Goal: Task Accomplishment & Management: Manage account settings

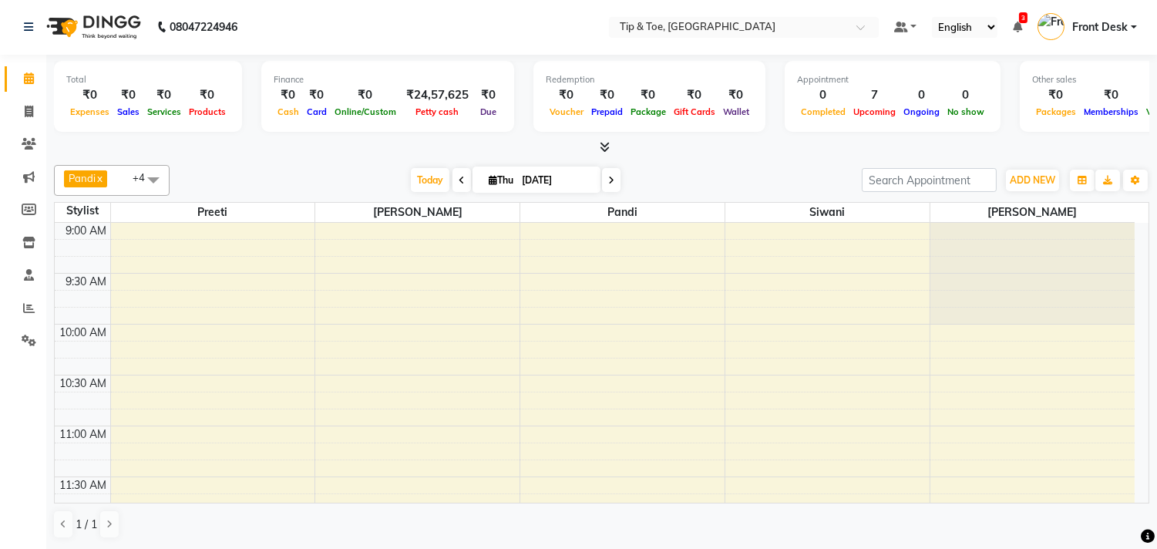
scroll to position [339, 0]
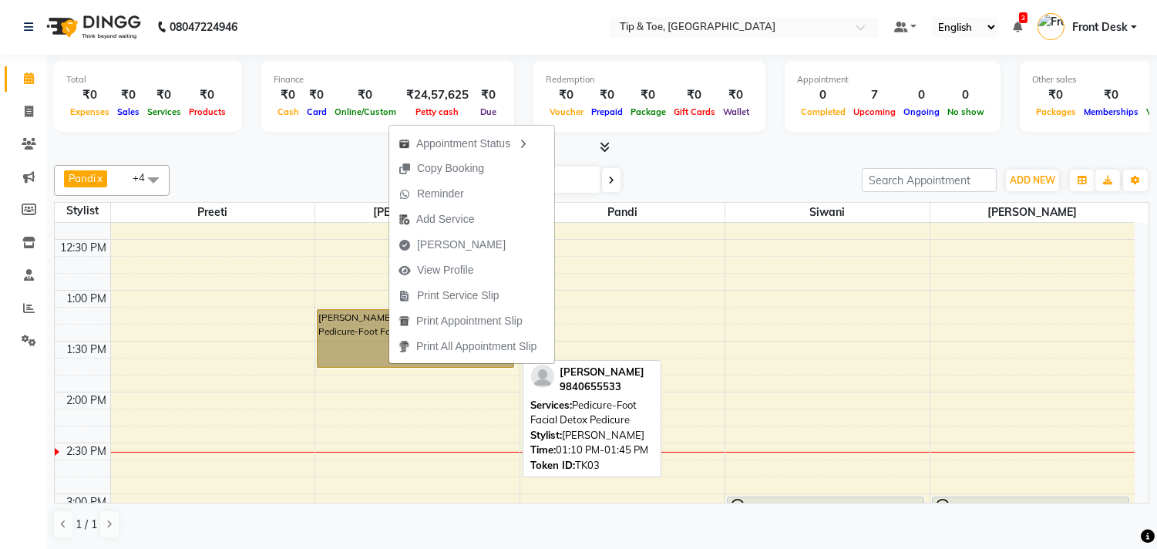
click at [372, 322] on link "Manikandan, TK03, 01:10 PM-01:45 PM, Pedicure-Foot Facial Detox Pedicure" at bounding box center [415, 338] width 197 height 59
select select "1"
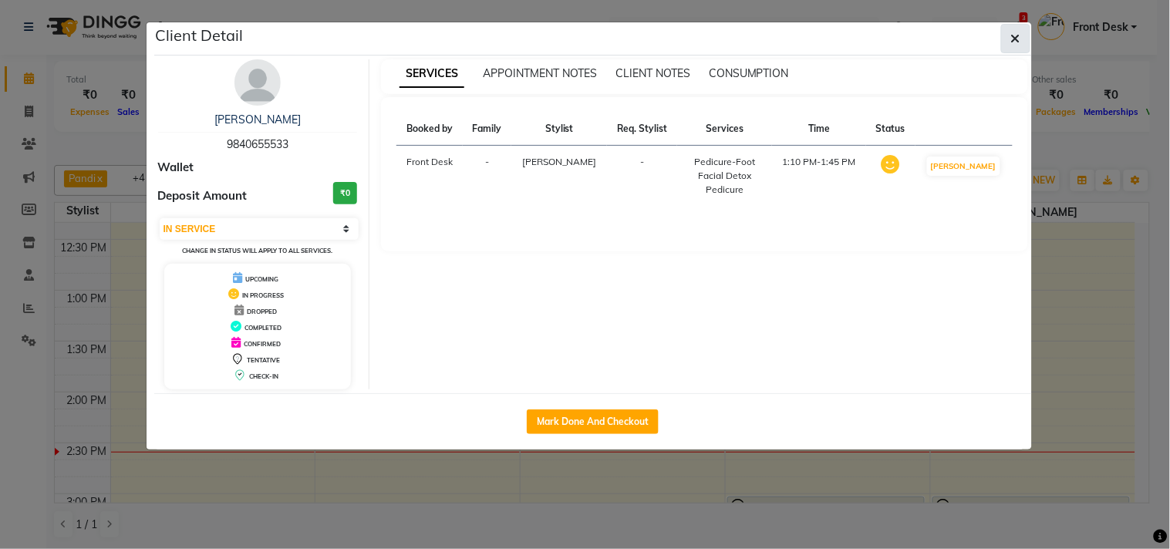
click at [1011, 41] on icon "button" at bounding box center [1015, 38] width 9 height 12
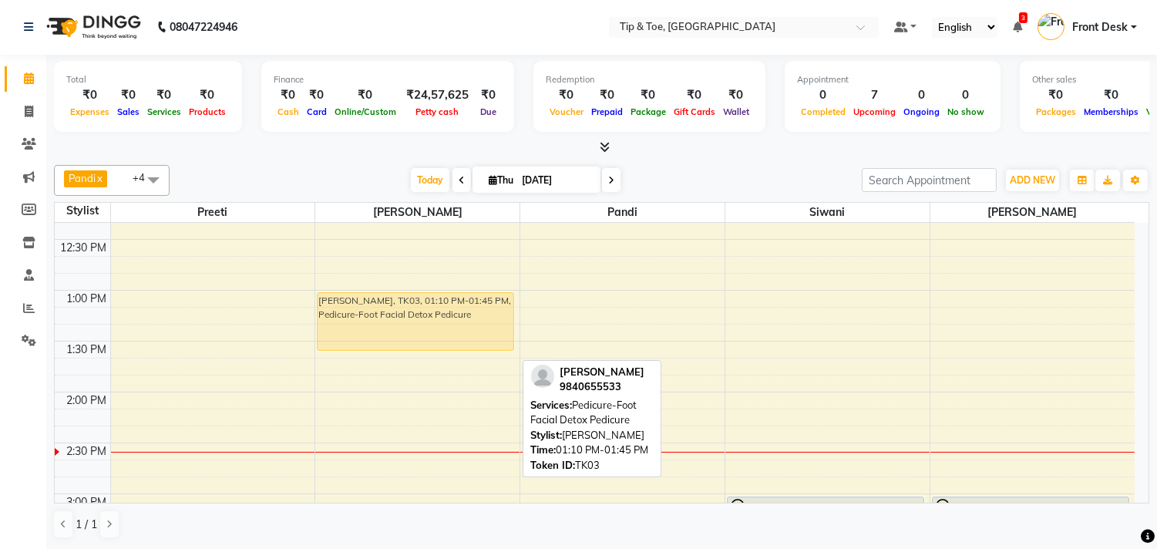
drag, startPoint x: 480, startPoint y: 343, endPoint x: 475, endPoint y: 333, distance: 11.4
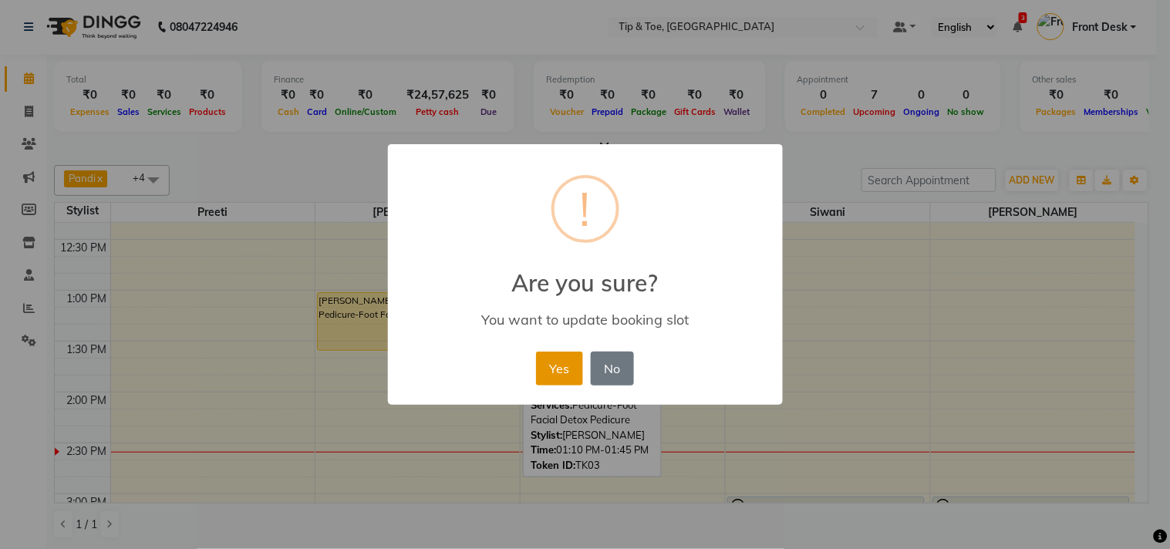
click at [571, 358] on button "Yes" at bounding box center [559, 369] width 47 height 34
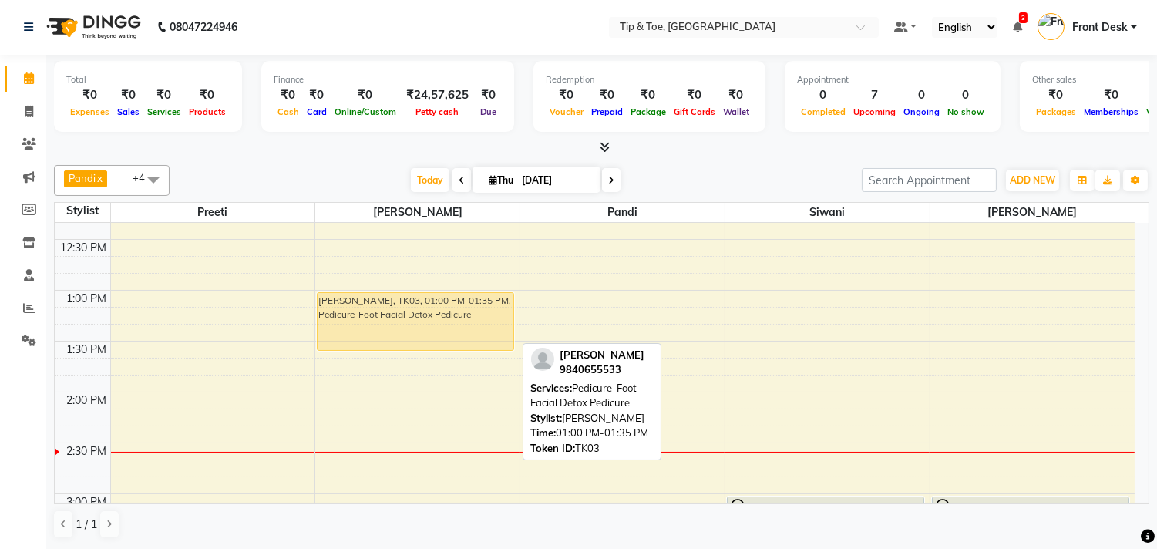
drag, startPoint x: 422, startPoint y: 340, endPoint x: 478, endPoint y: 334, distance: 56.6
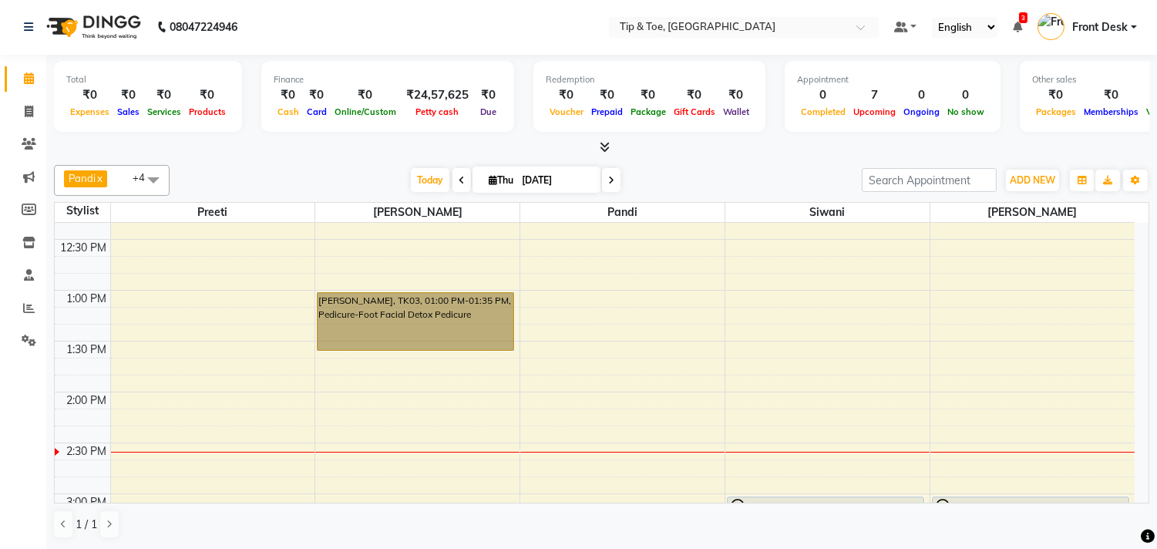
drag, startPoint x: 478, startPoint y: 334, endPoint x: 488, endPoint y: 391, distance: 57.9
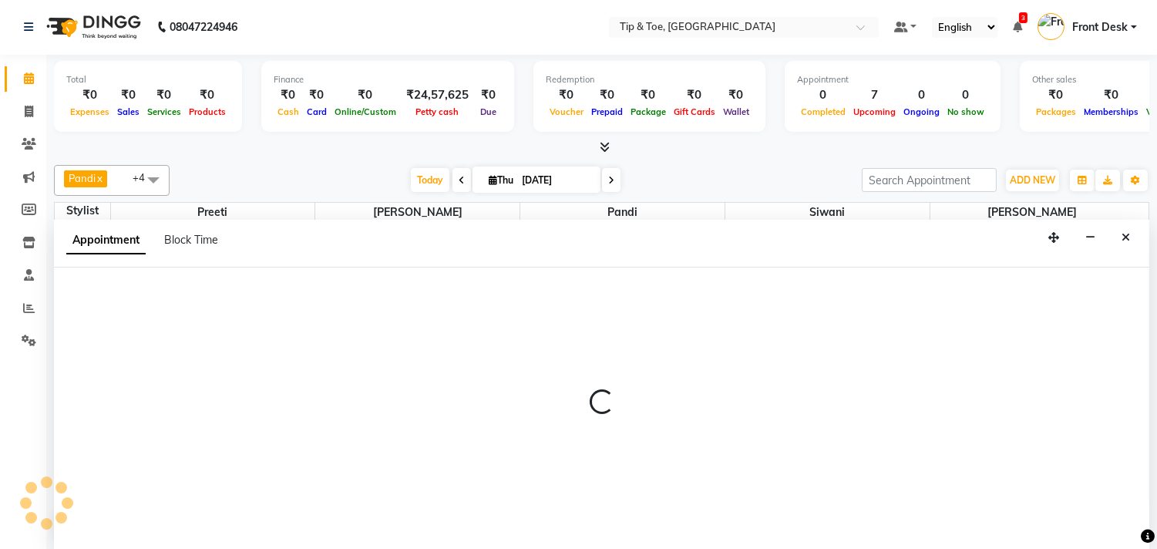
select select "39914"
select select "tentative"
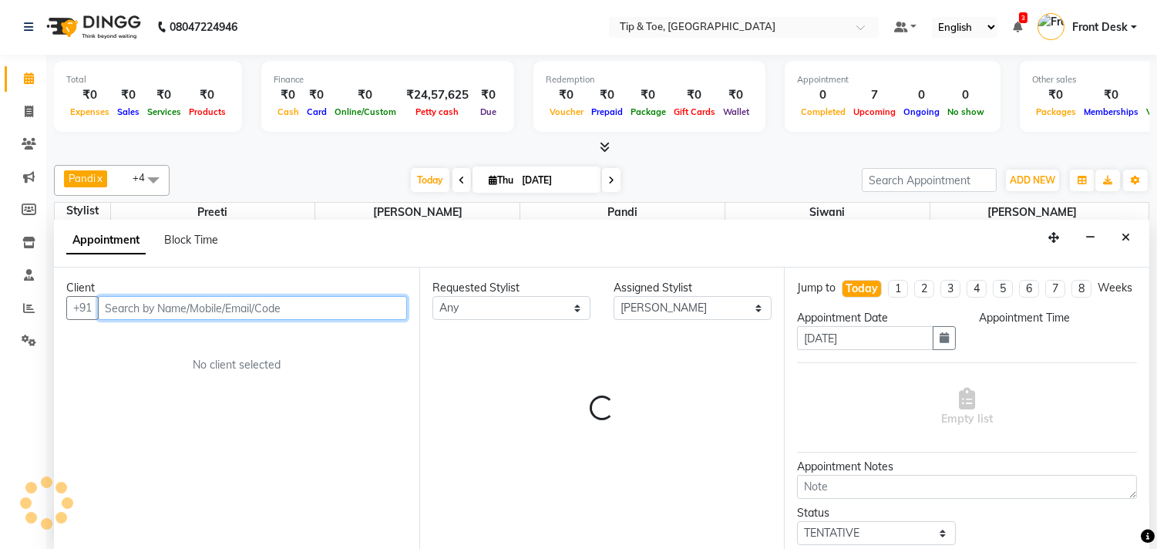
select select "810"
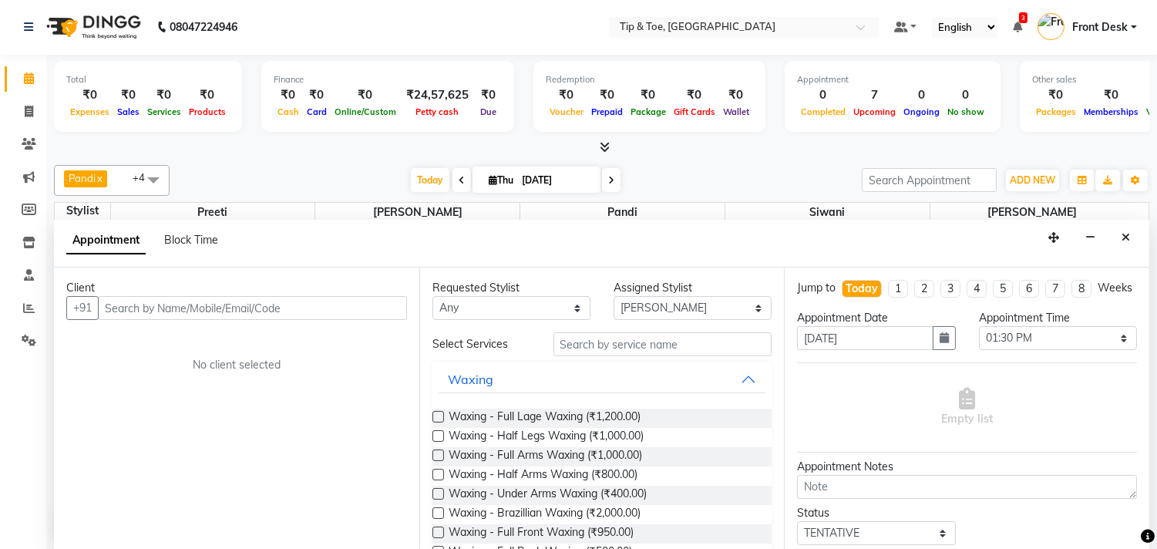
click at [1124, 248] on button "Close" at bounding box center [1126, 238] width 22 height 24
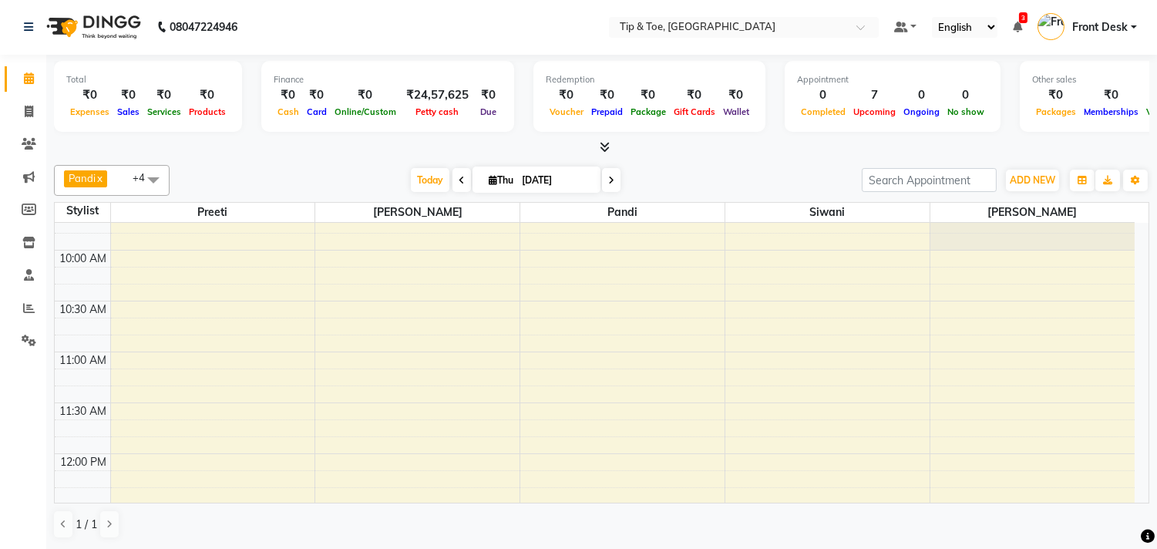
scroll to position [0, 0]
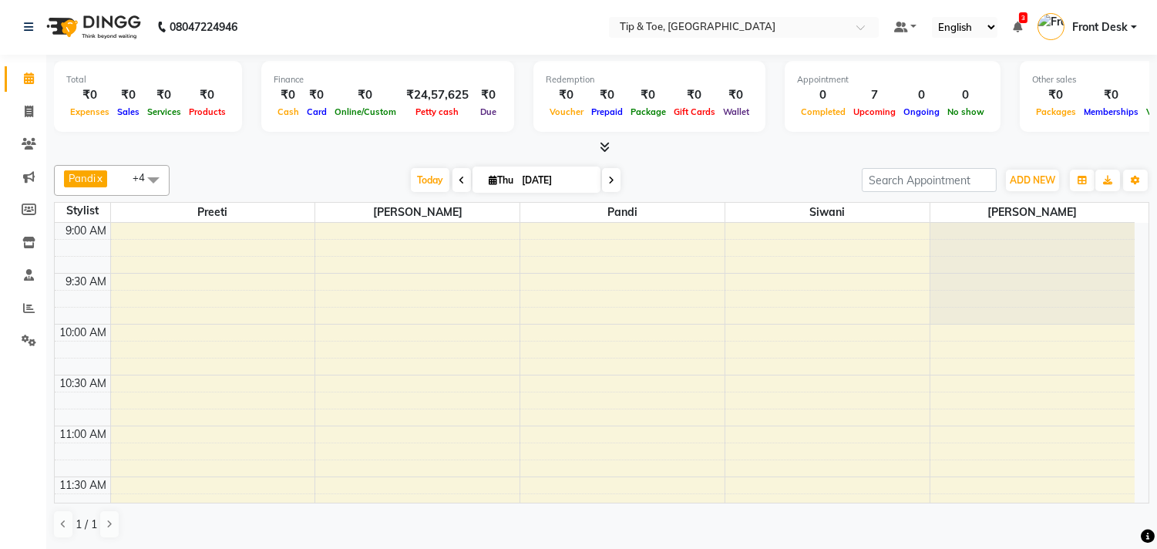
click at [1016, 16] on ul "Default Panel My Panel English ENGLISH Español العربية मराठी हिंदी ગુજરાતી தமிழ…" at bounding box center [1016, 27] width 258 height 25
click at [1022, 19] on span "3" at bounding box center [1023, 17] width 8 height 11
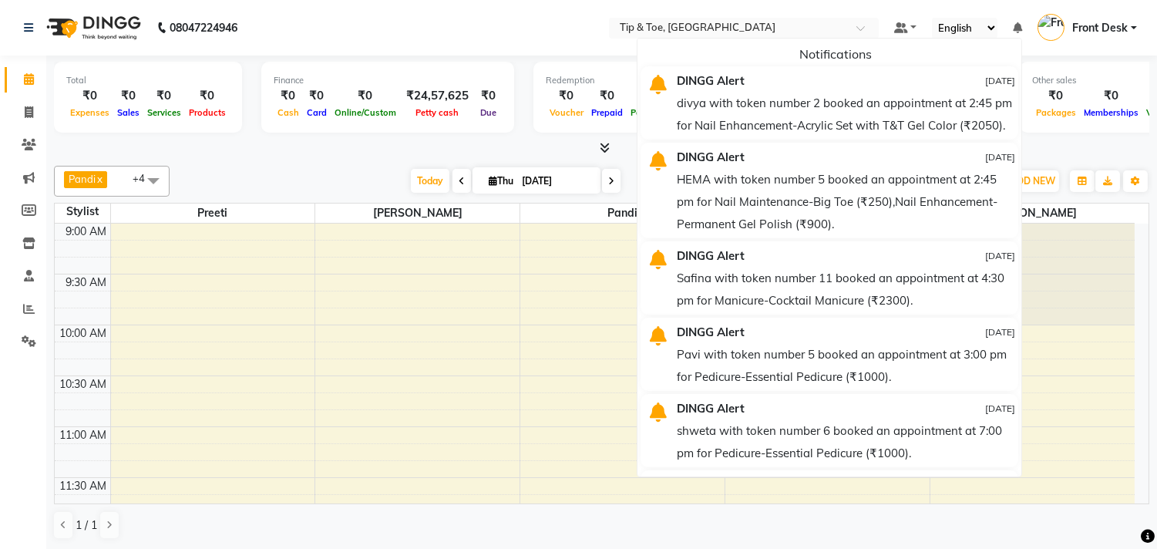
click at [1015, 28] on icon at bounding box center [1017, 27] width 9 height 11
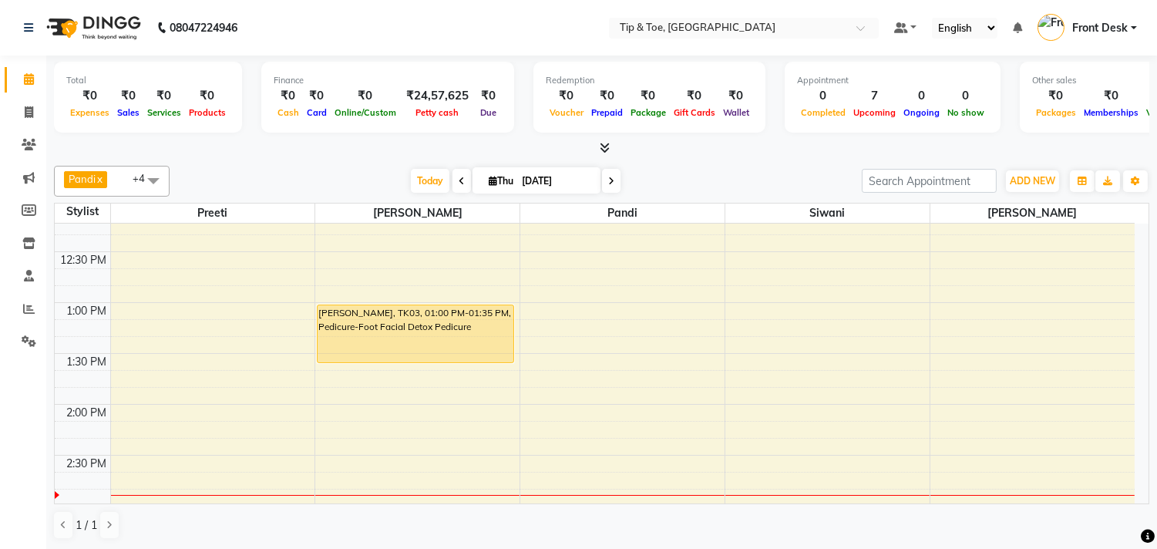
scroll to position [342, 0]
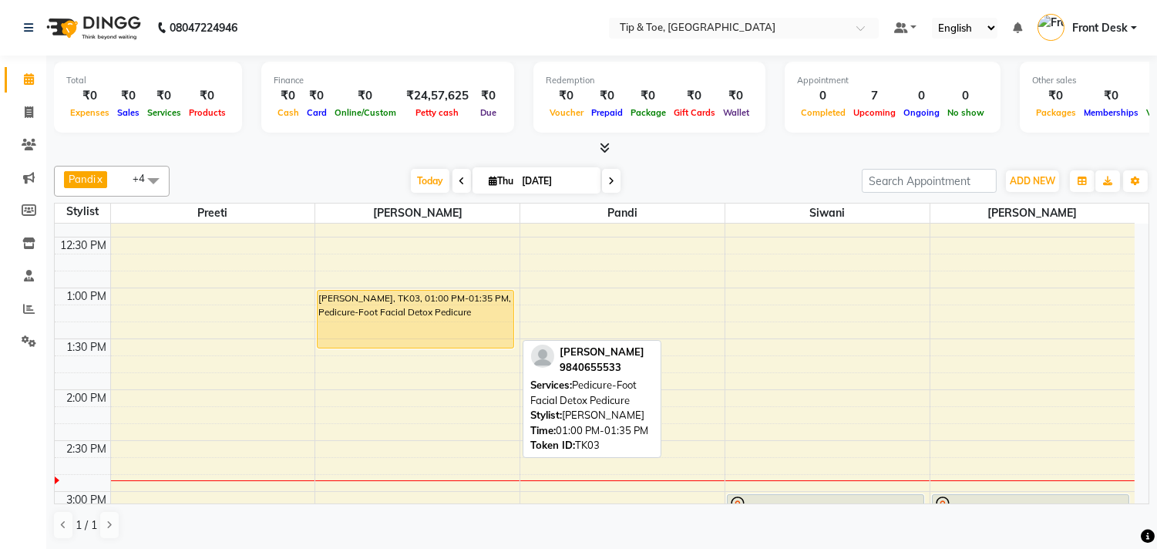
click at [443, 325] on div "[PERSON_NAME], TK03, 01:00 PM-01:35 PM, Pedicure-Foot Facial Detox Pedicure" at bounding box center [416, 319] width 196 height 57
click at [468, 319] on div "[PERSON_NAME], TK03, 01:00 PM-01:35 PM, Pedicure-Foot Facial Detox Pedicure" at bounding box center [416, 319] width 196 height 57
select select "1"
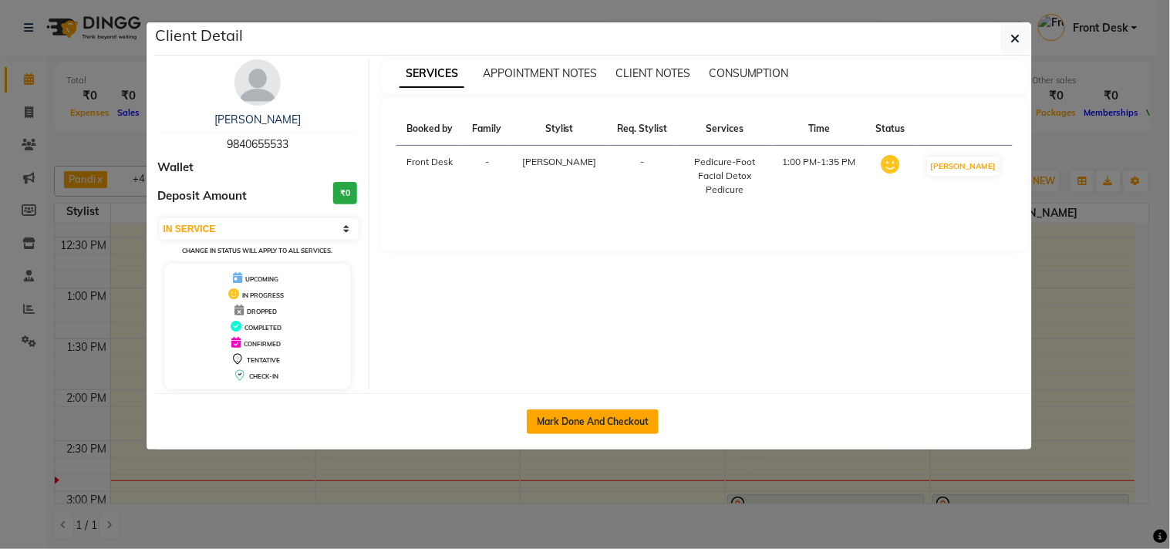
click at [605, 416] on button "Mark Done And Checkout" at bounding box center [593, 421] width 132 height 25
select select "5770"
select select "service"
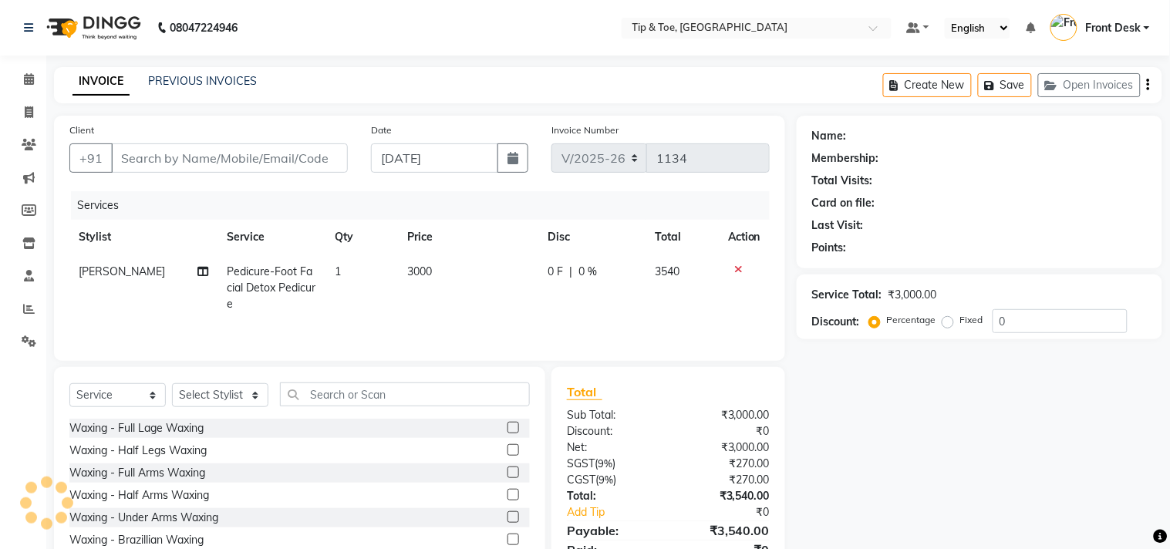
type input "9840655533"
select select "39914"
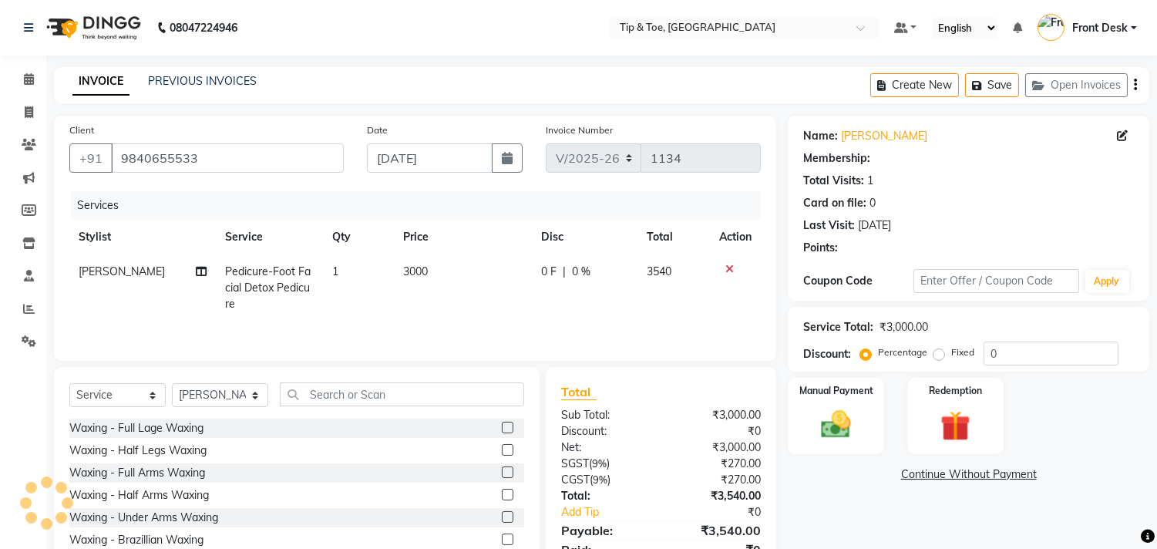
select select "1: Object"
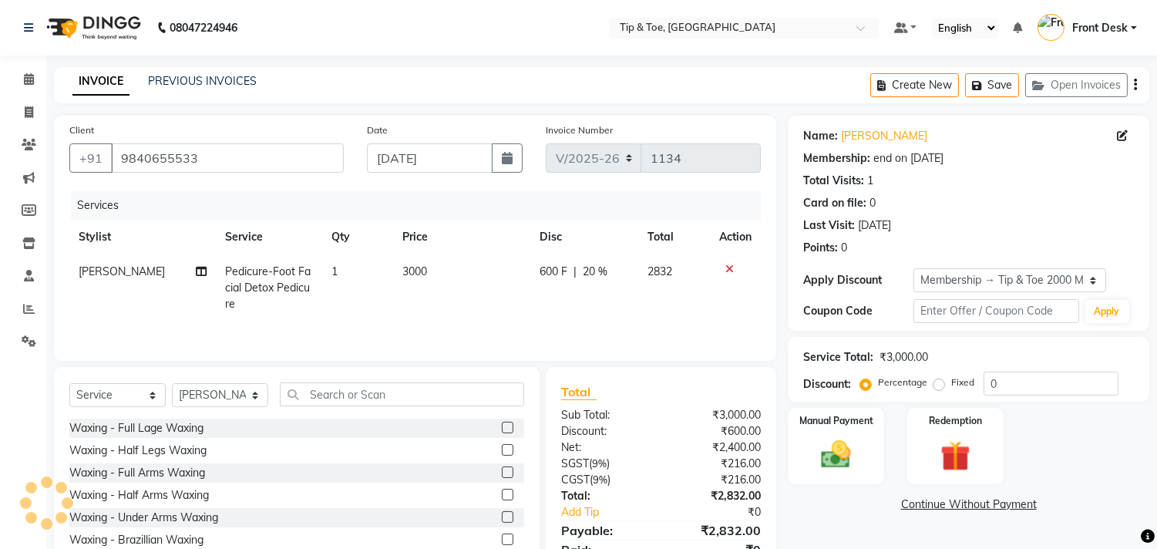
type input "20"
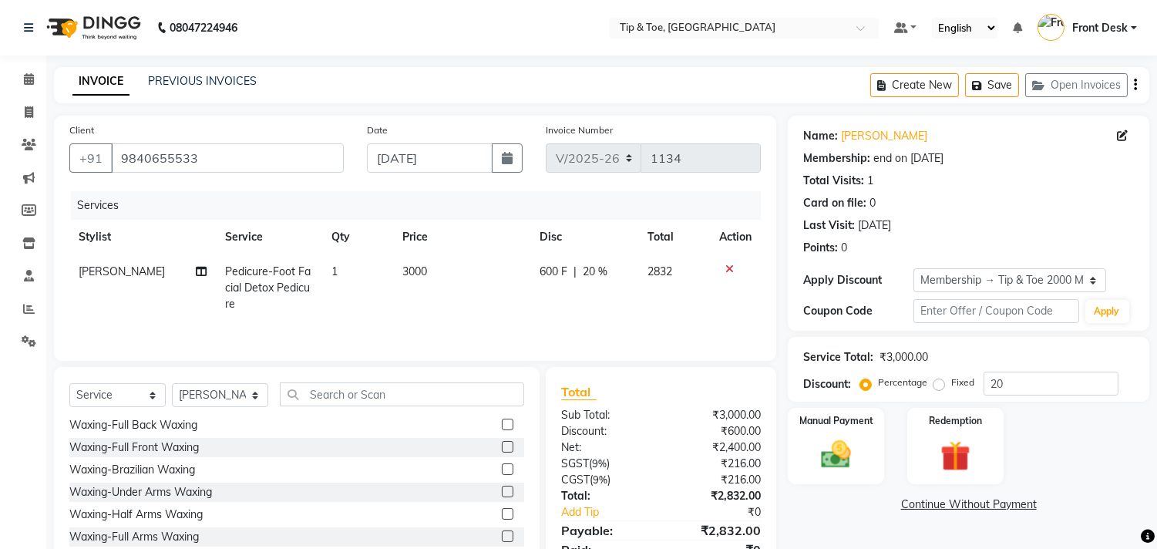
scroll to position [70, 0]
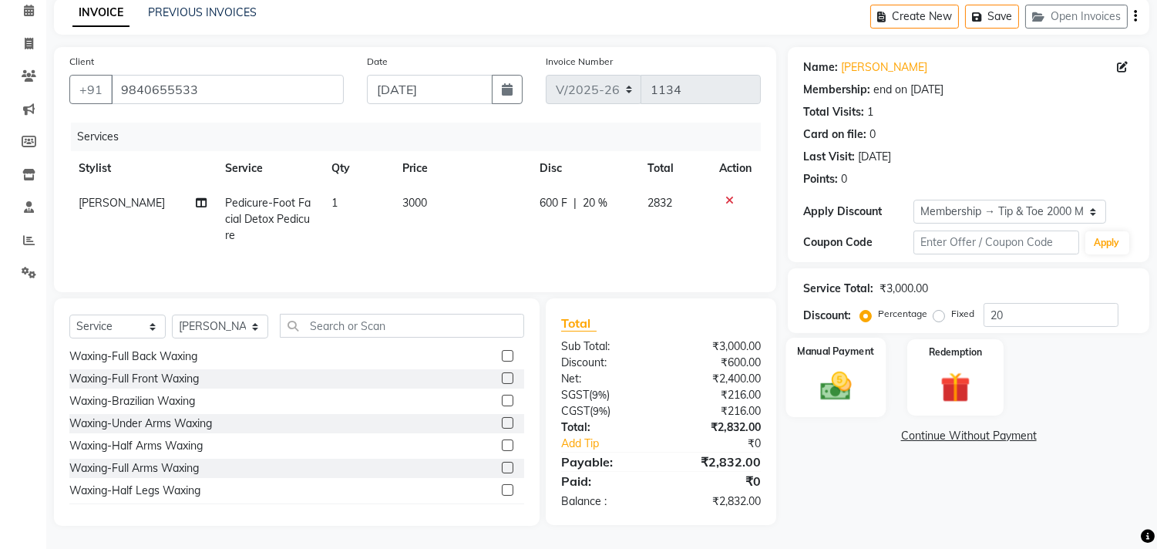
click at [807, 370] on div "Manual Payment" at bounding box center [837, 377] width 100 height 79
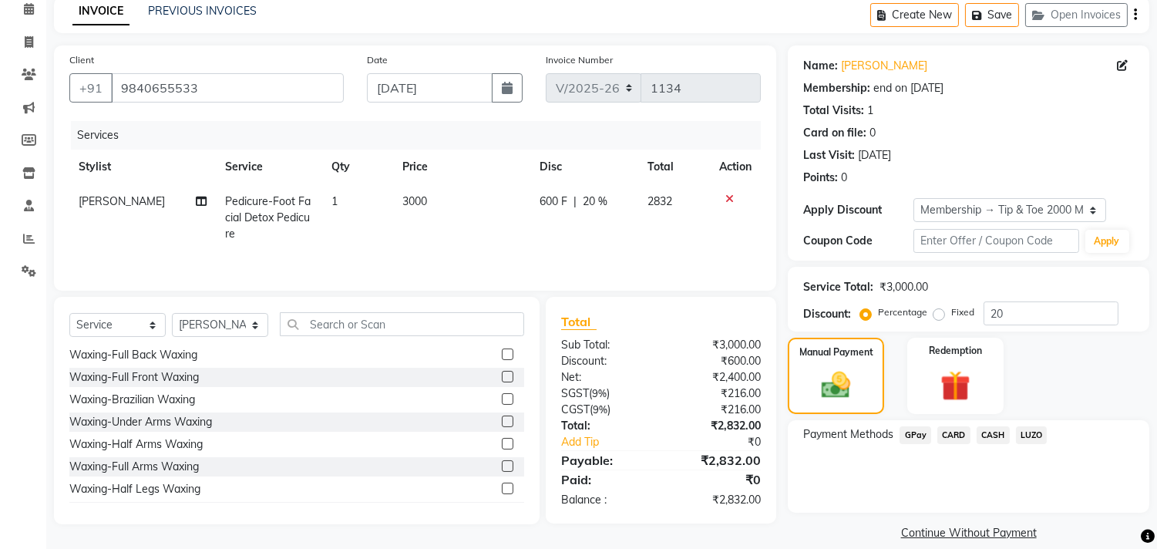
click at [906, 436] on span "GPay" at bounding box center [916, 435] width 32 height 18
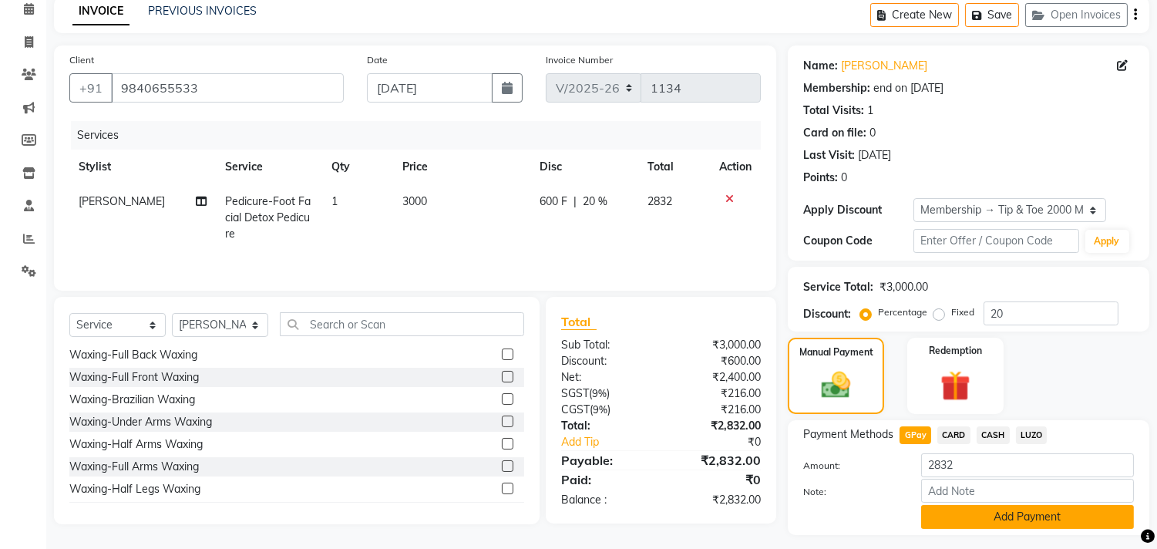
click at [974, 521] on button "Add Payment" at bounding box center [1028, 517] width 213 height 24
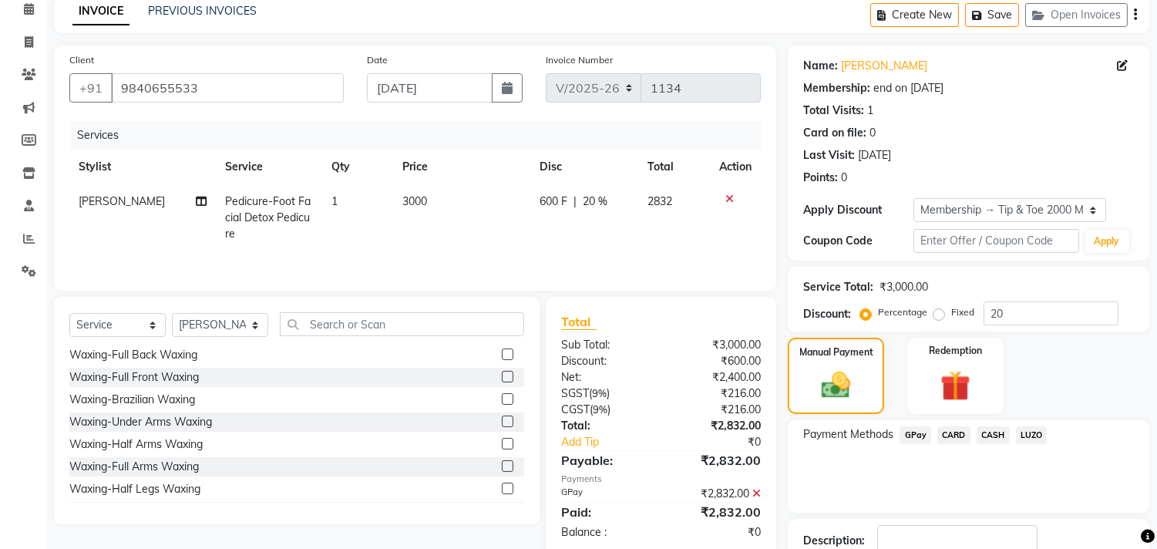
scroll to position [175, 0]
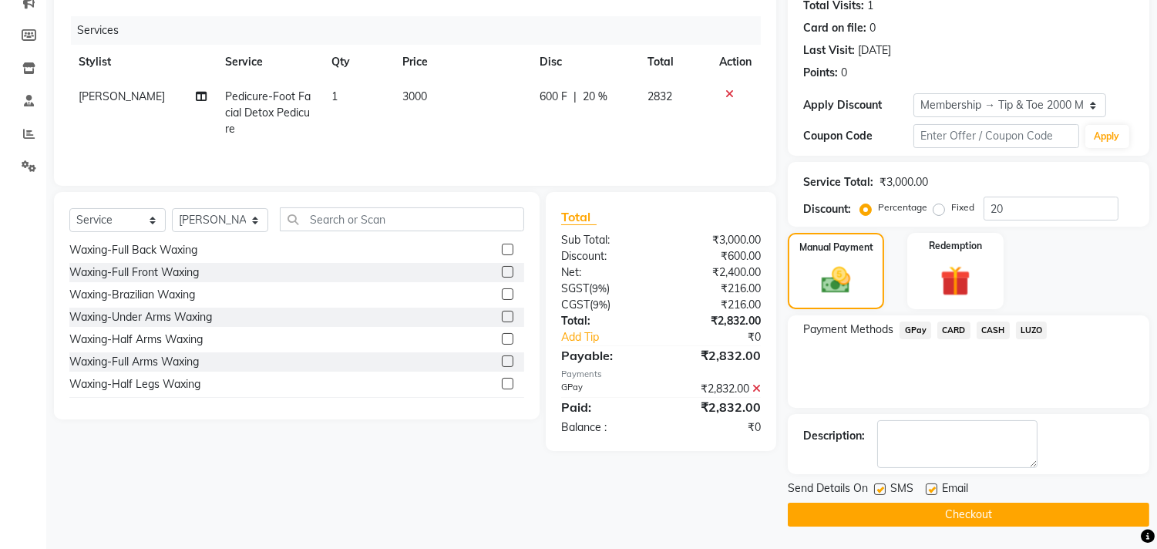
click at [1001, 515] on button "Checkout" at bounding box center [969, 515] width 362 height 24
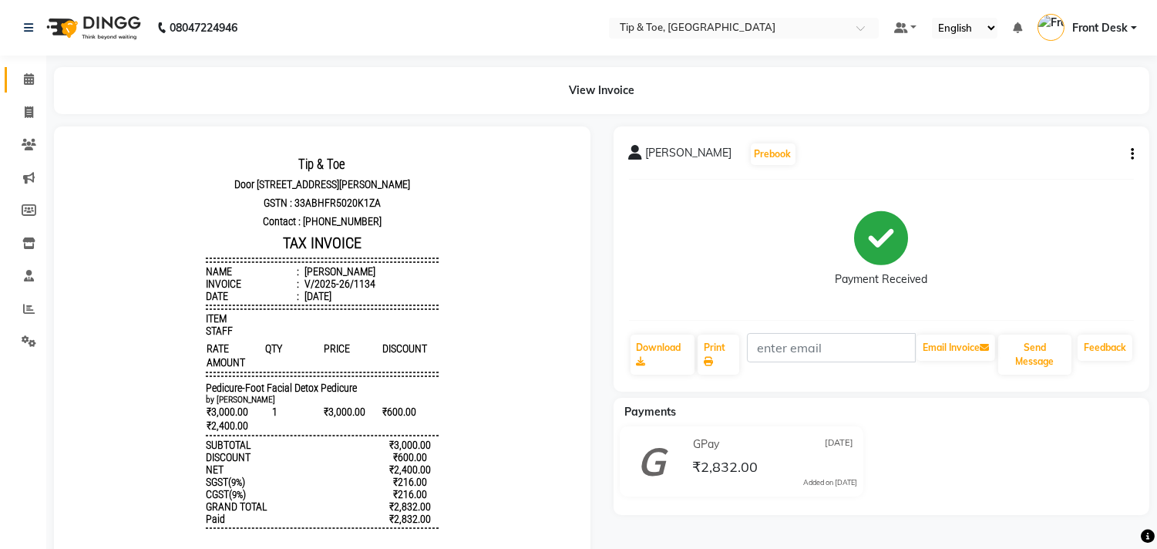
click at [27, 89] on link "Calendar" at bounding box center [23, 79] width 37 height 25
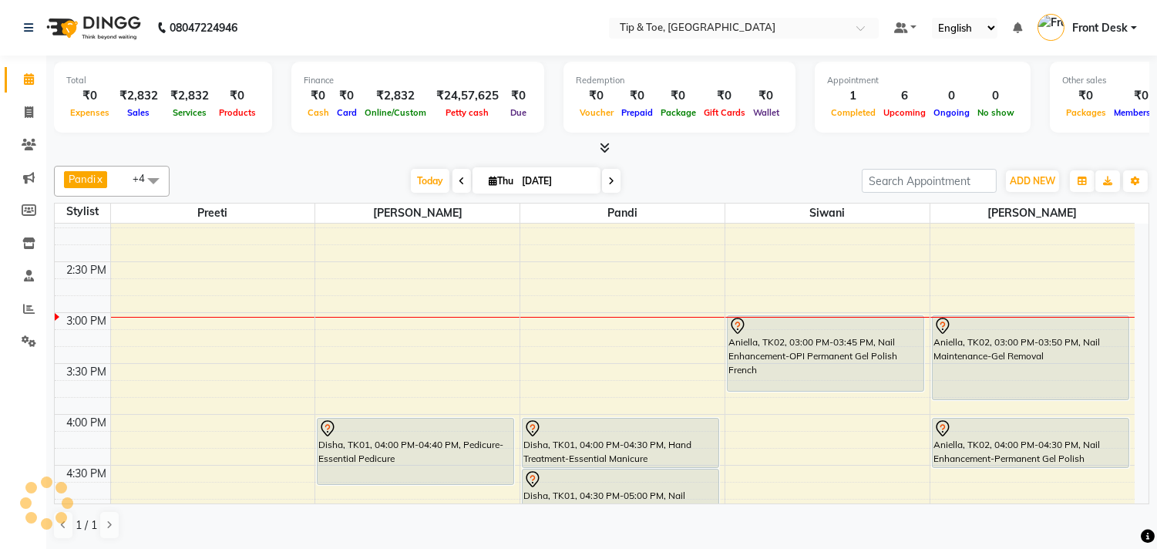
scroll to position [514, 0]
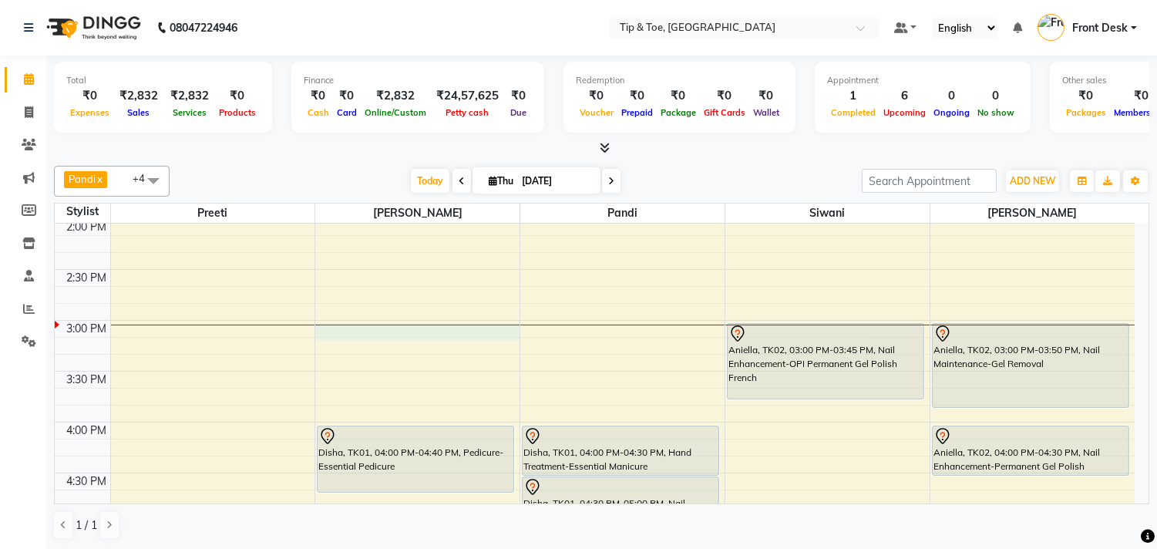
click at [413, 332] on div "9:00 AM 9:30 AM 10:00 AM 10:30 AM 11:00 AM 11:30 AM 12:00 PM 12:30 PM 1:00 PM 1…" at bounding box center [595, 422] width 1080 height 1424
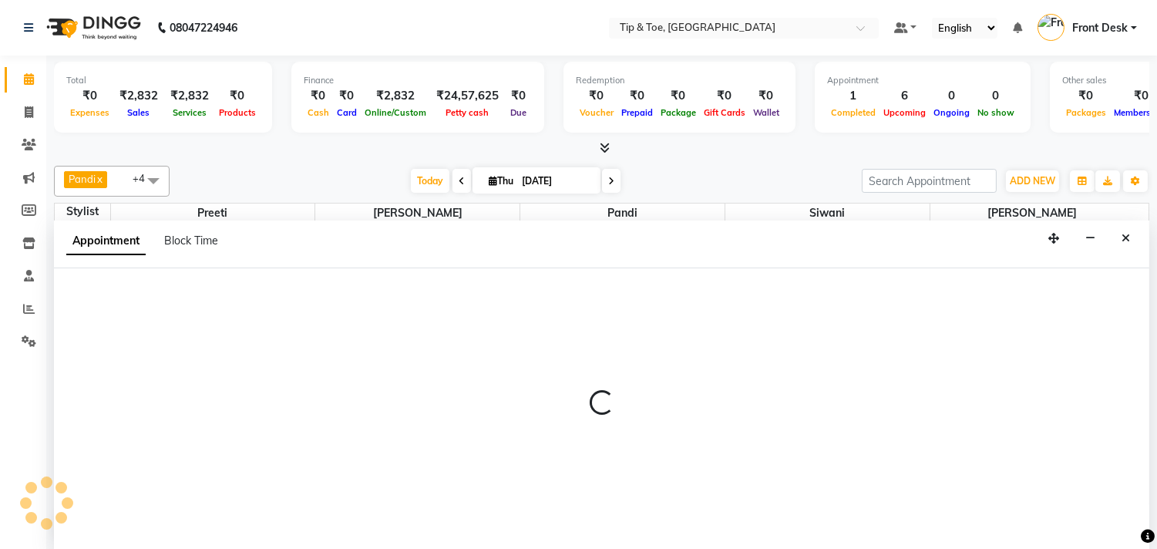
scroll to position [1, 0]
select select "39914"
select select "900"
select select "tentative"
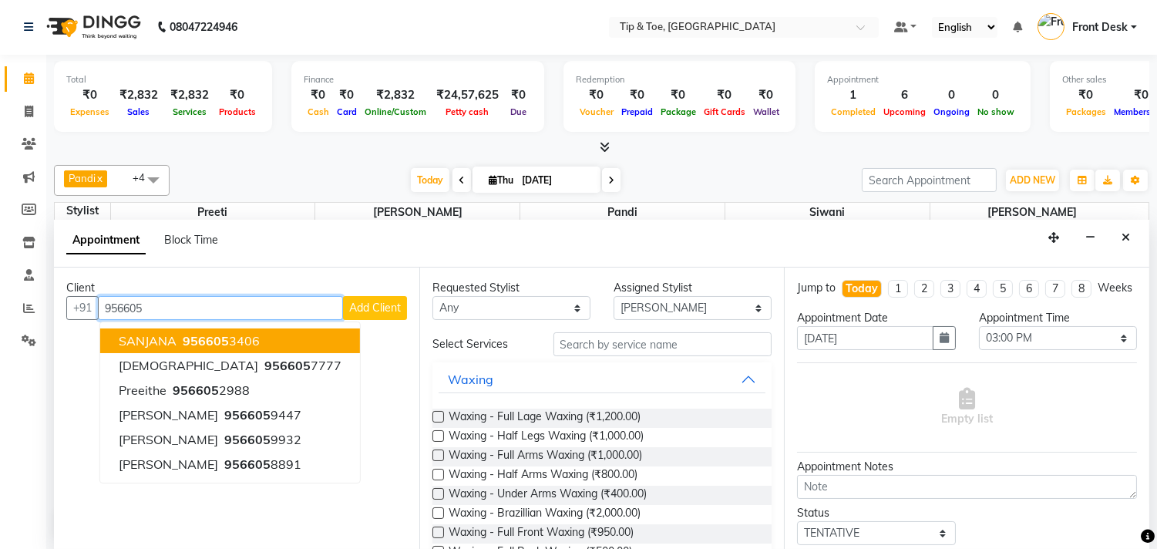
click at [243, 337] on ngb-highlight "956605 3406" at bounding box center [220, 340] width 80 height 15
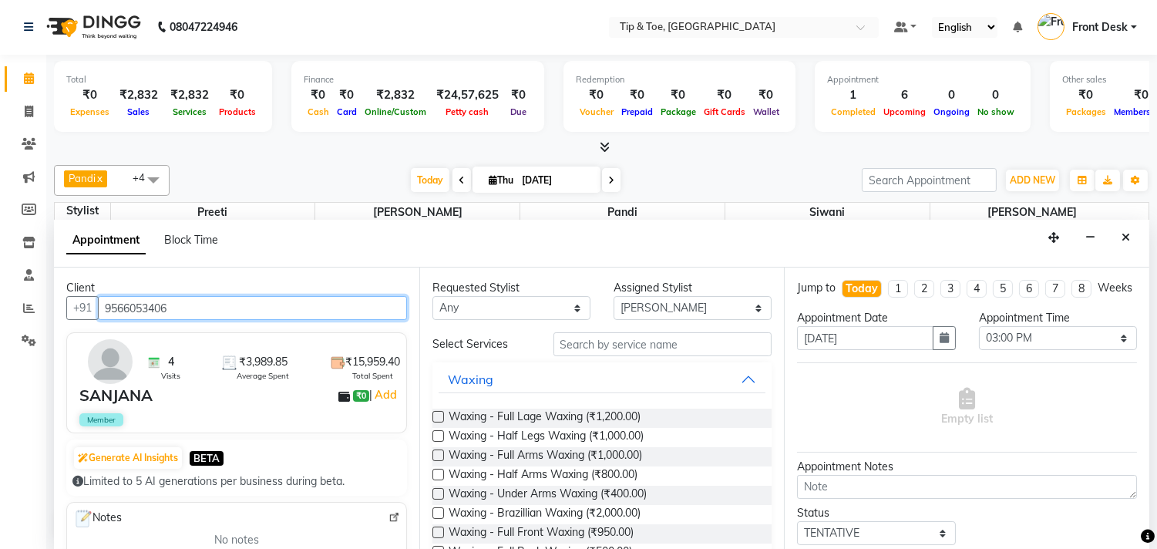
type input "9566053406"
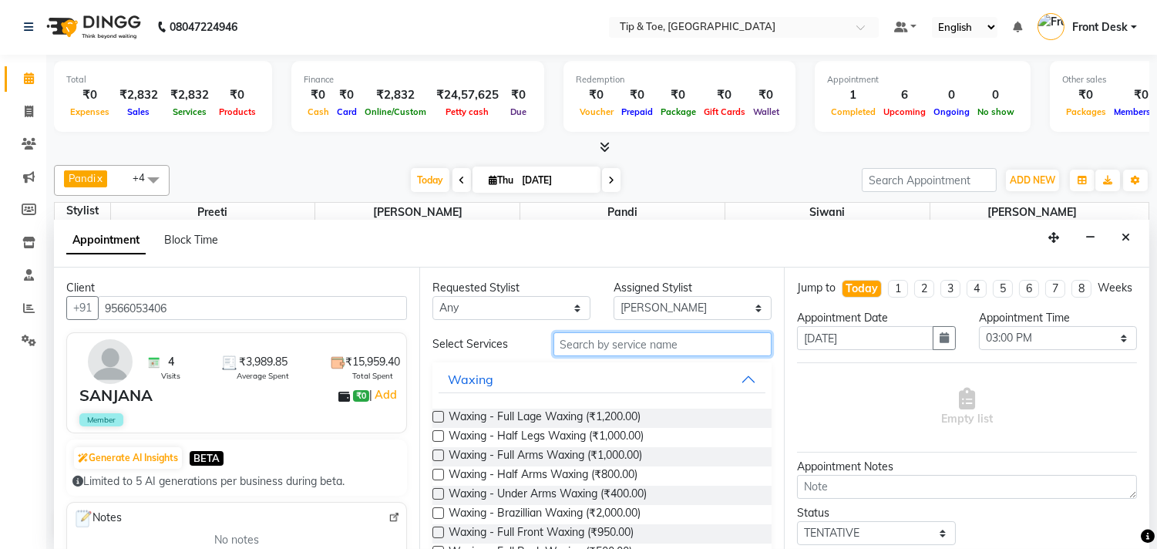
click at [564, 343] on input "text" at bounding box center [663, 344] width 219 height 24
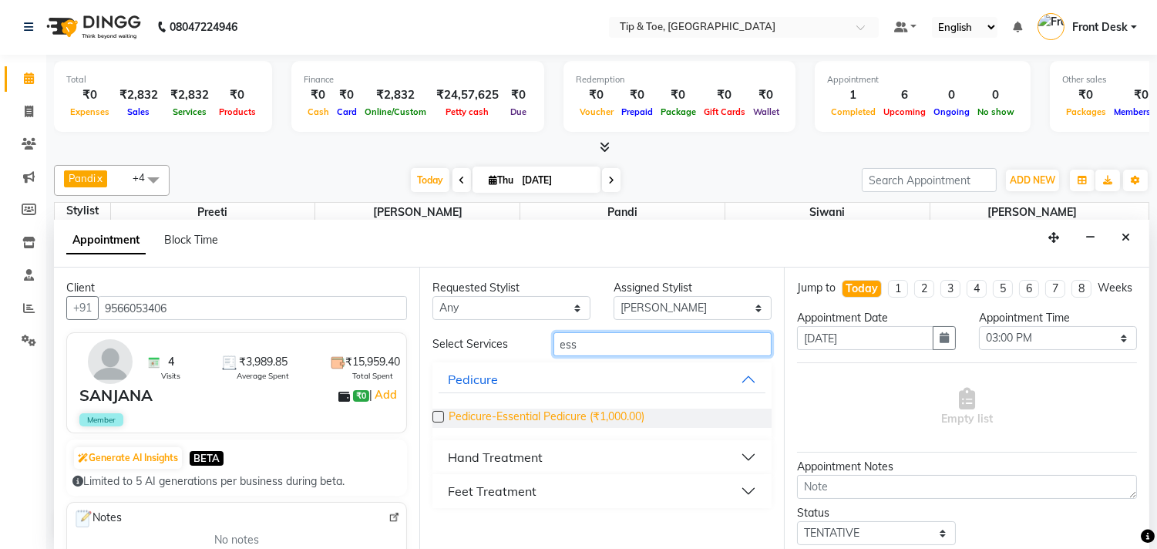
type input "ess"
click at [515, 419] on span "Pedicure-Essential Pedicure (₹1,000.00)" at bounding box center [547, 418] width 196 height 19
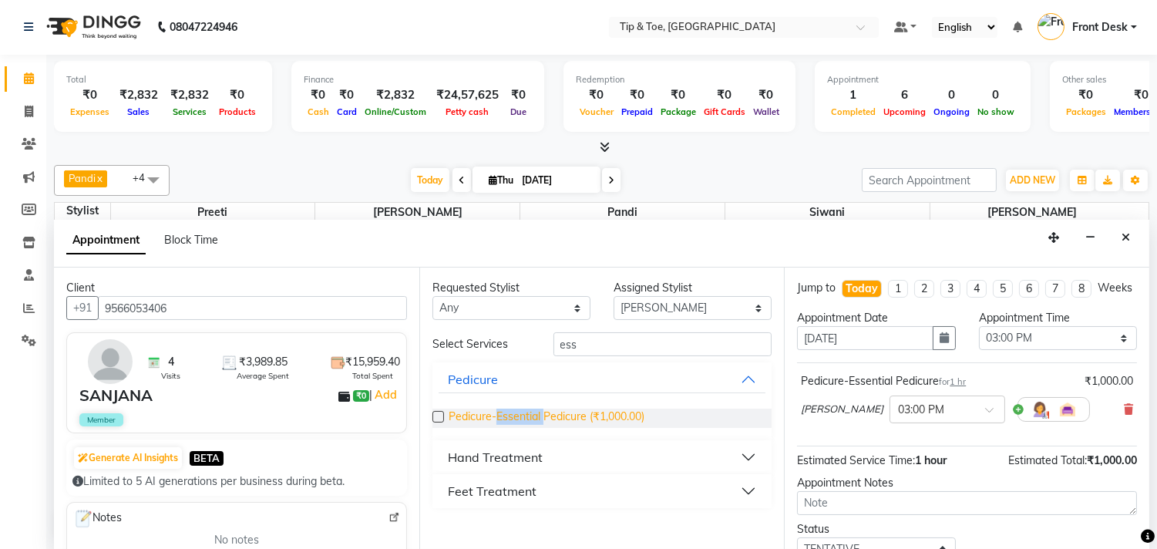
click at [515, 419] on span "Pedicure-Essential Pedicure (₹1,000.00)" at bounding box center [547, 418] width 196 height 19
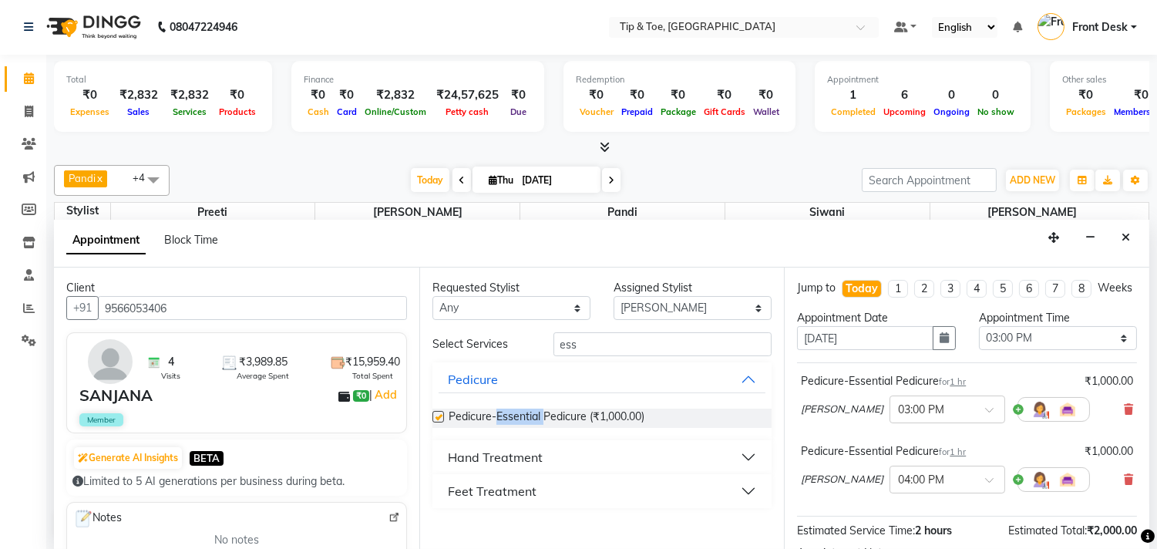
checkbox input "false"
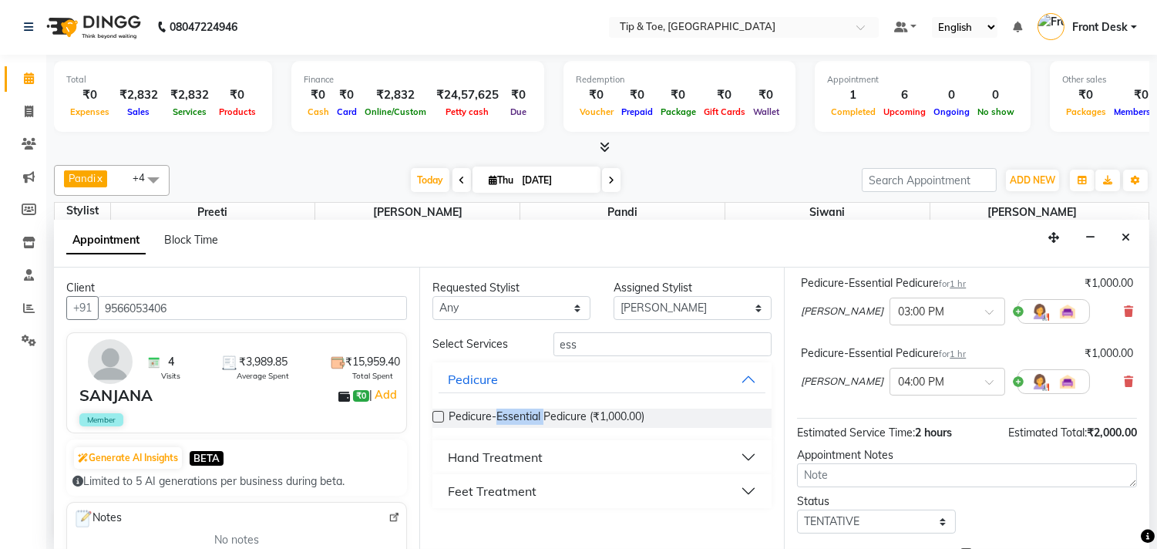
scroll to position [194, 0]
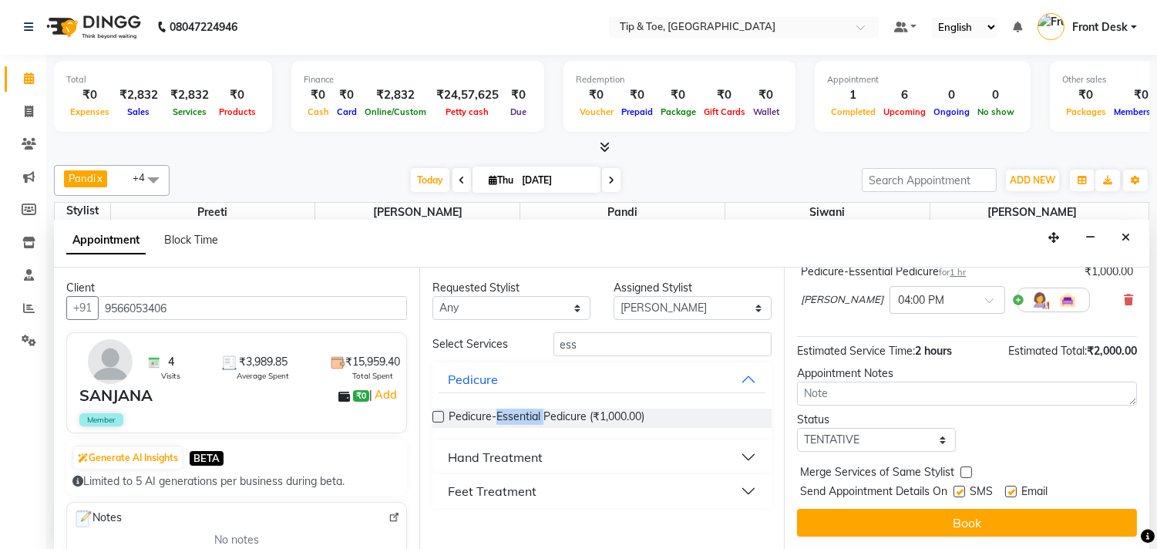
click at [988, 526] on button "Book" at bounding box center [967, 523] width 340 height 28
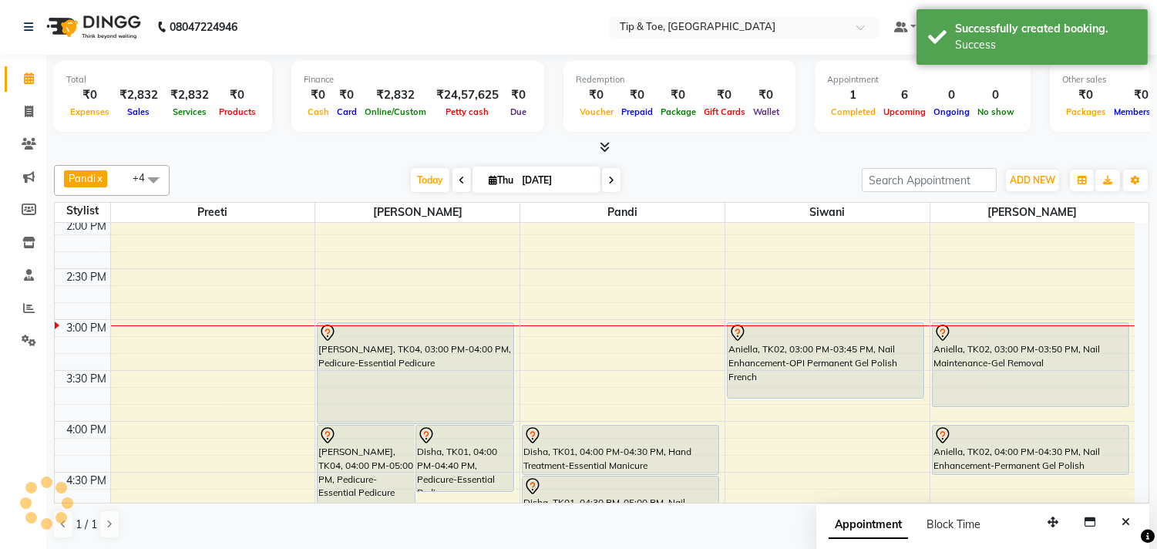
scroll to position [0, 0]
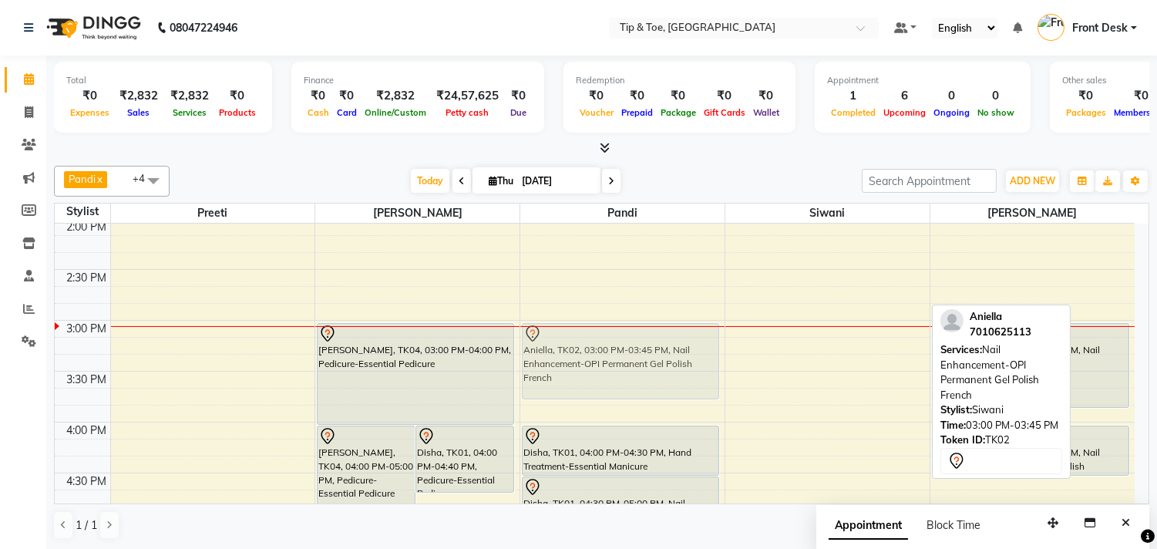
drag, startPoint x: 806, startPoint y: 374, endPoint x: 680, endPoint y: 374, distance: 125.7
click at [680, 374] on tr "SANJANA, TK04, 04:00 PM-05:00 PM, Pedicure-Essential Pedicure Disha, TK01, 04:0…" at bounding box center [595, 422] width 1080 height 1424
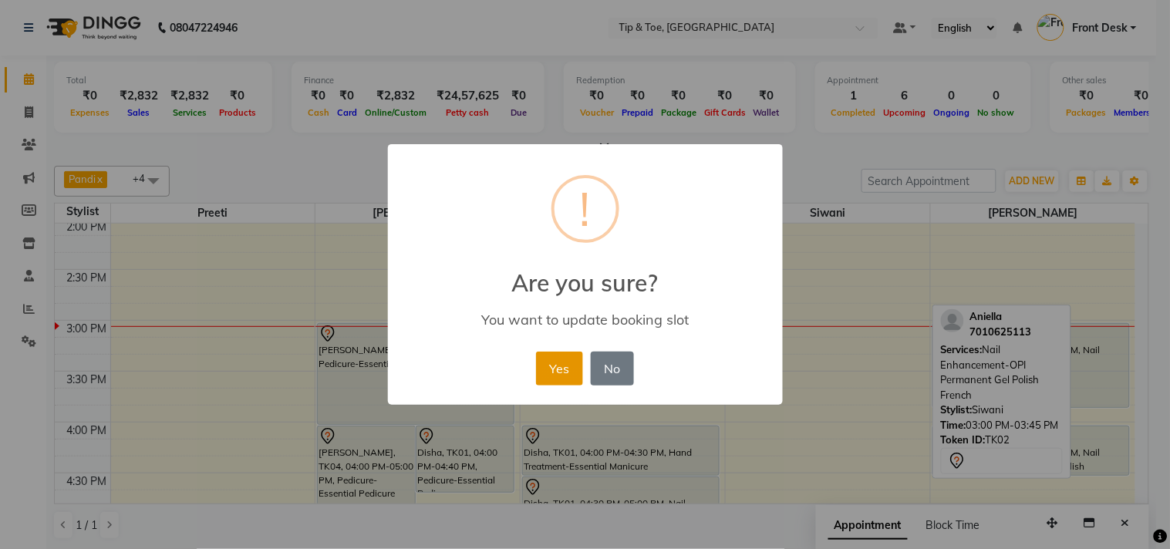
click at [556, 368] on button "Yes" at bounding box center [559, 369] width 47 height 34
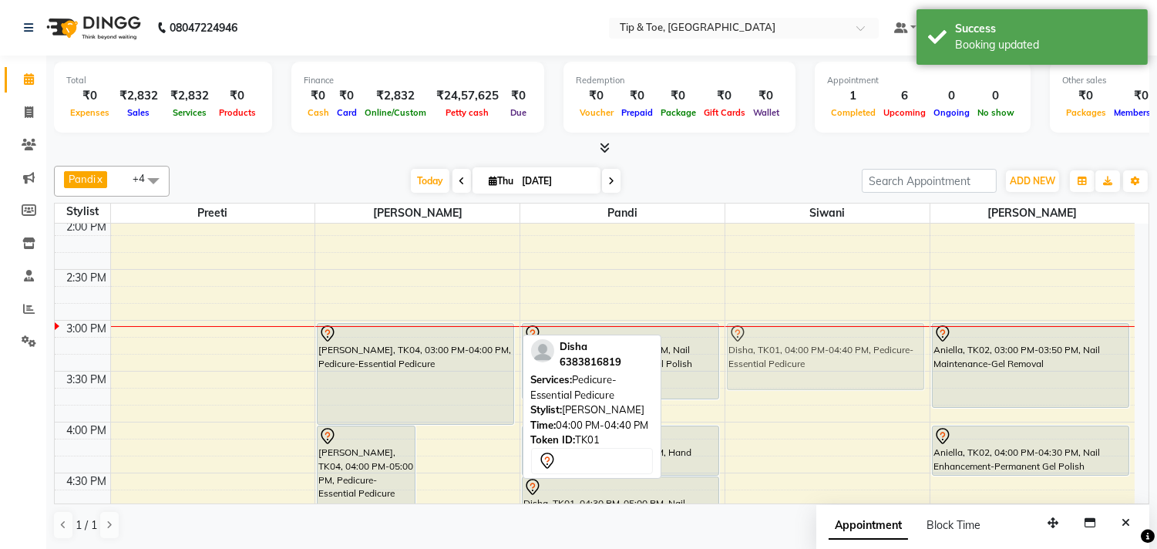
drag, startPoint x: 460, startPoint y: 459, endPoint x: 844, endPoint y: 353, distance: 398.3
click at [844, 353] on tr "SANJANA, TK04, 04:00 PM-05:00 PM, Pedicure-Essential Pedicure Disha, TK01, 04:0…" at bounding box center [595, 422] width 1080 height 1424
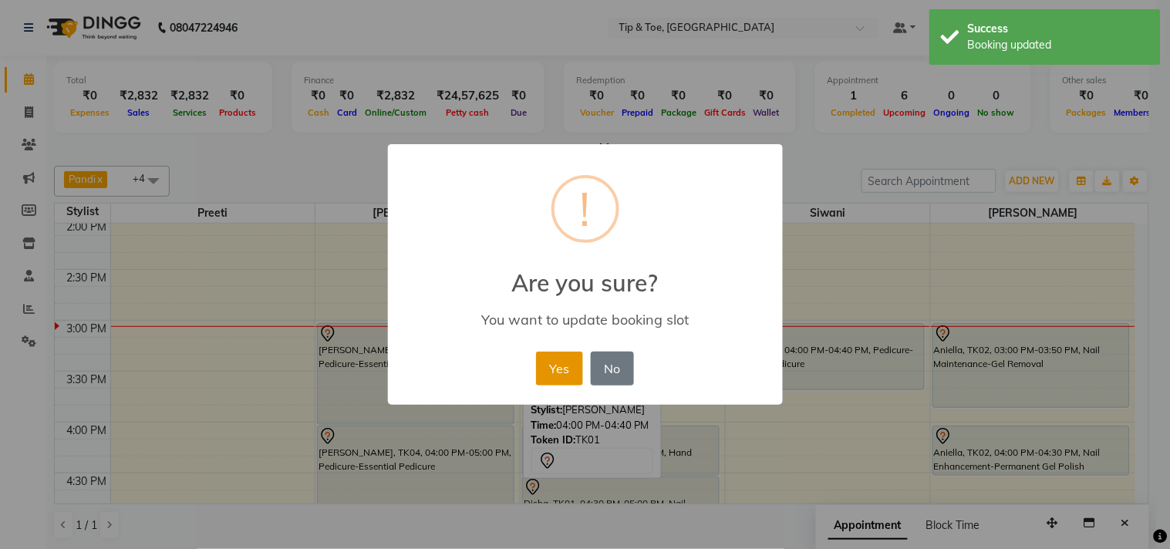
click at [568, 375] on button "Yes" at bounding box center [559, 369] width 47 height 34
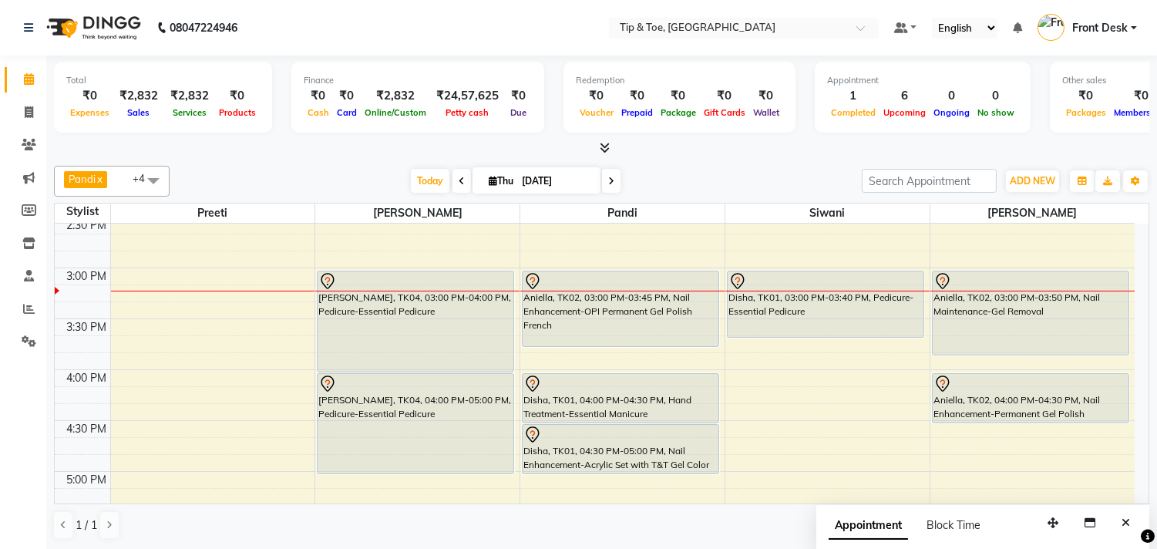
scroll to position [599, 0]
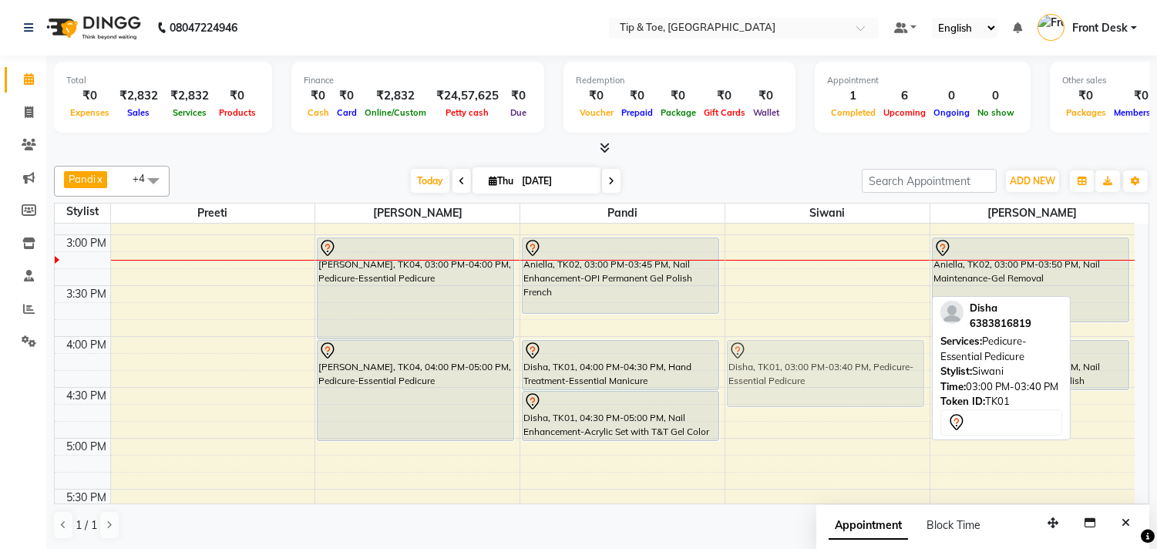
drag, startPoint x: 784, startPoint y: 276, endPoint x: 795, endPoint y: 382, distance: 107.0
click at [795, 382] on div "Disha, TK01, 03:00 PM-03:40 PM, Pedicure-Essential Pedicure Disha, TK01, 03:00 …" at bounding box center [828, 336] width 204 height 1424
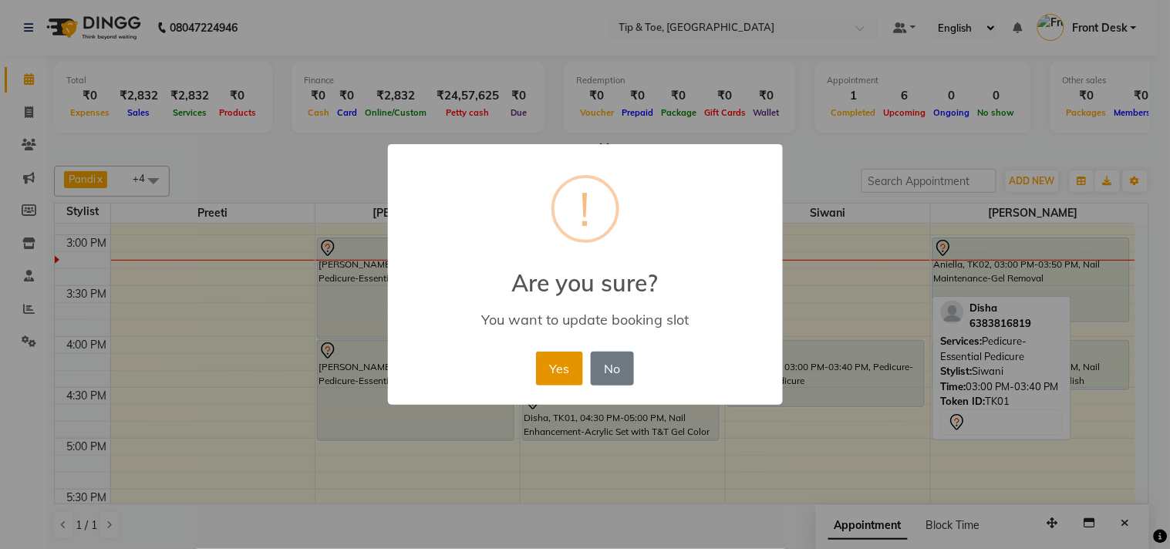
click at [548, 375] on button "Yes" at bounding box center [559, 369] width 47 height 34
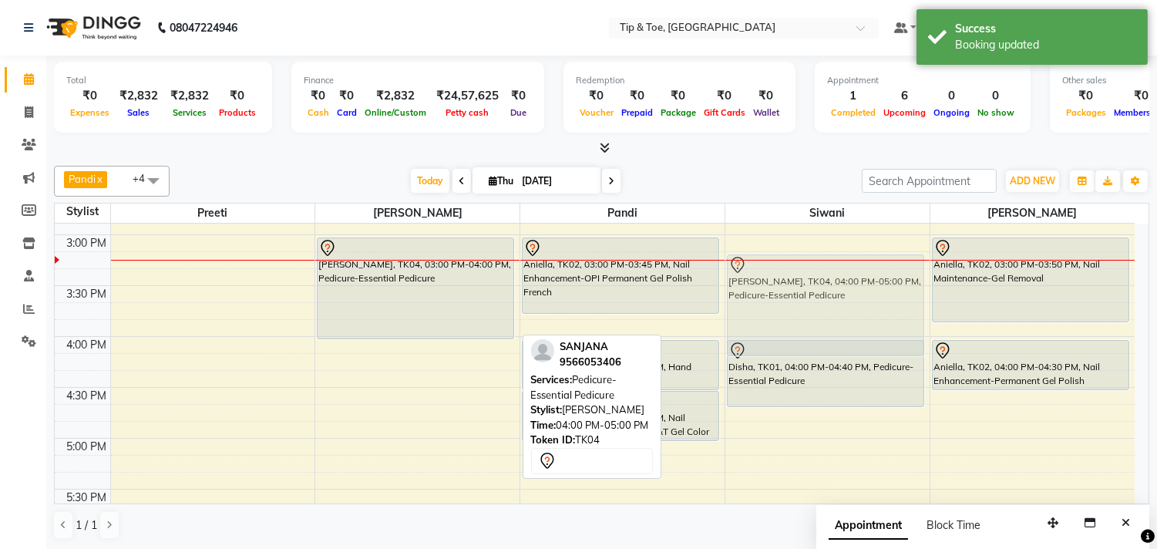
drag, startPoint x: 422, startPoint y: 368, endPoint x: 843, endPoint y: 288, distance: 428.5
click at [843, 288] on tr "Manikandan, TK03, 01:00 PM-01:35 PM, Pedicure-Foot Facial Detox Pedicure SANJAN…" at bounding box center [595, 336] width 1080 height 1424
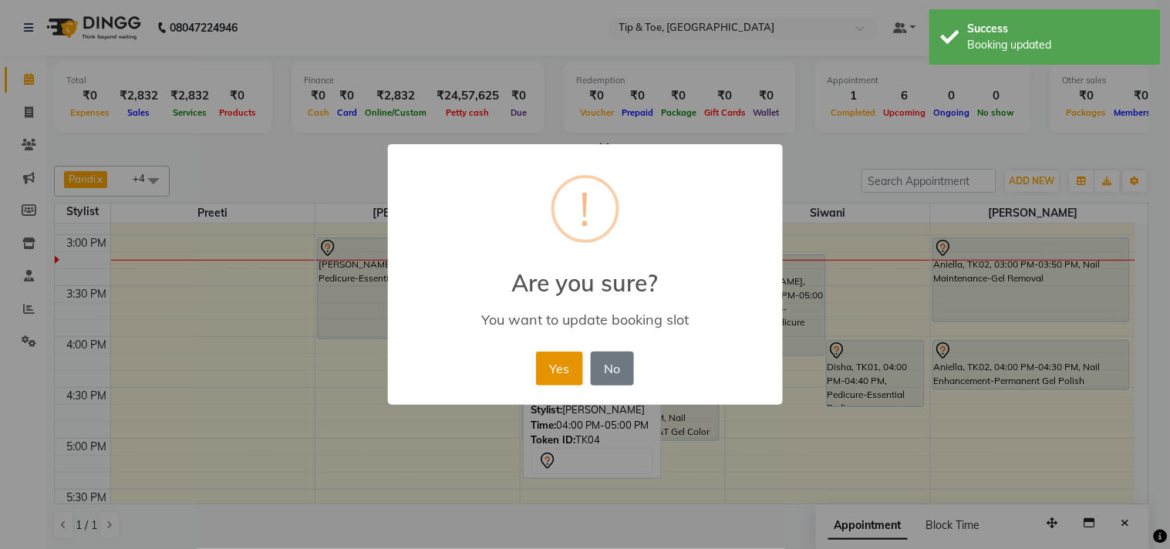
click at [561, 370] on button "Yes" at bounding box center [559, 369] width 47 height 34
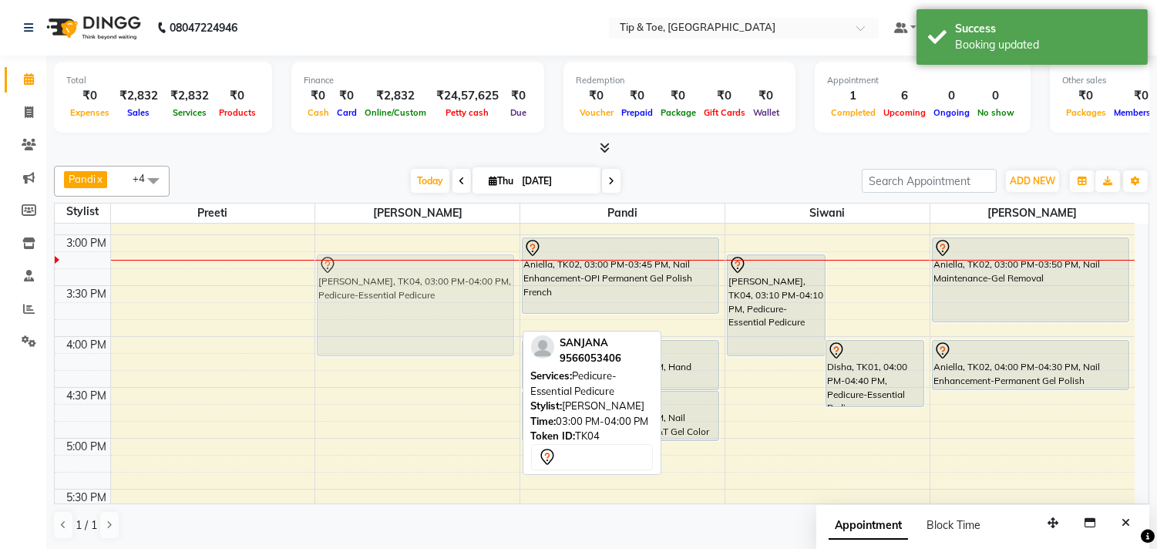
drag, startPoint x: 355, startPoint y: 288, endPoint x: 355, endPoint y: 308, distance: 20.0
click at [355, 308] on div "Manikandan, TK03, 01:00 PM-01:35 PM, Pedicure-Foot Facial Detox Pedicure SANJAN…" at bounding box center [417, 336] width 204 height 1424
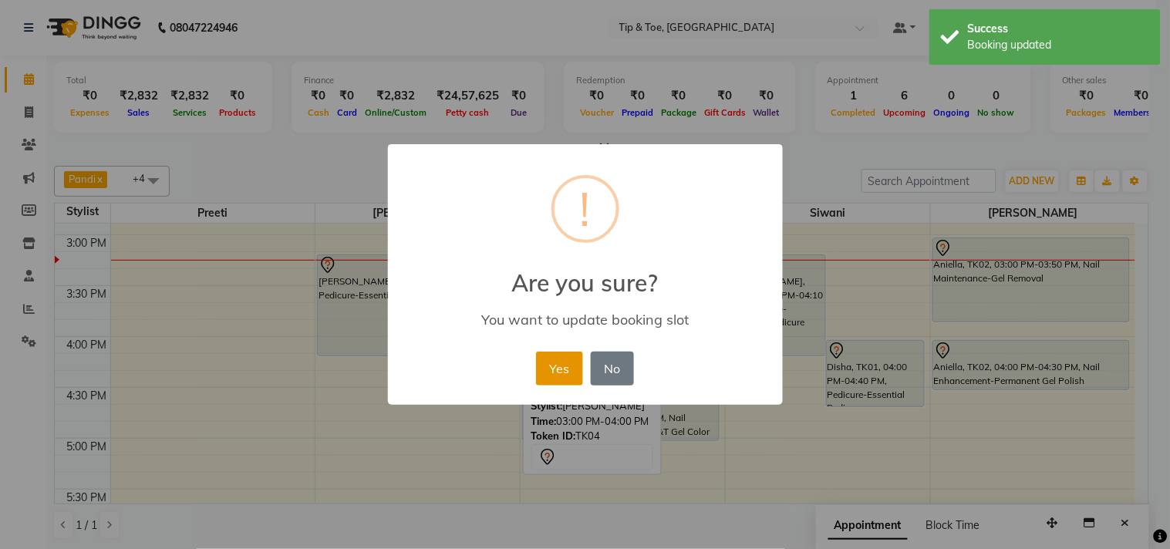
click at [558, 366] on button "Yes" at bounding box center [559, 369] width 47 height 34
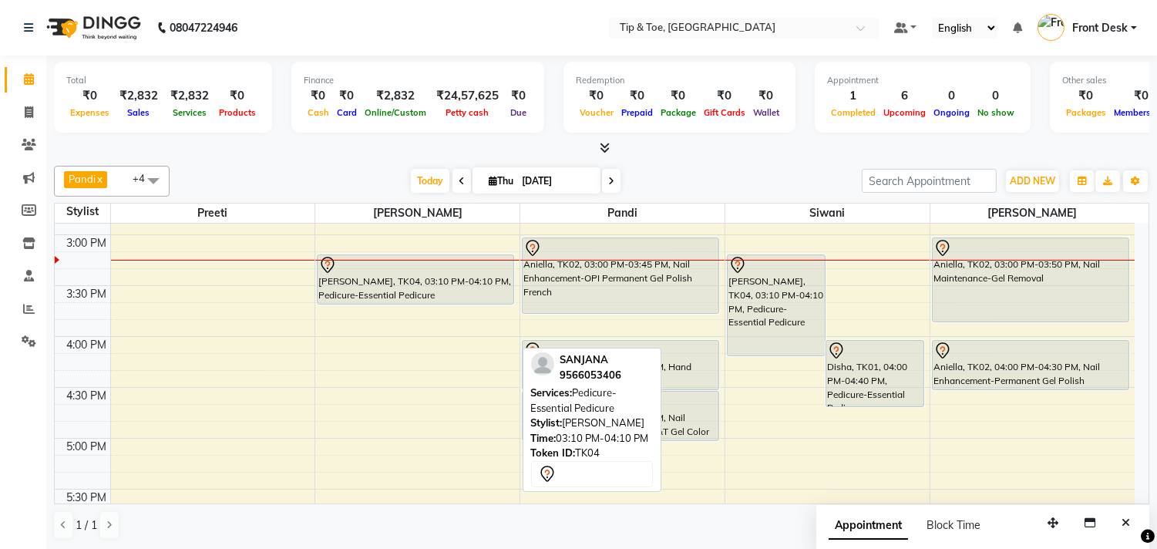
drag, startPoint x: 424, startPoint y: 355, endPoint x: 464, endPoint y: 301, distance: 67.2
click at [464, 301] on div "Manikandan, TK03, 01:00 PM-01:35 PM, Pedicure-Foot Facial Detox Pedicure SANJAN…" at bounding box center [417, 336] width 204 height 1424
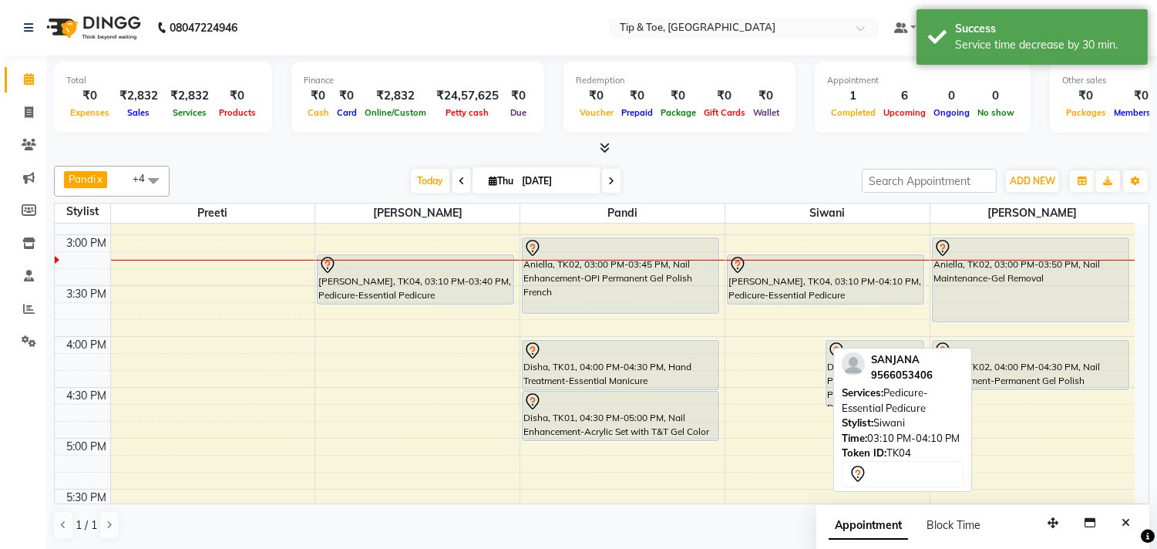
drag, startPoint x: 787, startPoint y: 357, endPoint x: 805, endPoint y: 318, distance: 42.8
click at [805, 318] on div "9:00 AM 9:30 AM 10:00 AM 10:30 AM 11:00 AM 11:30 AM 12:00 PM 12:30 PM 1:00 PM 1…" at bounding box center [595, 336] width 1080 height 1424
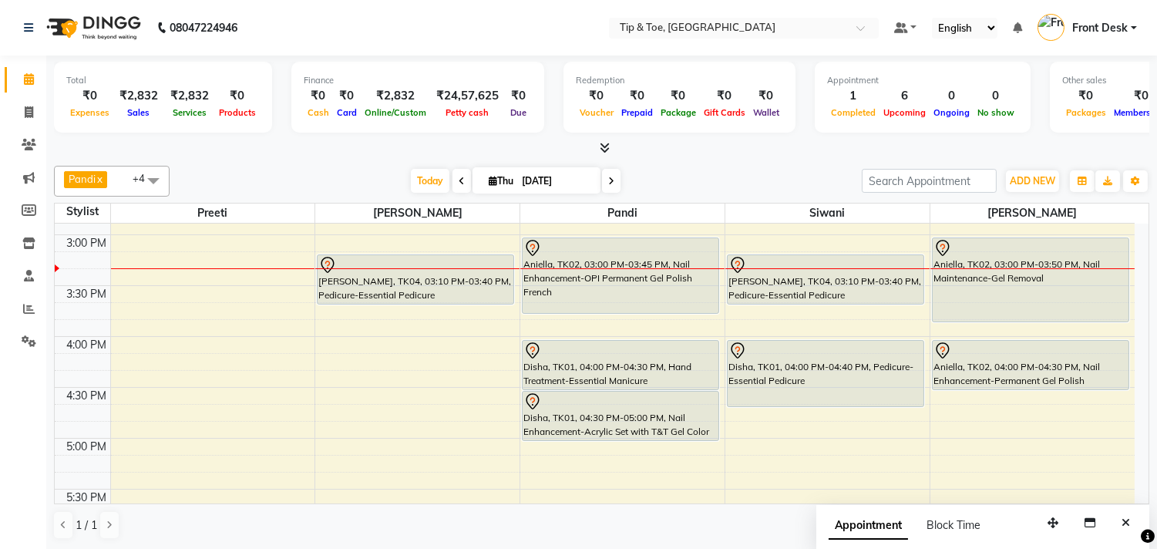
scroll to position [1, 0]
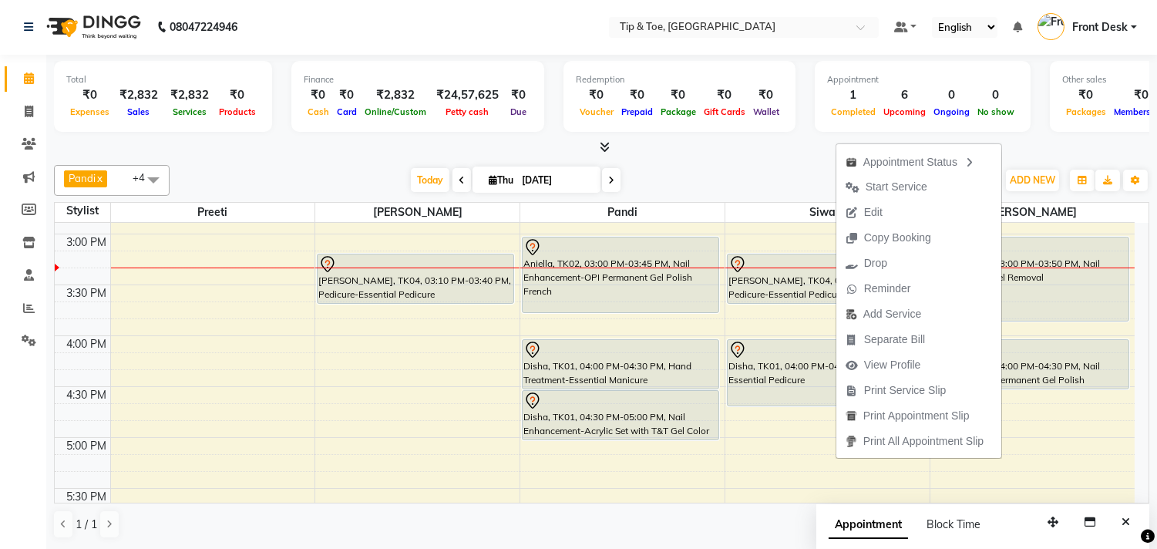
click at [887, 211] on button "Edit" at bounding box center [919, 212] width 165 height 25
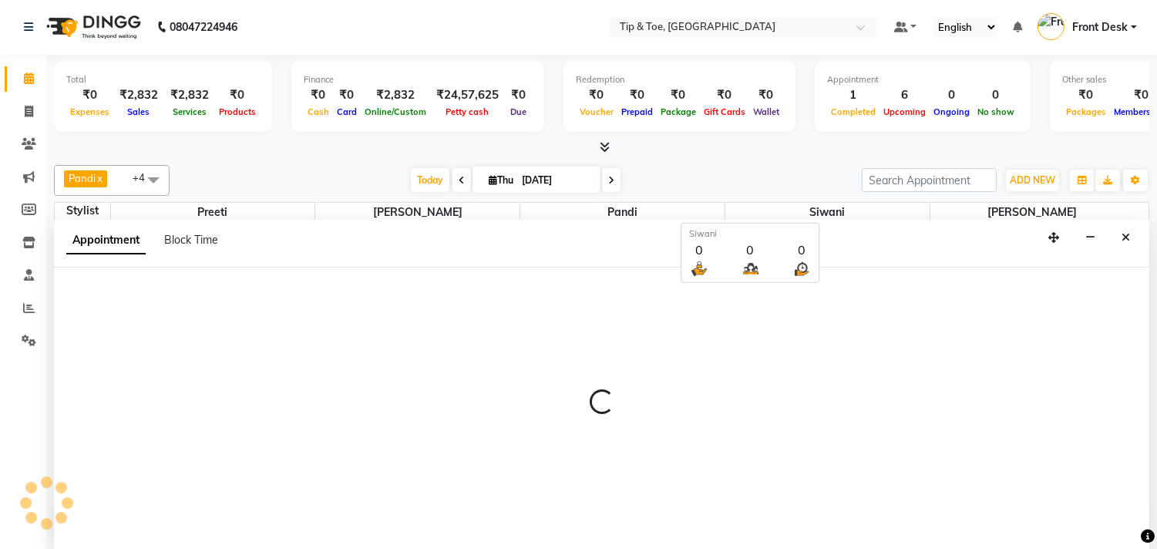
select select "tentative"
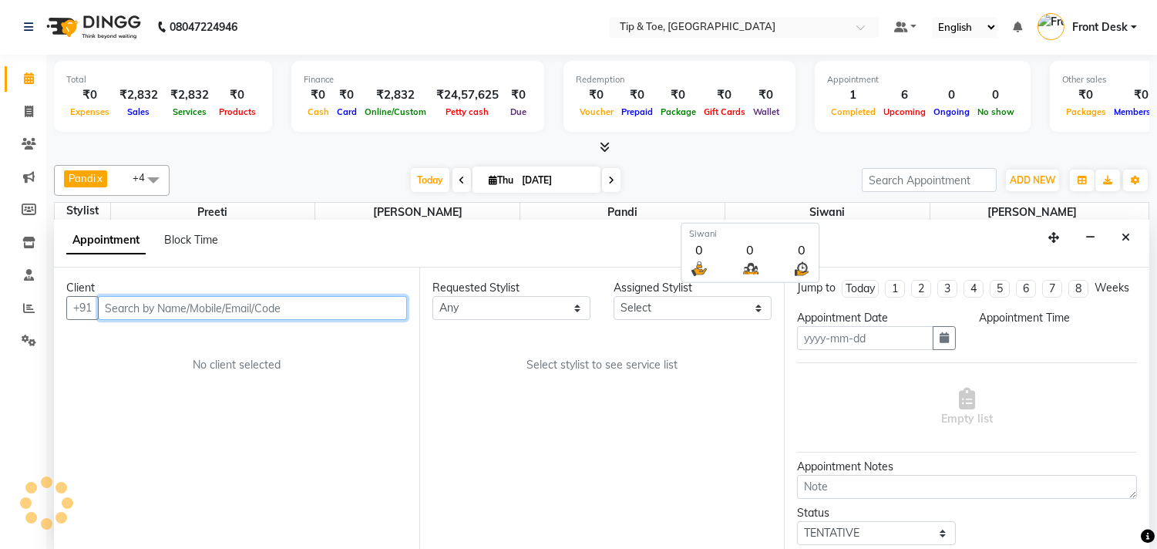
type input "[DATE]"
select select "900"
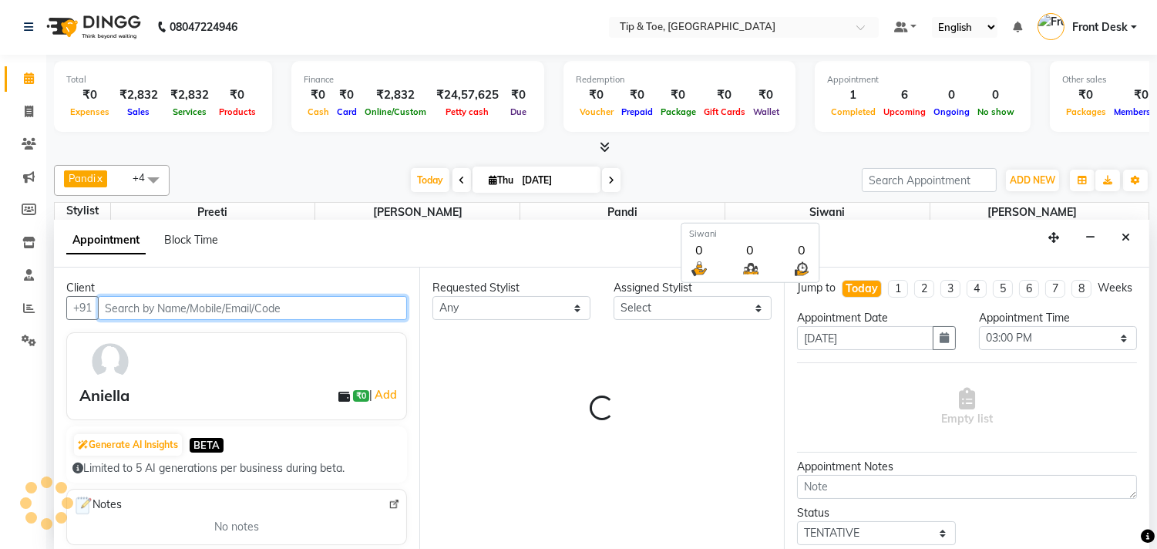
select select "75187"
select select "2752"
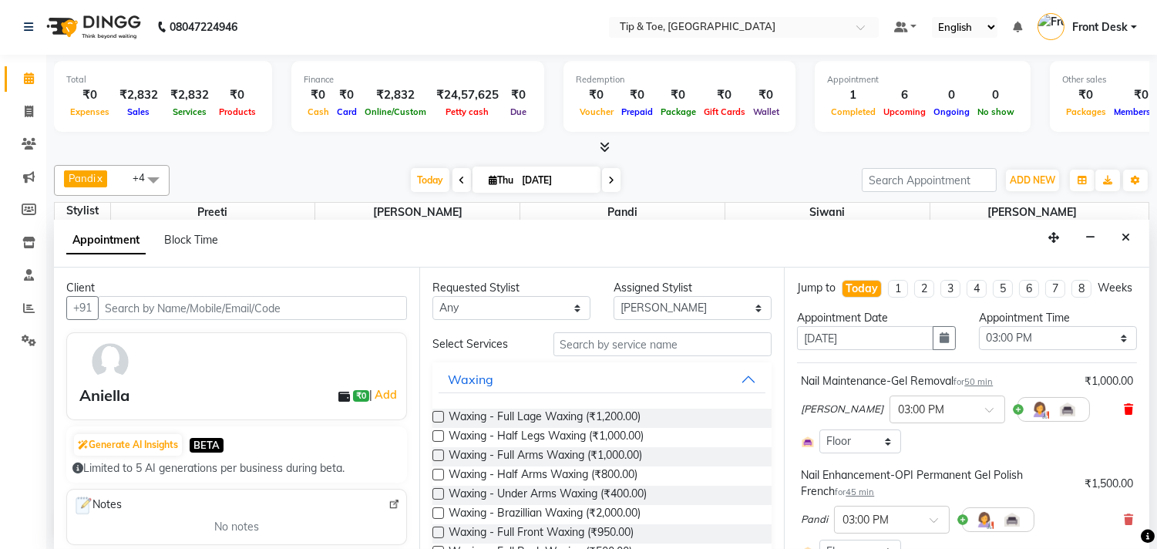
click at [1124, 415] on icon at bounding box center [1128, 409] width 9 height 11
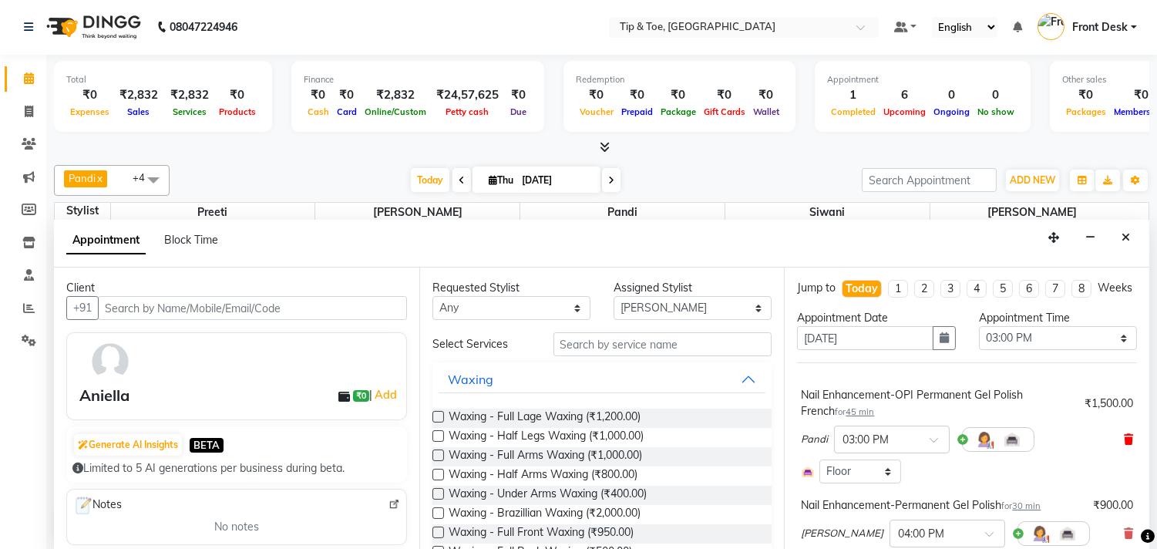
click at [1124, 447] on span at bounding box center [1128, 440] width 9 height 16
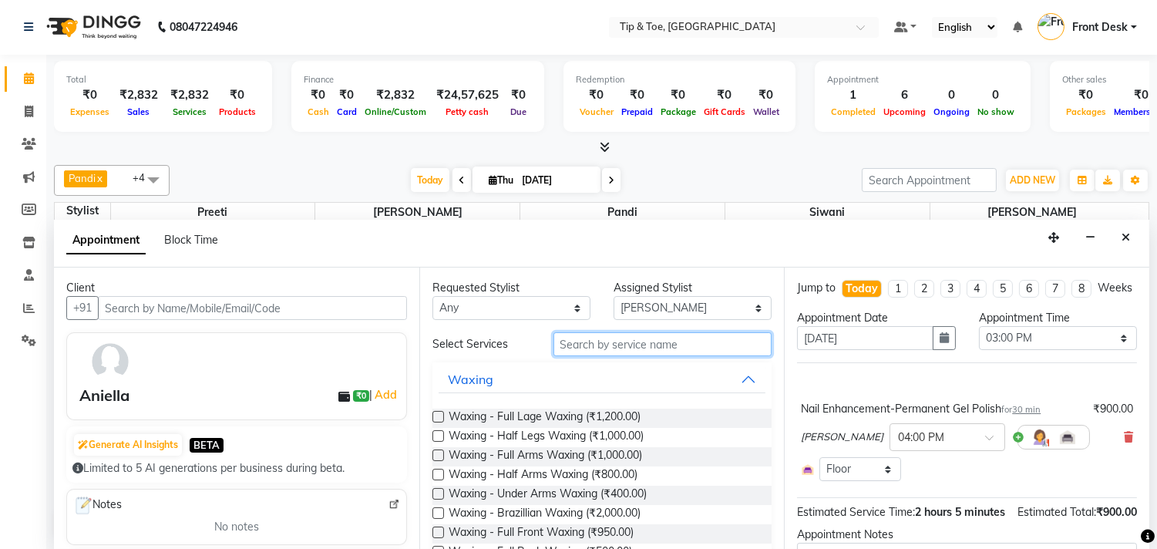
click at [664, 342] on input "text" at bounding box center [663, 344] width 219 height 24
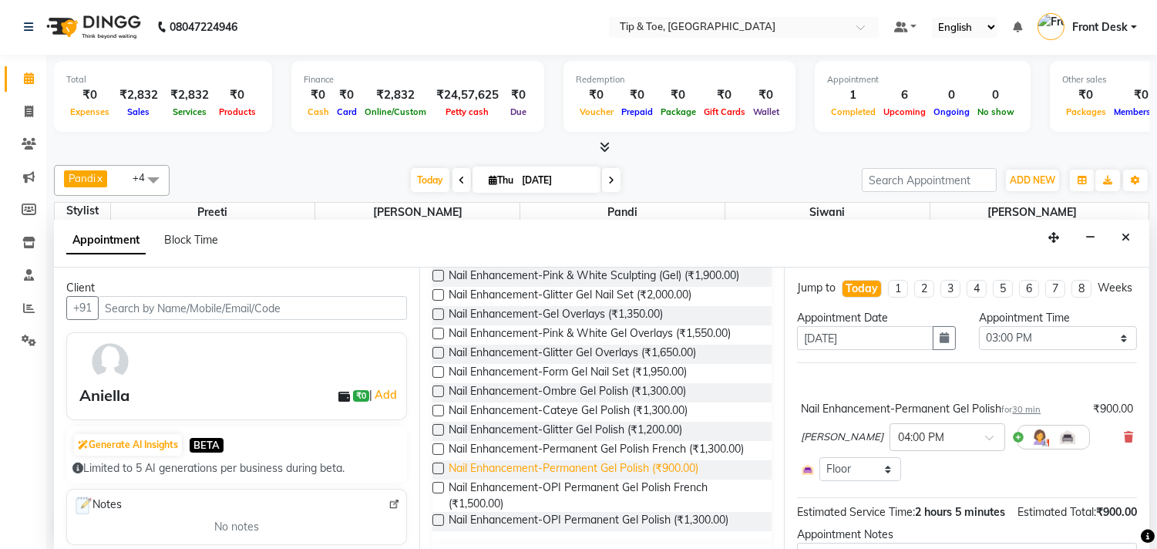
scroll to position [342, 0]
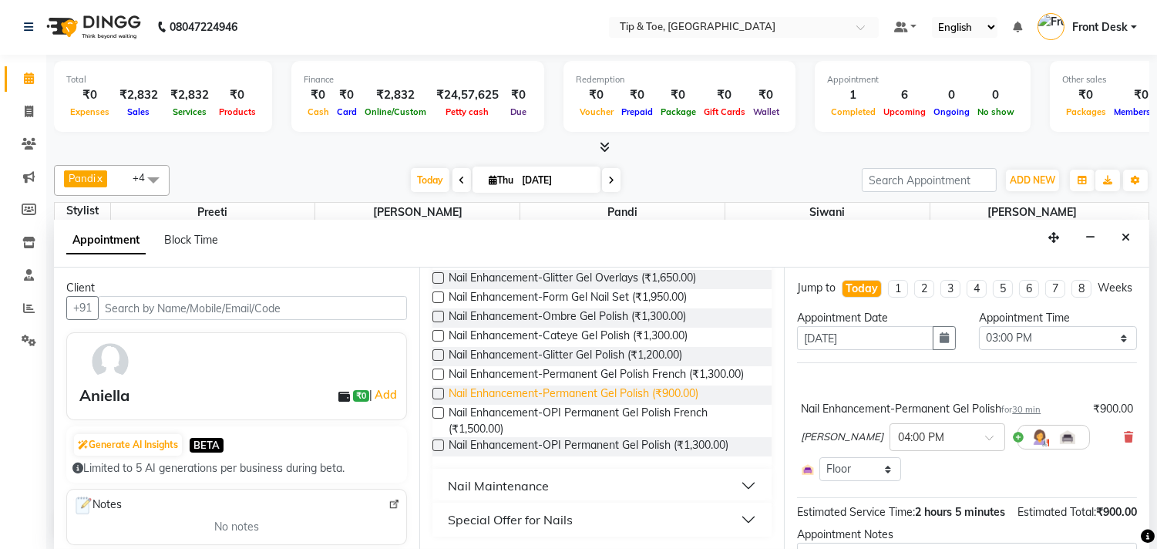
type input "gel"
click at [657, 405] on span "Nail Enhancement-Permanent Gel Polish (₹900.00)" at bounding box center [574, 395] width 250 height 19
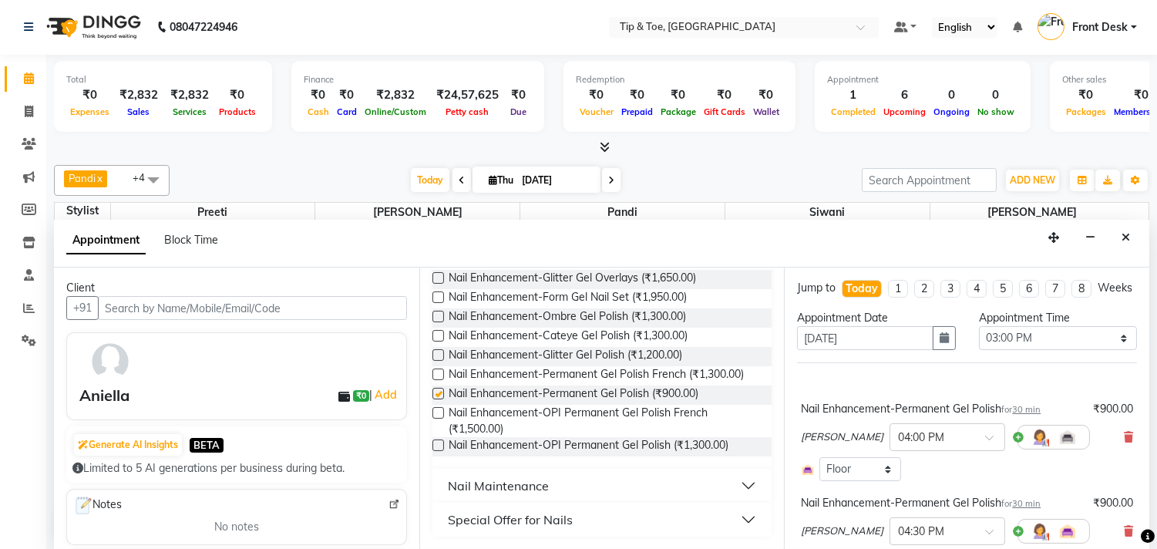
checkbox input "false"
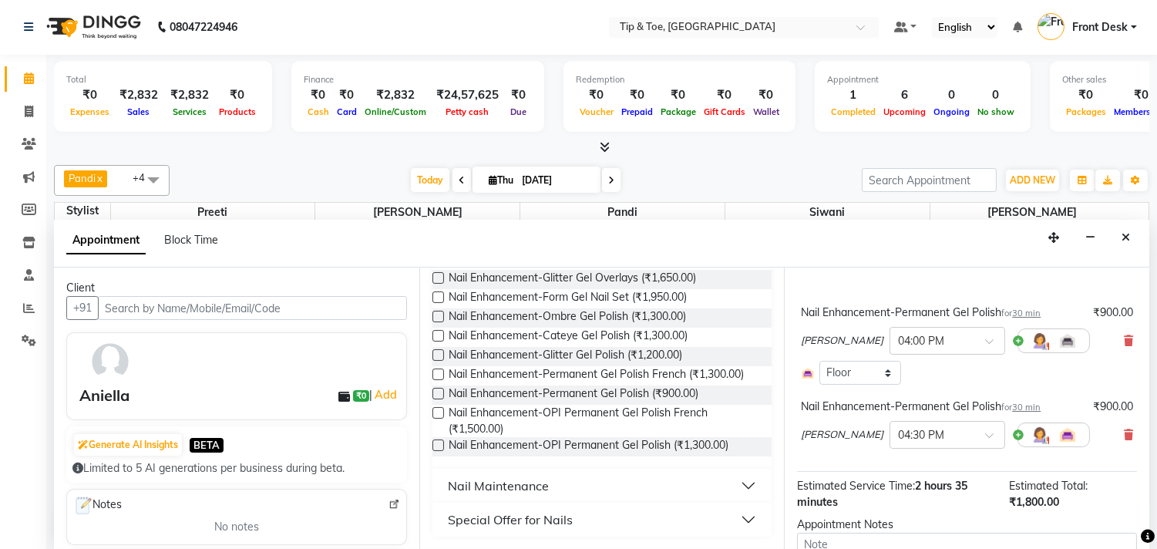
scroll to position [217, 0]
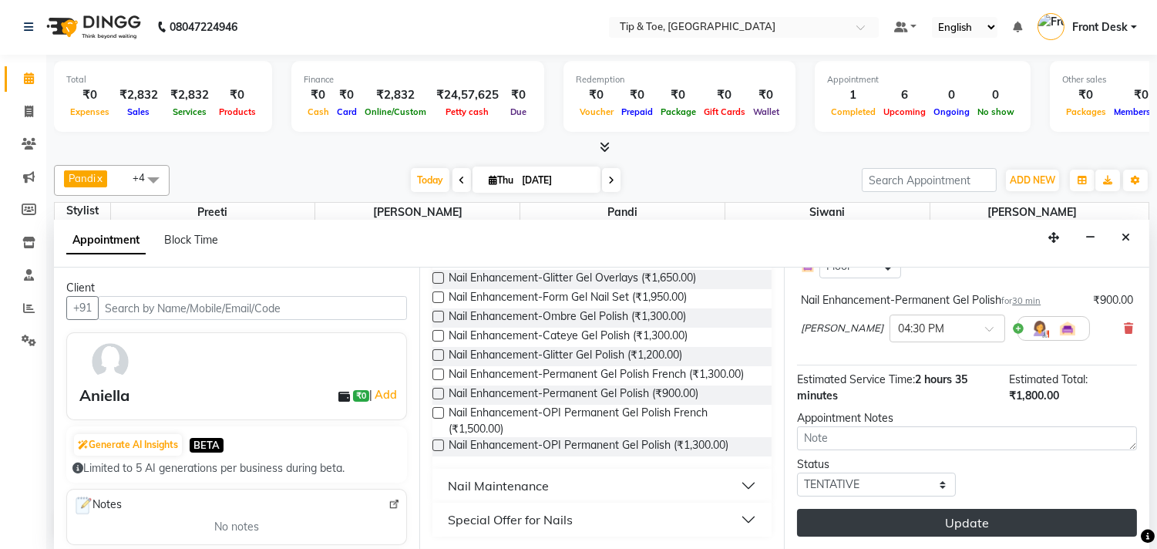
click at [995, 523] on button "Update" at bounding box center [967, 523] width 340 height 28
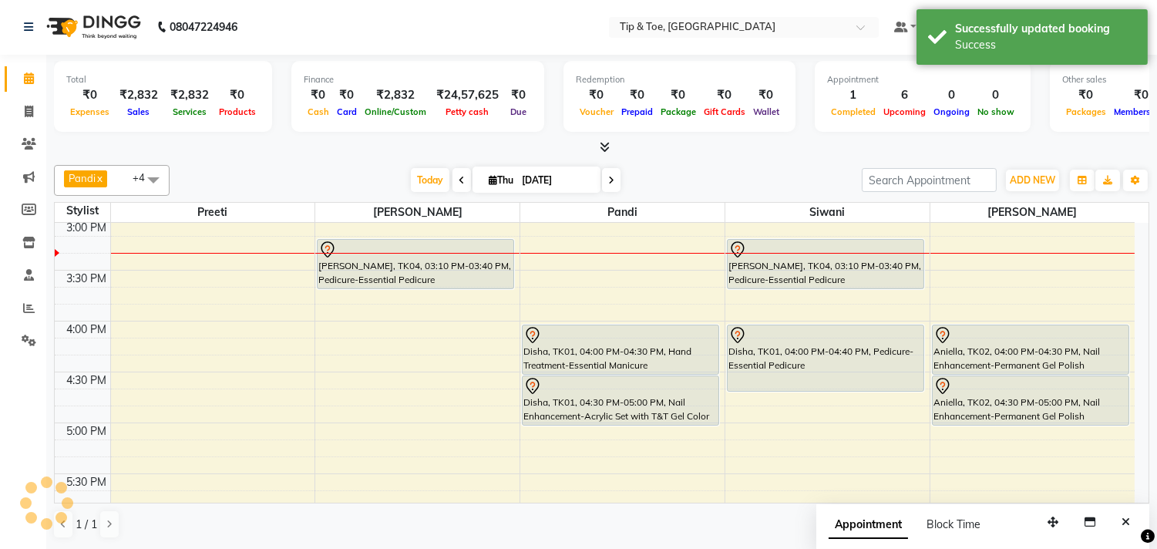
scroll to position [0, 0]
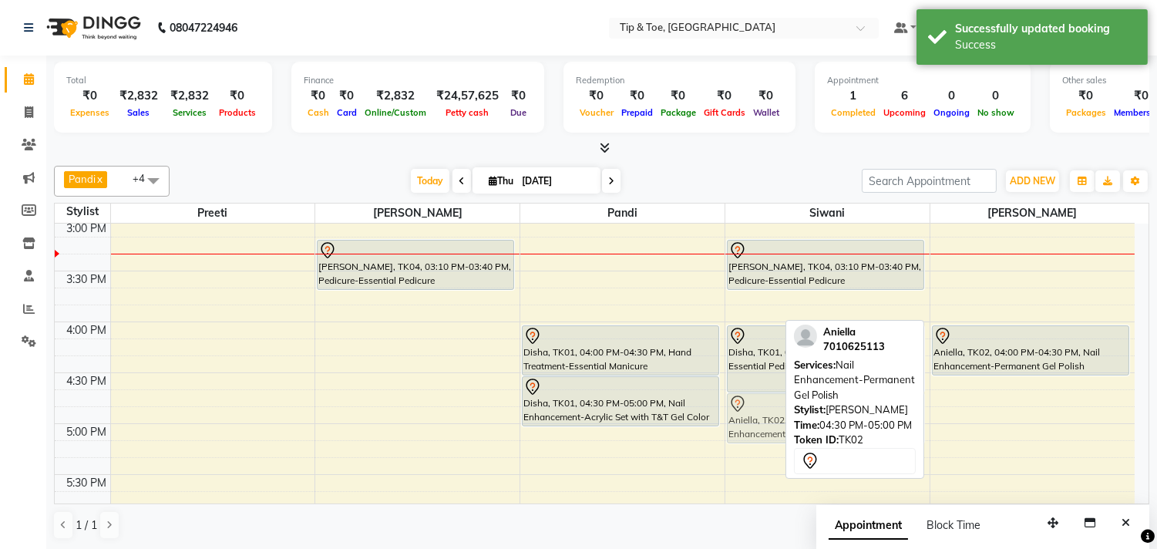
drag, startPoint x: 1000, startPoint y: 413, endPoint x: 799, endPoint y: 433, distance: 202.3
click at [799, 433] on div "Pandi x Raj x Siwani x Rebecca x Preeti x +4 Select All Preeti Raj Pandi Siwani…" at bounding box center [602, 353] width 1096 height 386
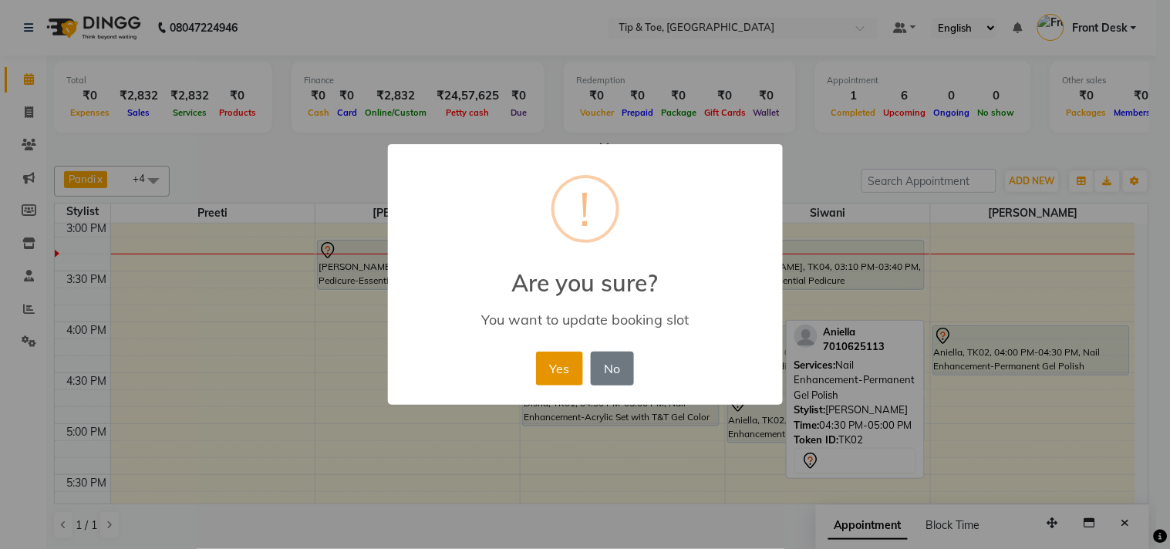
click at [548, 363] on button "Yes" at bounding box center [559, 369] width 47 height 34
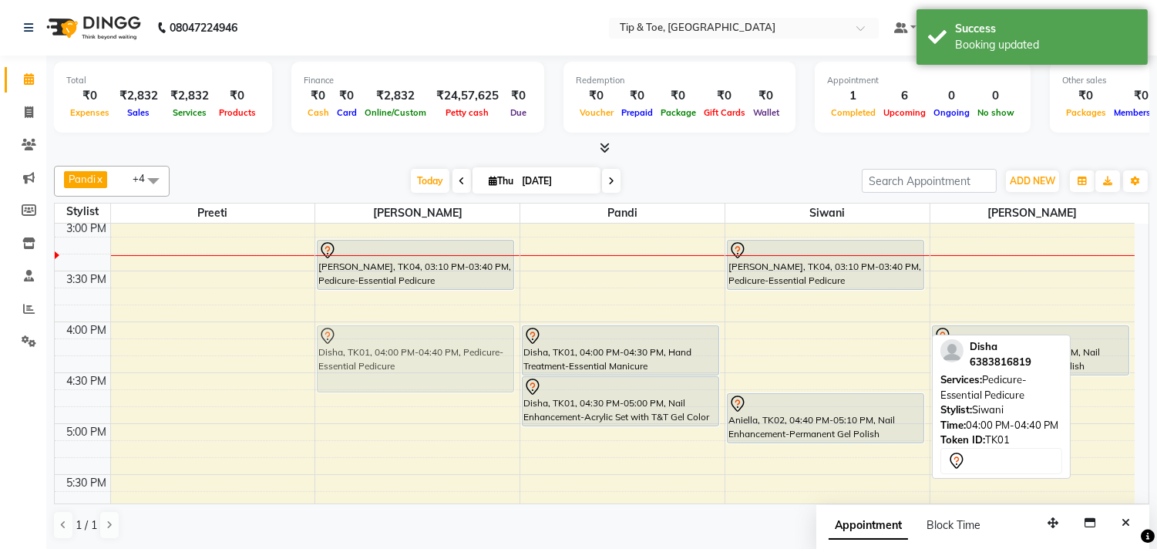
drag, startPoint x: 774, startPoint y: 366, endPoint x: 442, endPoint y: 366, distance: 332.4
click at [442, 366] on tr "Manikandan, TK03, 01:00 PM-01:35 PM, Pedicure-Foot Facial Detox Pedicure SANJAN…" at bounding box center [595, 322] width 1080 height 1424
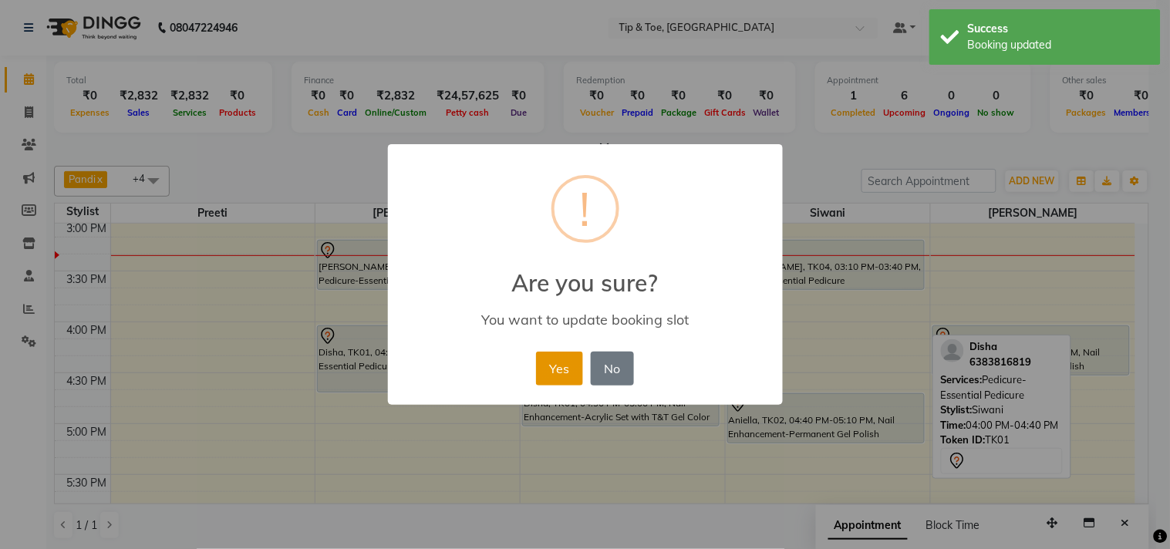
click at [574, 367] on button "Yes" at bounding box center [559, 369] width 47 height 34
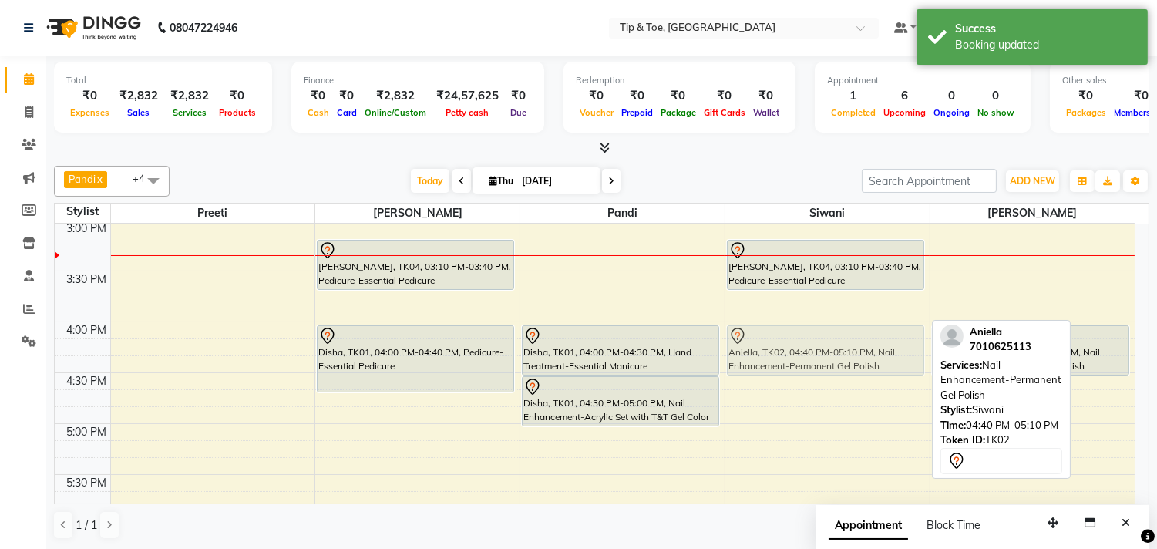
drag, startPoint x: 781, startPoint y: 434, endPoint x: 802, endPoint y: 370, distance: 67.3
click at [802, 370] on div "SANJANA, TK04, 03:10 PM-03:40 PM, Pedicure-Essential Pedicure Aniella, TK02, 04…" at bounding box center [828, 322] width 204 height 1424
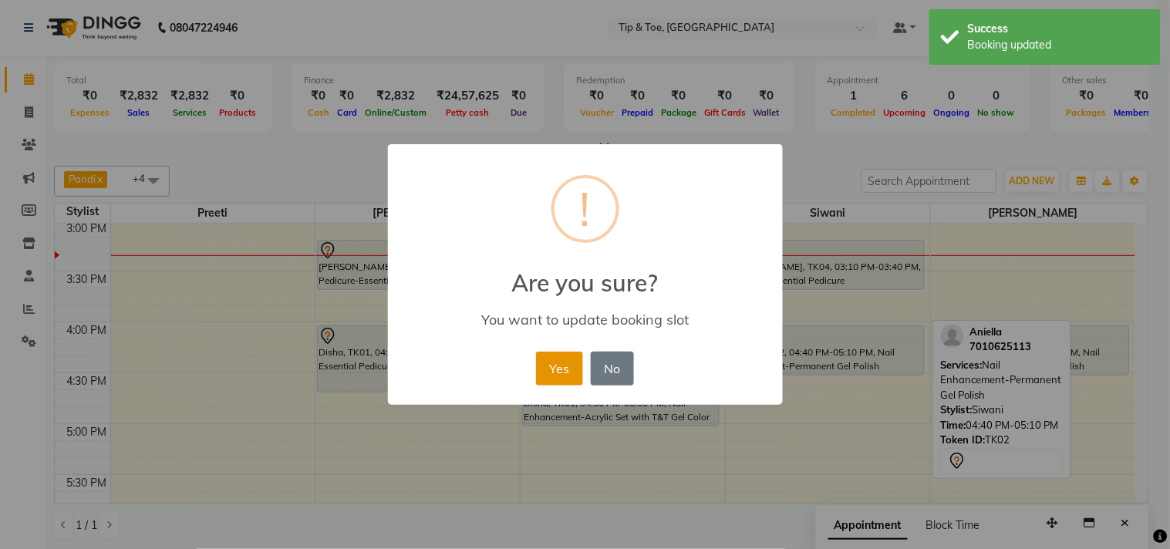
click at [568, 359] on button "Yes" at bounding box center [559, 369] width 47 height 34
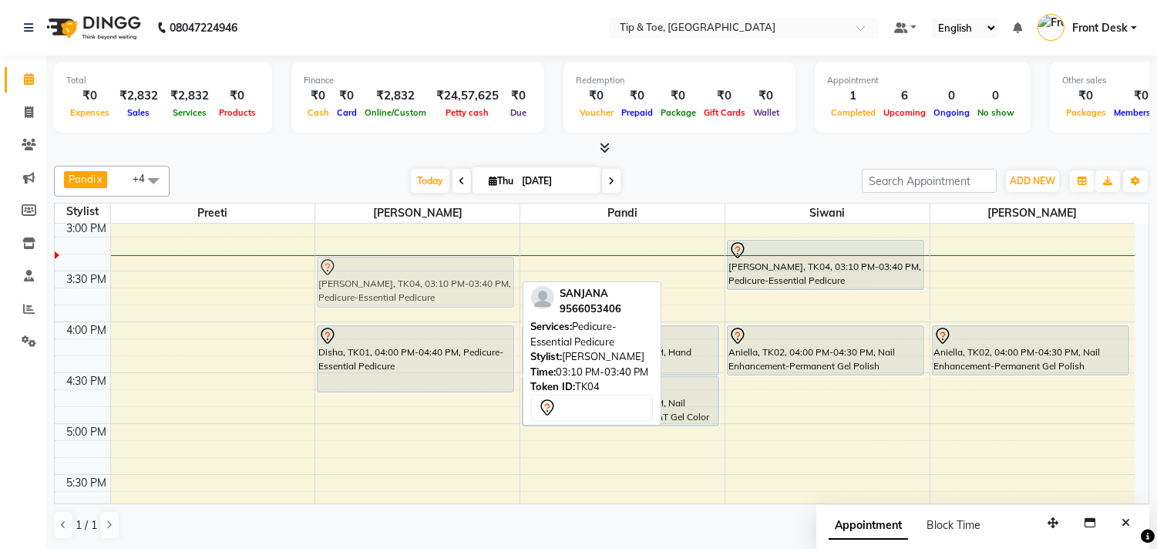
drag, startPoint x: 438, startPoint y: 278, endPoint x: 427, endPoint y: 296, distance: 21.4
click at [427, 296] on div "Manikandan, TK03, 01:00 PM-01:35 PM, Pedicure-Foot Facial Detox Pedicure SANJAN…" at bounding box center [417, 322] width 204 height 1424
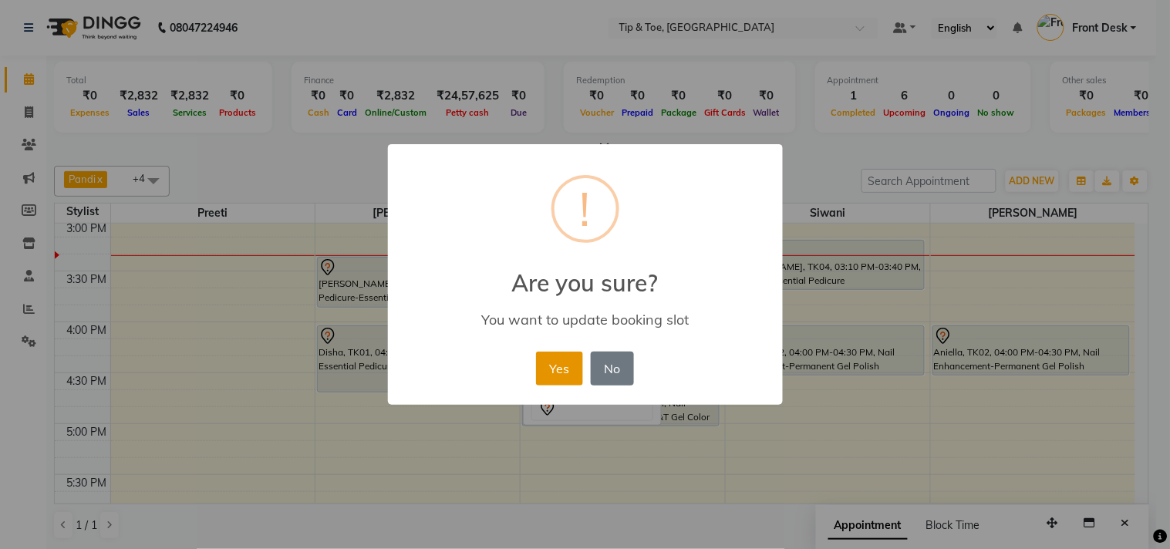
click at [558, 362] on button "Yes" at bounding box center [559, 369] width 47 height 34
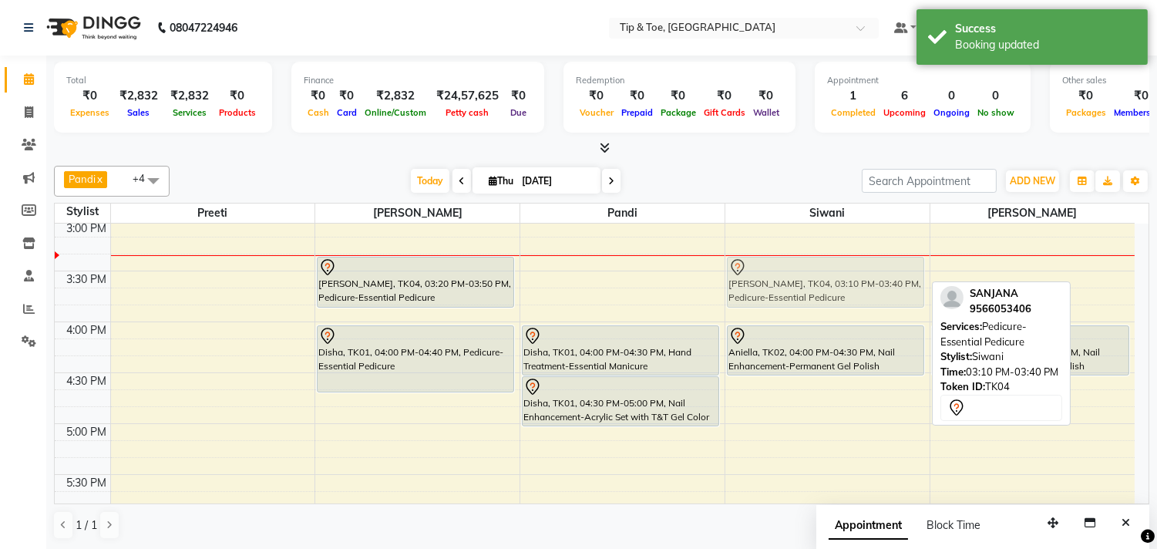
drag, startPoint x: 831, startPoint y: 274, endPoint x: 819, endPoint y: 291, distance: 21.6
click at [819, 291] on div "SANJANA, TK04, 03:10 PM-03:40 PM, Pedicure-Essential Pedicure Aniella, TK02, 04…" at bounding box center [828, 322] width 204 height 1424
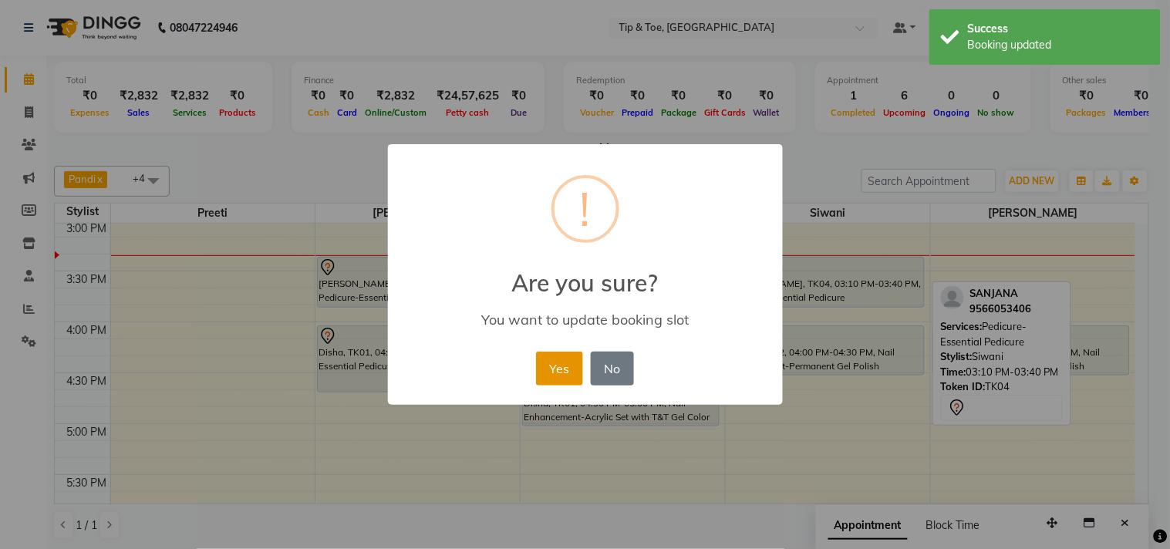
click at [558, 364] on button "Yes" at bounding box center [559, 369] width 47 height 34
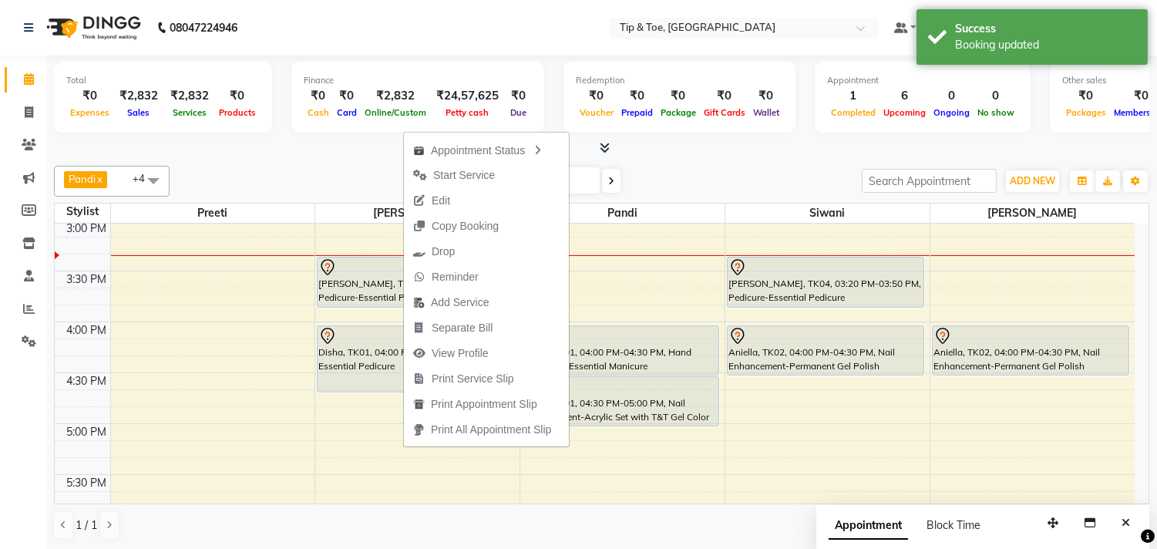
click at [473, 170] on span "Start Service" at bounding box center [464, 175] width 62 height 16
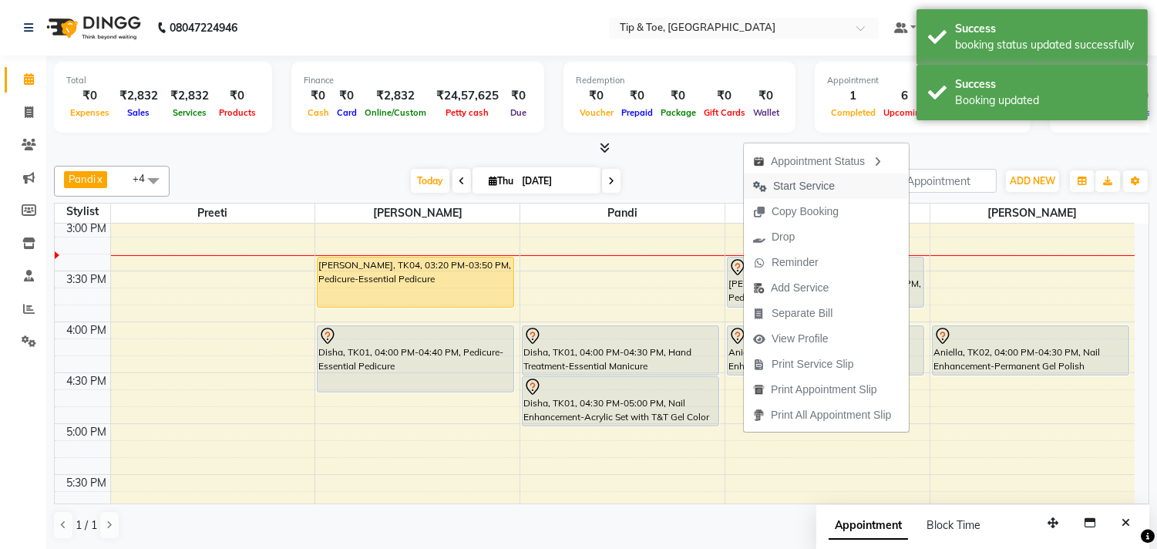
click at [777, 189] on span "Start Service" at bounding box center [804, 186] width 62 height 16
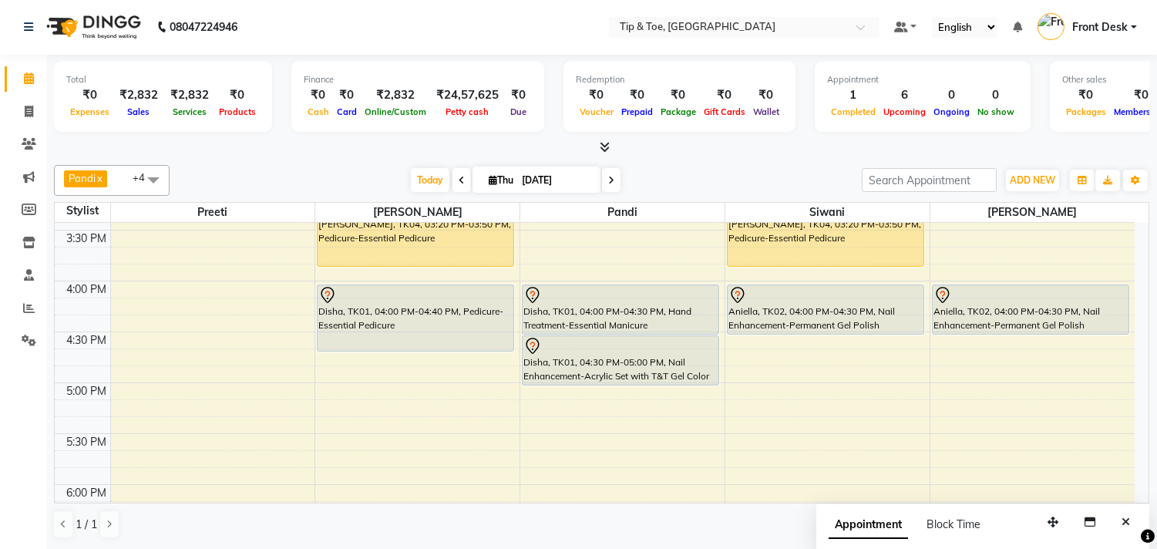
scroll to position [699, 0]
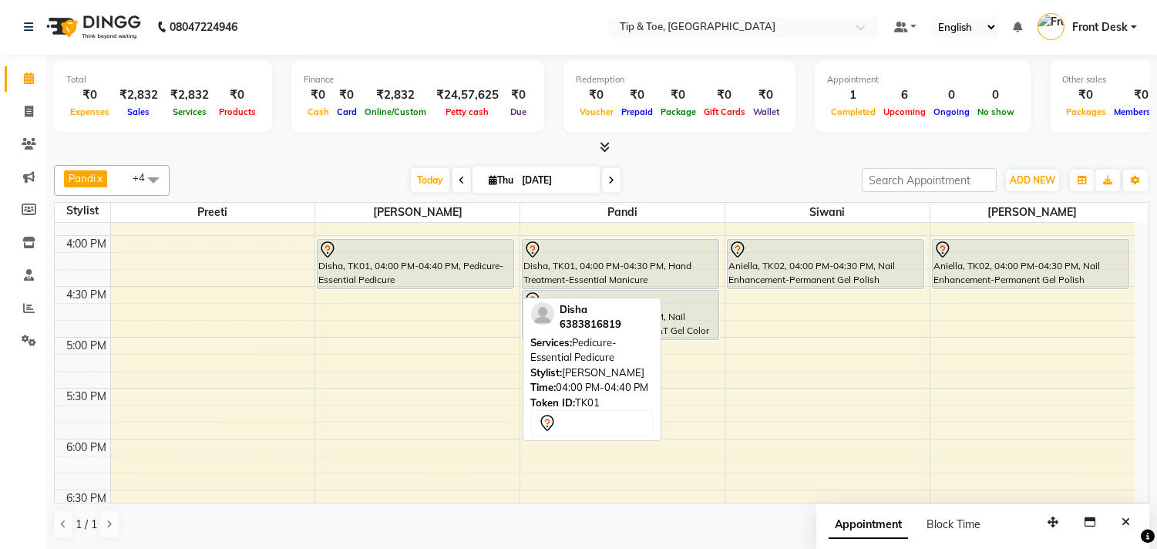
drag, startPoint x: 368, startPoint y: 304, endPoint x: 386, endPoint y: 281, distance: 29.6
click at [386, 281] on div "Manikandan, TK03, 01:00 PM-01:35 PM, Pedicure-Foot Facial Detox Pedicure SANJAN…" at bounding box center [417, 235] width 204 height 1424
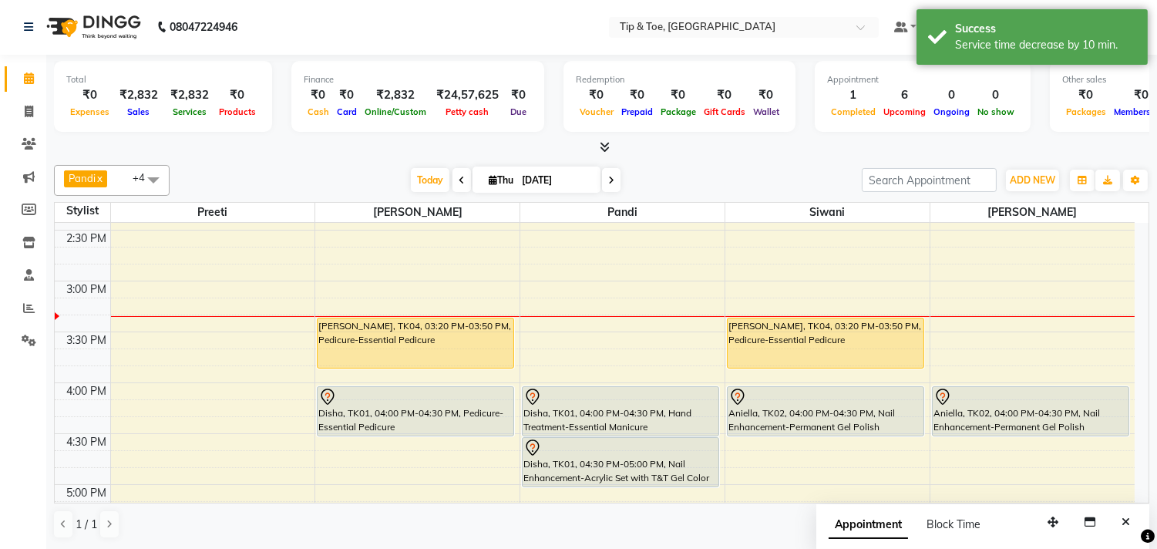
scroll to position [528, 0]
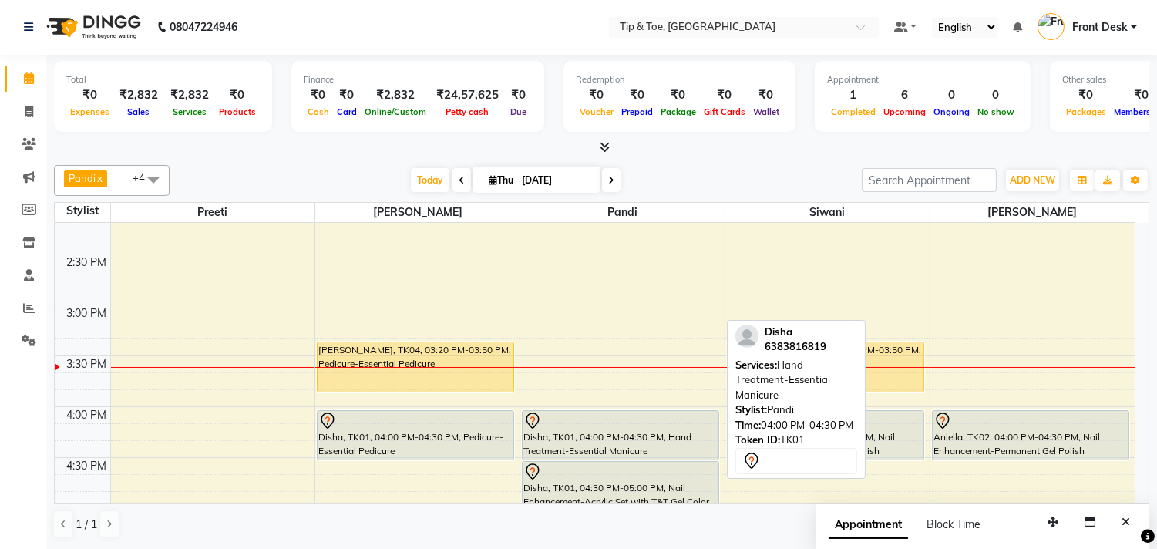
click at [598, 429] on div "Disha, TK01, 04:00 PM-04:30 PM, Hand Treatment-Essential Manicure" at bounding box center [621, 435] width 196 height 49
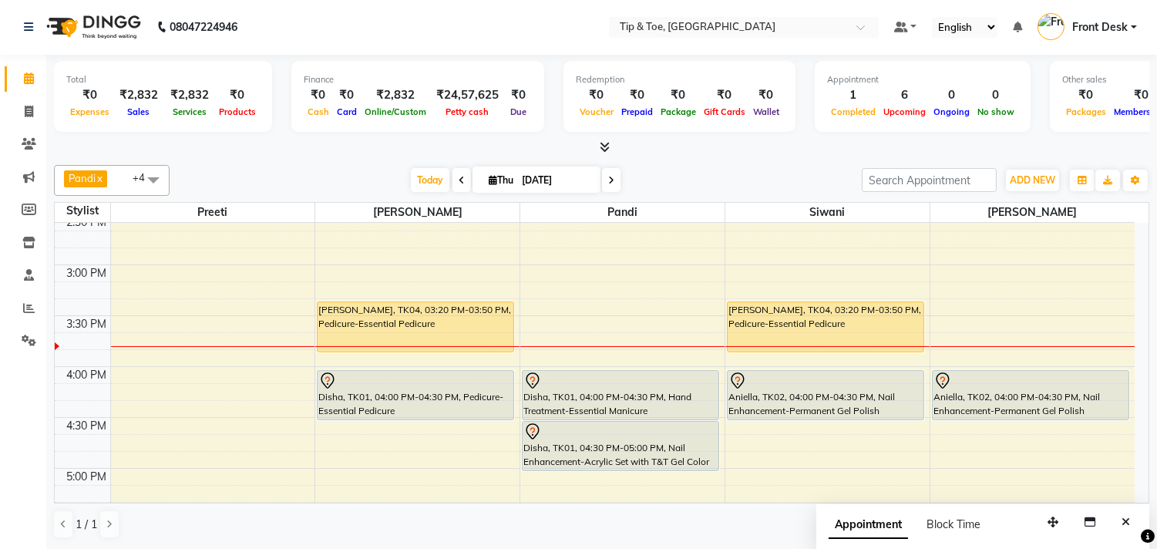
scroll to position [614, 0]
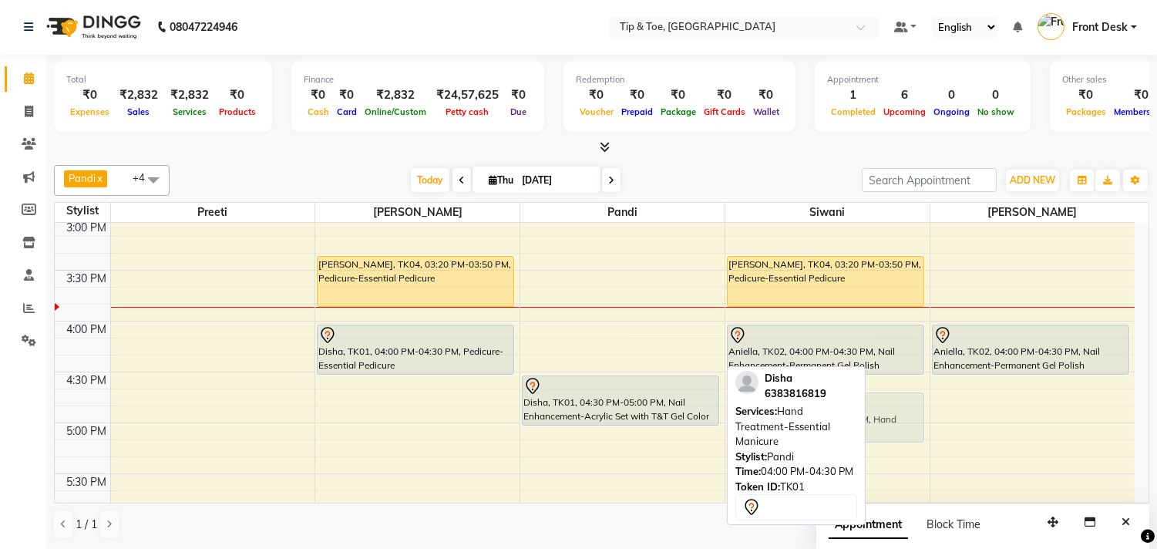
drag, startPoint x: 662, startPoint y: 351, endPoint x: 813, endPoint y: 426, distance: 168.6
click at [813, 426] on div "Pandi x Raj x Siwani x Rebecca x Preeti x +4 Select All Preeti Raj Pandi Siwani…" at bounding box center [602, 352] width 1096 height 386
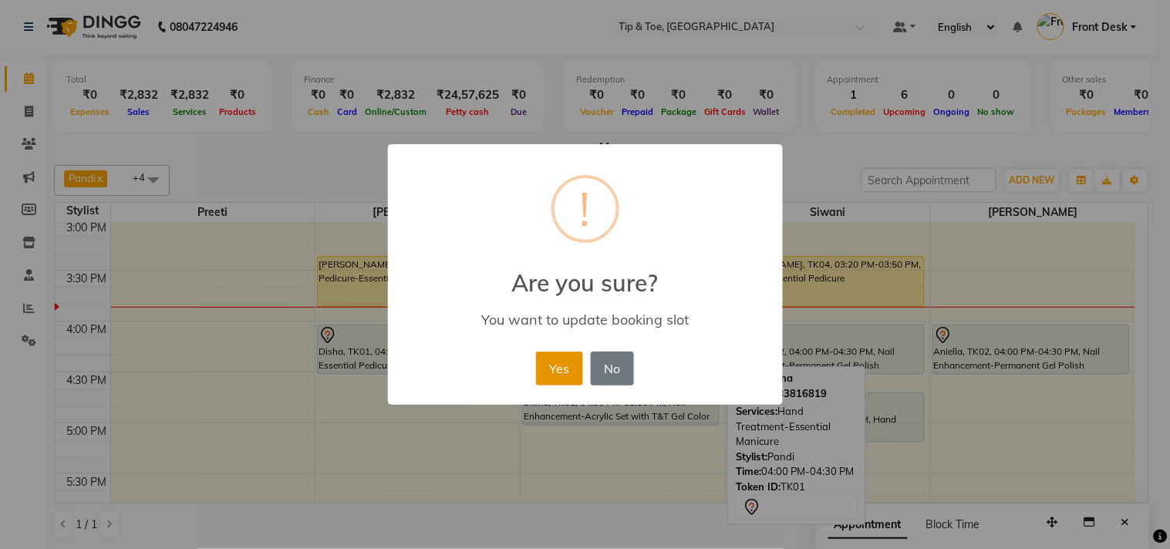
click at [567, 364] on button "Yes" at bounding box center [559, 369] width 47 height 34
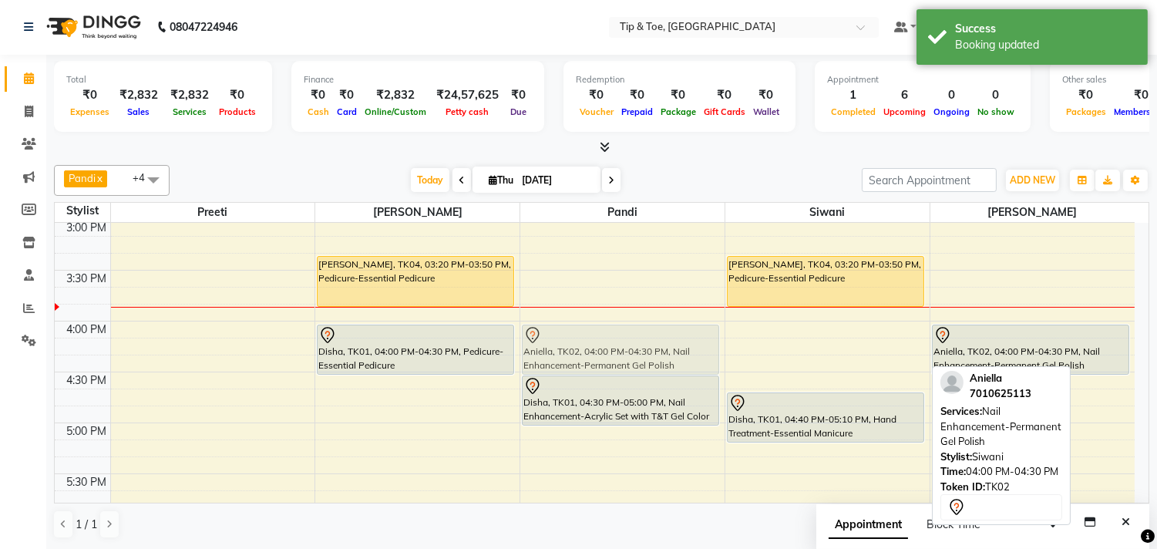
drag, startPoint x: 768, startPoint y: 341, endPoint x: 639, endPoint y: 344, distance: 129.6
click at [639, 344] on tr "Manikandan, TK03, 01:00 PM-01:35 PM, Pedicure-Foot Facial Detox Pedicure SANJAN…" at bounding box center [595, 321] width 1080 height 1424
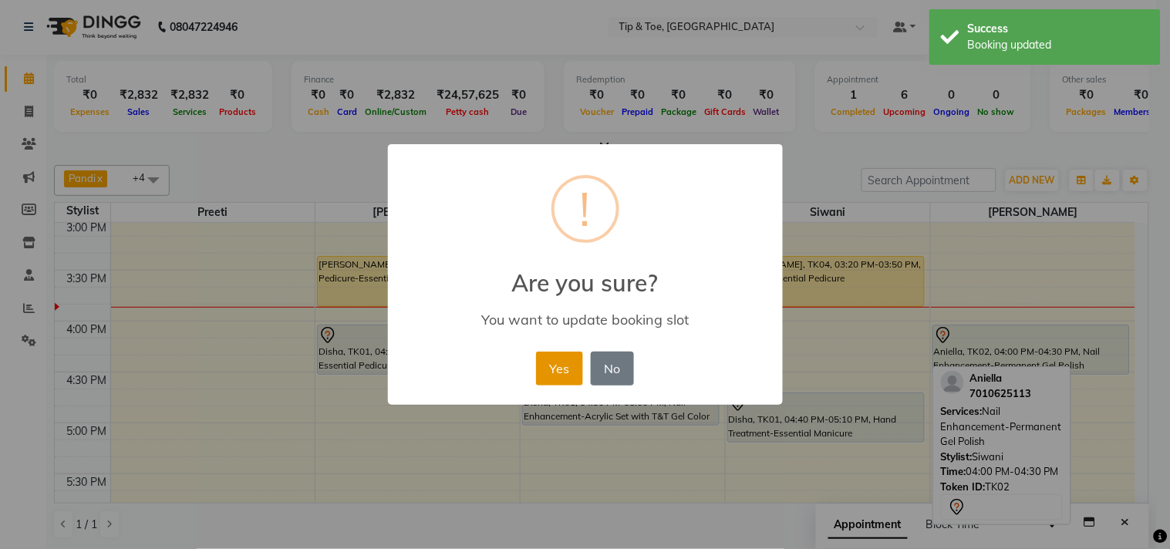
click at [551, 360] on button "Yes" at bounding box center [559, 369] width 47 height 34
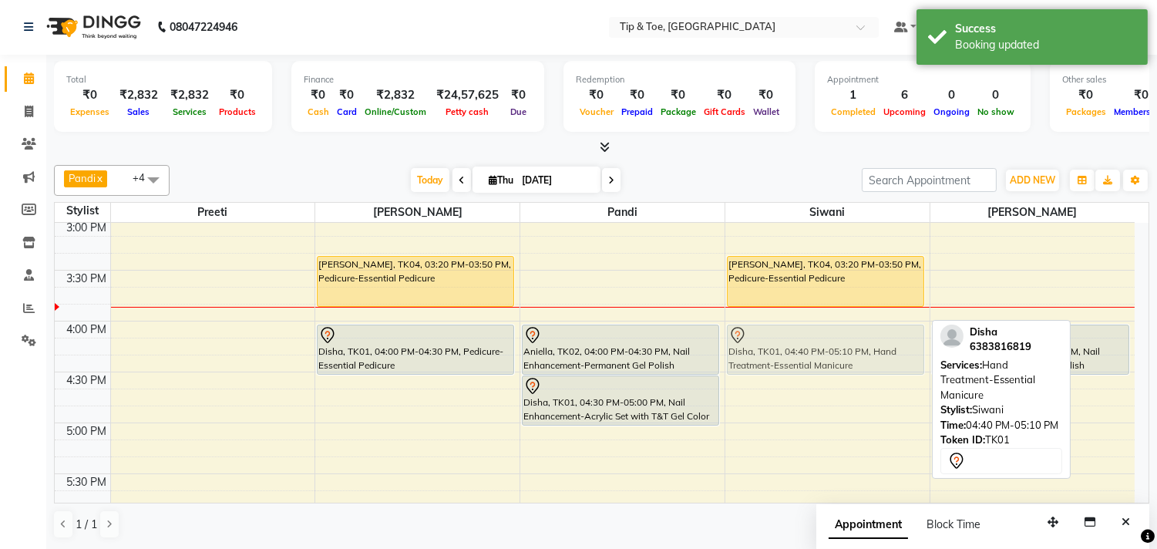
drag, startPoint x: 790, startPoint y: 417, endPoint x: 806, endPoint y: 349, distance: 69.6
click at [806, 349] on div "SANJANA, TK04, 03:20 PM-03:50 PM, Pedicure-Essential Pedicure Disha, TK01, 04:4…" at bounding box center [828, 321] width 204 height 1424
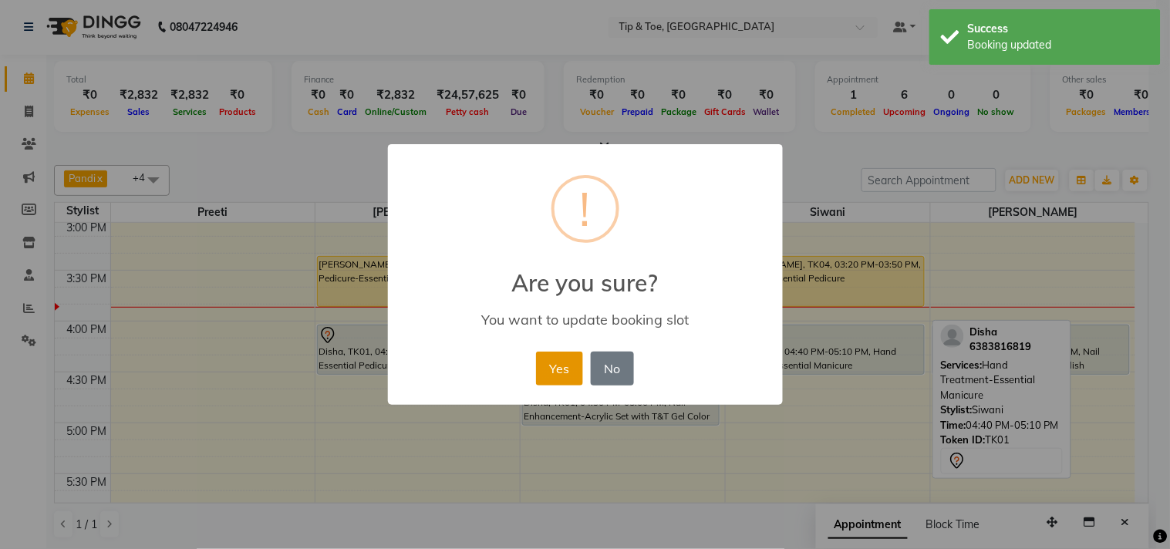
click at [563, 370] on button "Yes" at bounding box center [559, 369] width 47 height 34
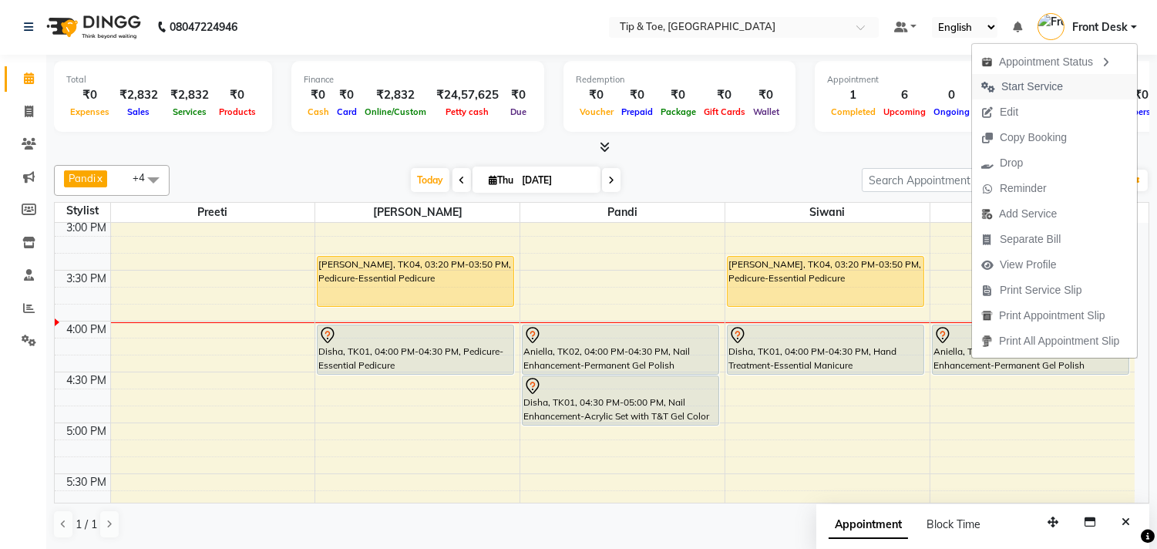
click at [1014, 89] on span "Start Service" at bounding box center [1033, 87] width 62 height 16
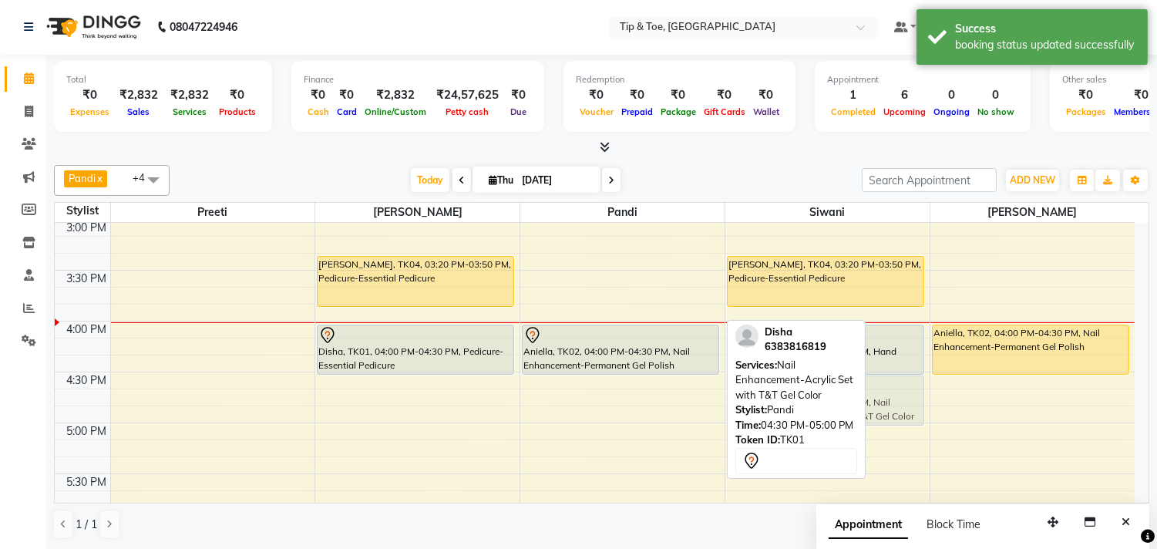
drag, startPoint x: 575, startPoint y: 409, endPoint x: 804, endPoint y: 401, distance: 229.9
click at [804, 401] on div "Pandi x Raj x Siwani x Rebecca x Preeti x +4 Select All Preeti Raj Pandi Siwani…" at bounding box center [602, 352] width 1096 height 386
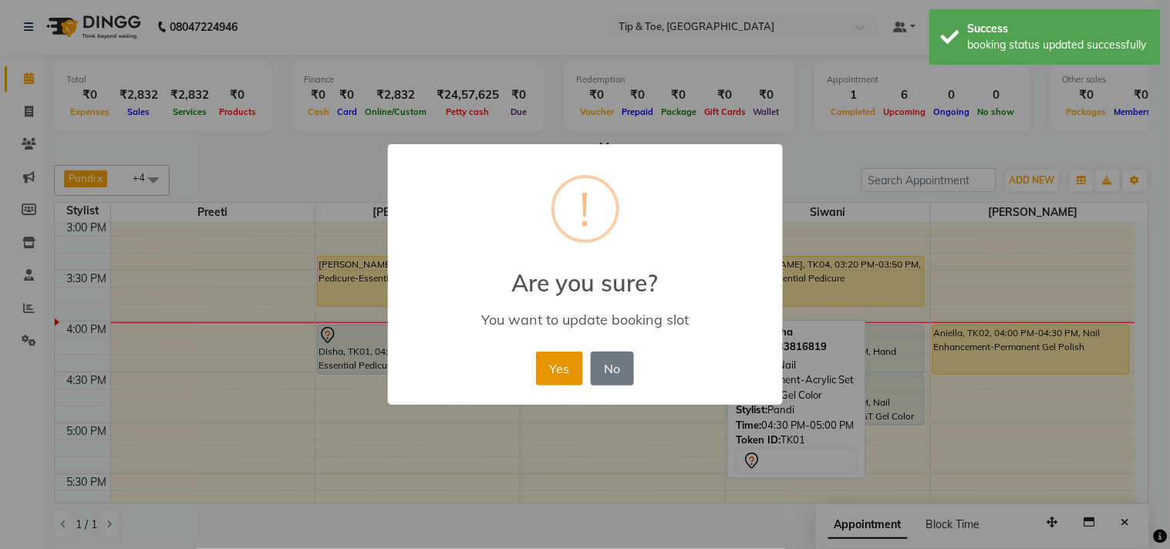
click at [544, 362] on button "Yes" at bounding box center [559, 369] width 47 height 34
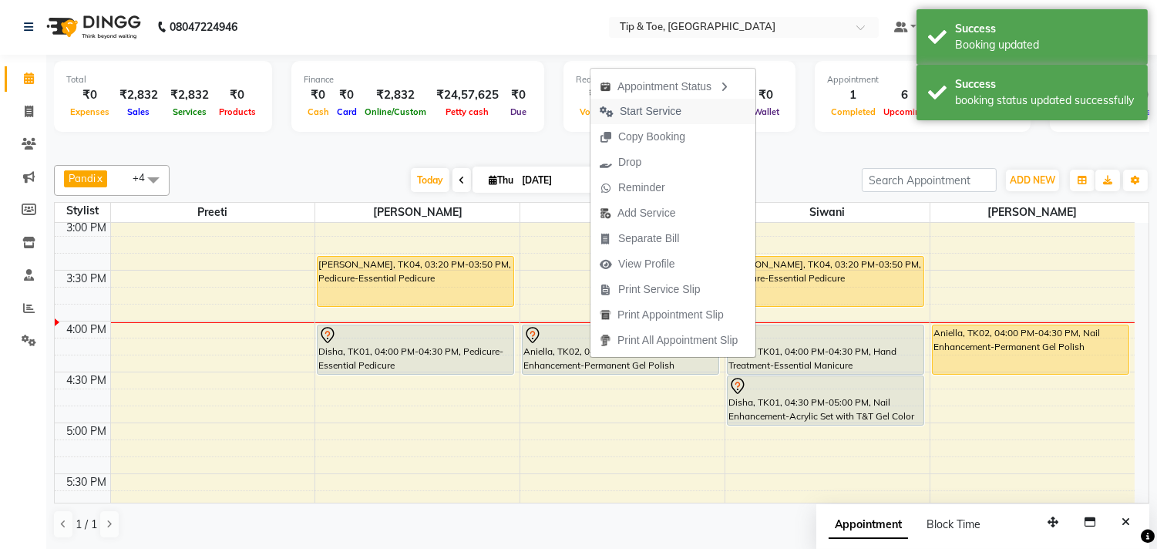
click at [676, 113] on span "Start Service" at bounding box center [651, 111] width 62 height 16
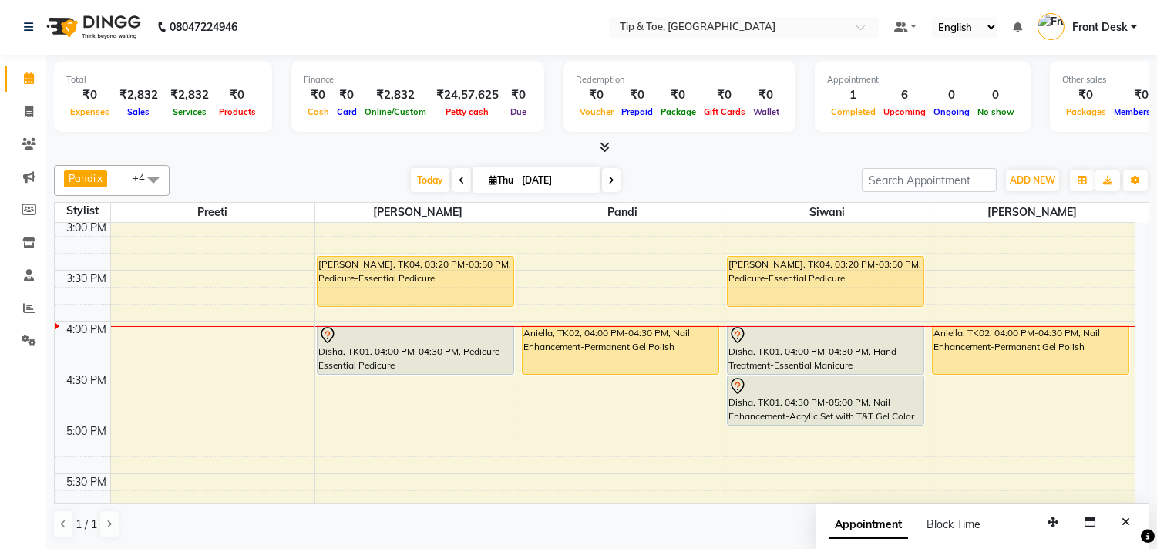
click at [794, 185] on div "Today Thu 04-09-2025" at bounding box center [515, 180] width 677 height 23
click at [612, 543] on div "Pandi x Raj x Siwani x Rebecca x Preeti x +4 Select All Preeti Raj Pandi Siwani…" at bounding box center [602, 352] width 1096 height 386
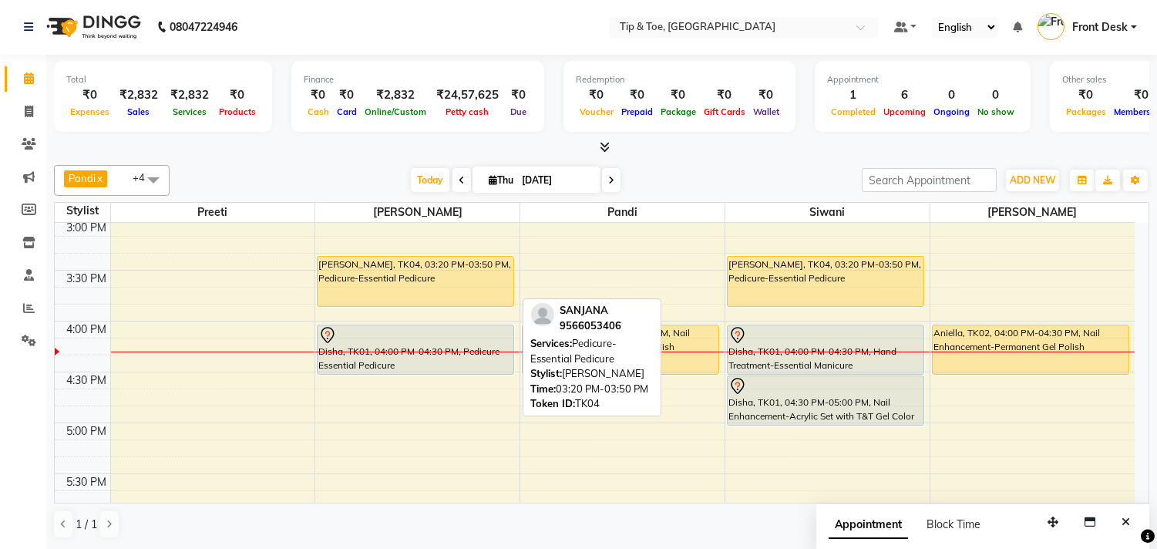
click at [341, 271] on div "[PERSON_NAME], TK04, 03:20 PM-03:50 PM, Pedicure-Essential Pedicure" at bounding box center [416, 281] width 196 height 49
click at [380, 287] on div "[PERSON_NAME], TK04, 03:20 PM-03:50 PM, Pedicure-Essential Pedicure" at bounding box center [416, 281] width 196 height 49
select select "1"
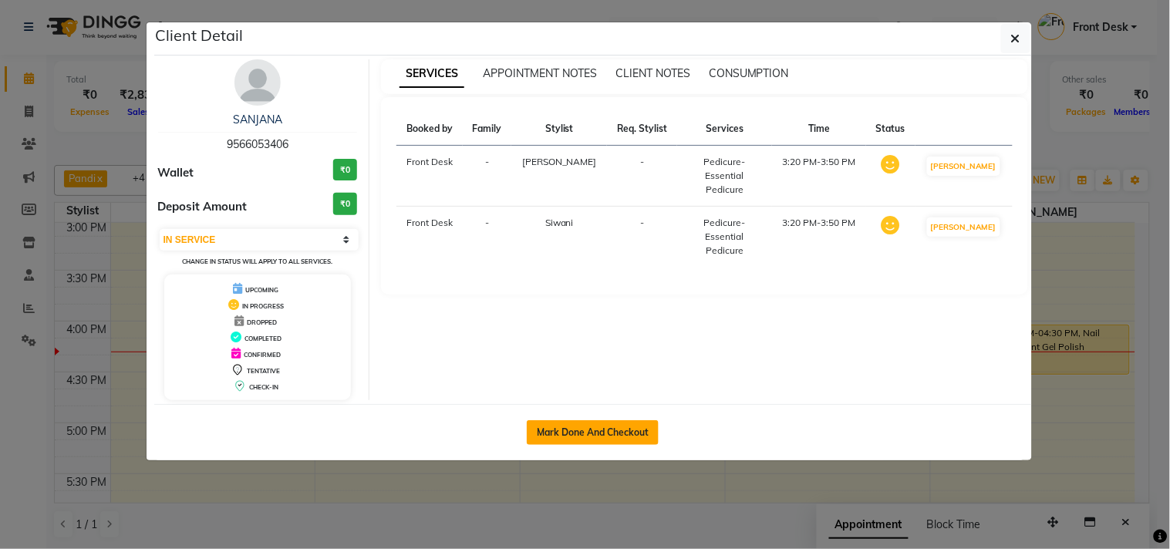
click at [584, 440] on button "Mark Done And Checkout" at bounding box center [593, 432] width 132 height 25
select select "service"
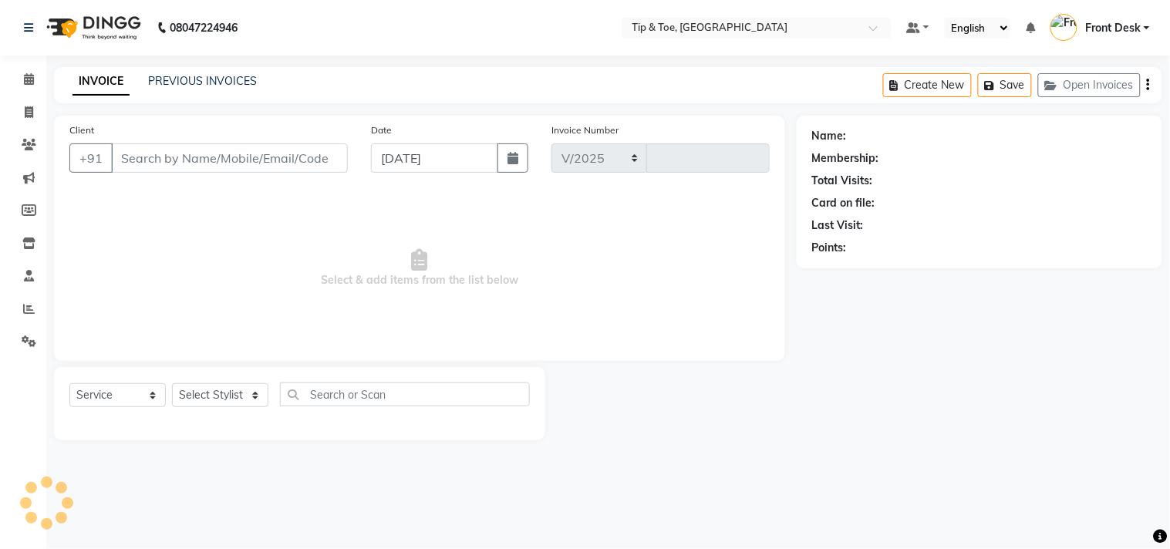
select select "5770"
type input "1135"
type input "9566053406"
select select "39914"
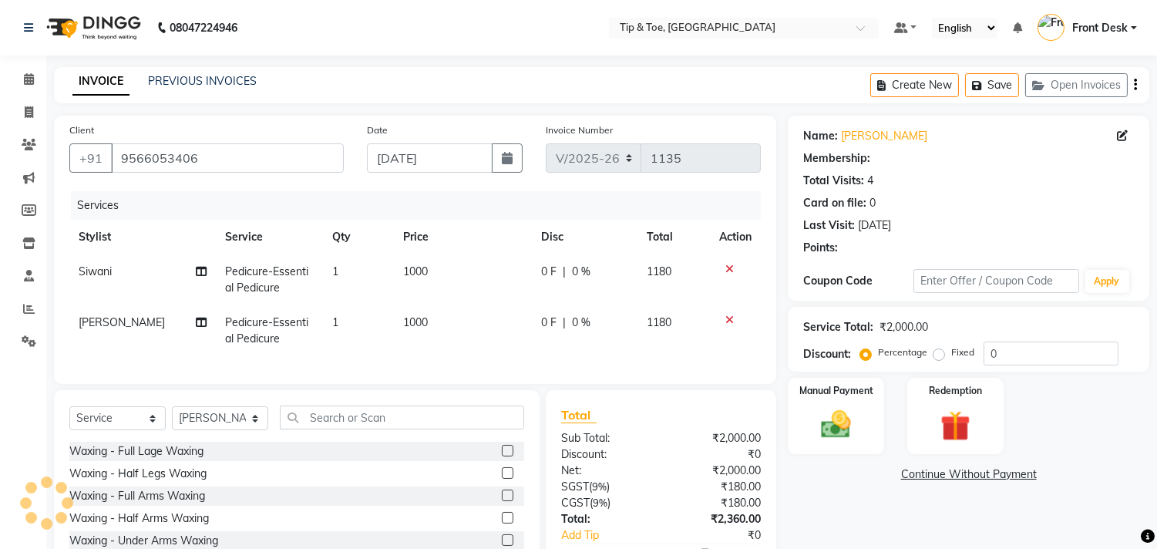
select select "1: Object"
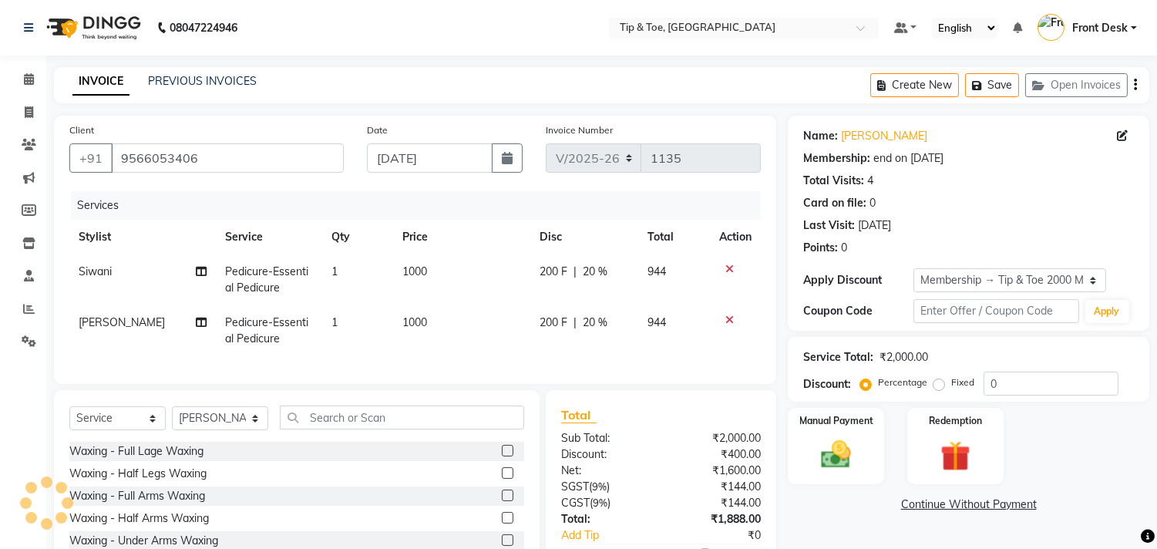
type input "20"
click at [413, 271] on span "1000" at bounding box center [415, 272] width 25 height 14
select select "49685"
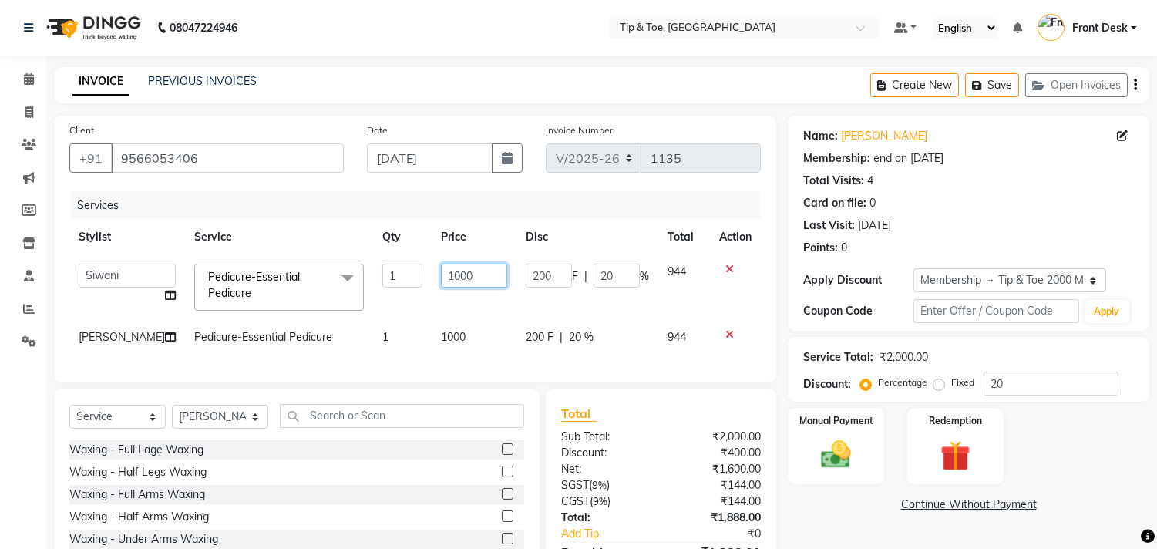
click at [441, 275] on input "1000" at bounding box center [474, 276] width 66 height 24
type input "1300"
click at [426, 318] on tbody "afroz Afroz DAISY Front Desk Joys Karthik Murali Pandi Preeti Raj Rebecca Ricky…" at bounding box center [415, 304] width 692 height 100
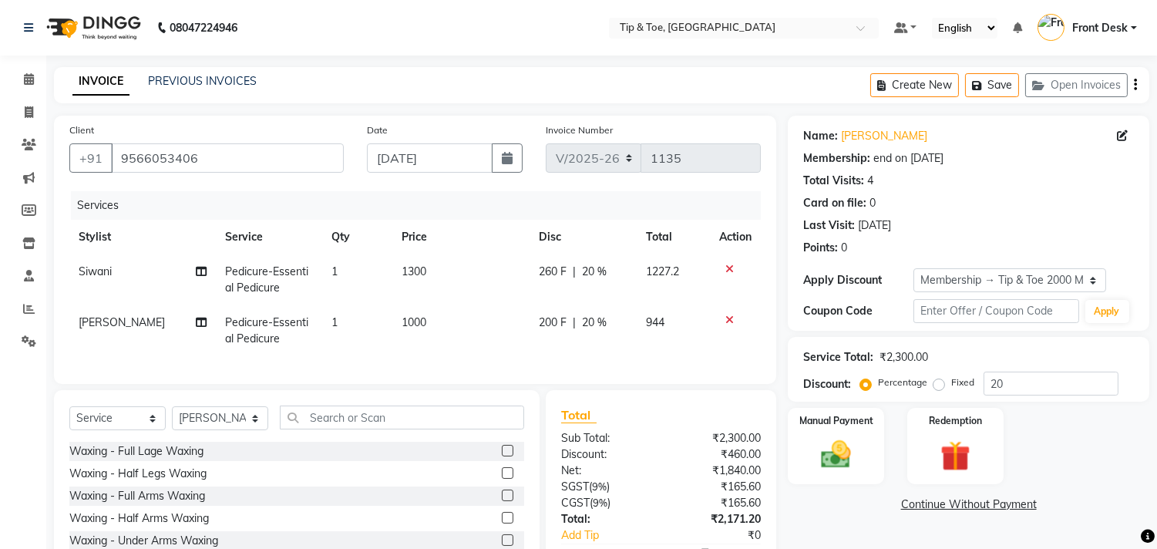
click at [406, 316] on span "1000" at bounding box center [415, 322] width 25 height 14
select select "39914"
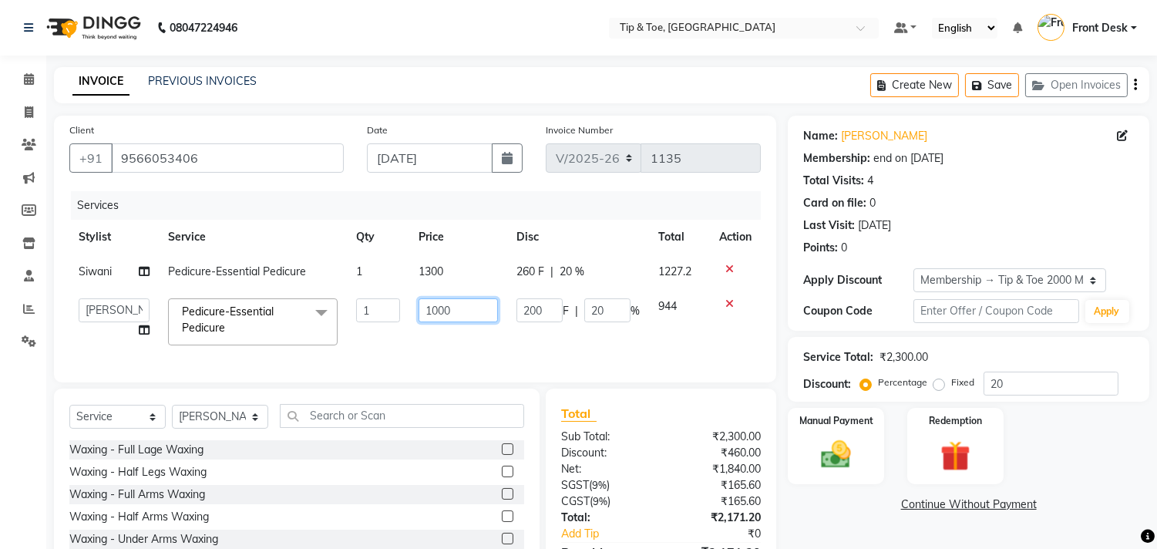
click at [435, 312] on input "1000" at bounding box center [458, 310] width 79 height 24
type input "1300"
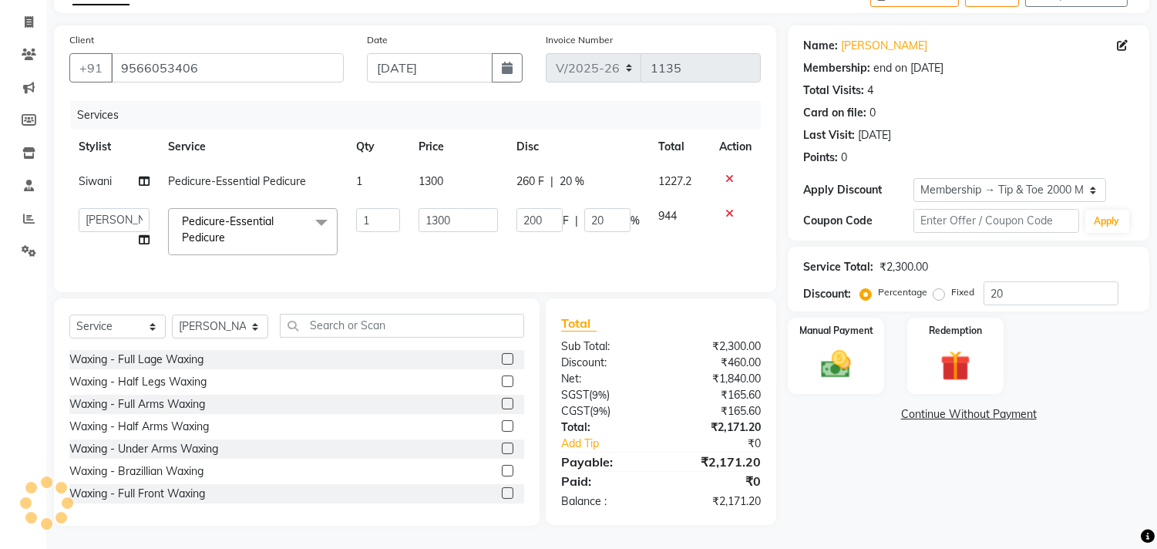
click at [852, 457] on div "Name: Sanjana Membership: end on 02-05-2028 Total Visits: 4 Card on file: 0 Las…" at bounding box center [974, 275] width 373 height 500
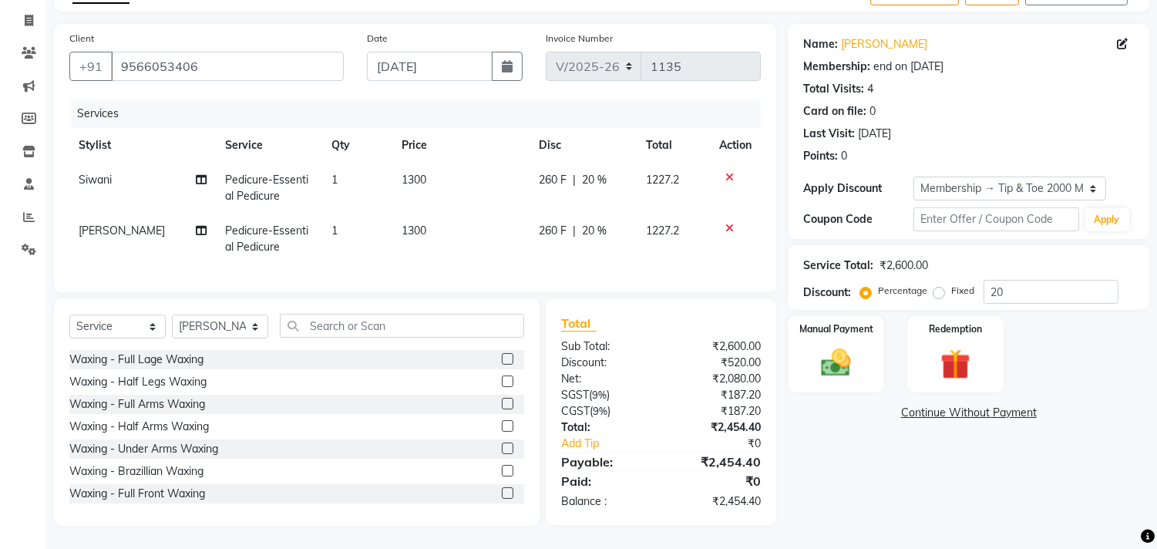
click at [643, 140] on th "Total" at bounding box center [674, 145] width 73 height 35
click at [826, 328] on div "Manual Payment" at bounding box center [837, 354] width 100 height 79
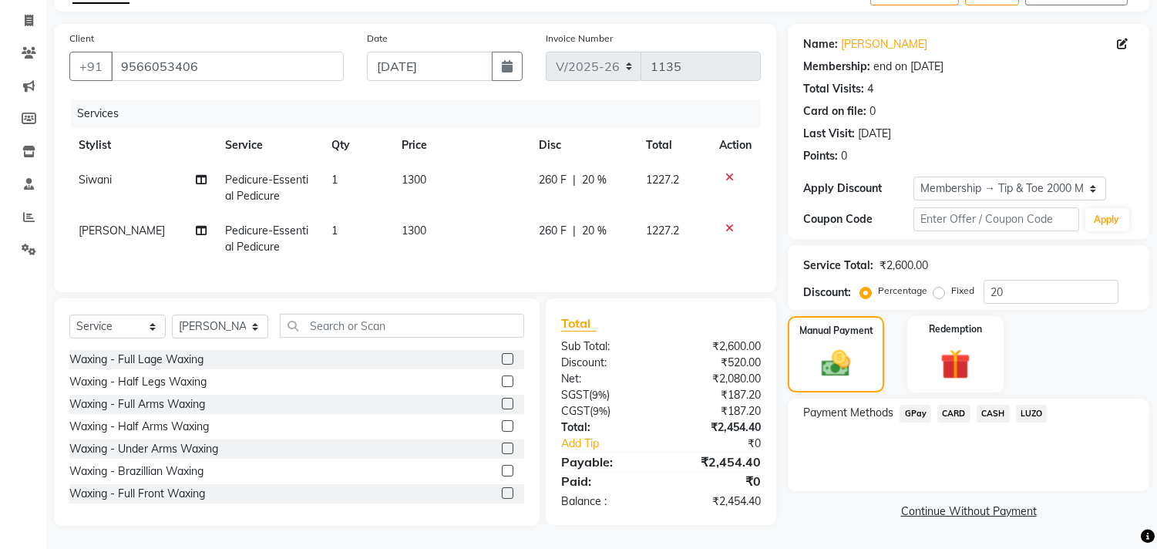
click at [1000, 406] on span "CASH" at bounding box center [993, 414] width 33 height 18
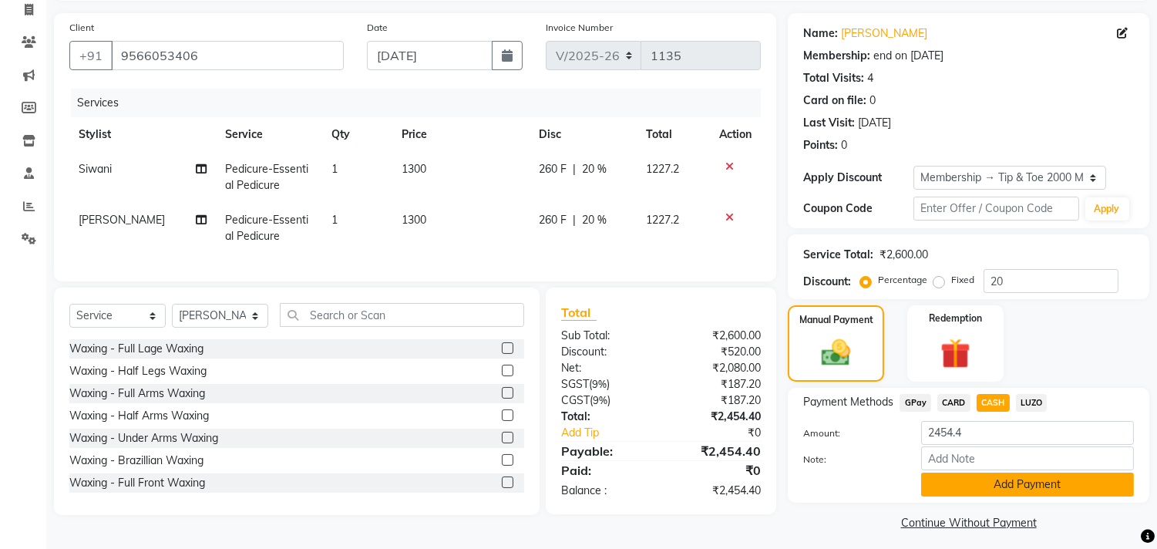
click at [998, 484] on button "Add Payment" at bounding box center [1028, 485] width 213 height 24
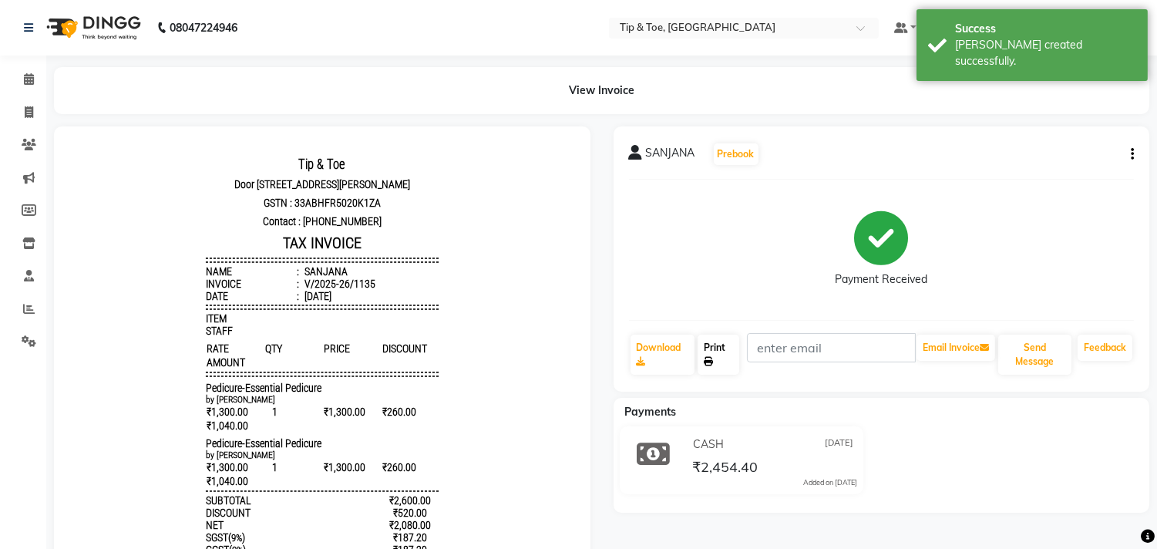
click at [731, 355] on link "Print" at bounding box center [719, 355] width 42 height 40
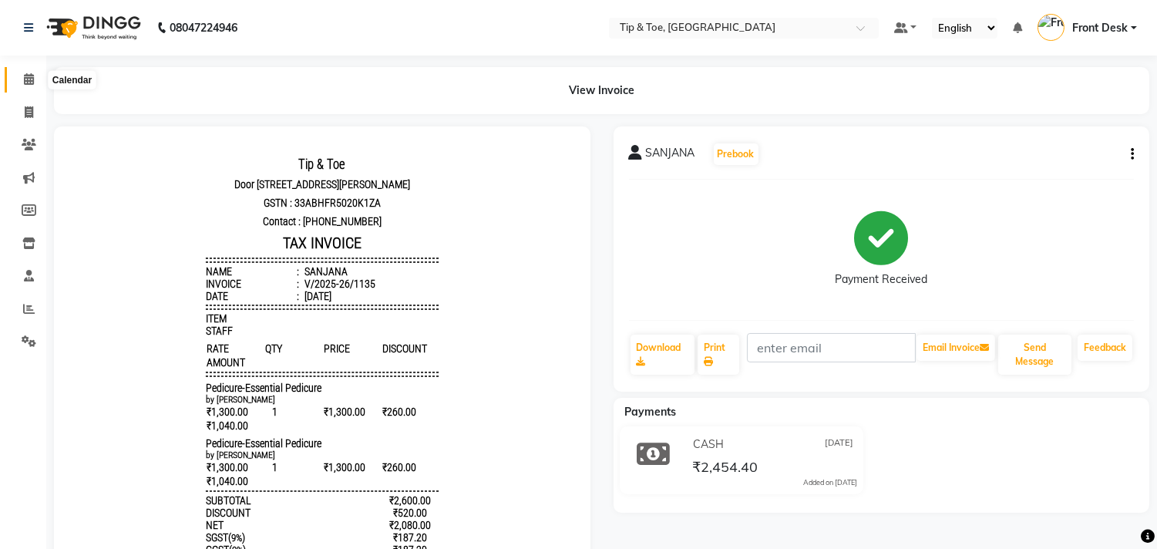
click at [20, 76] on span at bounding box center [28, 80] width 27 height 18
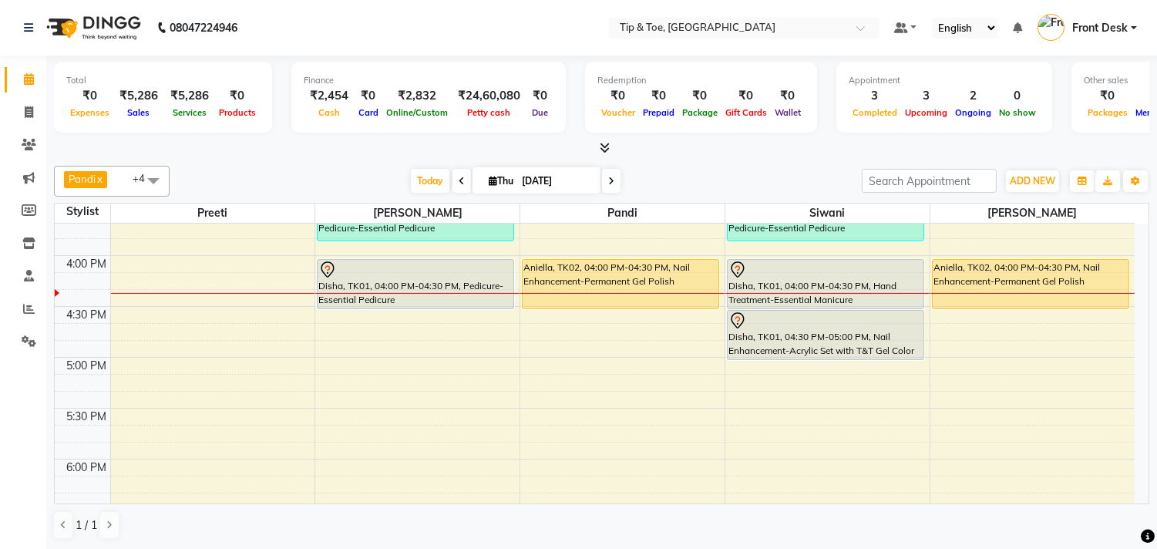
scroll to position [636, 0]
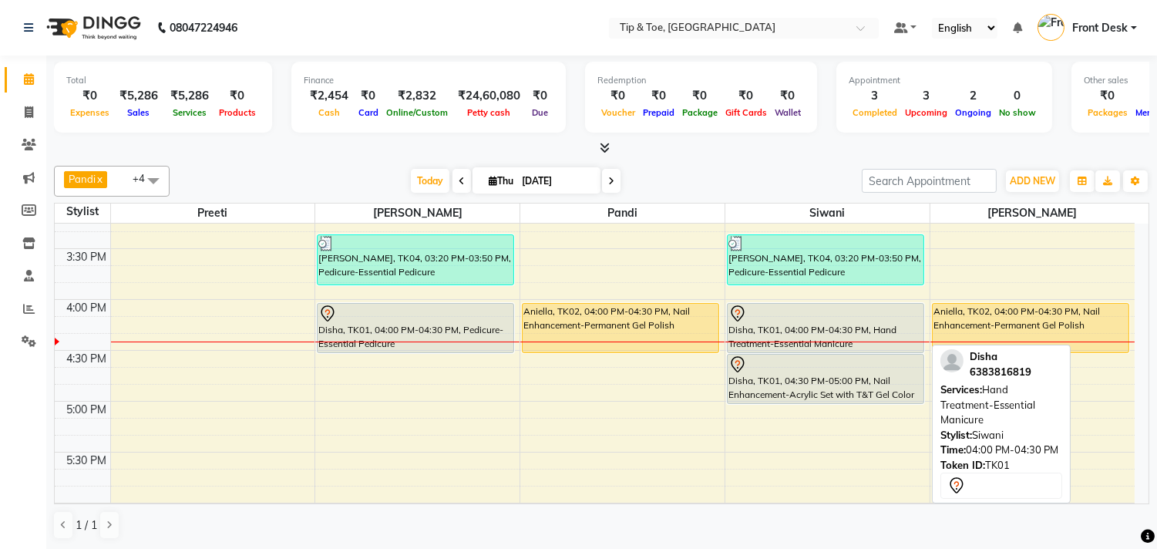
drag, startPoint x: 835, startPoint y: 349, endPoint x: 844, endPoint y: 341, distance: 12.6
click at [844, 341] on div "SANJANA, TK04, 03:20 PM-03:50 PM, Pedicure-Essential Pedicure Disha, TK01, 04:0…" at bounding box center [828, 299] width 204 height 1424
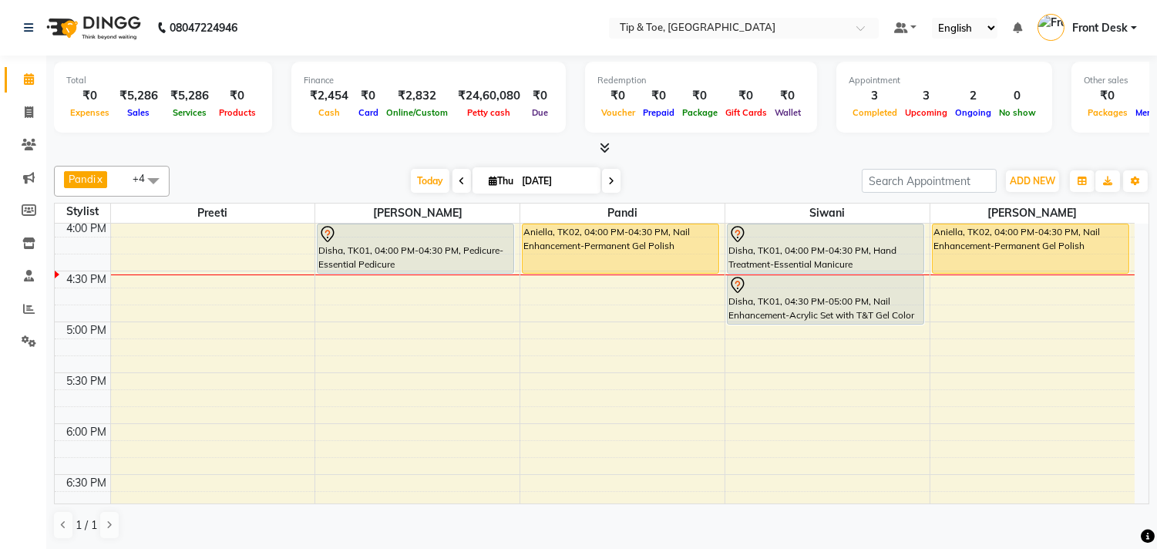
scroll to position [722, 0]
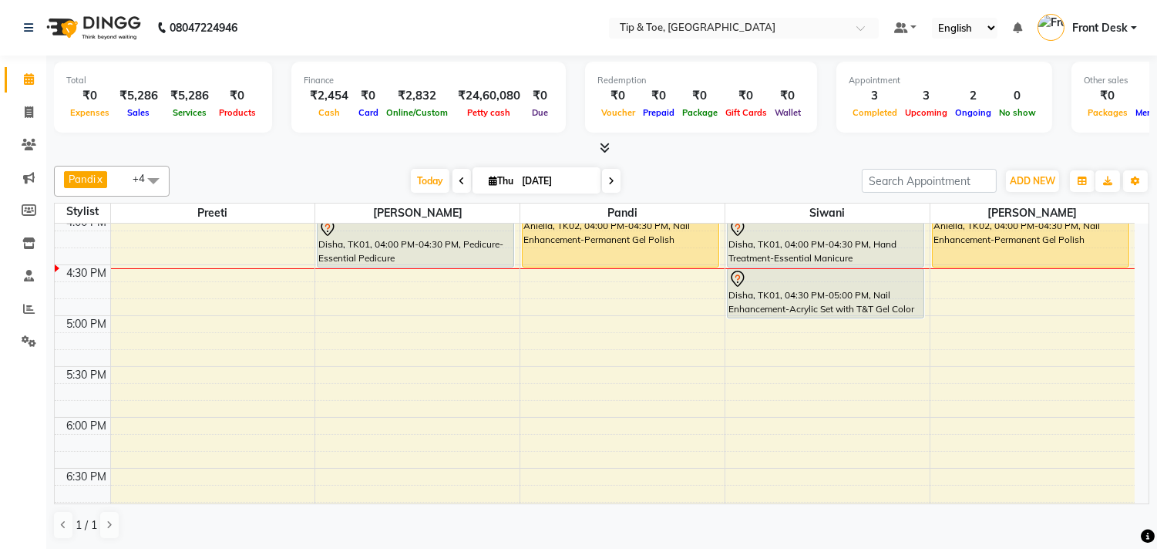
click at [372, 328] on div "9:00 AM 9:30 AM 10:00 AM 10:30 AM 11:00 AM 11:30 AM 12:00 PM 12:30 PM 1:00 PM 1…" at bounding box center [595, 214] width 1080 height 1424
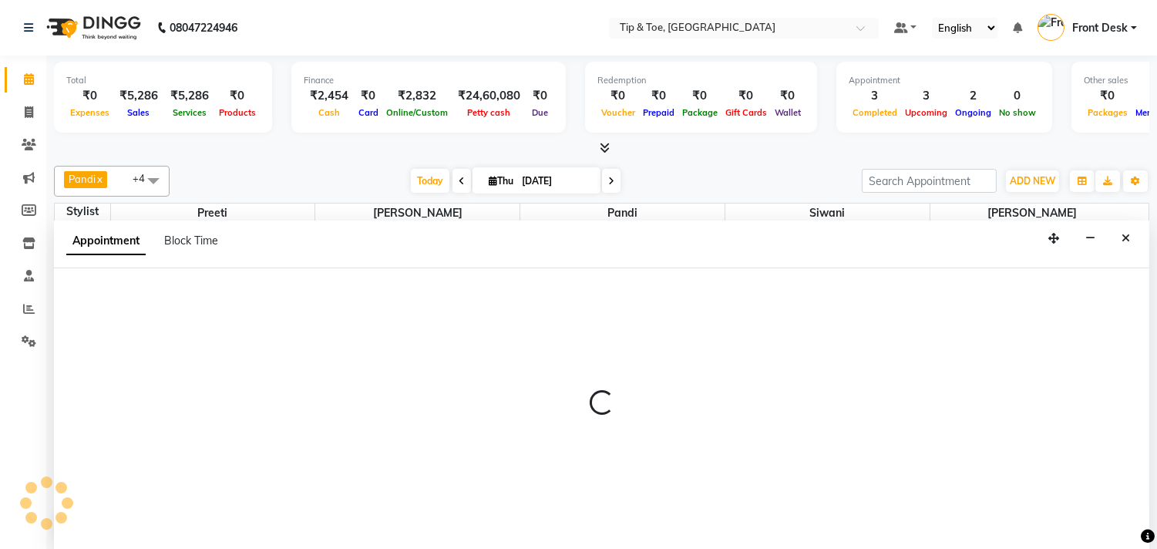
scroll to position [1, 0]
select select "39914"
select select "tentative"
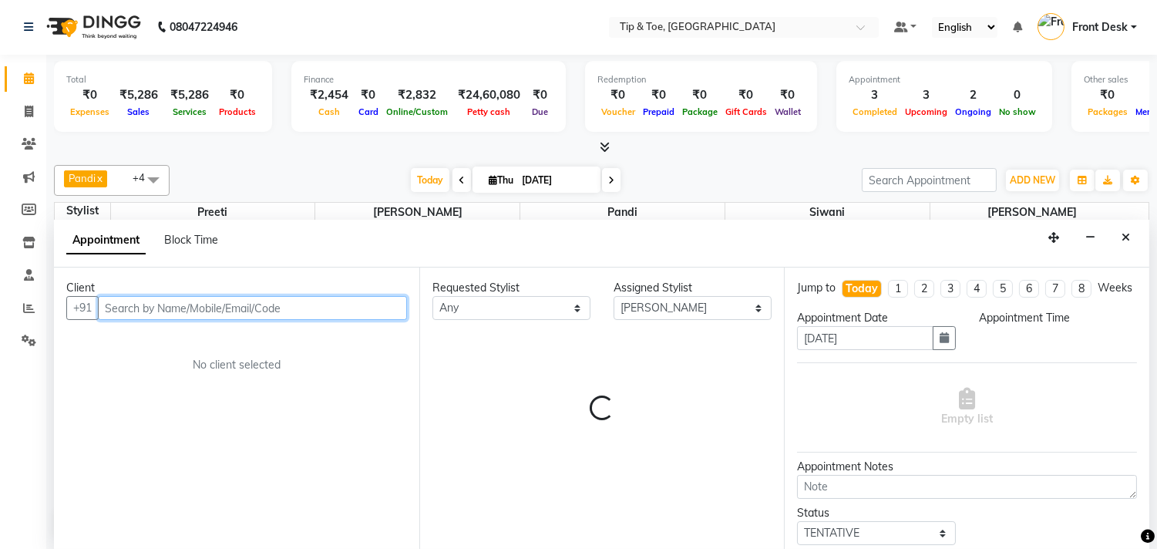
select select "1020"
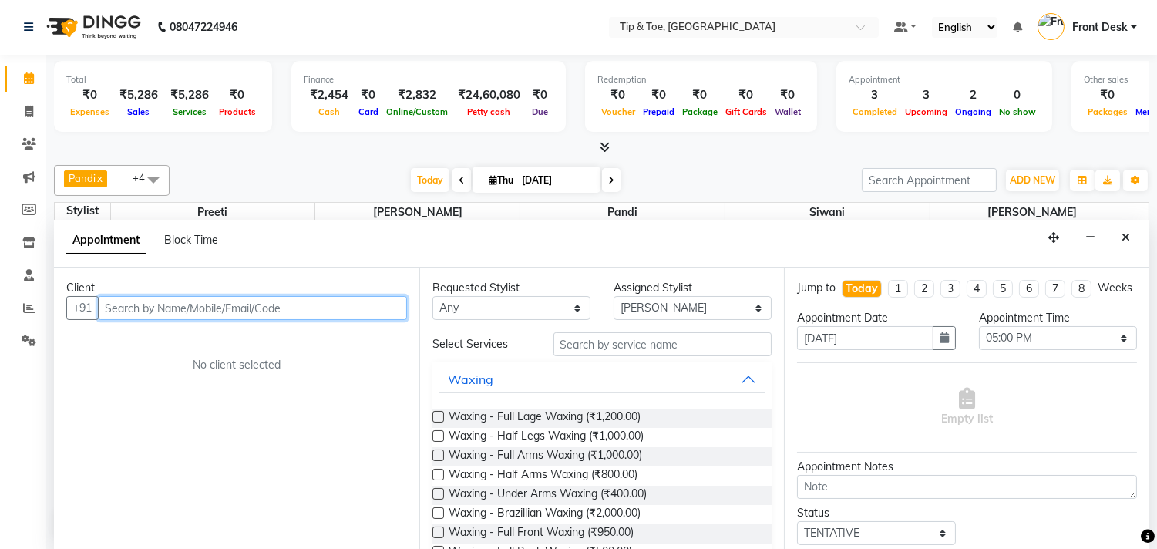
click at [172, 297] on input "text" at bounding box center [252, 308] width 309 height 24
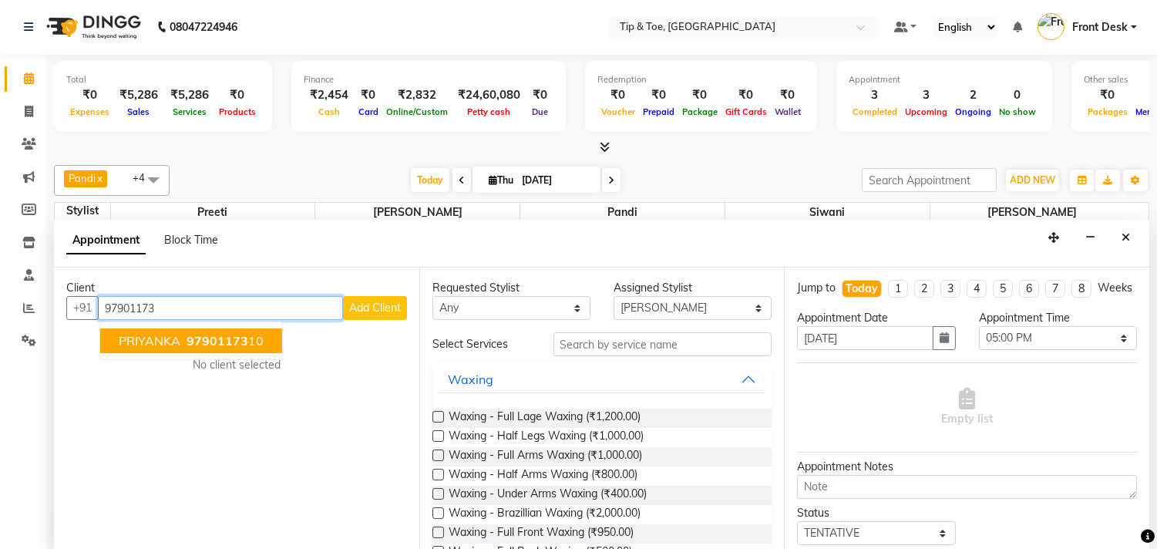
click at [183, 325] on ngb-typeahead-window "PRIYANKA 97901173 10" at bounding box center [191, 341] width 184 height 39
click at [184, 333] on ngb-highlight "97901173 10" at bounding box center [224, 340] width 80 height 15
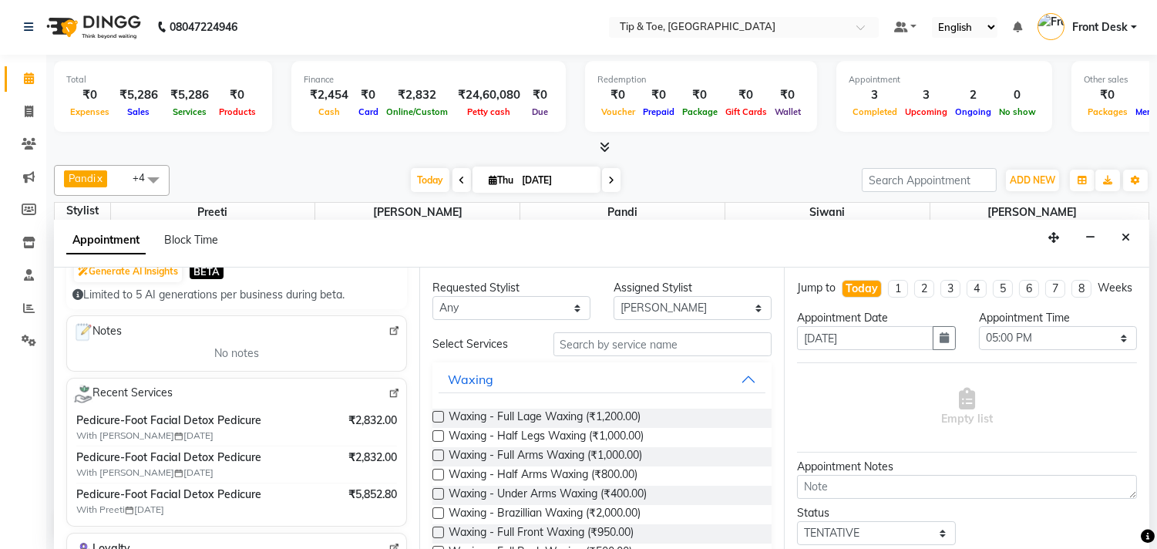
scroll to position [257, 0]
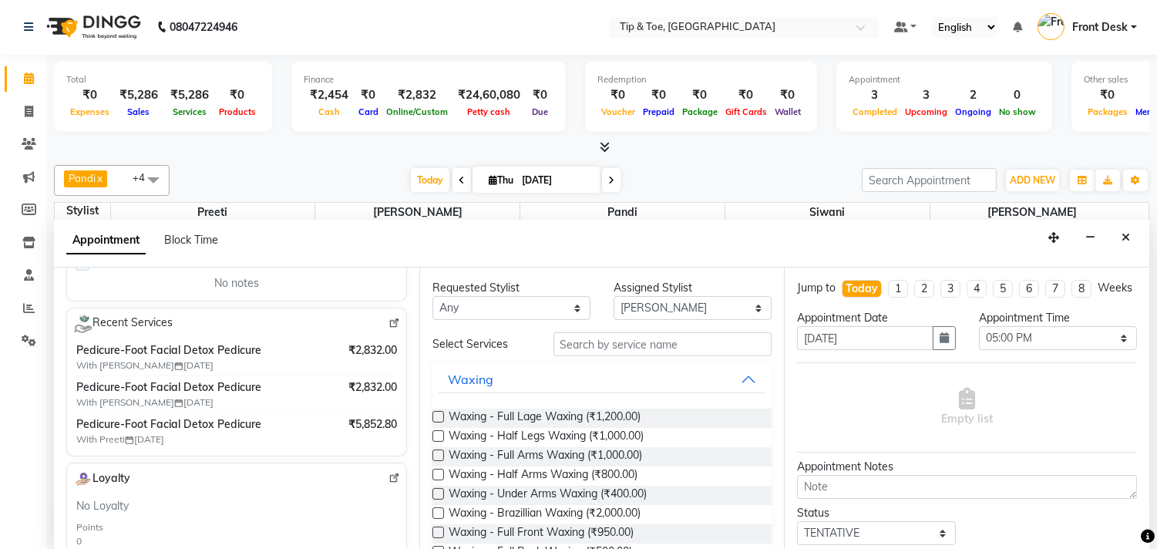
type input "9790117310"
click at [638, 343] on input "text" at bounding box center [663, 344] width 219 height 24
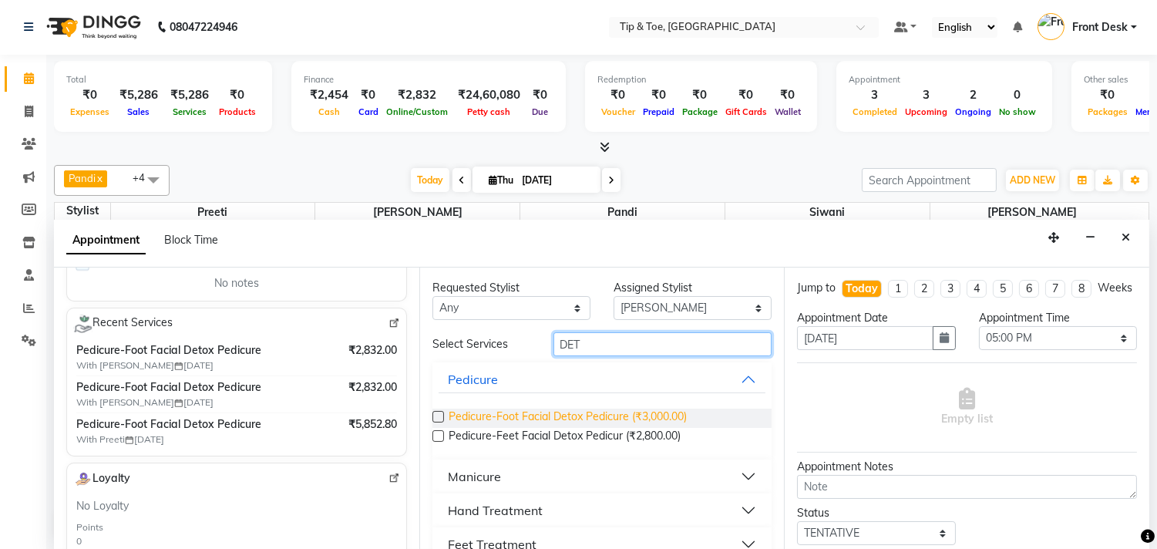
type input "DET"
click at [572, 418] on span "Pedicure-Foot Facial Detox Pedicure (₹3,000.00)" at bounding box center [568, 418] width 238 height 19
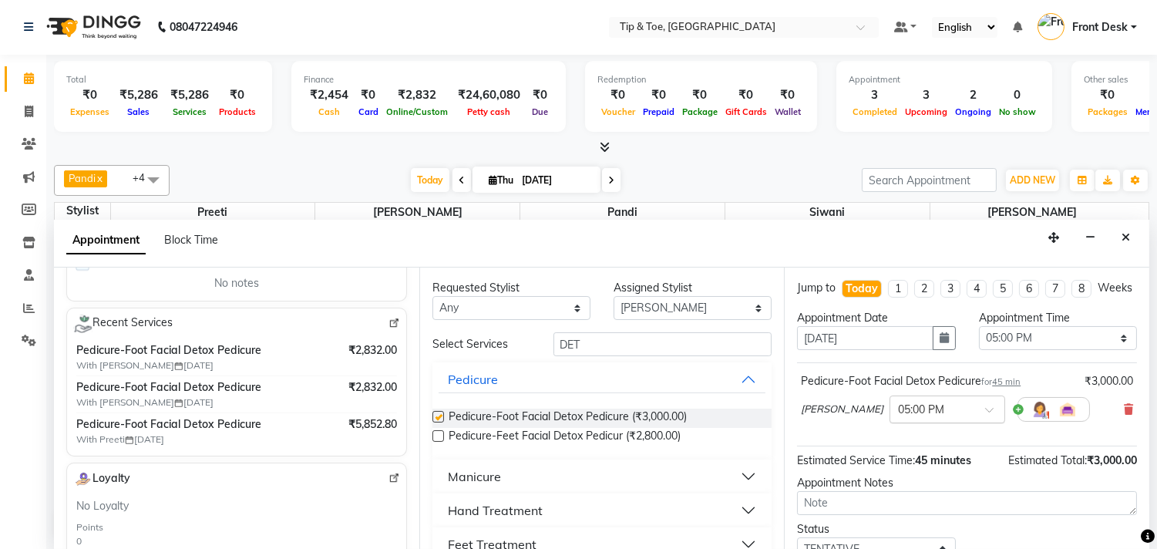
checkbox input "false"
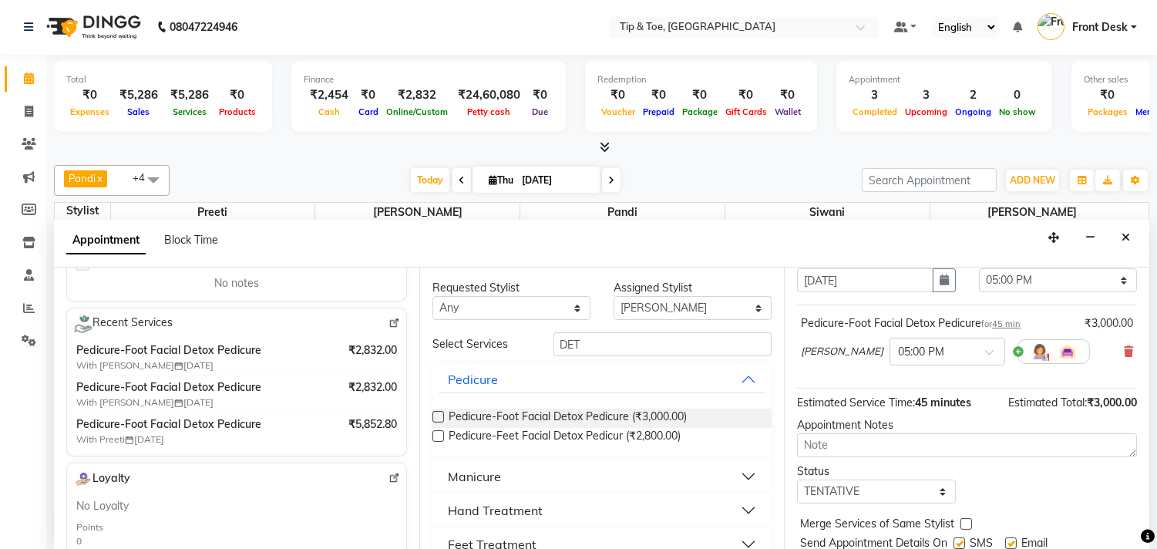
scroll to position [124, 0]
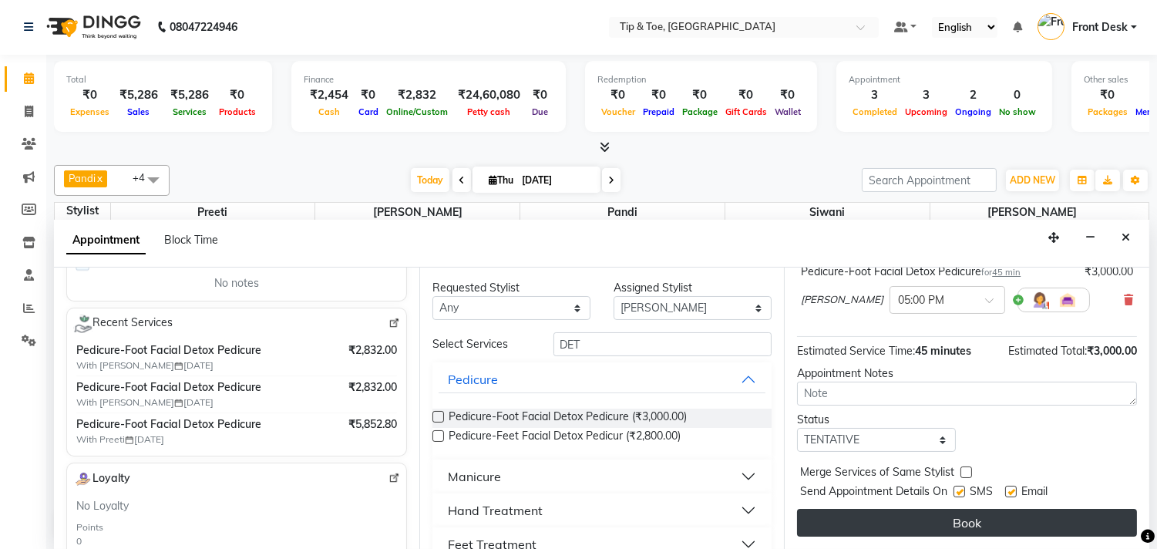
click at [928, 523] on button "Book" at bounding box center [967, 523] width 340 height 28
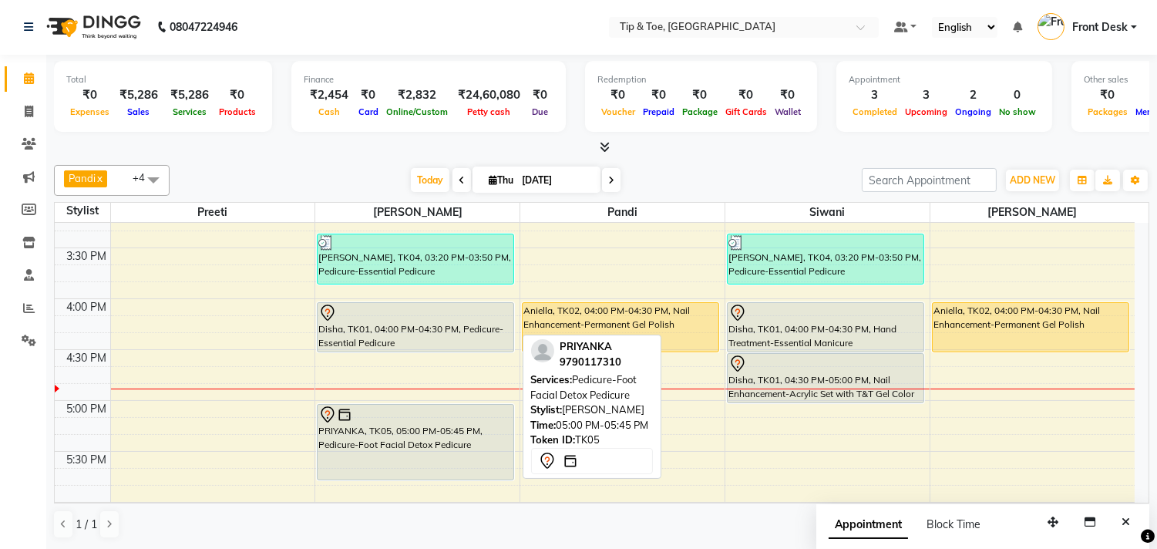
scroll to position [722, 0]
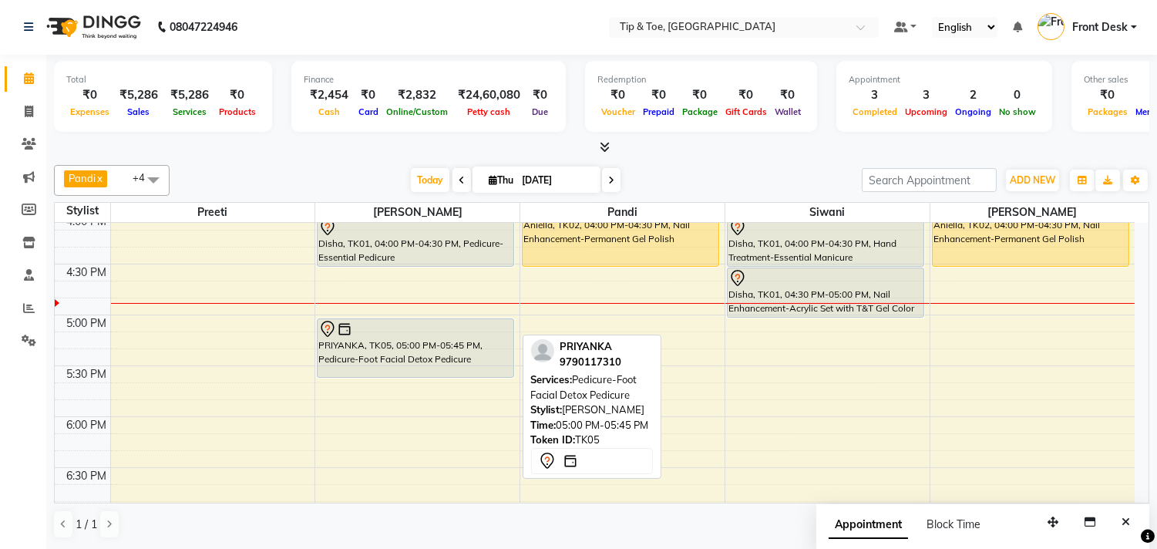
drag, startPoint x: 488, startPoint y: 394, endPoint x: 495, endPoint y: 378, distance: 17.6
click at [498, 374] on div "Manikandan, TK03, 01:00 PM-01:35 PM, Pedicure-Foot Facial Detox Pedicure SANJAN…" at bounding box center [417, 213] width 204 height 1424
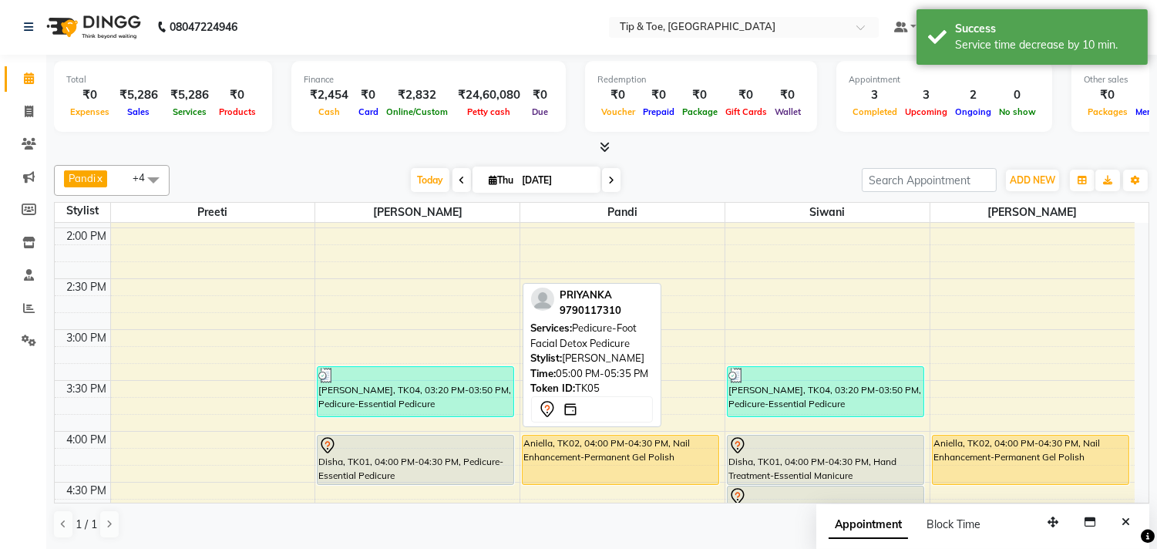
scroll to position [636, 0]
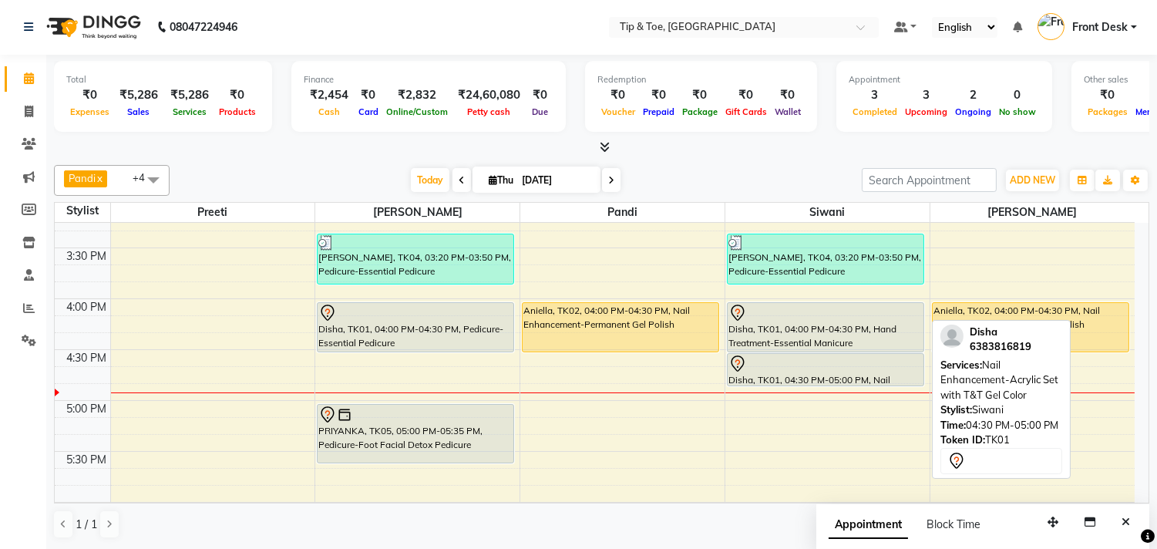
click at [770, 398] on div "9:00 AM 9:30 AM 10:00 AM 10:30 AM 11:00 AM 11:30 AM 12:00 PM 12:30 PM 1:00 PM 1…" at bounding box center [595, 299] width 1080 height 1424
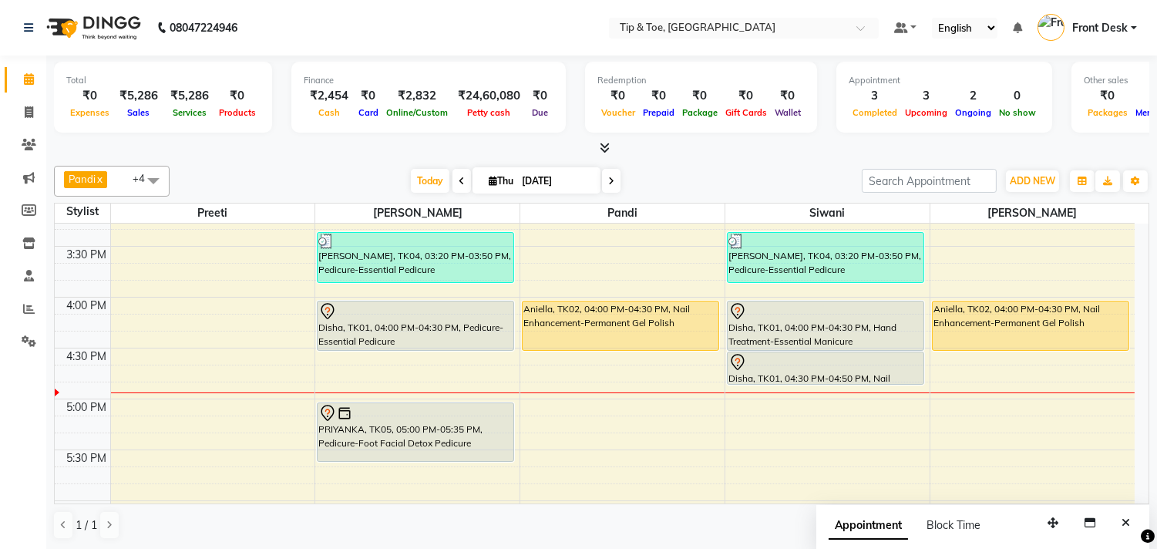
scroll to position [685, 0]
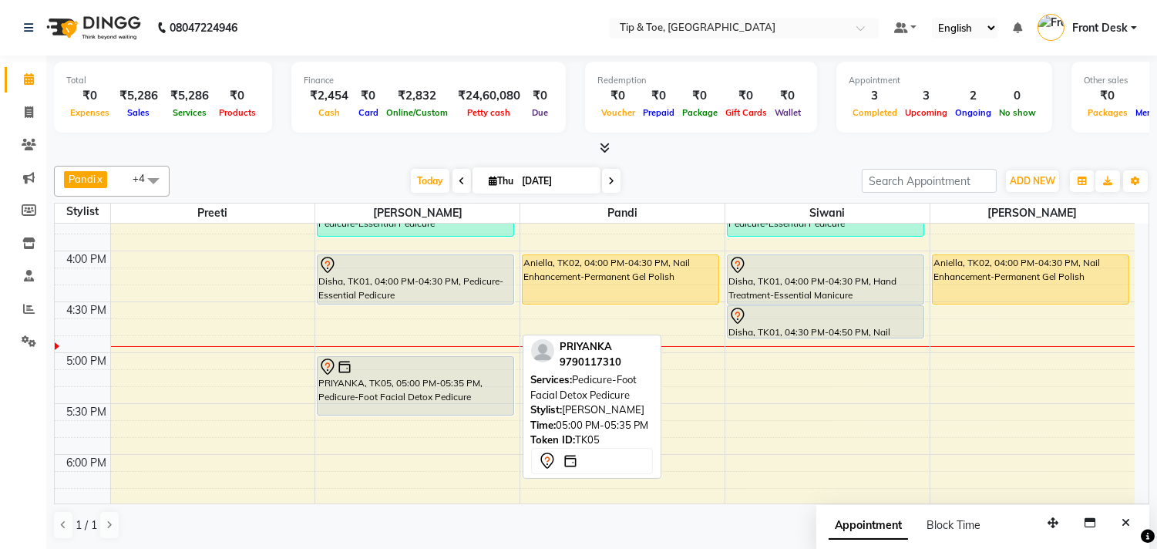
drag, startPoint x: 464, startPoint y: 412, endPoint x: 455, endPoint y: 409, distance: 9.5
click at [455, 409] on div "Manikandan, TK03, 01:00 PM-01:35 PM, Pedicure-Foot Facial Detox Pedicure SANJAN…" at bounding box center [417, 251] width 204 height 1424
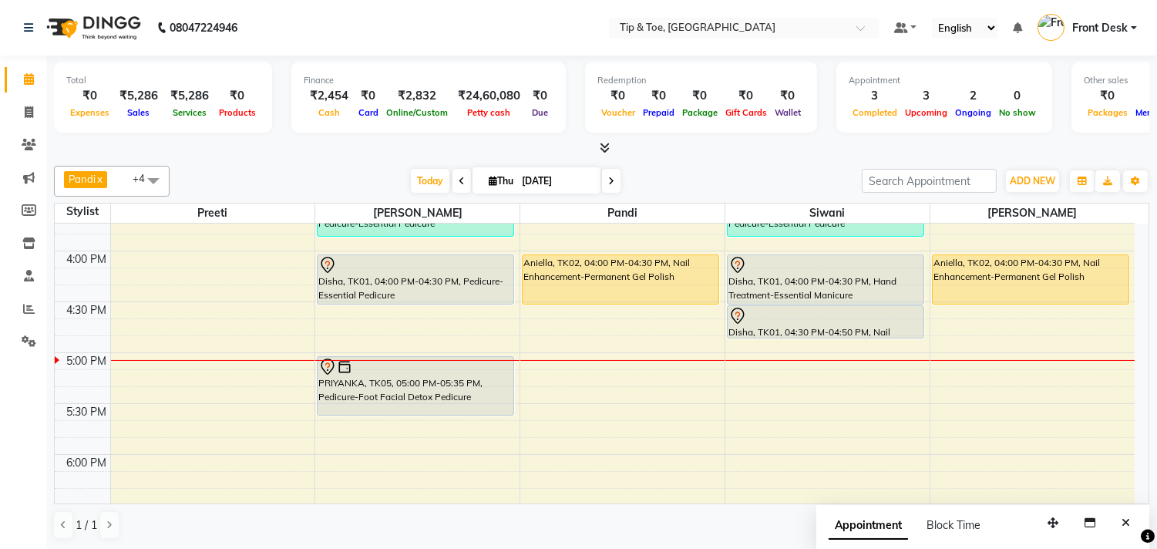
click at [362, 463] on div "9:00 AM 9:30 AM 10:00 AM 10:30 AM 11:00 AM 11:30 AM 12:00 PM 12:30 PM 1:00 PM 1…" at bounding box center [595, 251] width 1080 height 1424
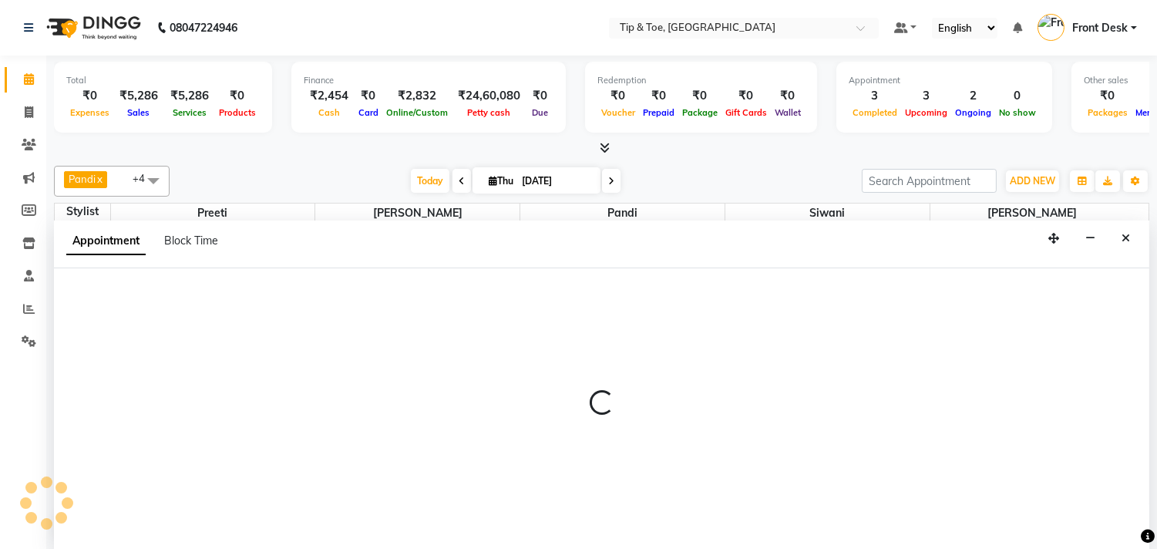
select select "39914"
select select "tentative"
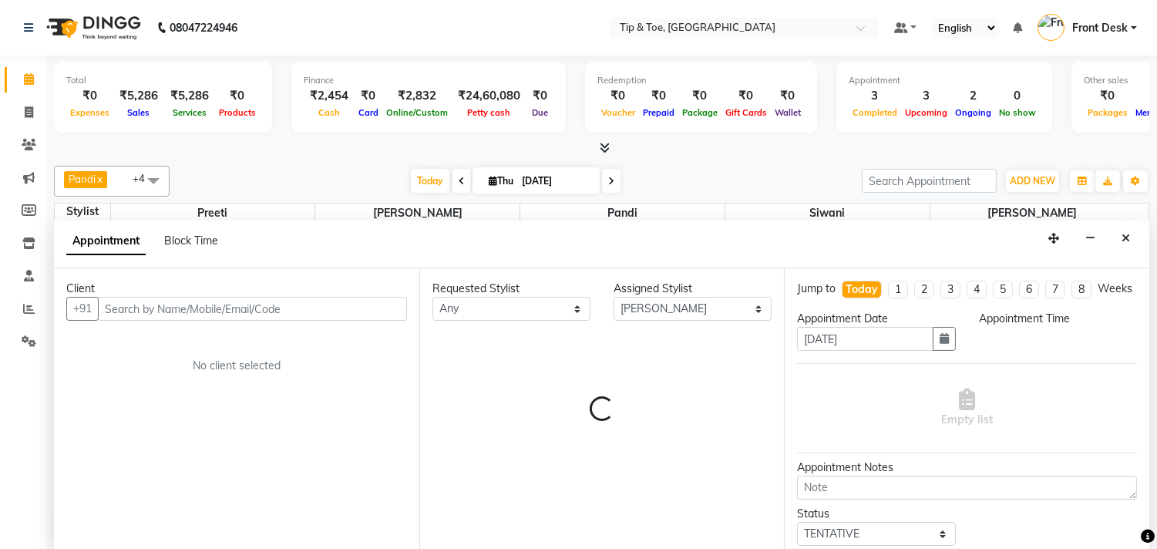
scroll to position [1, 0]
select select "1080"
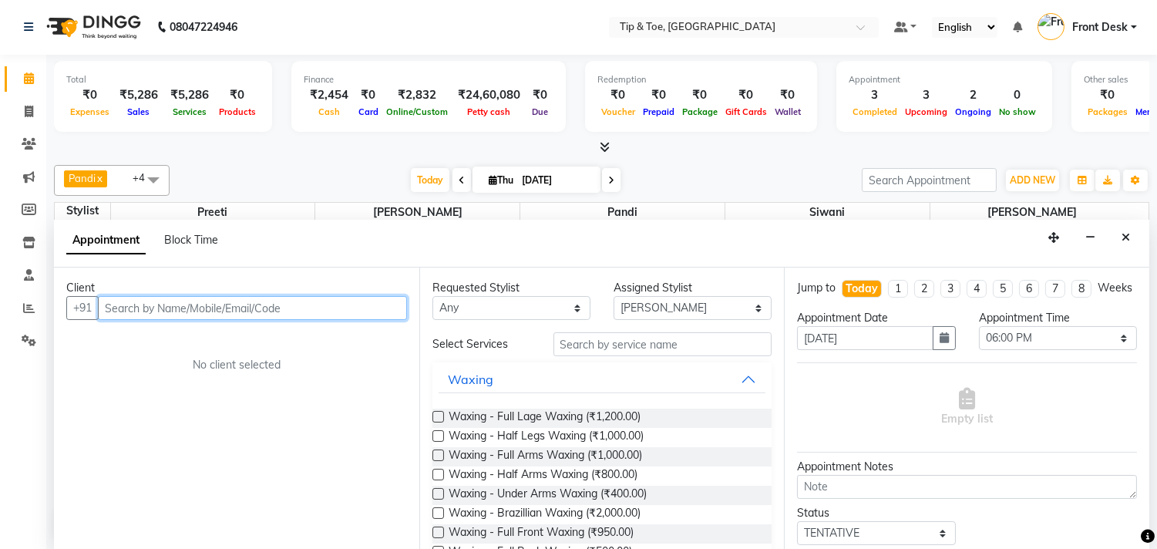
click at [290, 312] on input "text" at bounding box center [252, 308] width 309 height 24
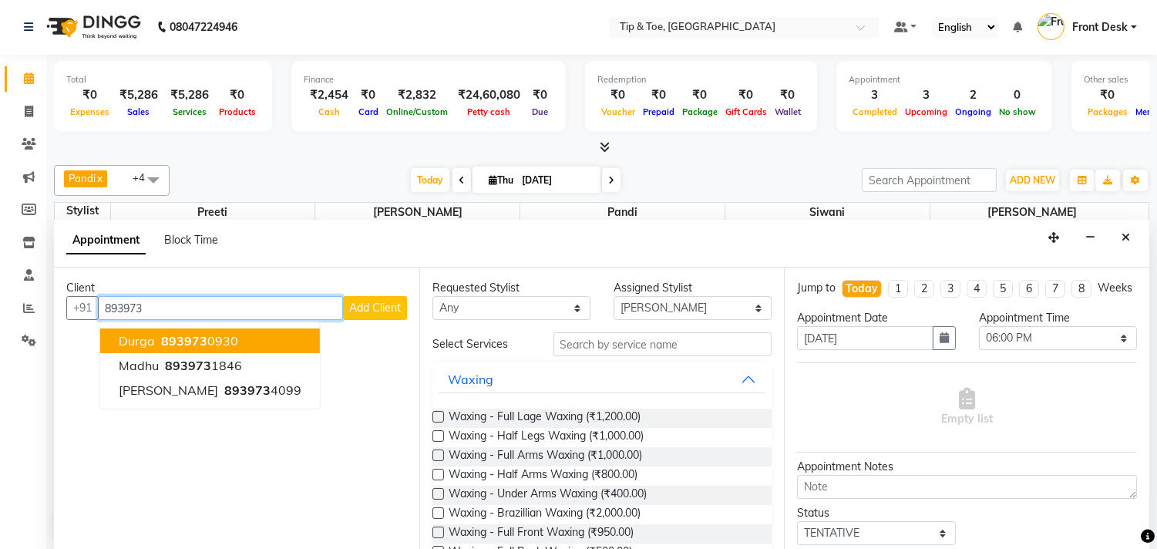
click at [194, 345] on span "893973" at bounding box center [184, 340] width 46 height 15
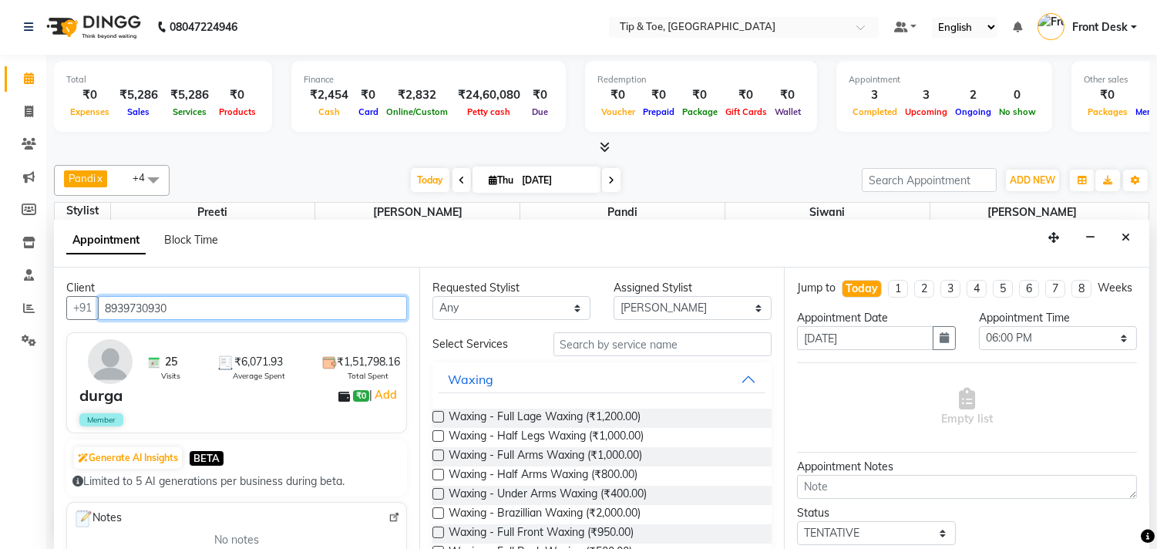
type input "8939730930"
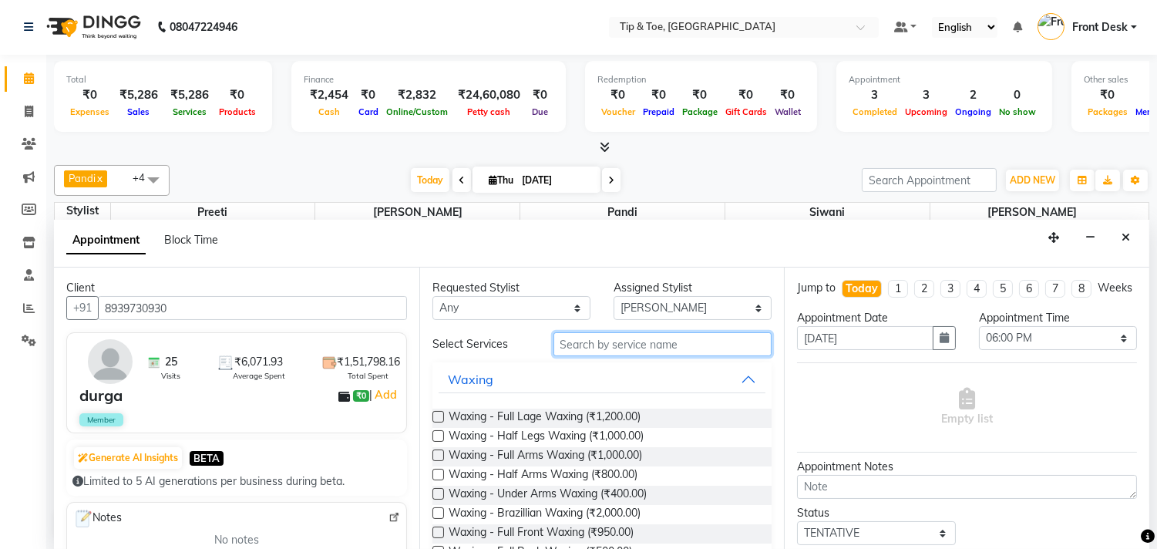
click at [663, 347] on input "text" at bounding box center [663, 344] width 219 height 24
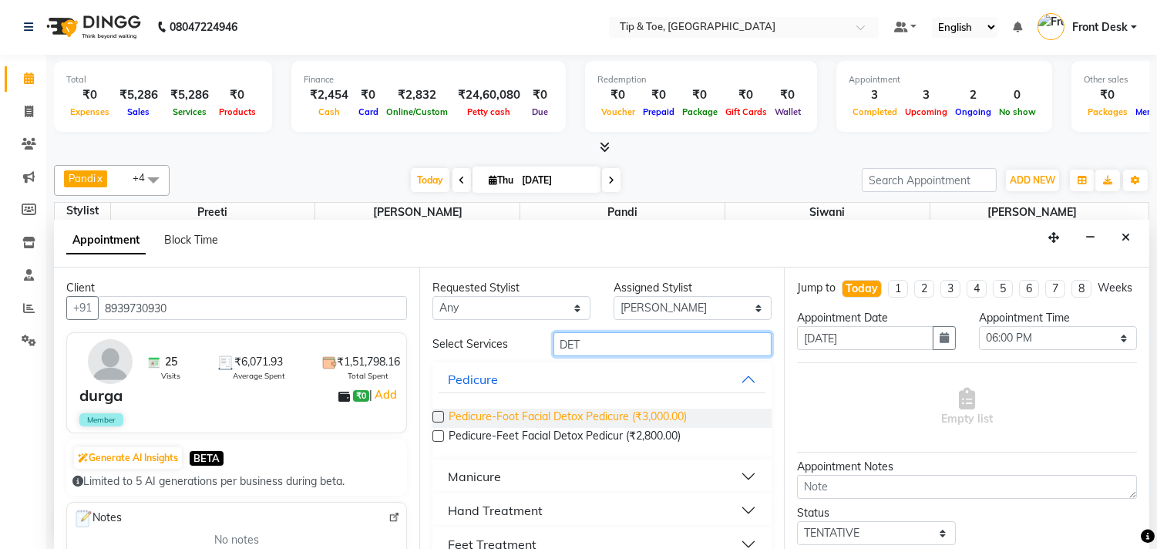
type input "DET"
click at [615, 416] on span "Pedicure-Foot Facial Detox Pedicure (₹3,000.00)" at bounding box center [568, 418] width 238 height 19
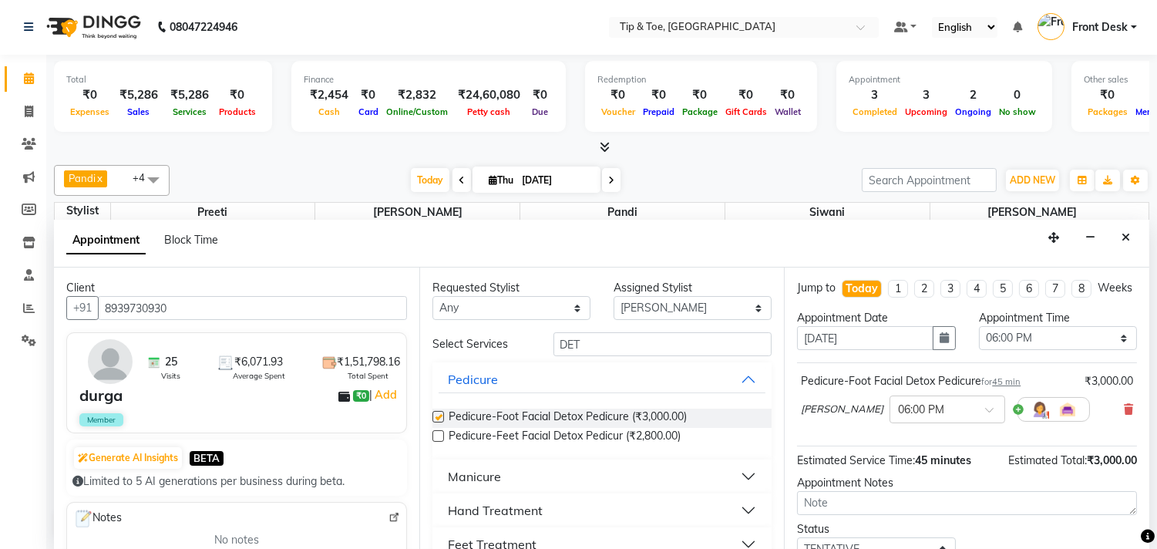
checkbox input "false"
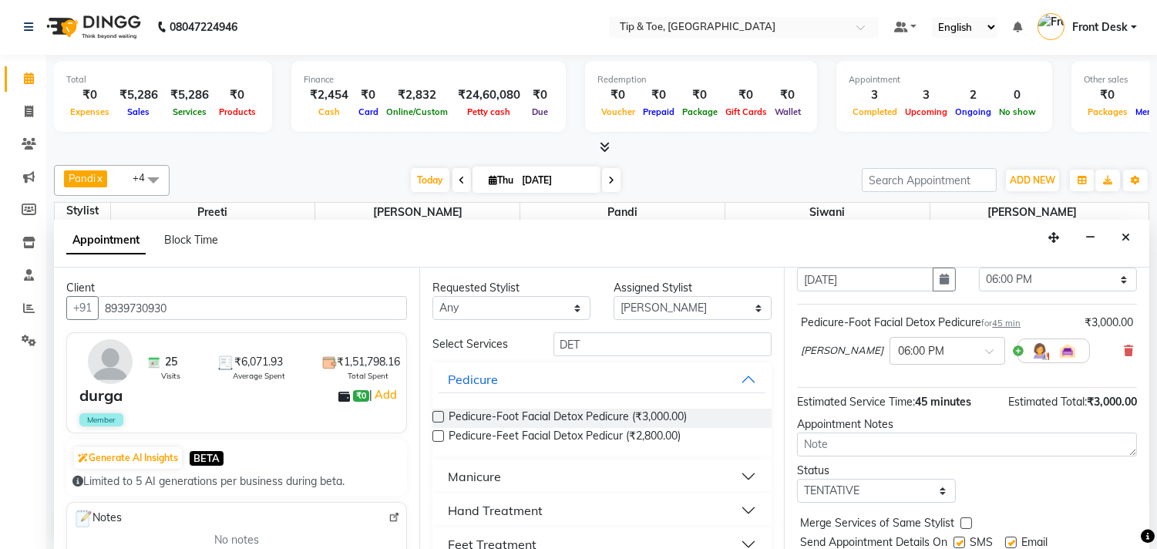
scroll to position [124, 0]
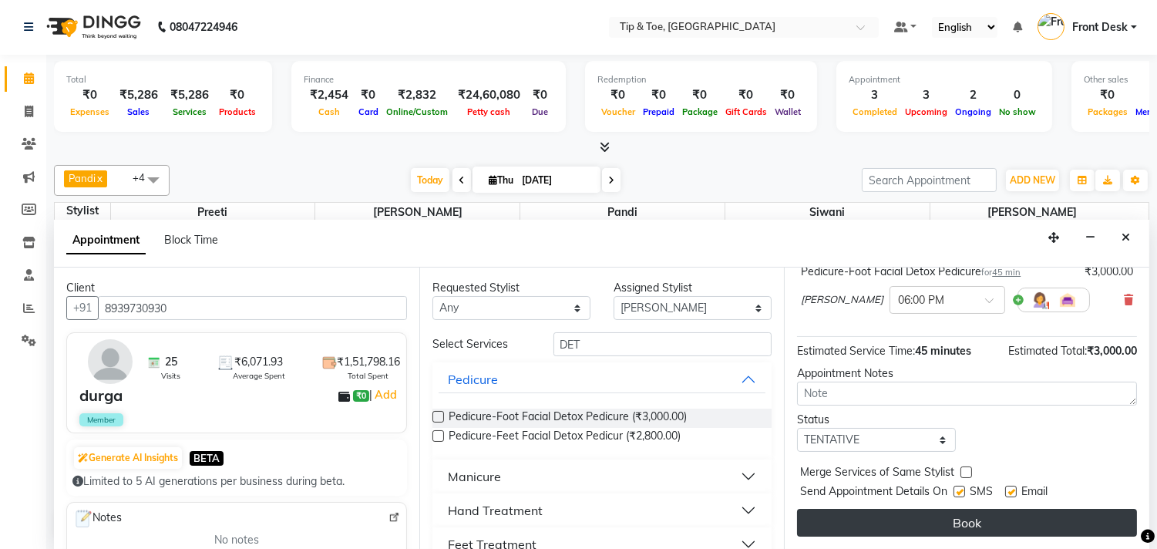
click at [960, 526] on button "Book" at bounding box center [967, 523] width 340 height 28
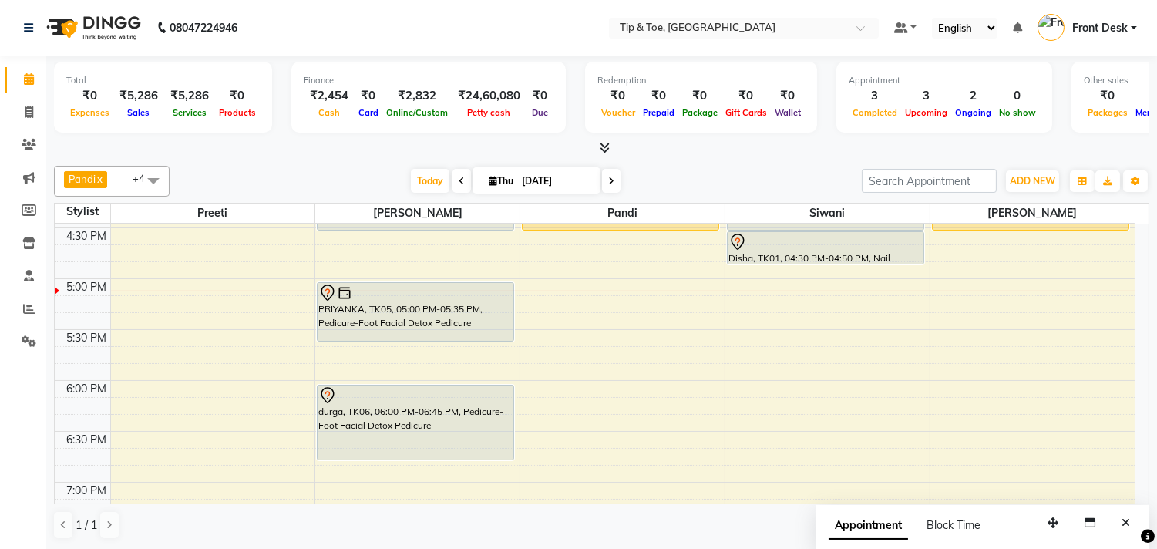
scroll to position [771, 0]
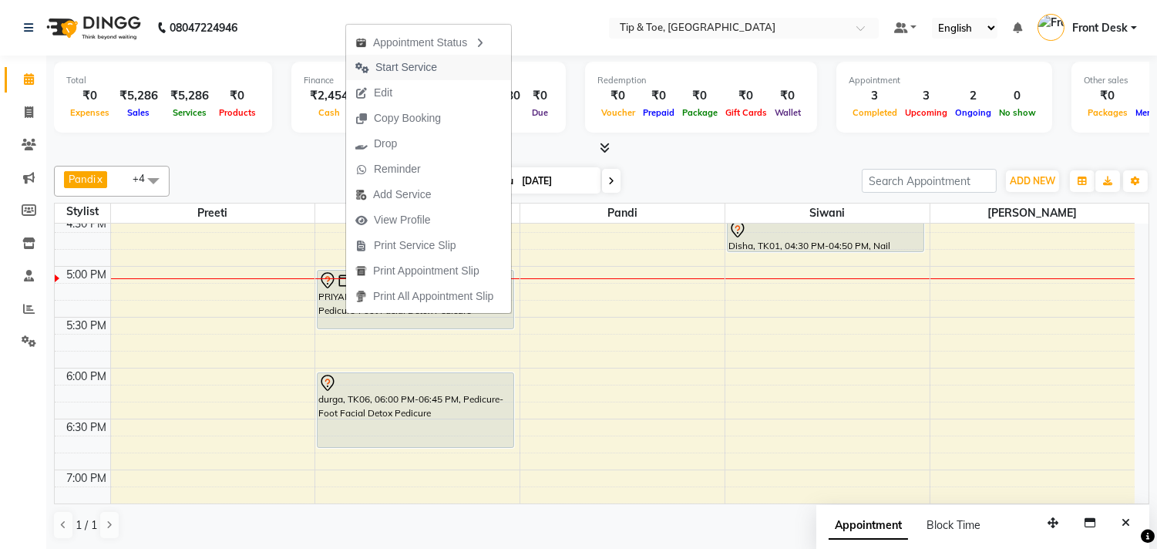
click at [423, 72] on span "Start Service" at bounding box center [407, 67] width 62 height 16
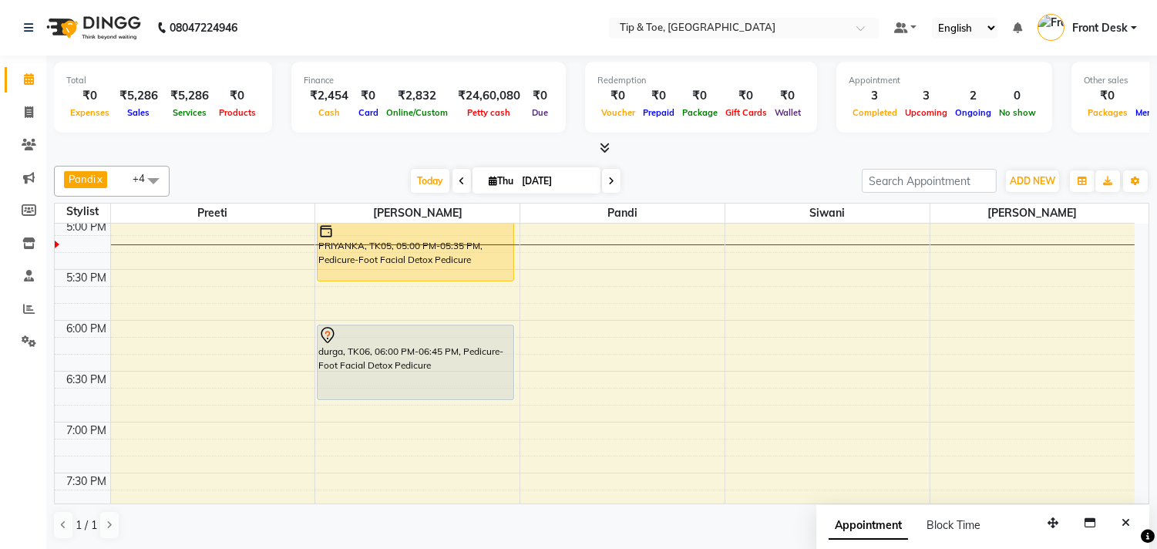
scroll to position [807, 0]
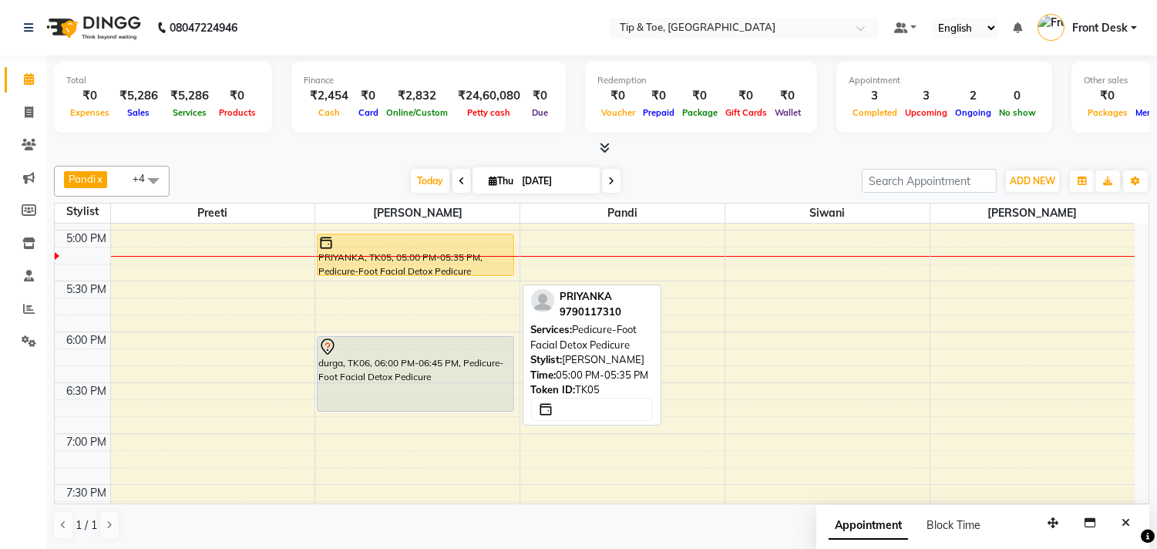
drag, startPoint x: 367, startPoint y: 289, endPoint x: 374, endPoint y: 278, distance: 13.5
click at [375, 275] on div "Manikandan, TK03, 01:00 PM-01:35 PM, Pedicure-Foot Facial Detox Pedicure SANJAN…" at bounding box center [417, 128] width 204 height 1424
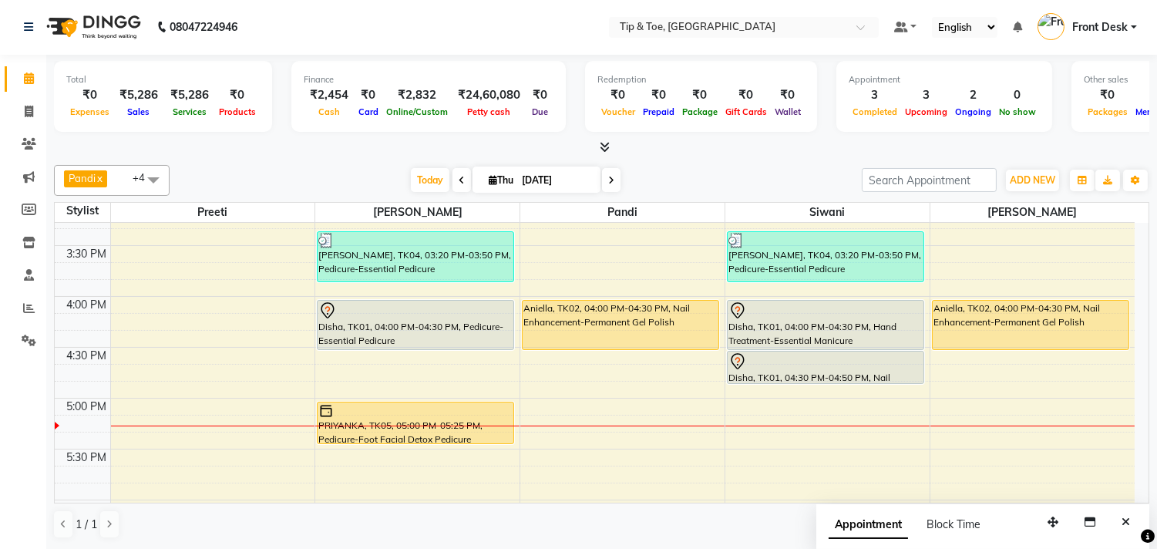
scroll to position [636, 0]
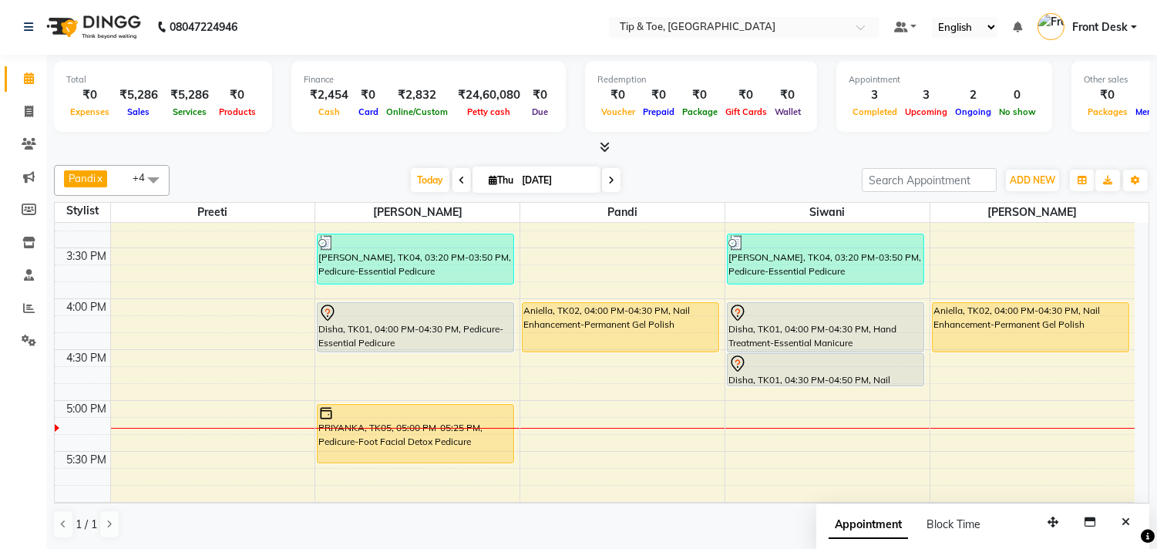
drag, startPoint x: 420, startPoint y: 444, endPoint x: 420, endPoint y: 458, distance: 13.9
click at [420, 458] on div "Manikandan, TK03, 01:00 PM-01:35 PM, Pedicure-Foot Facial Detox Pedicure SANJAN…" at bounding box center [417, 299] width 204 height 1424
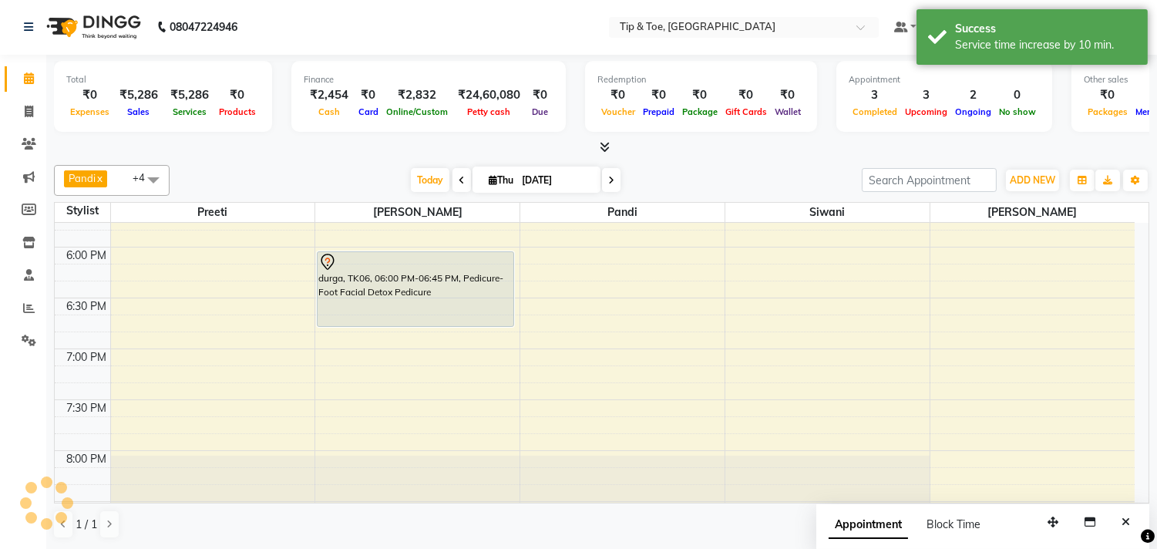
scroll to position [893, 0]
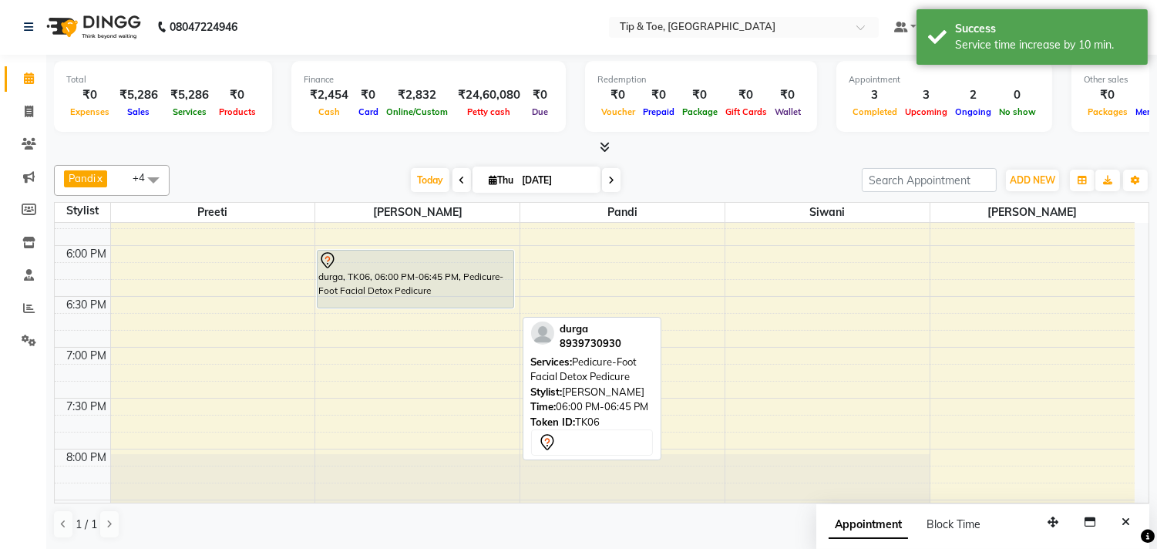
drag, startPoint x: 451, startPoint y: 322, endPoint x: 471, endPoint y: 308, distance: 24.0
click at [471, 308] on div "9:00 AM 9:30 AM 10:00 AM 10:30 AM 11:00 AM 11:30 AM 12:00 PM 12:30 PM 1:00 PM 1…" at bounding box center [595, 42] width 1080 height 1424
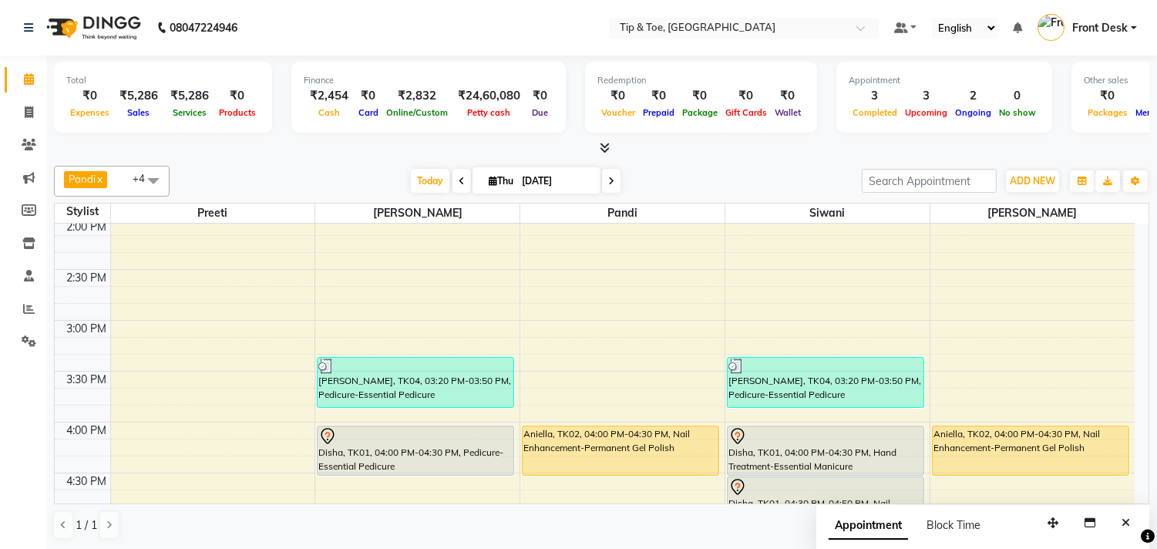
scroll to position [599, 0]
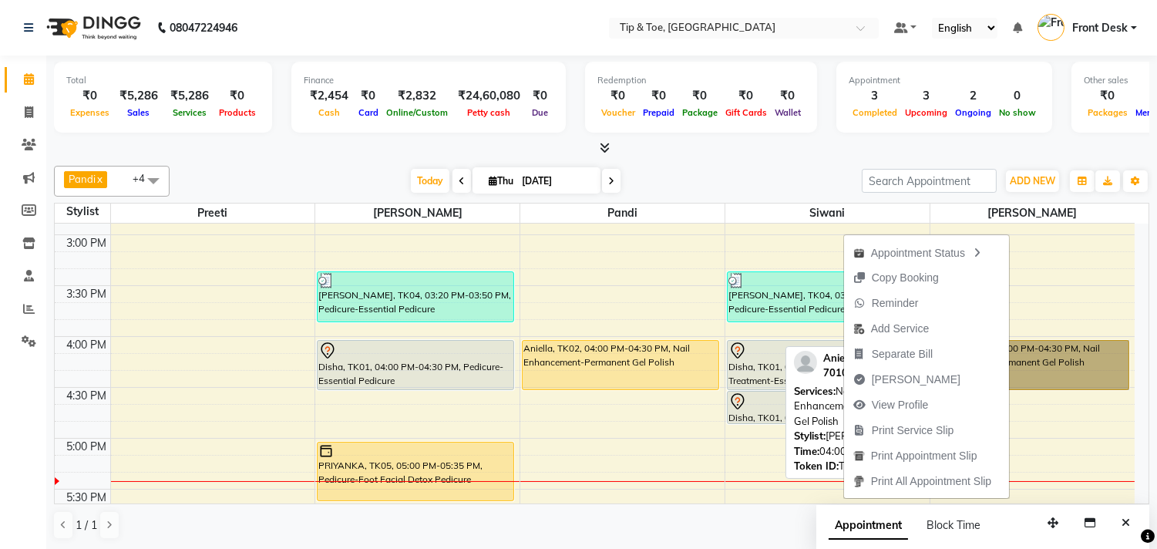
click at [1066, 349] on link "Aniella, TK02, 04:00 PM-04:30 PM, Nail Enhancement-Permanent Gel Polish" at bounding box center [1031, 365] width 198 height 50
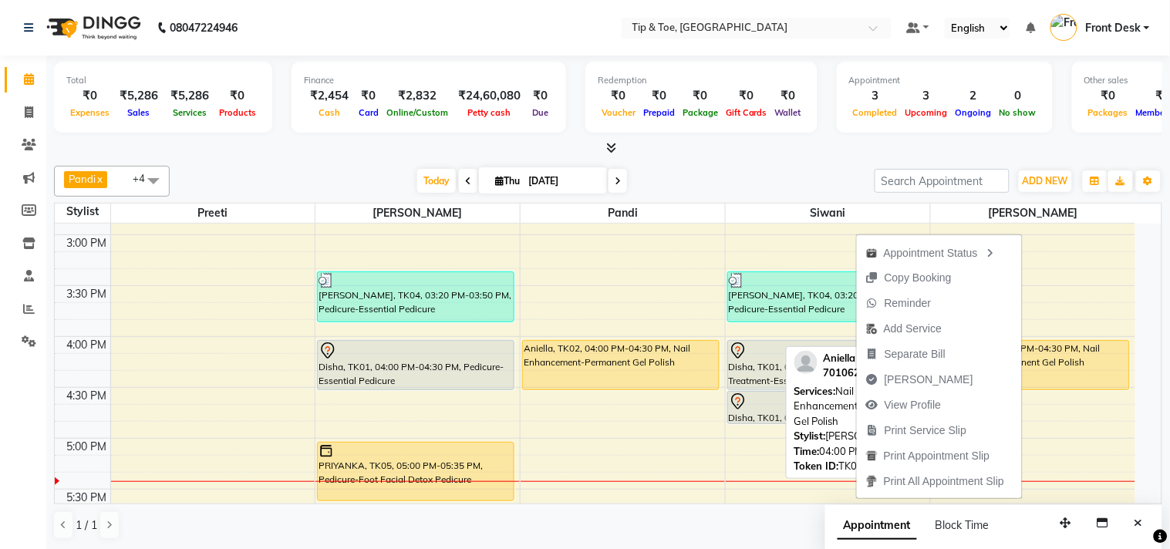
select select "1"
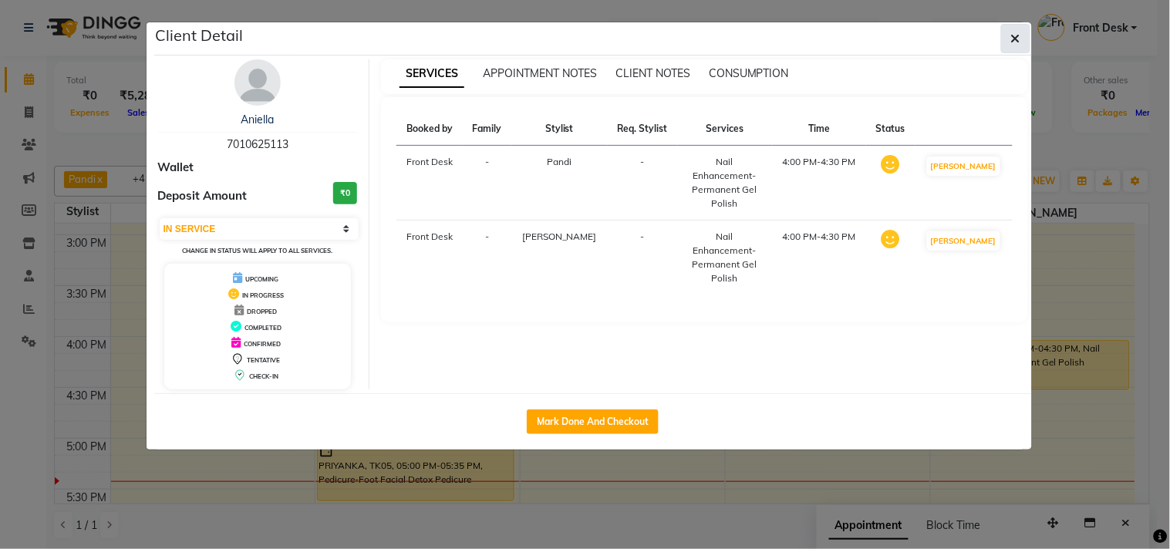
click at [1006, 29] on button "button" at bounding box center [1015, 38] width 29 height 29
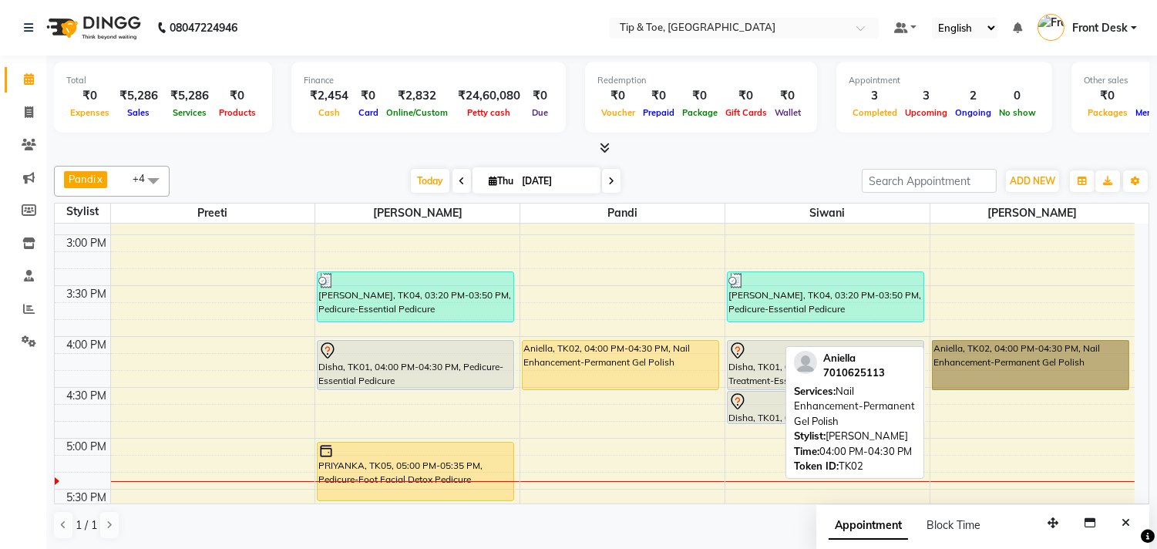
click at [1068, 372] on link "Aniella, TK02, 04:00 PM-04:30 PM, Nail Enhancement-Permanent Gel Polish" at bounding box center [1031, 365] width 198 height 50
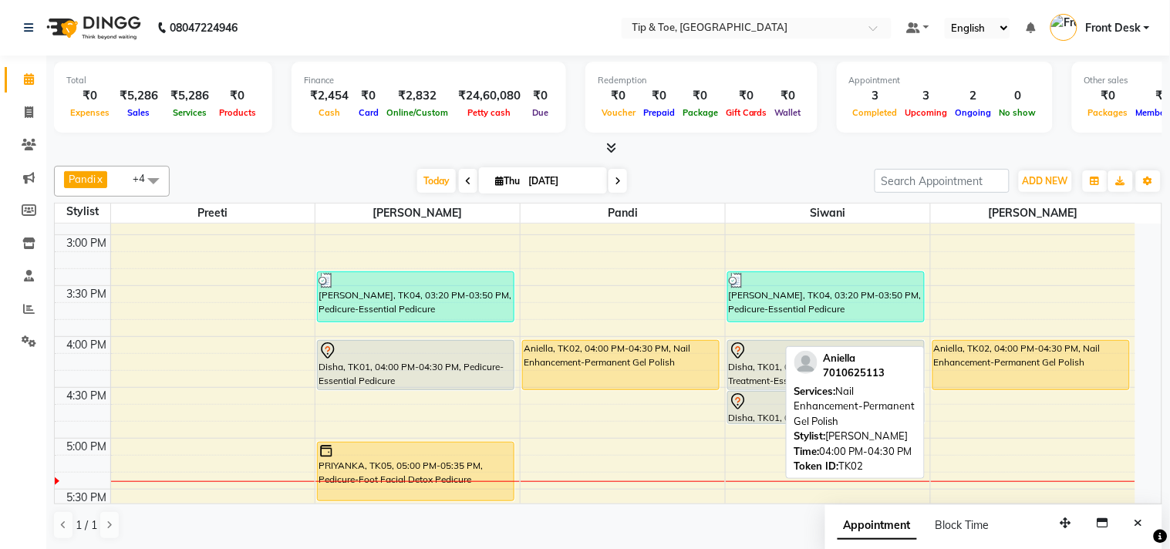
select select "1"
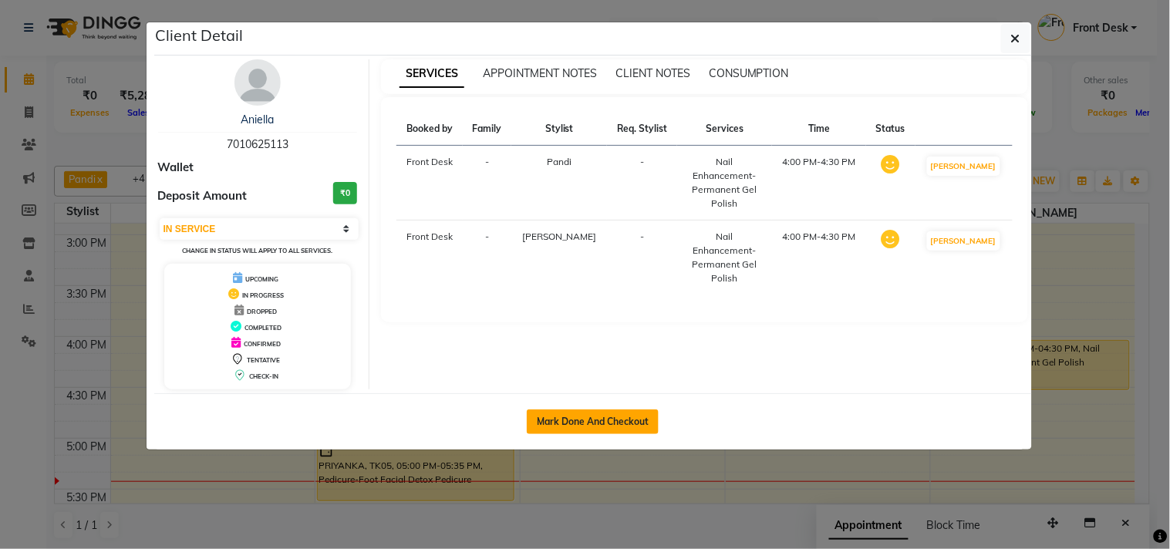
click at [595, 419] on button "Mark Done And Checkout" at bounding box center [593, 421] width 132 height 25
select select "service"
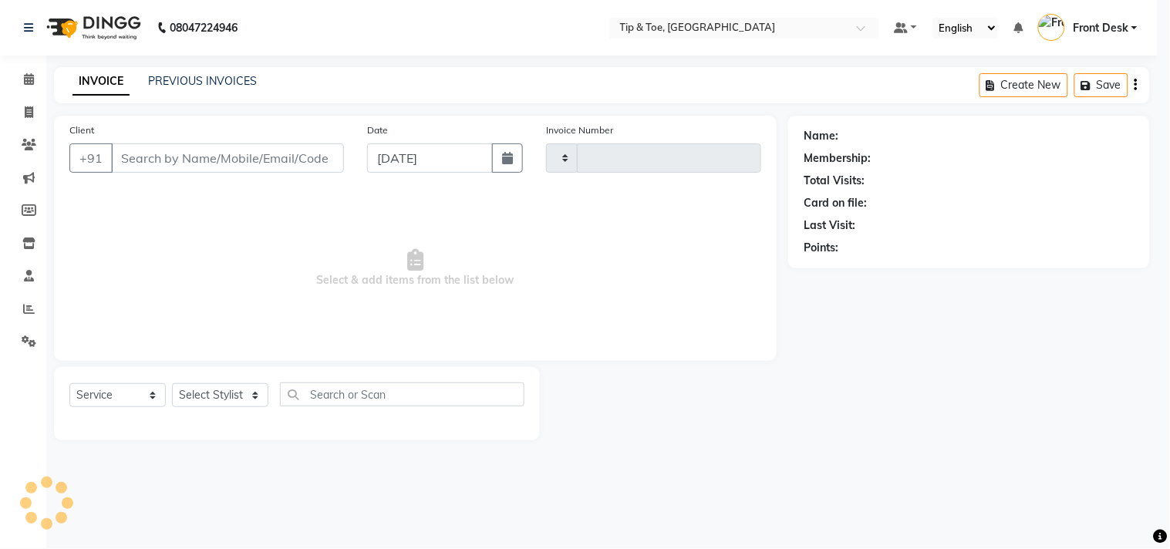
type input "1136"
select select "5770"
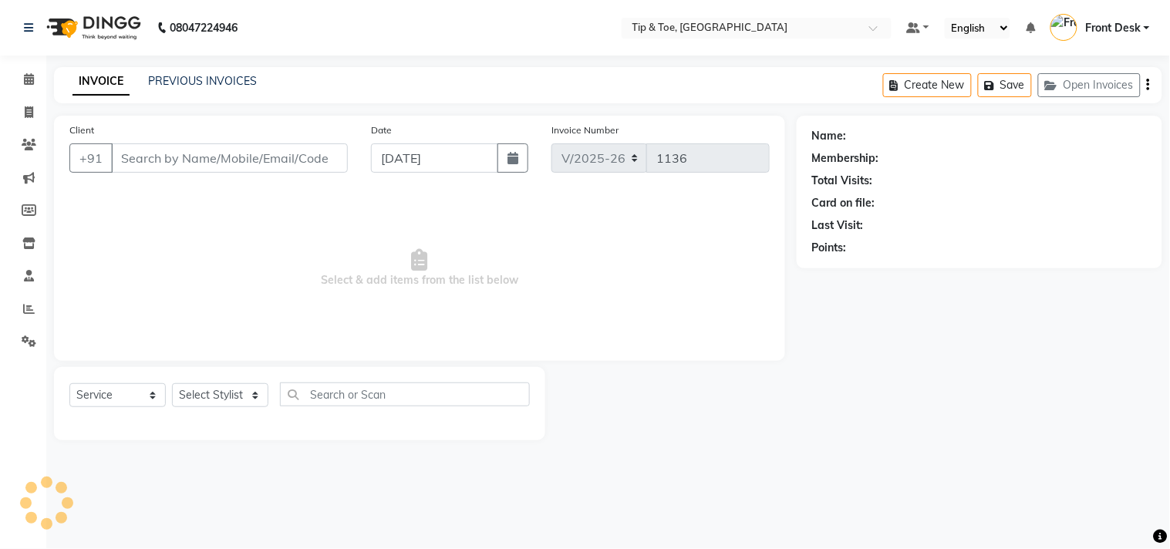
type input "7010625113"
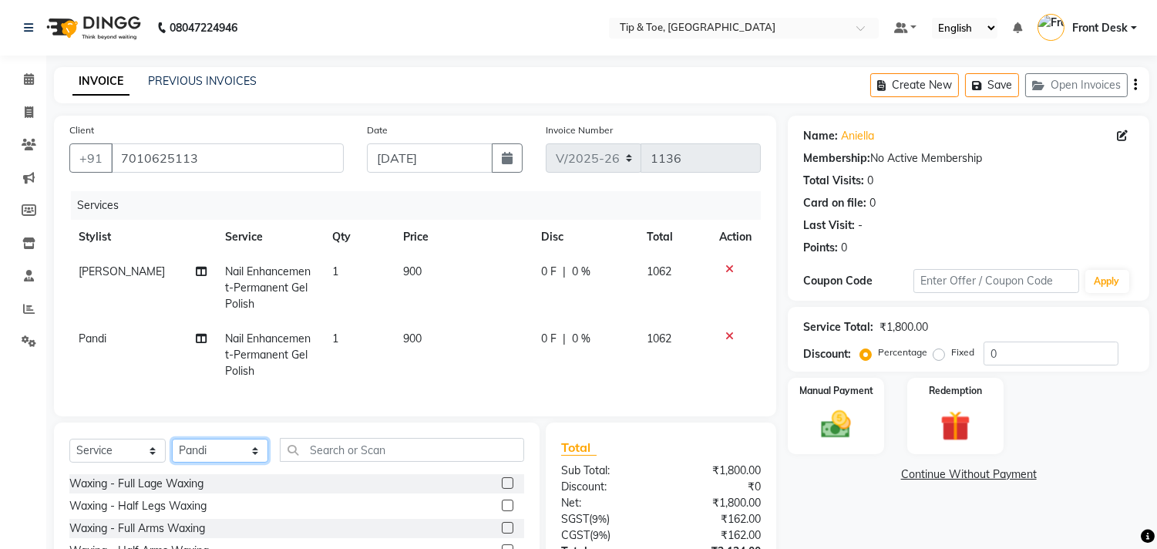
drag, startPoint x: 241, startPoint y: 463, endPoint x: 238, endPoint y: 452, distance: 12.0
click at [241, 463] on select "Select Stylist afroz Afroz DAISY Front Desk Joys Karthik Murali Pandi Preeti Ra…" at bounding box center [220, 451] width 96 height 24
select select "75187"
click at [172, 452] on select "Select Stylist afroz Afroz DAISY Front Desk Joys Karthik Murali Pandi Preeti Ra…" at bounding box center [220, 451] width 96 height 24
click at [325, 461] on input "text" at bounding box center [402, 450] width 244 height 24
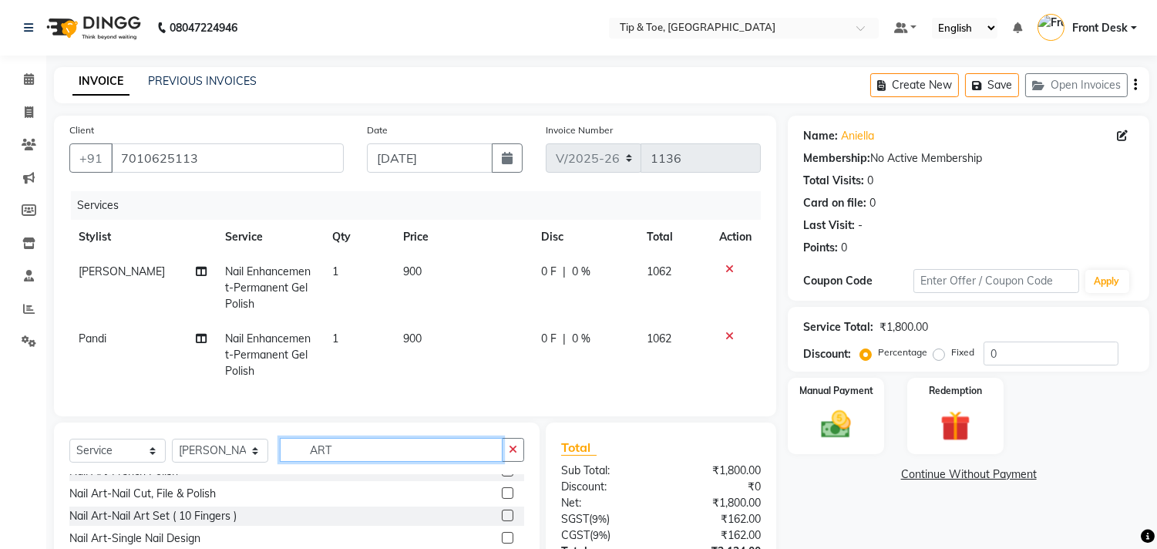
scroll to position [113, 0]
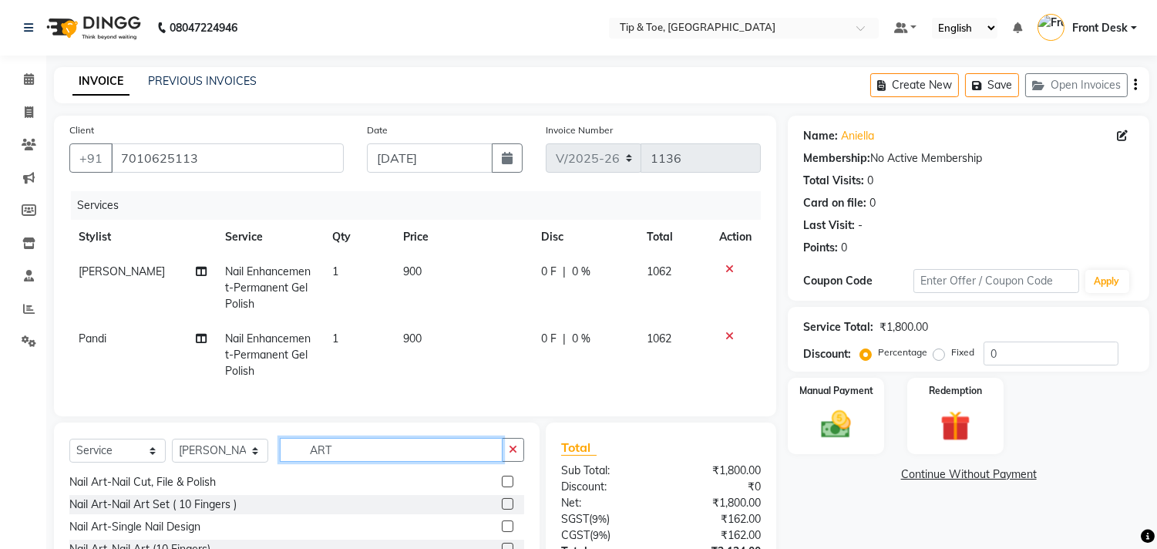
type input "ART"
click at [502, 532] on label at bounding box center [508, 527] width 12 height 12
click at [502, 532] on input "checkbox" at bounding box center [507, 527] width 10 height 10
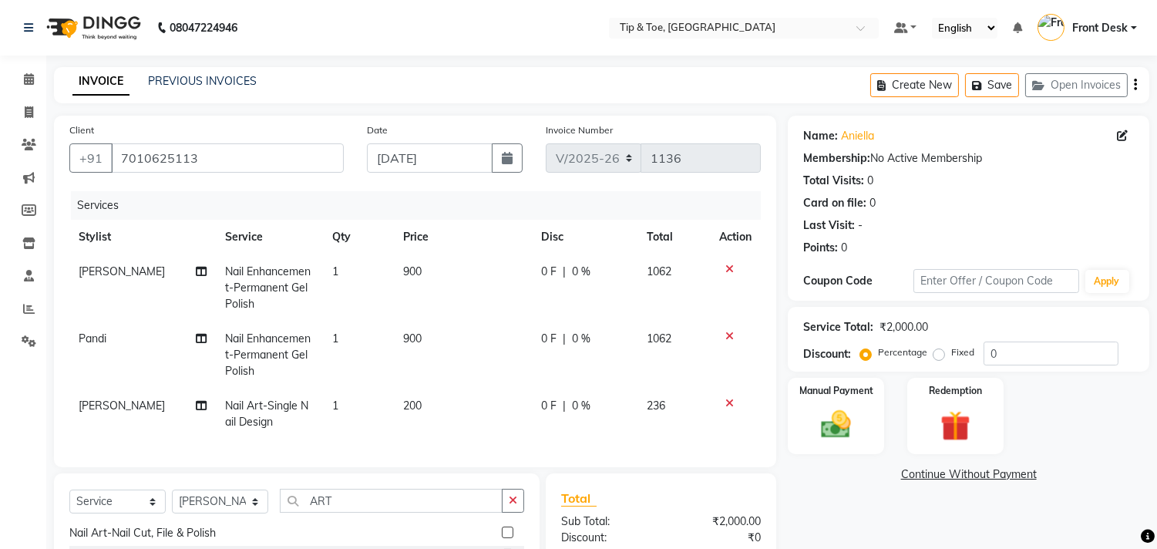
checkbox input "false"
click at [329, 417] on td "1" at bounding box center [358, 414] width 71 height 51
select select "75187"
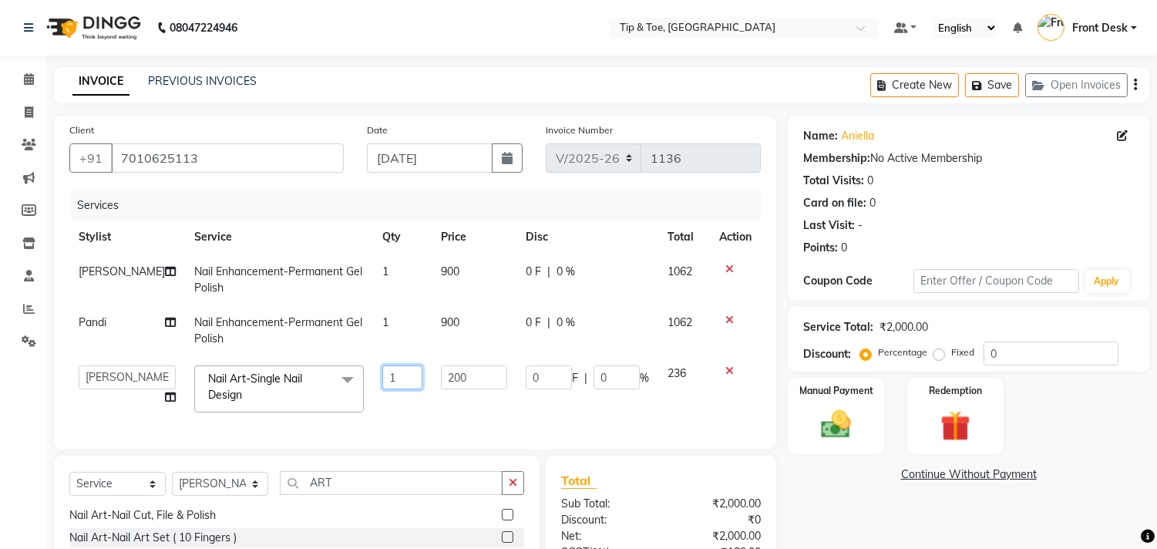
click at [382, 367] on input "1" at bounding box center [402, 378] width 40 height 24
type input "2"
click at [932, 453] on div "Name: Aniella Membership: No Active Membership Total Visits: 0 Card on file: 0 …" at bounding box center [974, 400] width 373 height 568
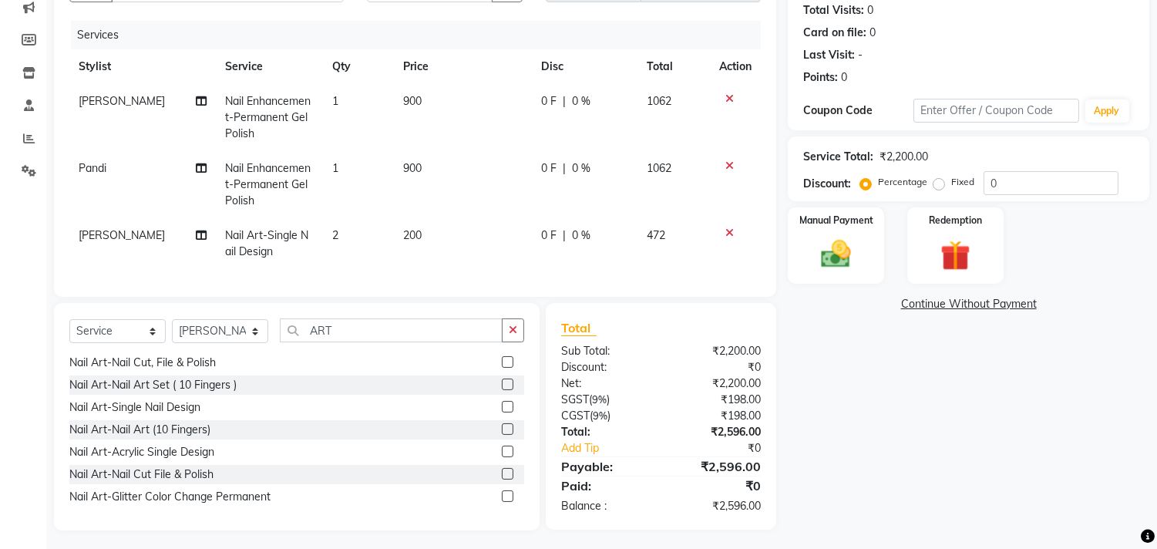
scroll to position [187, 0]
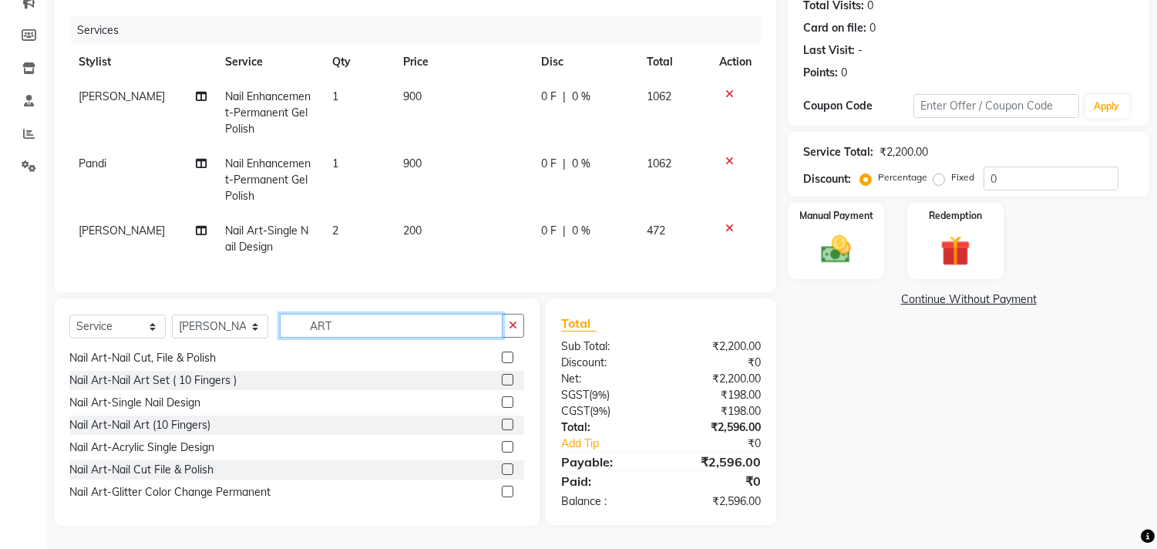
click at [372, 322] on input "ART" at bounding box center [391, 326] width 223 height 24
click at [502, 399] on label at bounding box center [508, 402] width 12 height 12
click at [502, 399] on input "checkbox" at bounding box center [507, 403] width 10 height 10
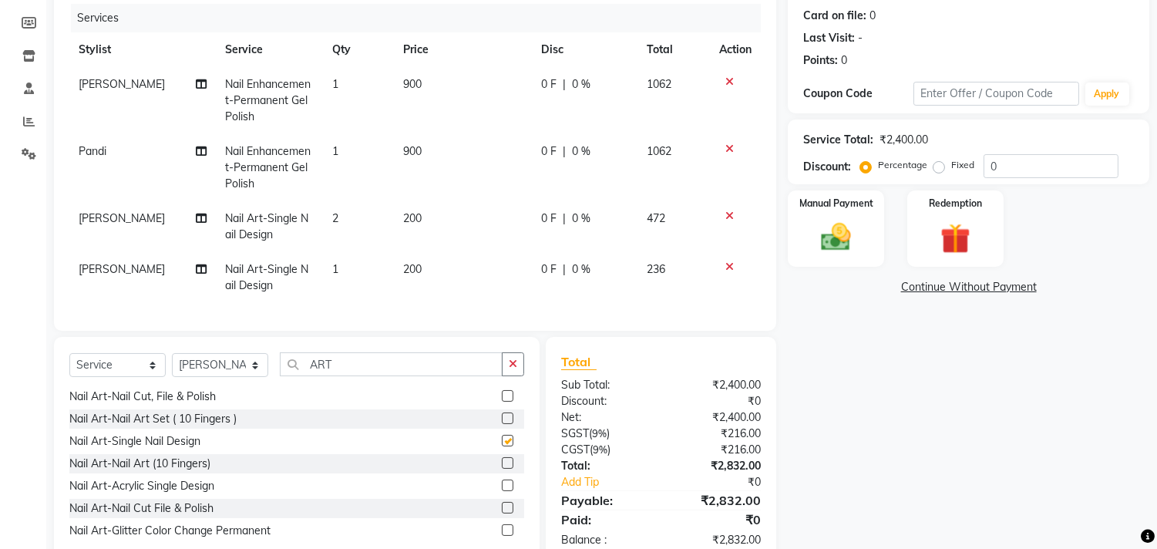
checkbox input "false"
click at [403, 271] on span "200" at bounding box center [412, 269] width 19 height 14
select select "75187"
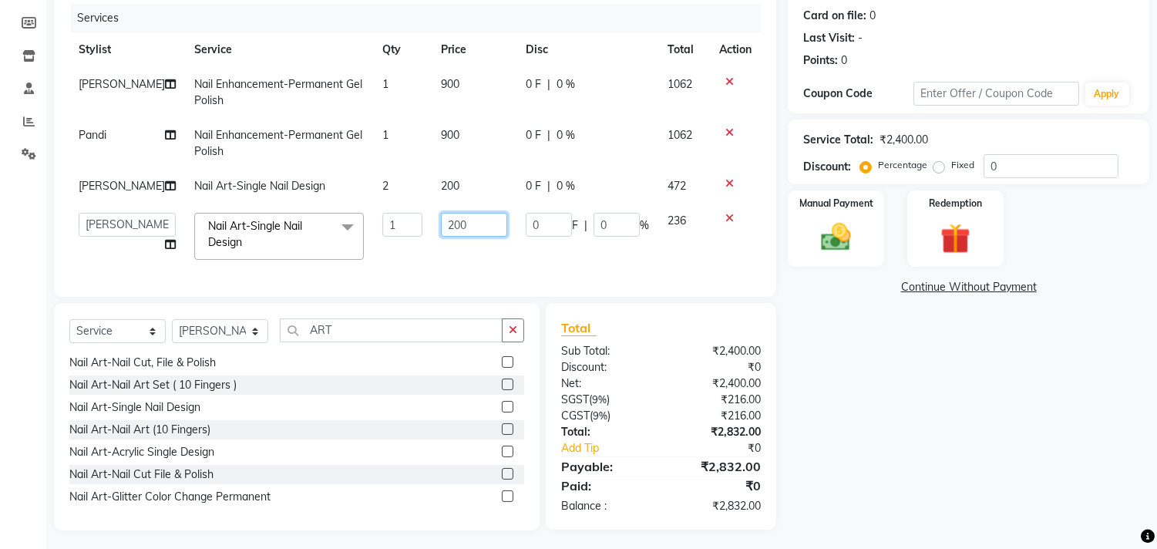
click at [441, 218] on input "200" at bounding box center [474, 225] width 66 height 24
type input "100"
click at [888, 426] on div "Name: Aniella Membership: No Active Membership Total Visits: 0 Card on file: 0 …" at bounding box center [974, 229] width 373 height 602
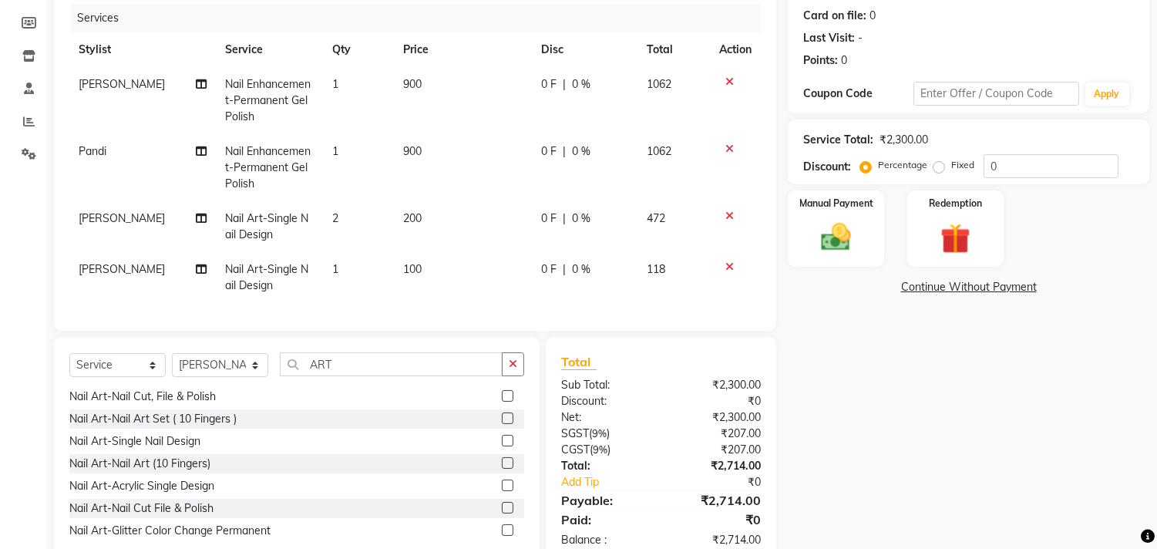
click at [420, 271] on td "100" at bounding box center [463, 277] width 138 height 51
select select "75187"
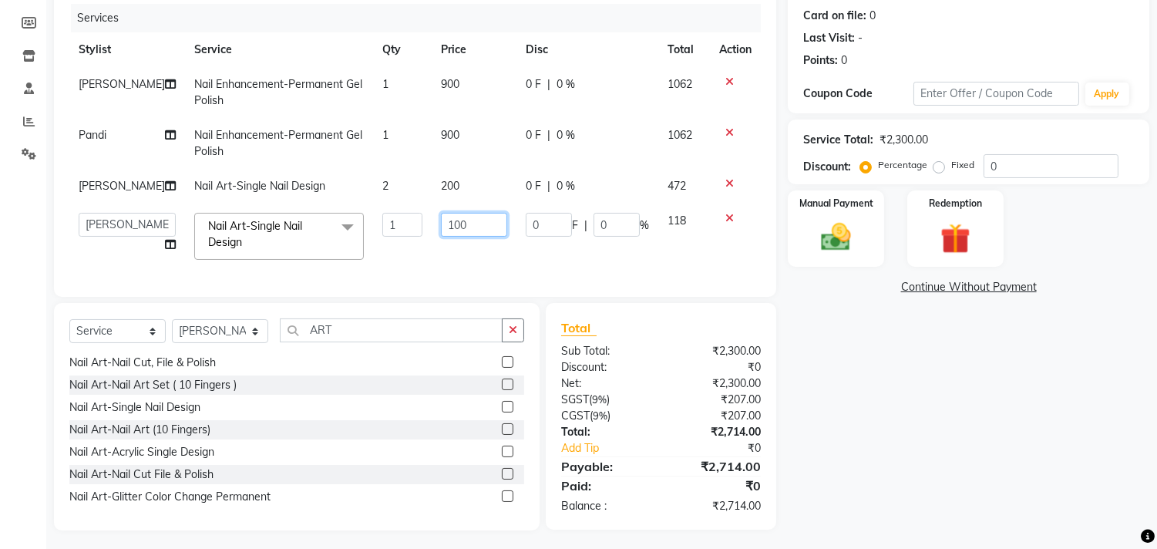
click at [474, 232] on input "100" at bounding box center [474, 225] width 66 height 24
type input "1"
type input "5"
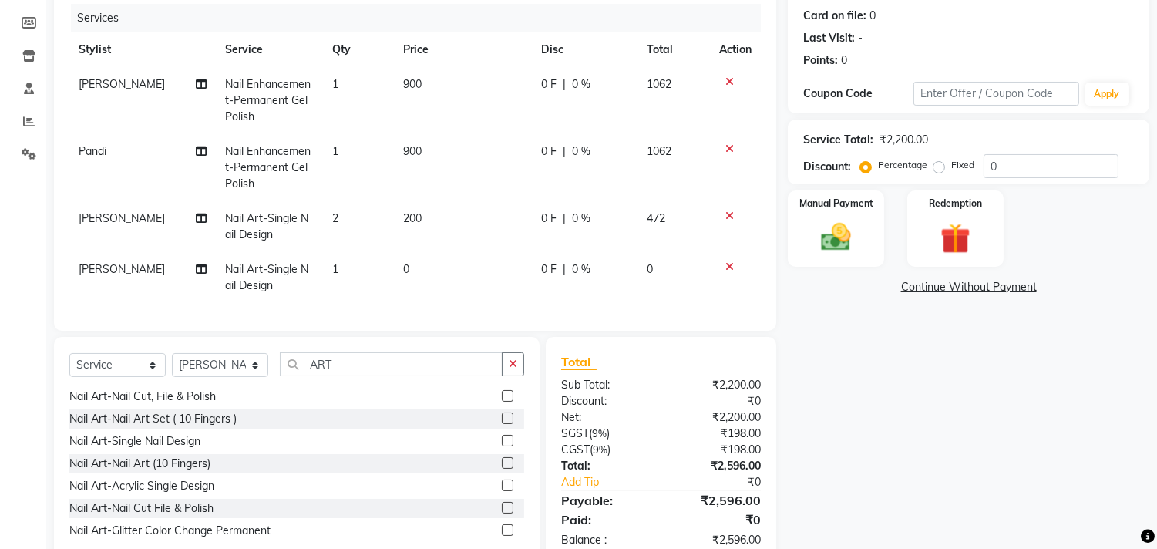
click at [1044, 389] on div "Name: Aniella Membership: No Active Membership Total Visits: 0 Card on file: 0 …" at bounding box center [974, 246] width 373 height 636
click at [437, 271] on td "0" at bounding box center [463, 277] width 138 height 51
select select "75187"
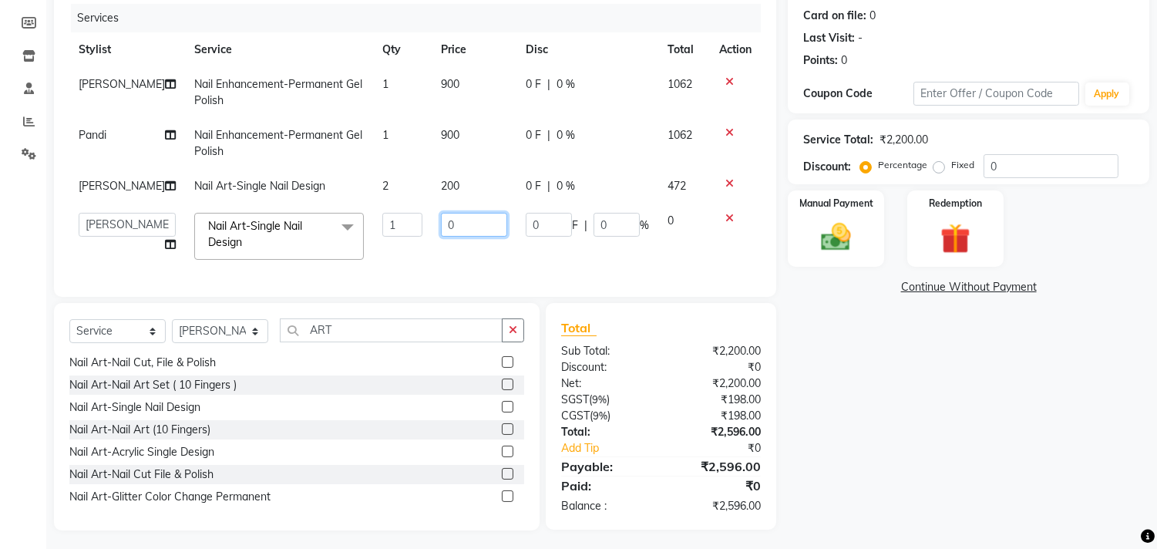
click at [449, 224] on input "0" at bounding box center [474, 225] width 66 height 24
type input "50"
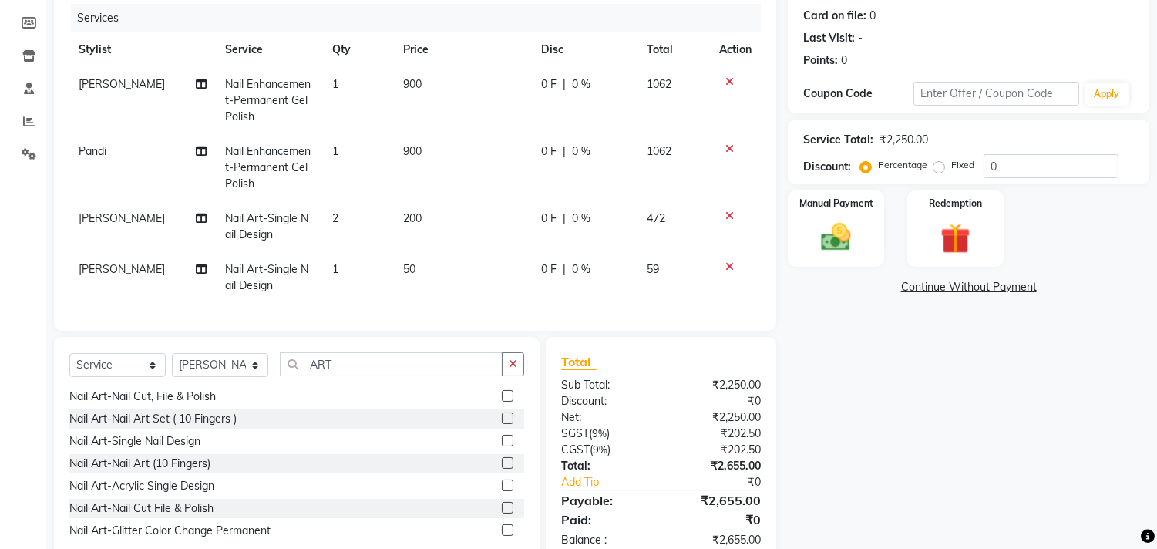
click at [928, 457] on div "Name: Aniella Membership: No Active Membership Total Visits: 0 Card on file: 0 …" at bounding box center [974, 246] width 373 height 636
click at [348, 281] on td "1" at bounding box center [358, 277] width 71 height 51
select select "75187"
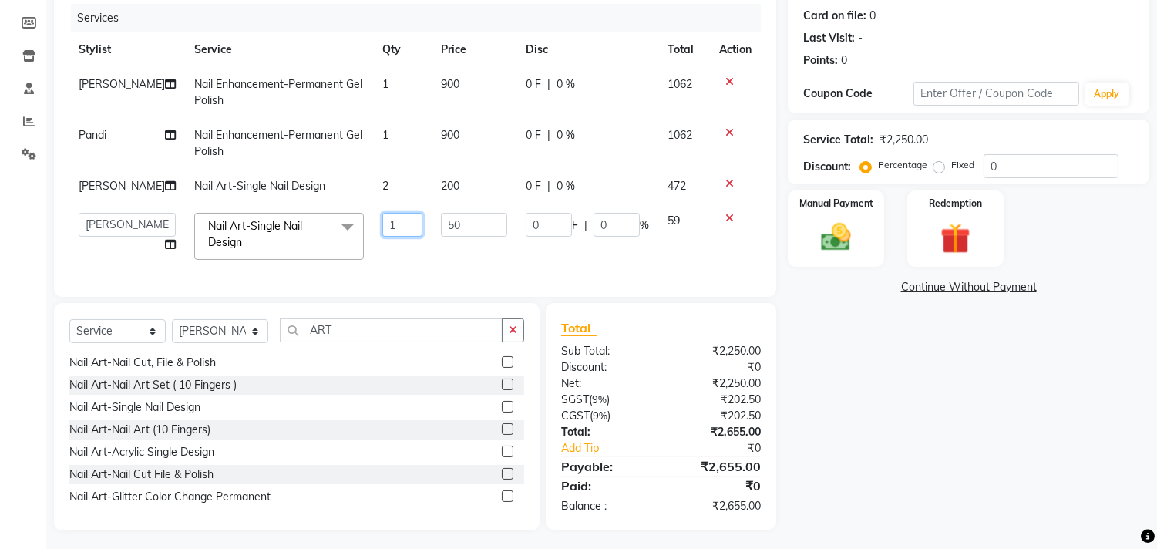
click at [384, 225] on input "1" at bounding box center [402, 225] width 40 height 24
type input "2"
click at [990, 405] on div "Name: Aniella Membership: No Active Membership Total Visits: 0 Card on file: 0 …" at bounding box center [974, 229] width 373 height 602
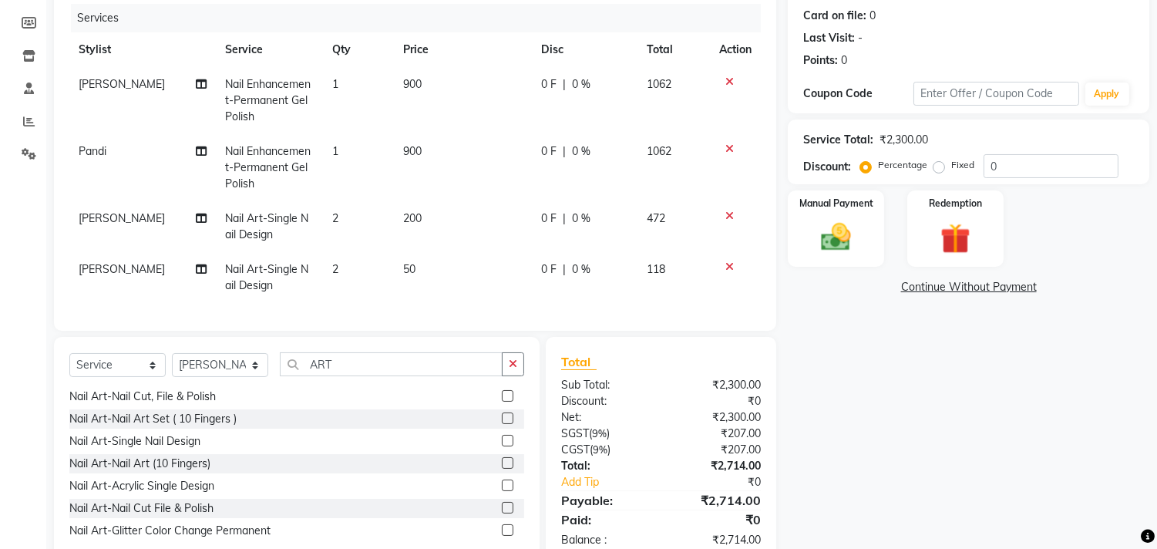
click at [243, 110] on span "Nail Enhancement-Permanent Gel Polish" at bounding box center [269, 100] width 86 height 46
select select "75187"
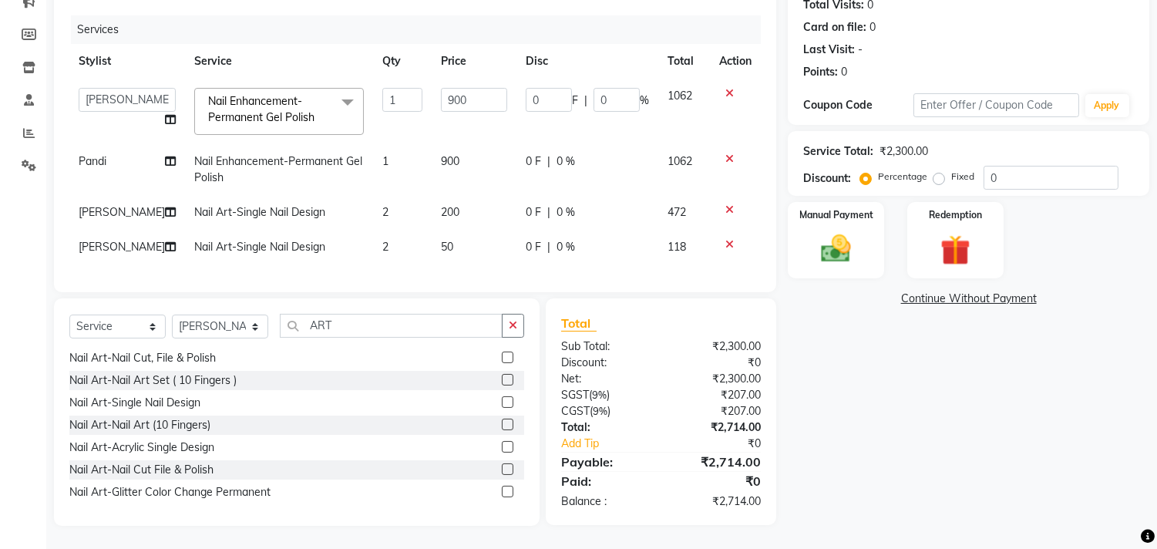
click at [283, 106] on span "Nail Enhancement-Permanent Gel Polish" at bounding box center [261, 109] width 106 height 30
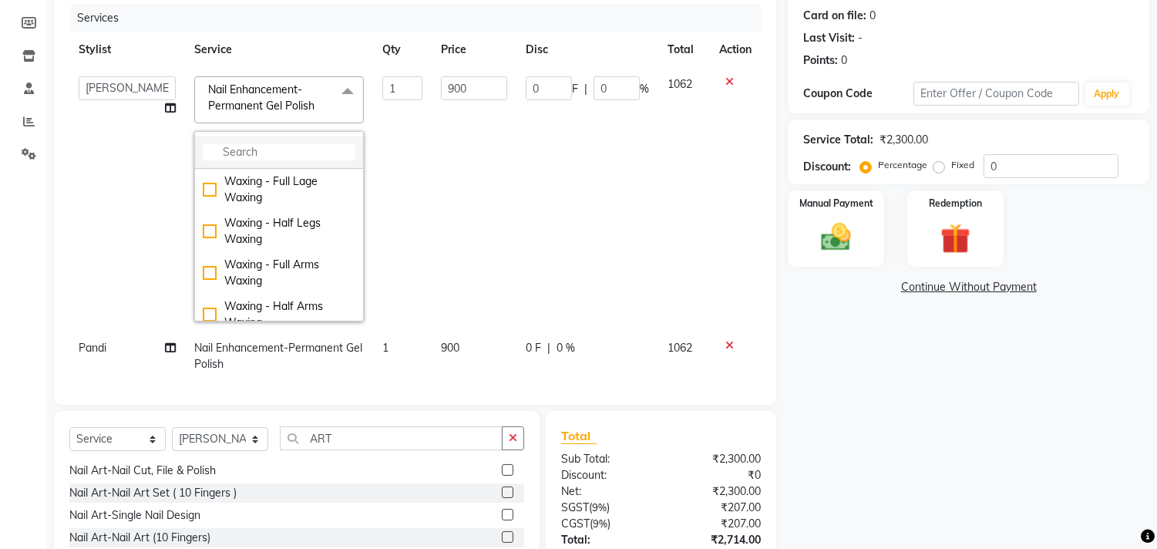
click at [299, 158] on input "multiselect-search" at bounding box center [279, 152] width 153 height 16
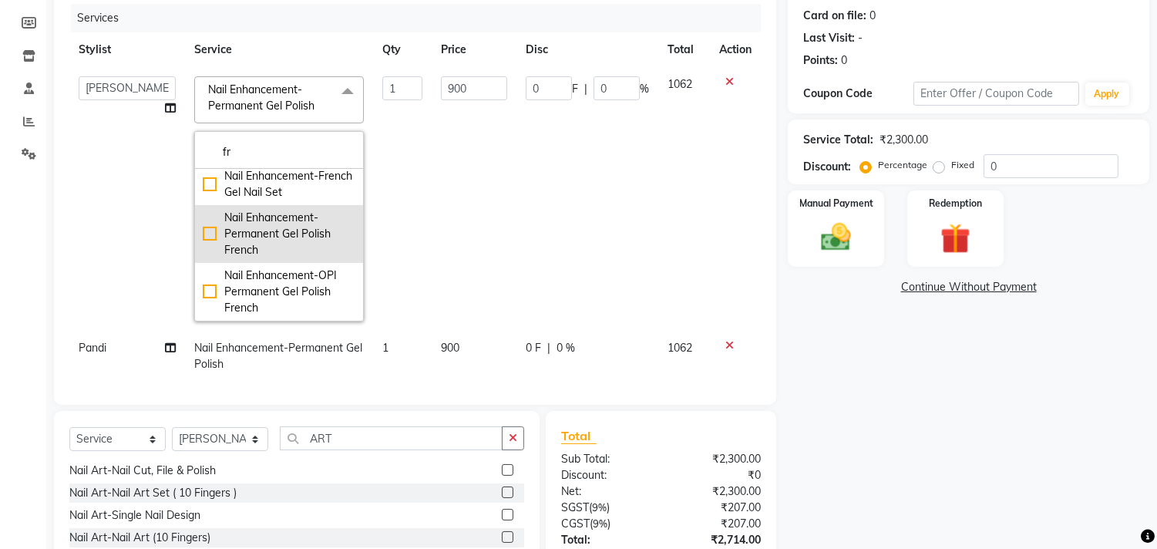
scroll to position [197, 0]
type input "fr"
click at [244, 251] on div "Nail Enhancement-Permanent Gel Polish French" at bounding box center [279, 234] width 153 height 49
checkbox input "true"
type input "1300"
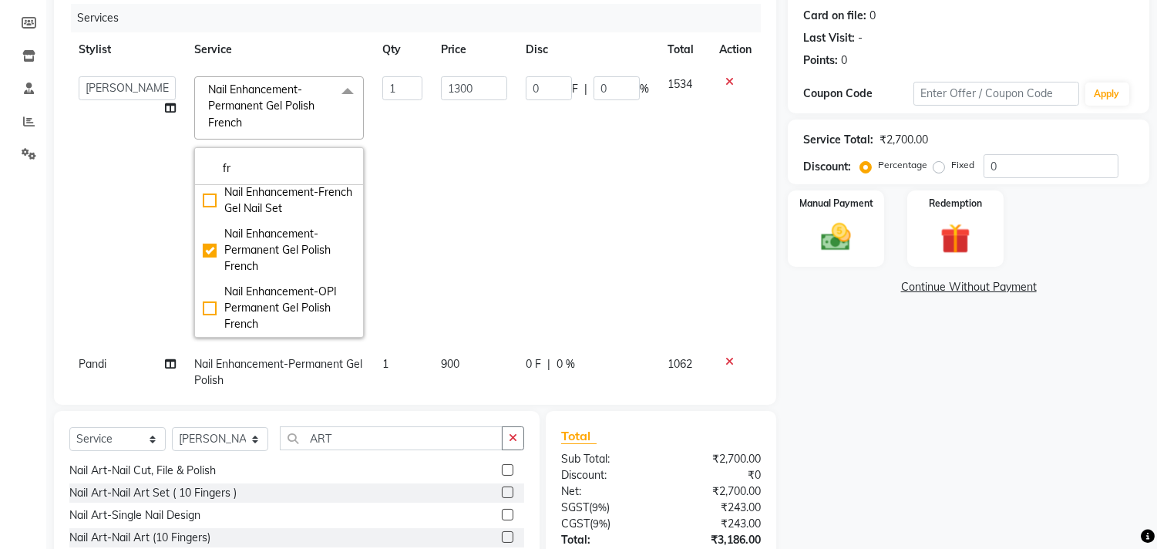
click at [878, 349] on div "Name: Aniella Membership: No Active Membership Total Visits: 0 Card on file: 0 …" at bounding box center [974, 283] width 373 height 710
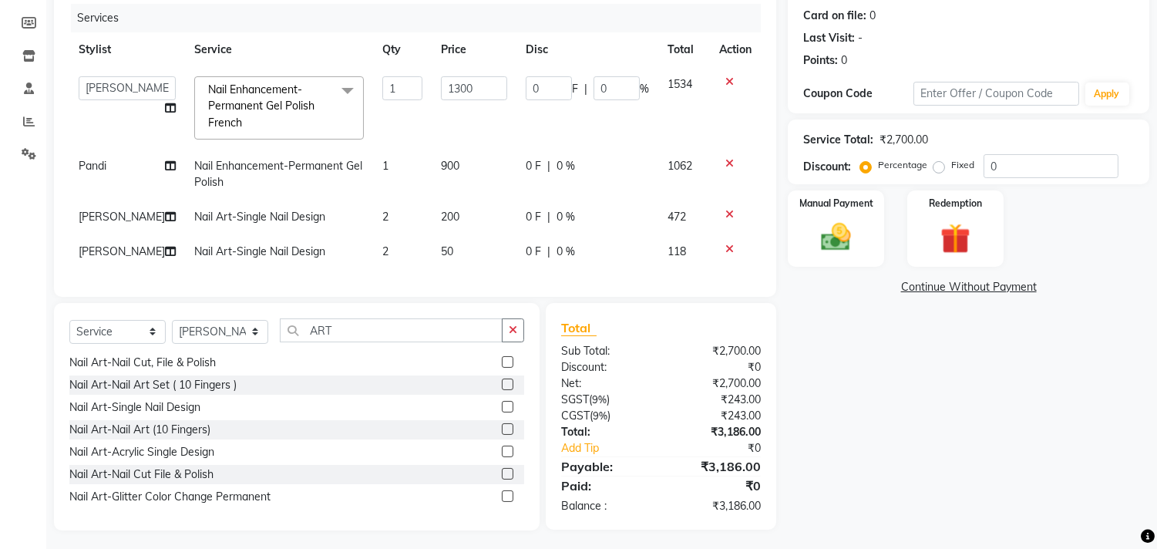
click at [1026, 451] on div "Name: Aniella Membership: No Active Membership Total Visits: 0 Card on file: 0 …" at bounding box center [974, 229] width 373 height 602
click at [980, 422] on div "Name: Aniella Membership: No Active Membership Total Visits: 0 Card on file: 0 …" at bounding box center [974, 229] width 373 height 602
click at [972, 440] on div "Name: Aniella Membership: No Active Membership Total Visits: 0 Card on file: 0 …" at bounding box center [974, 229] width 373 height 602
click at [929, 386] on div "Name: Aniella Membership: No Active Membership Total Visits: 0 Card on file: 0 …" at bounding box center [974, 229] width 373 height 602
click at [928, 392] on div "Name: Aniella Membership: No Active Membership Total Visits: 0 Card on file: 0 …" at bounding box center [974, 229] width 373 height 602
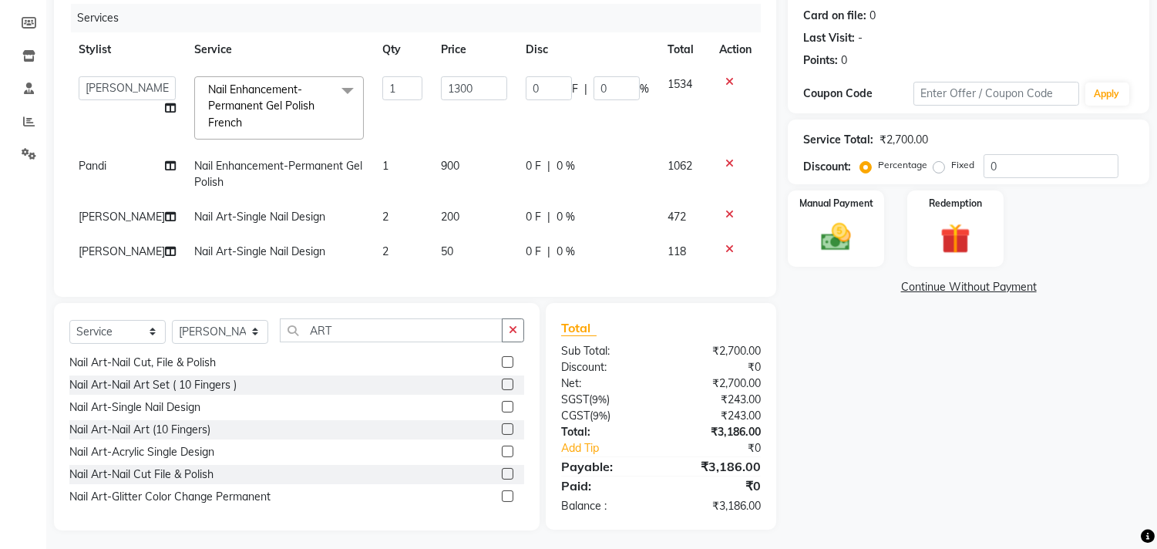
click at [928, 393] on div "Name: Aniella Membership: No Active Membership Total Visits: 0 Card on file: 0 …" at bounding box center [974, 229] width 373 height 602
click at [928, 394] on div "Name: Aniella Membership: No Active Membership Total Visits: 0 Card on file: 0 …" at bounding box center [974, 229] width 373 height 602
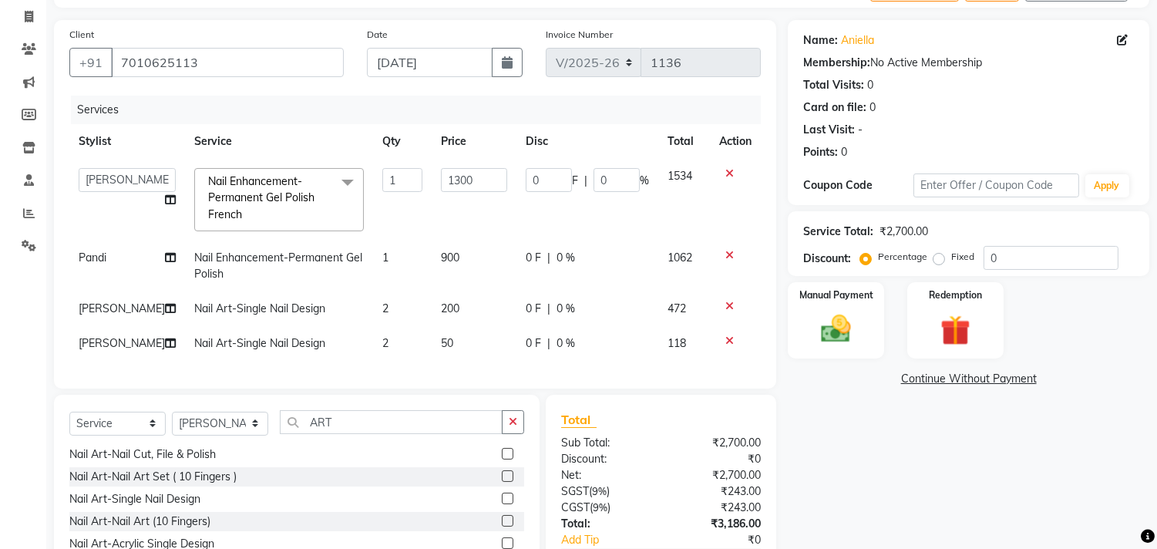
scroll to position [204, 0]
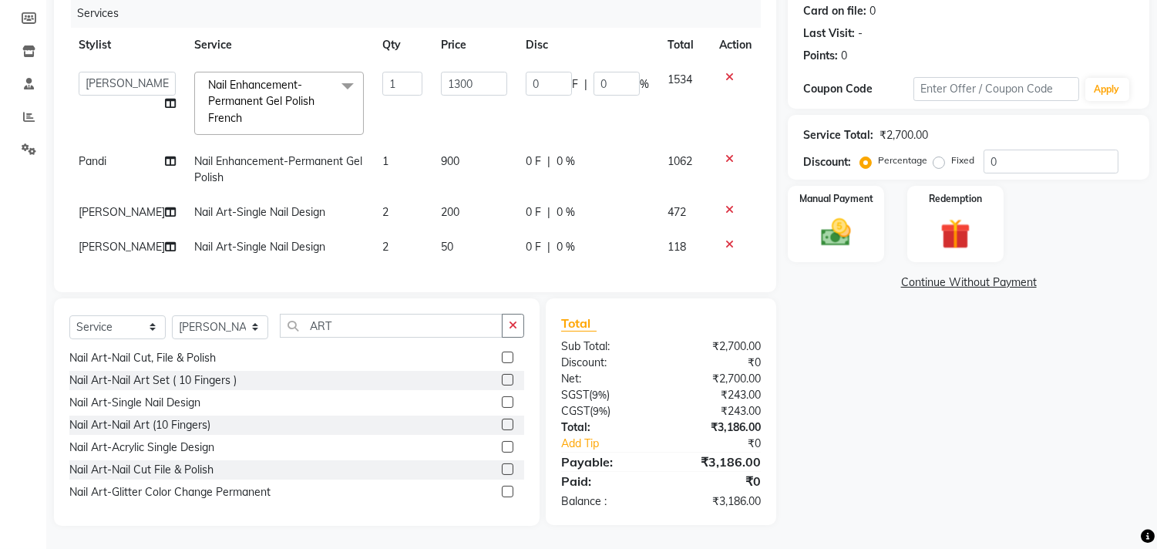
click at [458, 160] on td "900" at bounding box center [474, 169] width 85 height 51
select select "39912"
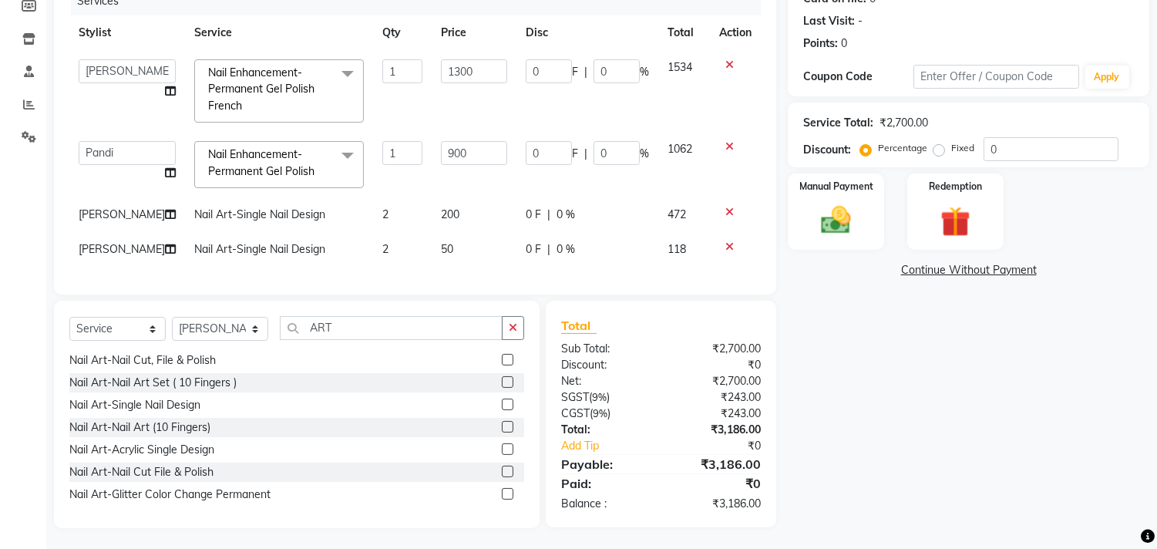
click at [827, 302] on div "Name: Aniella Membership: No Active Membership Total Visits: 0 Card on file: 0 …" at bounding box center [974, 219] width 373 height 617
click at [484, 335] on input "ART" at bounding box center [391, 328] width 223 height 24
click at [510, 333] on icon "button" at bounding box center [513, 327] width 8 height 11
click at [238, 341] on select "Select Stylist afroz Afroz DAISY Front Desk Joys Karthik Murali Pandi Preeti Ra…" at bounding box center [220, 329] width 96 height 24
select select "39912"
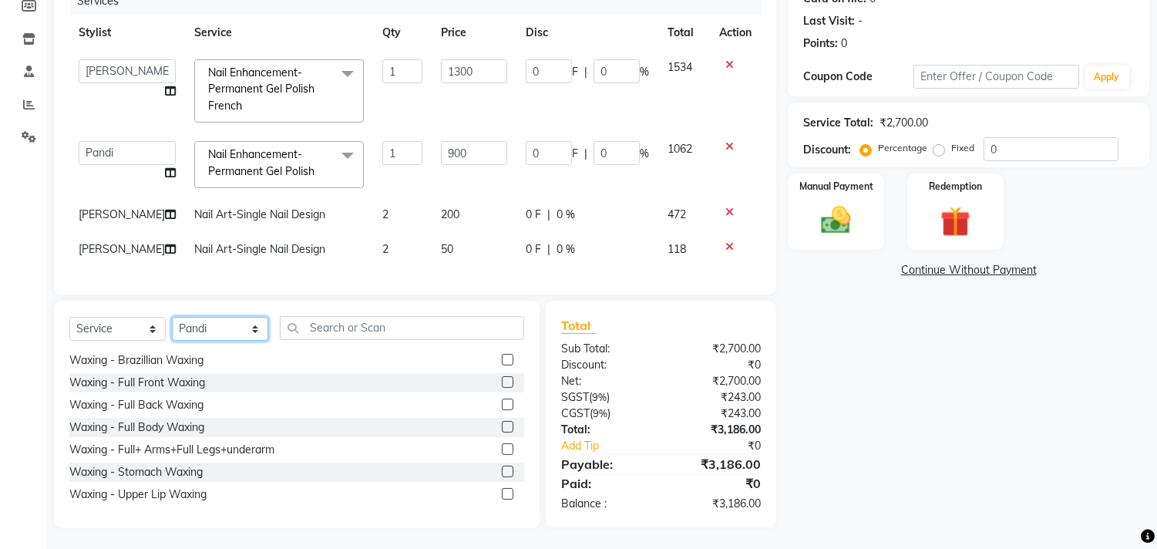
click at [172, 330] on select "Select Stylist afroz Afroz DAISY Front Desk Joys Karthik Murali Pandi Preeti Ra…" at bounding box center [220, 329] width 96 height 24
click at [345, 340] on input "text" at bounding box center [402, 328] width 244 height 24
click at [382, 155] on input "1" at bounding box center [402, 153] width 40 height 24
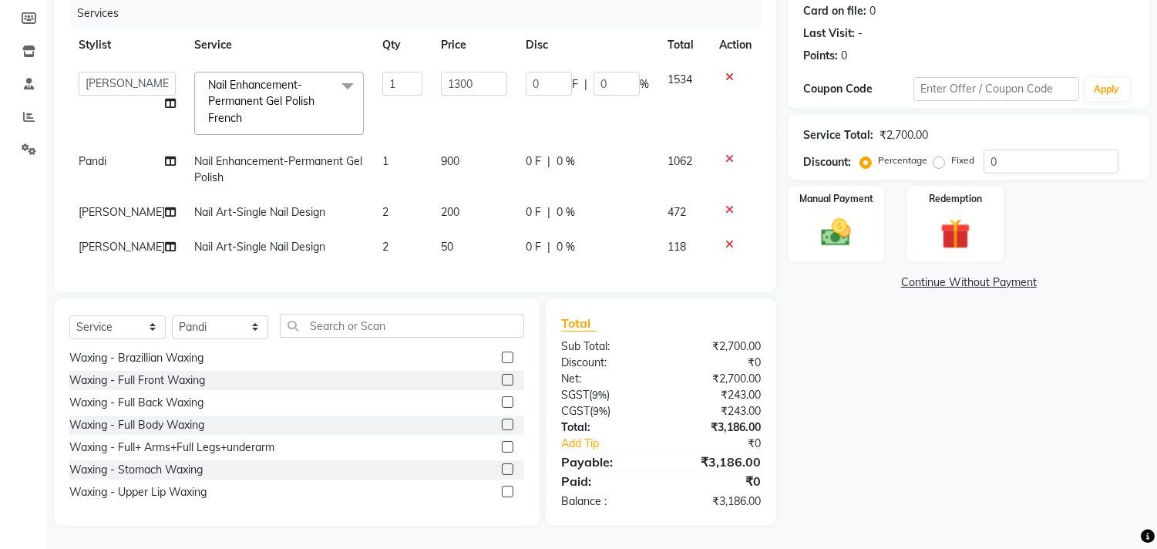
scroll to position [171, 0]
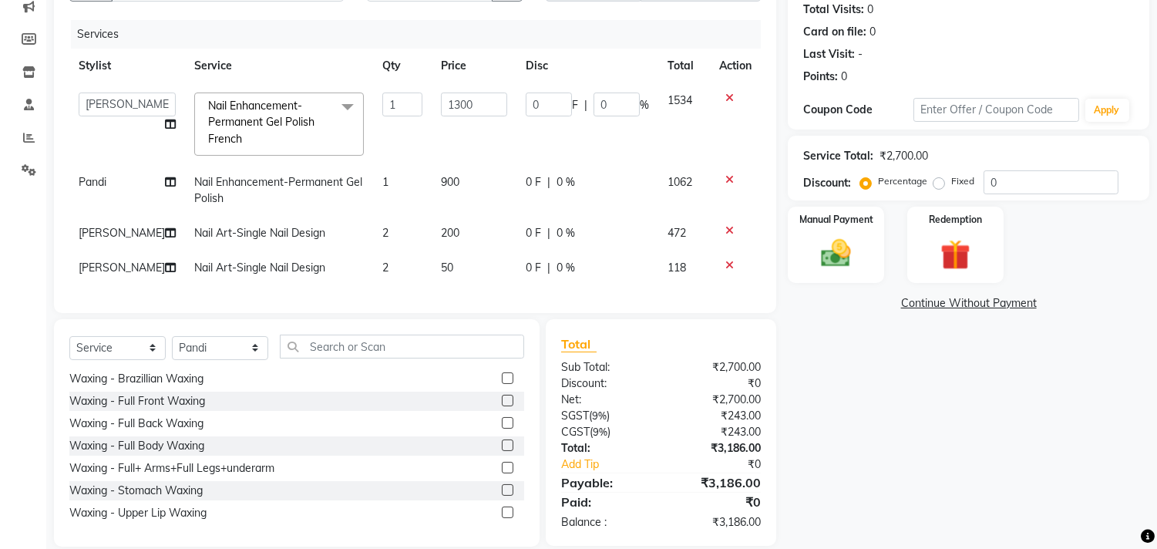
click at [464, 173] on td "900" at bounding box center [474, 190] width 85 height 51
select select "39912"
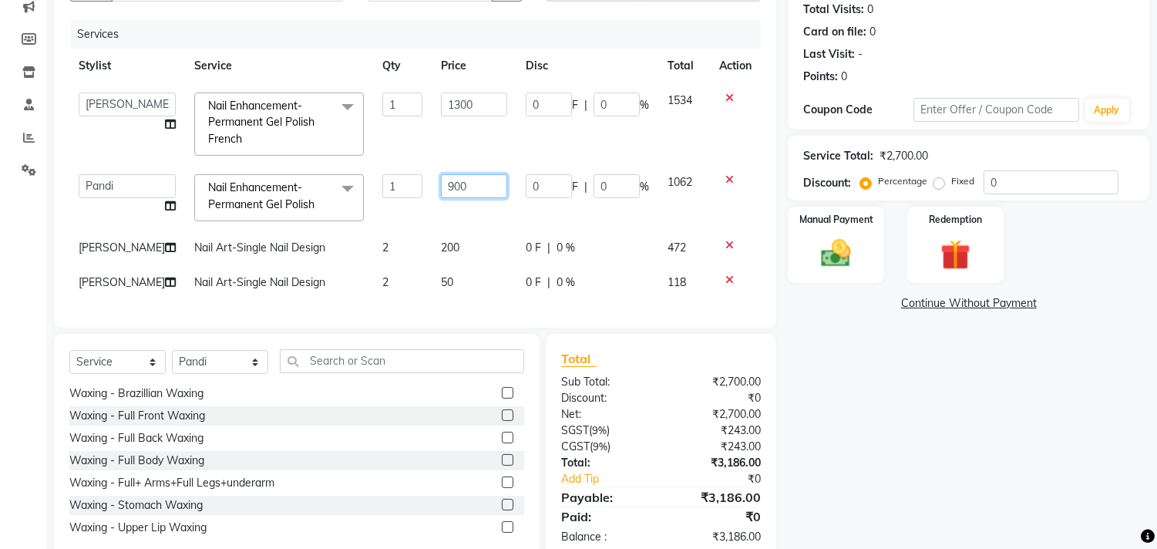
click at [473, 179] on input "900" at bounding box center [474, 186] width 66 height 24
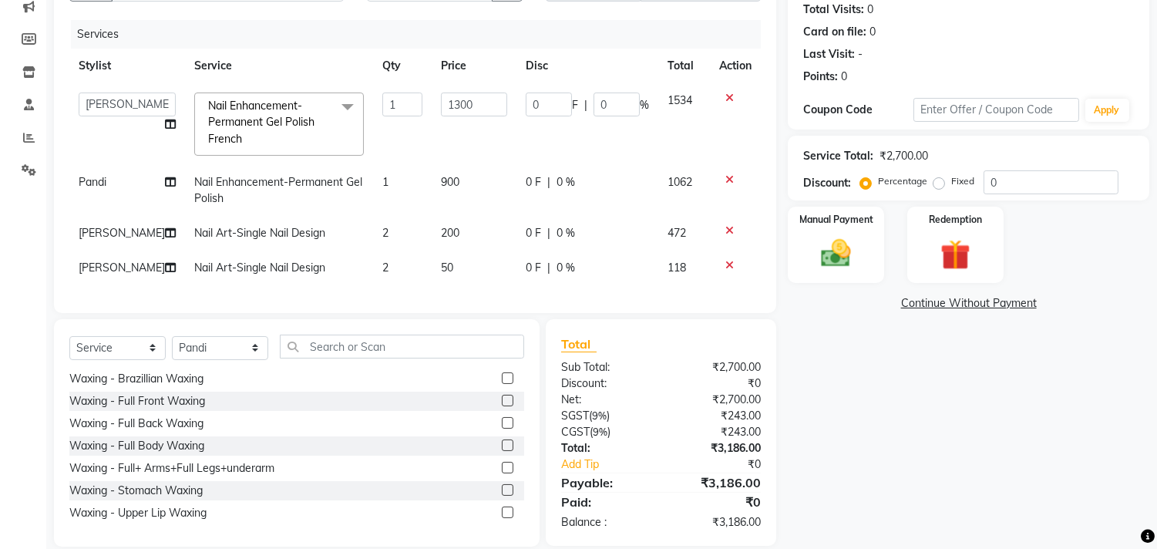
click at [290, 190] on td "Nail Enhancement-Permanent Gel Polish" at bounding box center [279, 190] width 188 height 51
select select "39912"
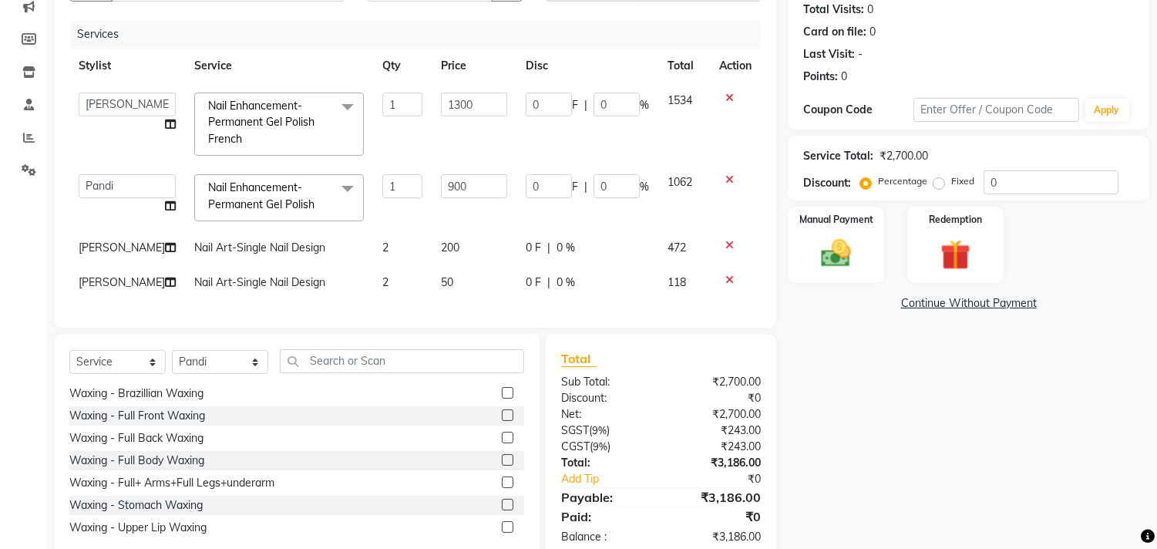
click at [302, 194] on span "Nail Enhancement-Permanent Gel Polish x" at bounding box center [272, 196] width 136 height 33
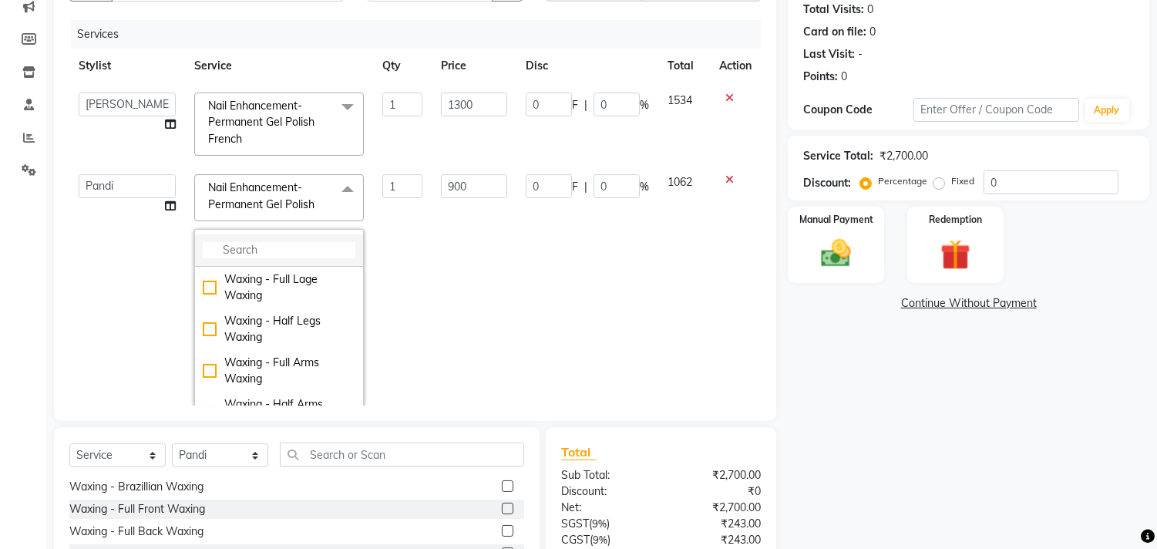
click at [274, 253] on input "multiselect-search" at bounding box center [279, 250] width 153 height 16
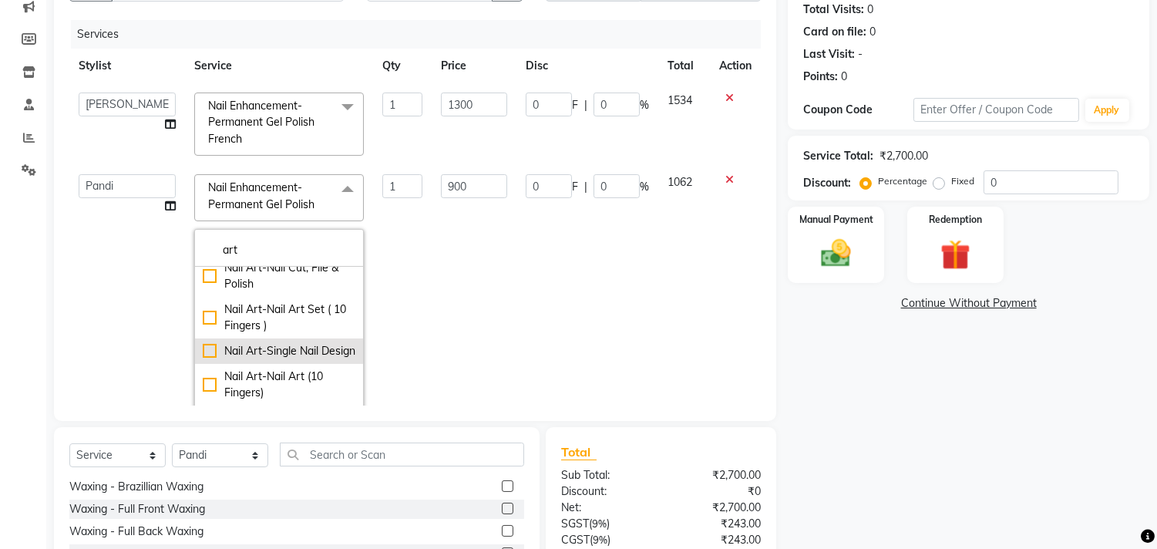
scroll to position [257, 0]
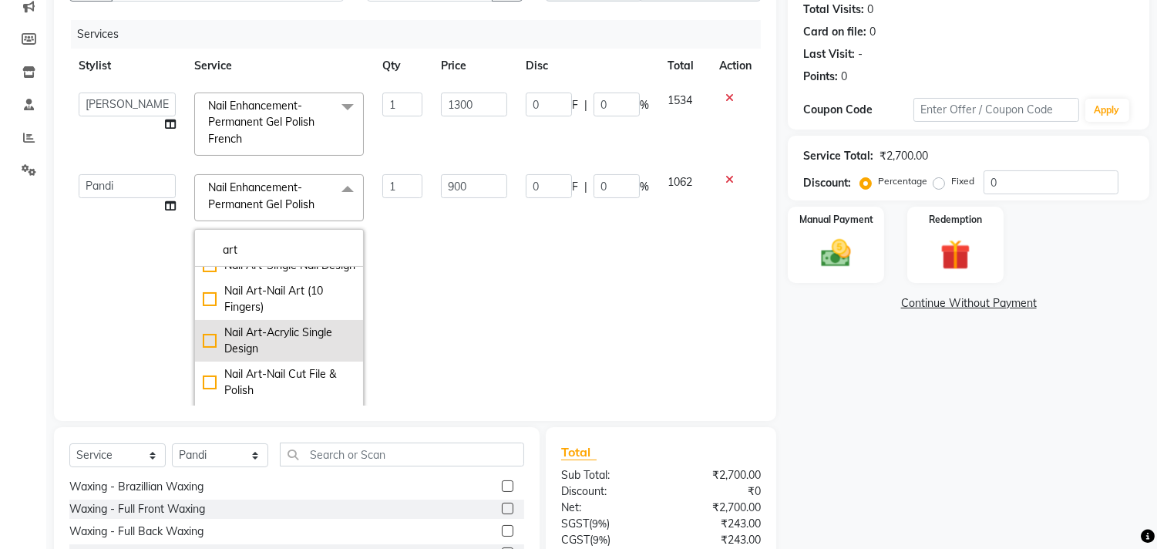
type input "art"
click at [261, 352] on div "Nail Art-Acrylic Single Design" at bounding box center [279, 341] width 153 height 32
checkbox input "true"
type input "250"
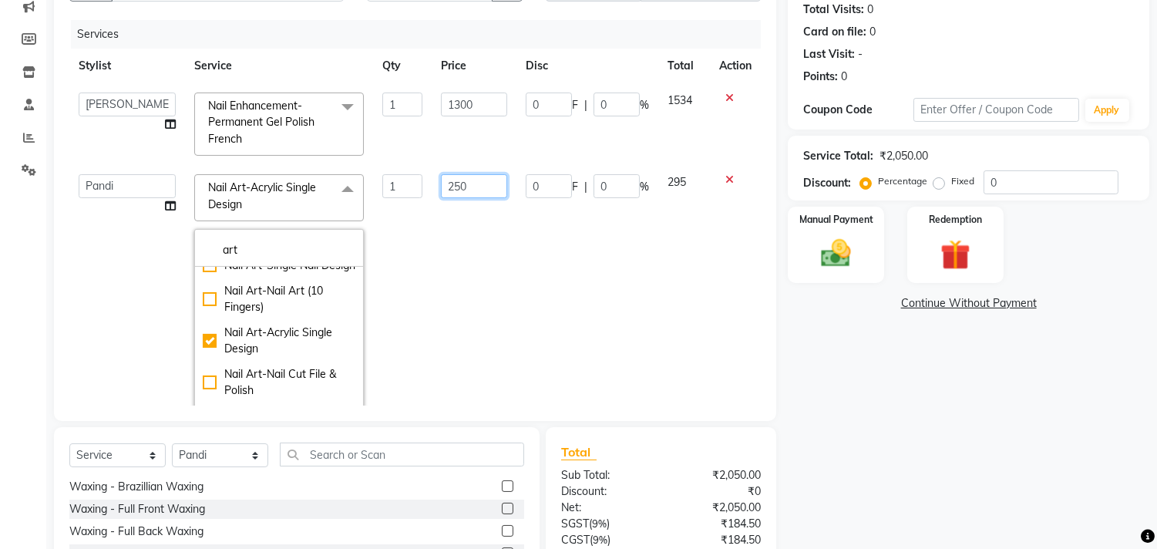
click at [453, 190] on input "250" at bounding box center [474, 186] width 66 height 24
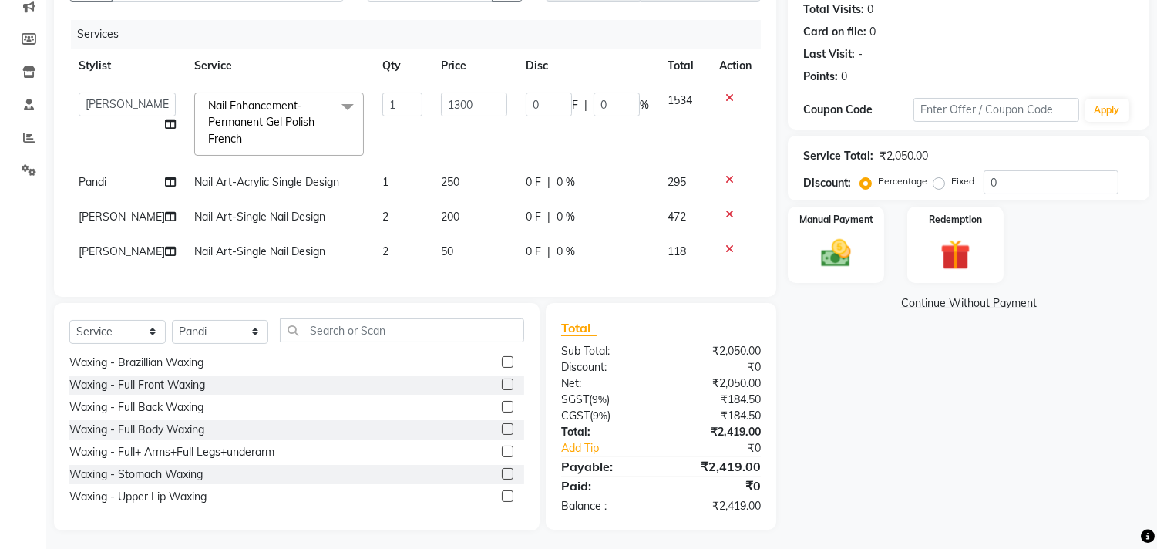
click at [265, 194] on td "Nail Art-Acrylic Single Design" at bounding box center [279, 182] width 188 height 35
select select "39912"
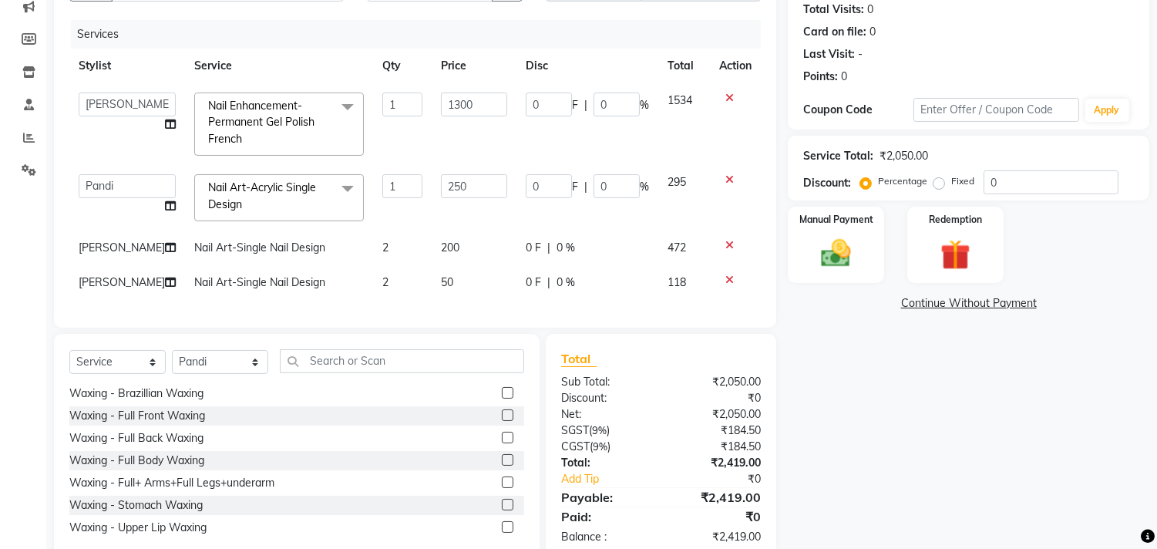
click at [266, 210] on span "Nail Art-Acrylic Single Design x" at bounding box center [272, 196] width 136 height 33
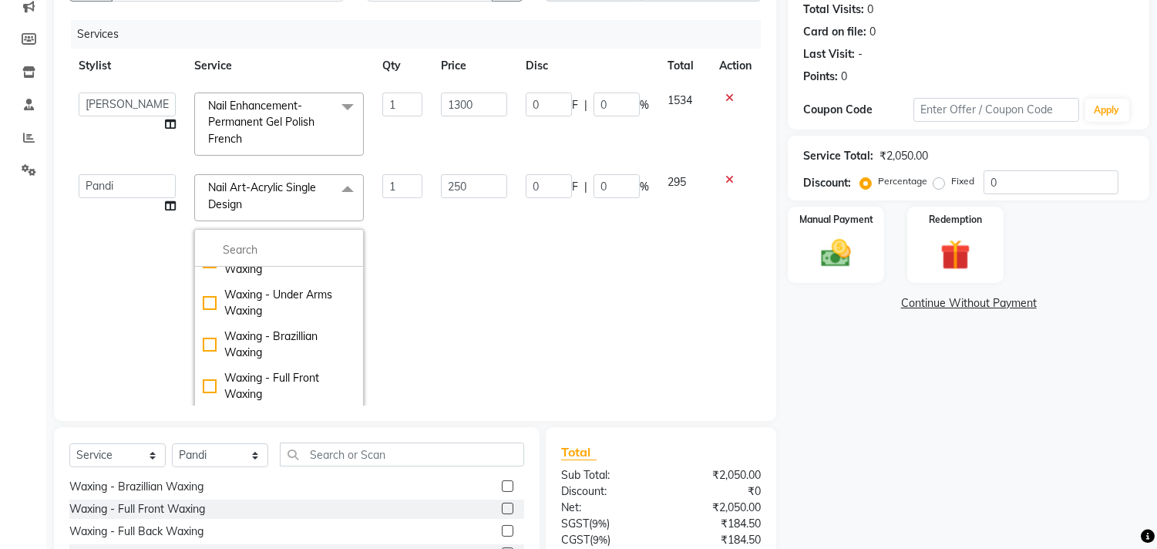
scroll to position [171, 0]
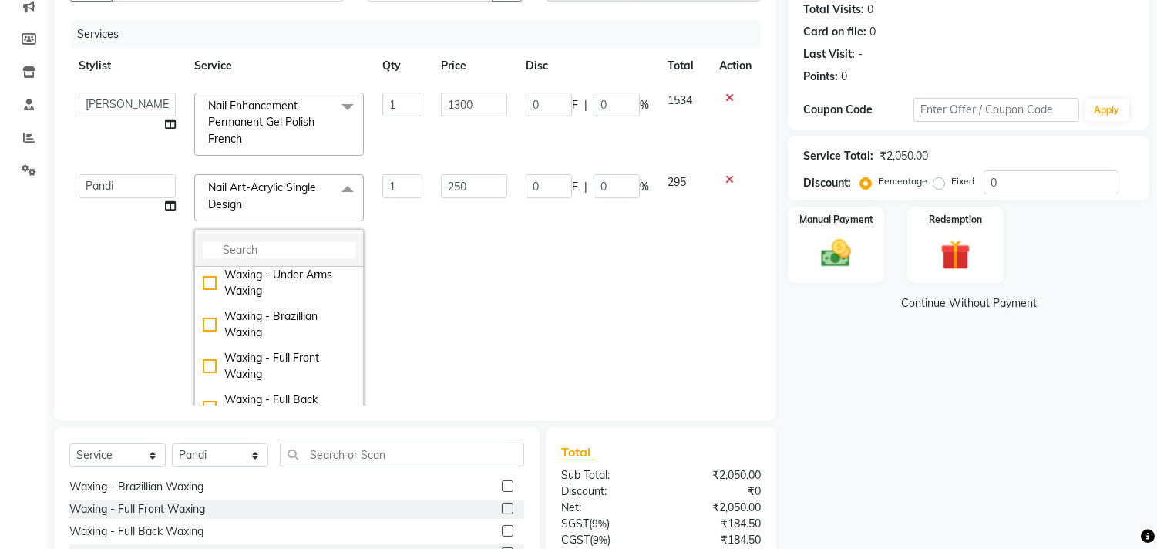
click at [266, 244] on input "multiselect-search" at bounding box center [279, 250] width 153 height 16
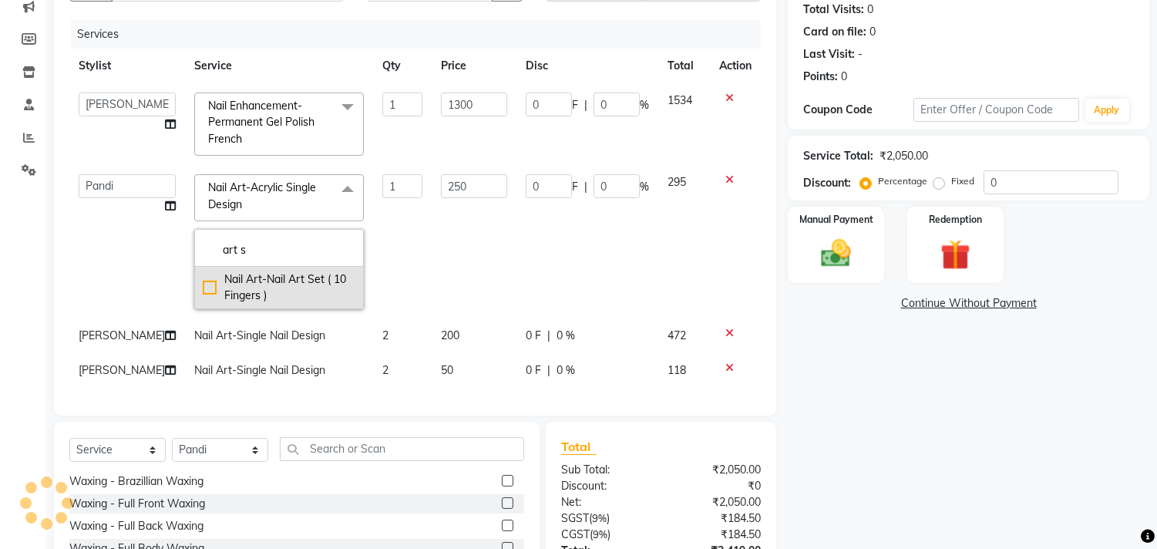
scroll to position [295, 0]
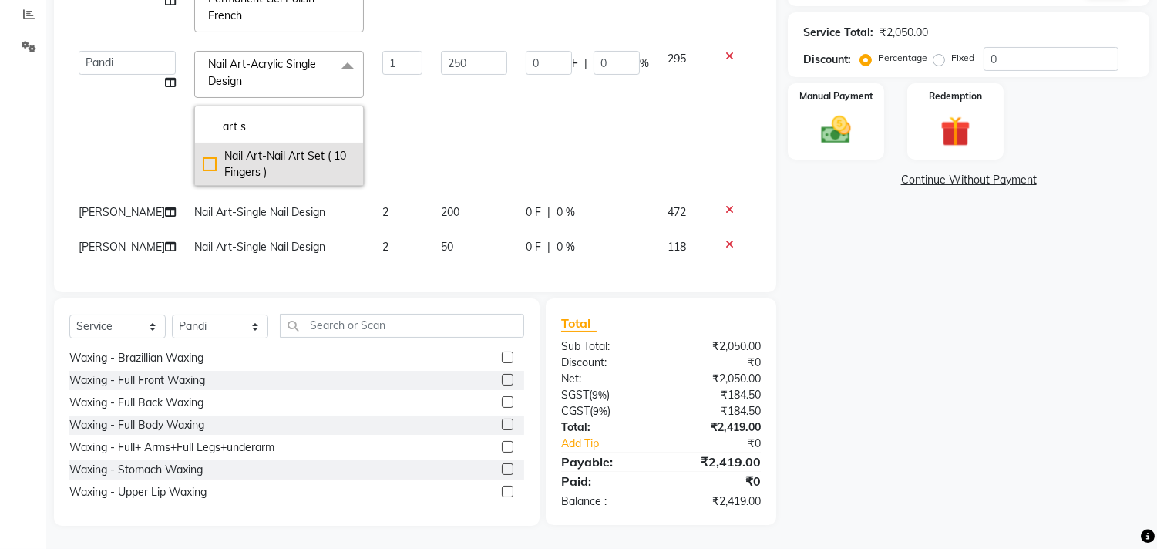
type input "art s"
click at [281, 152] on div "Nail Art-Nail Art Set ( 10 Fingers )" at bounding box center [279, 164] width 153 height 32
checkbox input "true"
type input "700"
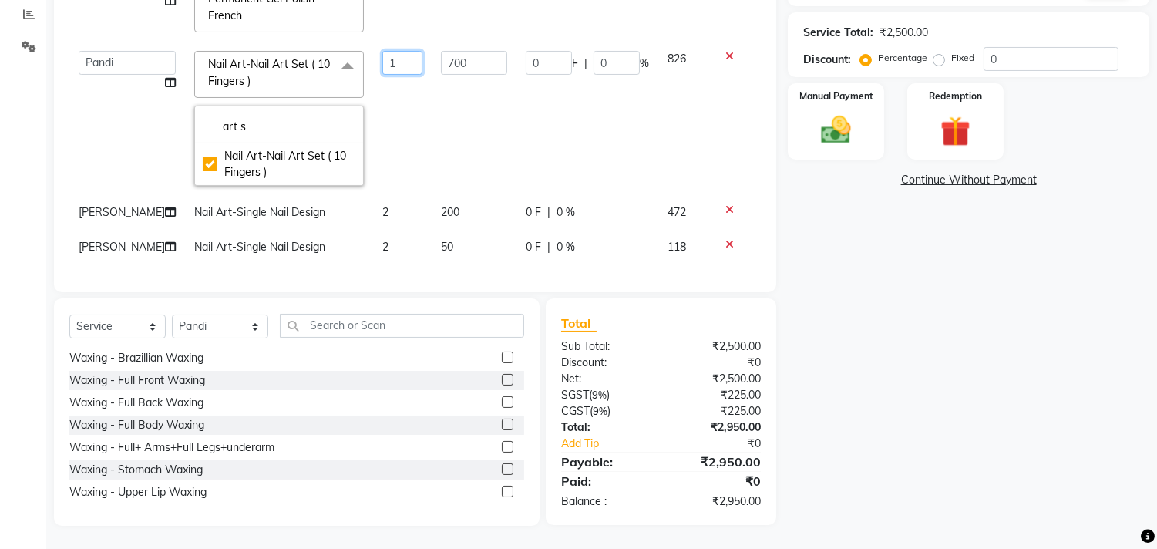
click at [382, 65] on input "1" at bounding box center [402, 63] width 40 height 24
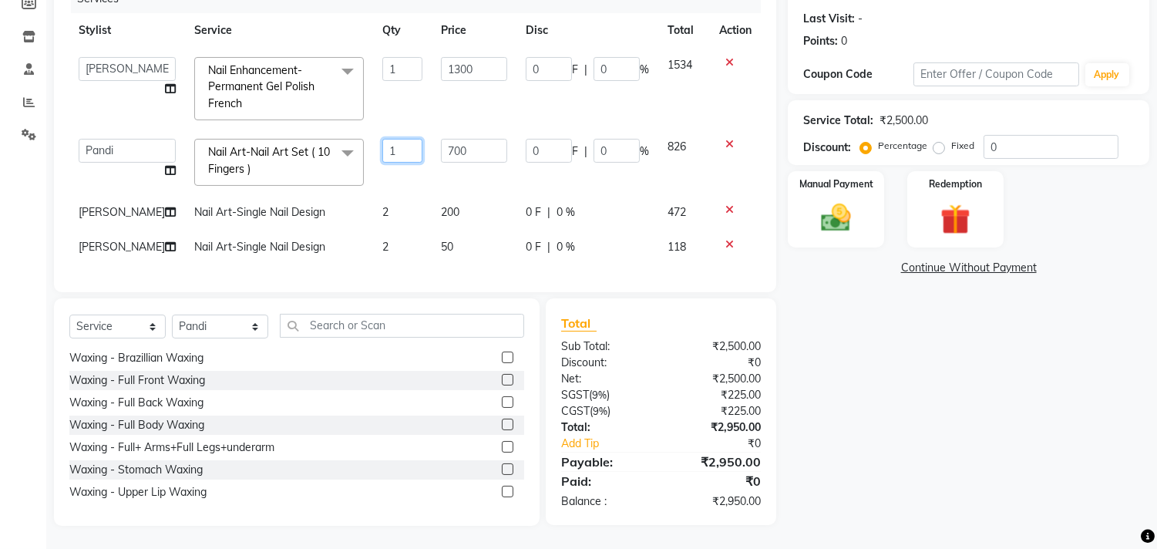
scroll to position [219, 0]
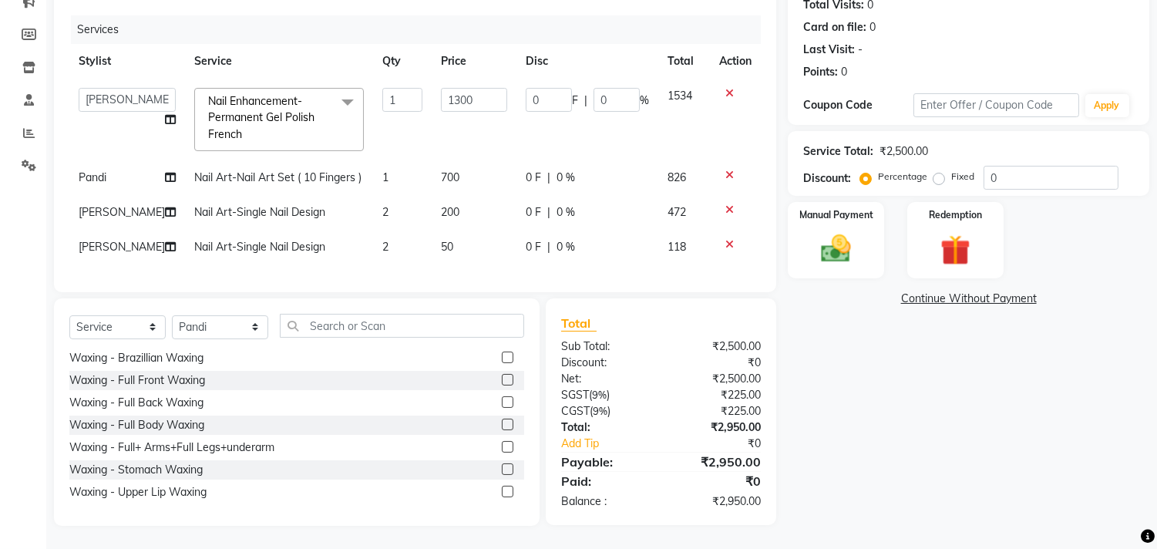
click at [460, 137] on td "1300" at bounding box center [474, 120] width 85 height 82
click at [448, 168] on td "700" at bounding box center [474, 177] width 85 height 35
select select "39912"
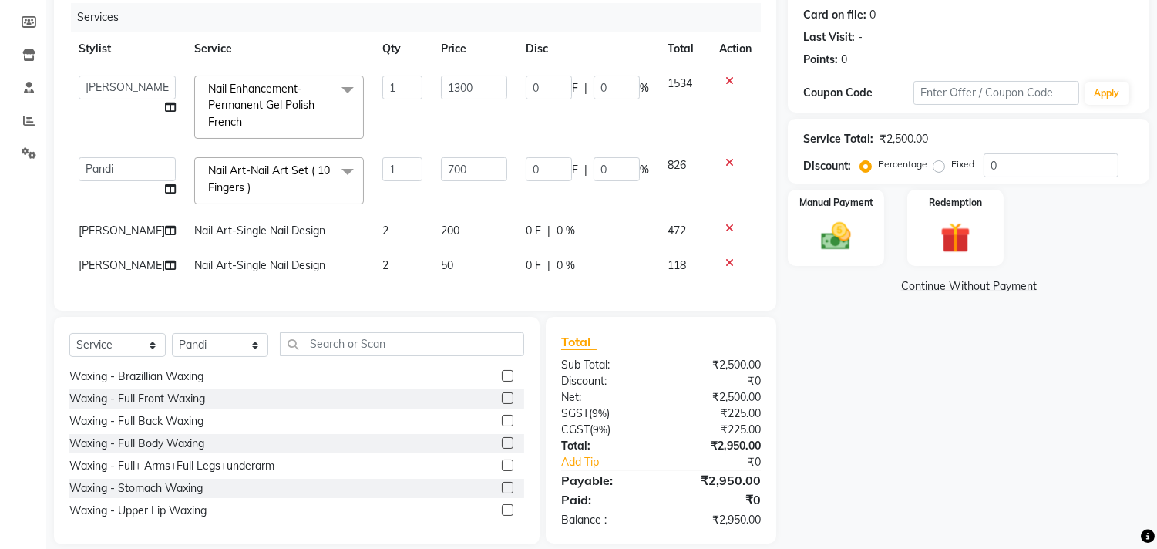
click at [460, 162] on td "700" at bounding box center [474, 181] width 85 height 66
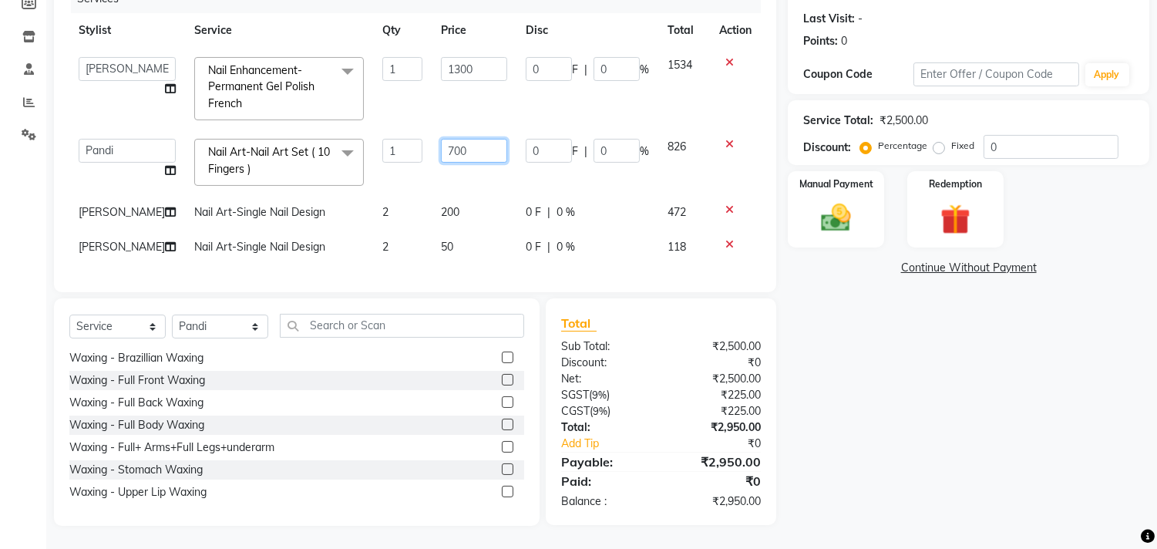
click at [477, 139] on input "700" at bounding box center [474, 151] width 66 height 24
type input "7"
type input "200"
drag, startPoint x: 376, startPoint y: 135, endPoint x: 391, endPoint y: 141, distance: 16.6
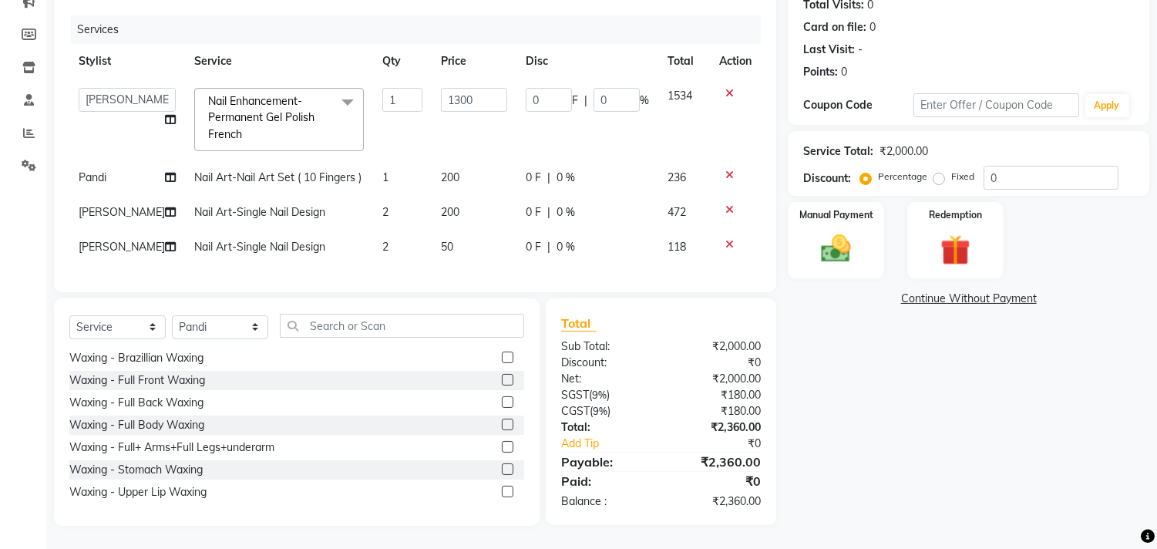
scroll to position [188, 0]
click at [373, 165] on td "1" at bounding box center [402, 177] width 59 height 35
select select "39912"
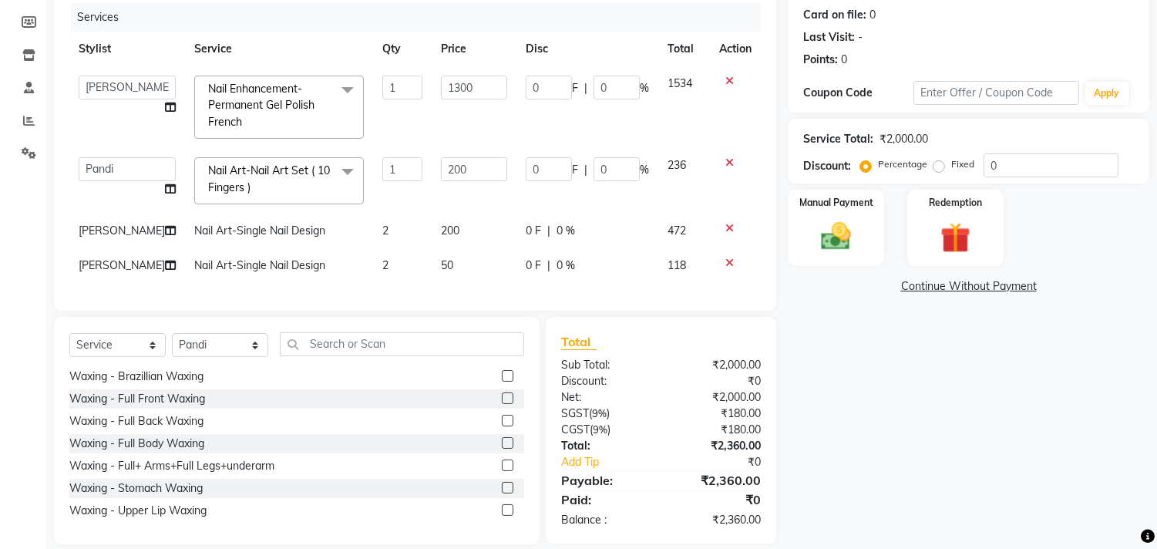
click at [379, 160] on td "1" at bounding box center [402, 181] width 59 height 66
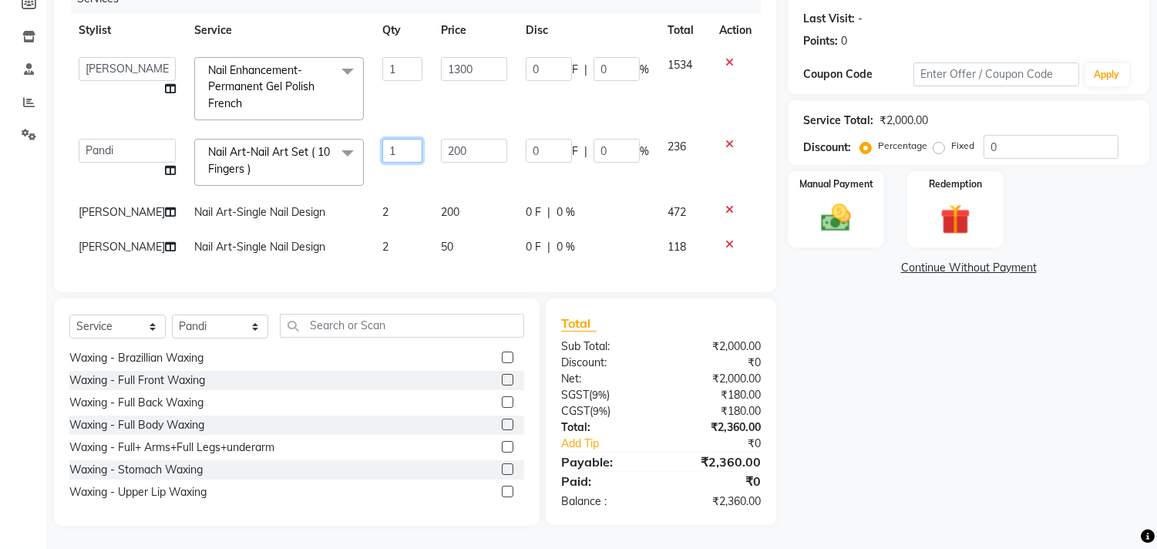
click at [393, 139] on input "1" at bounding box center [402, 151] width 40 height 24
type input "10"
click at [973, 429] on div "Name: Aniella Membership: No Active Membership Total Visits: 0 Card on file: 0 …" at bounding box center [974, 217] width 373 height 617
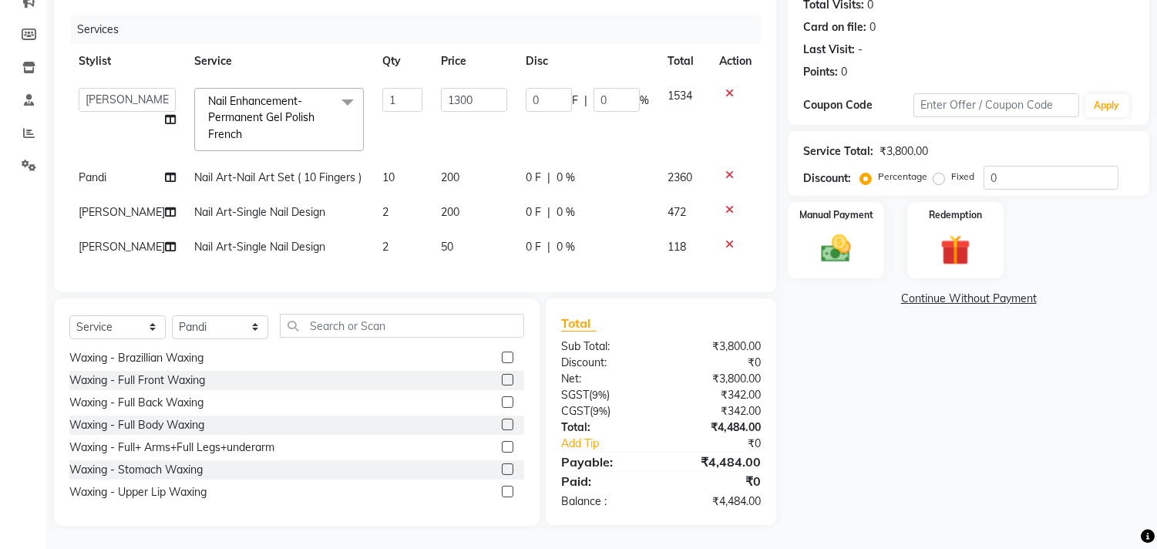
scroll to position [188, 0]
click at [360, 333] on input "text" at bounding box center [402, 326] width 244 height 24
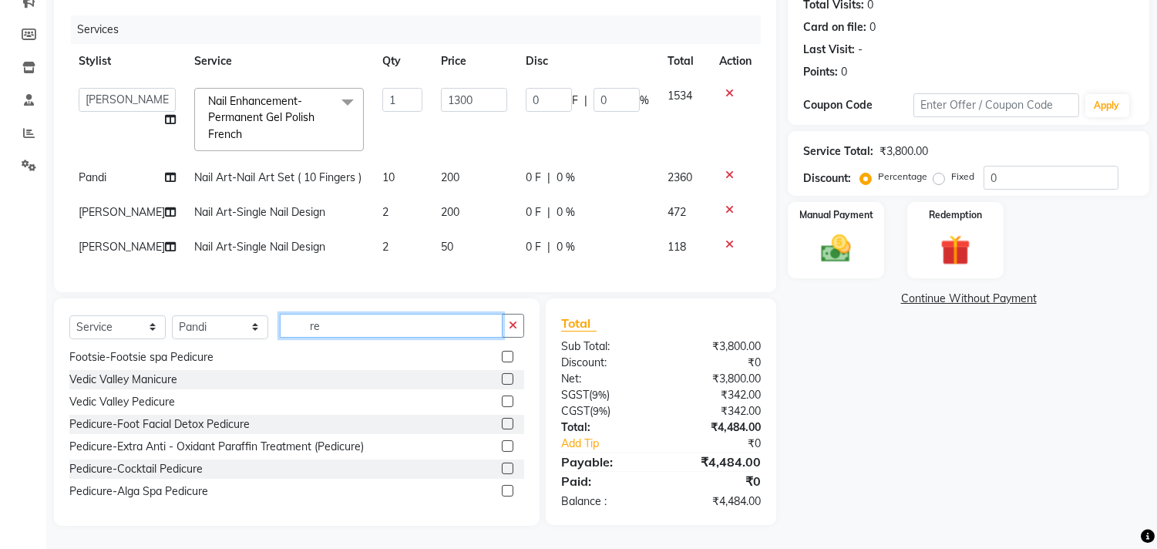
scroll to position [0, 0]
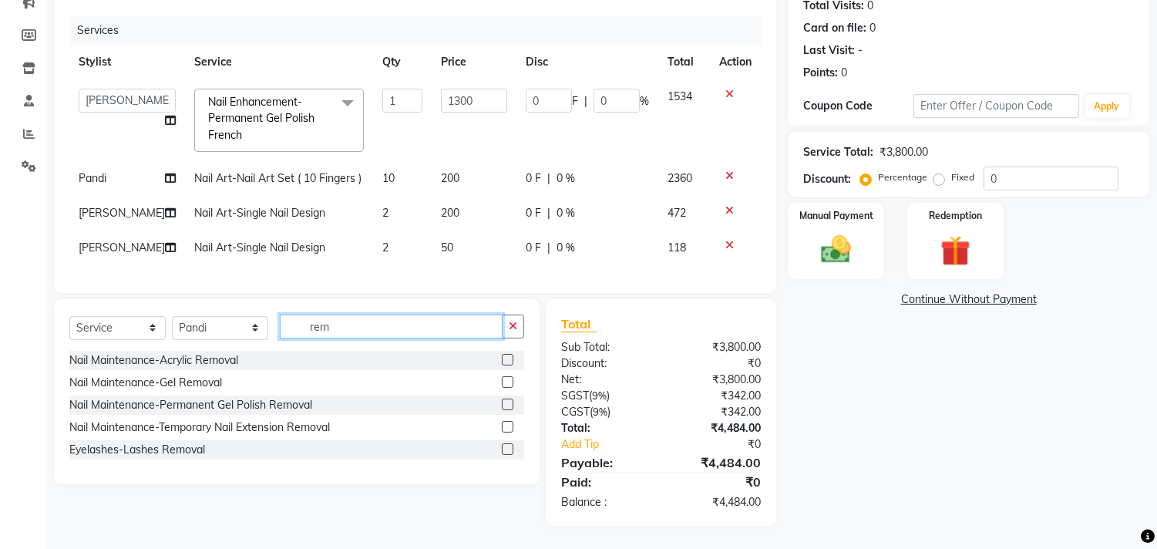
type input "rem"
click at [504, 406] on label at bounding box center [508, 405] width 12 height 12
click at [504, 406] on input "checkbox" at bounding box center [507, 405] width 10 height 10
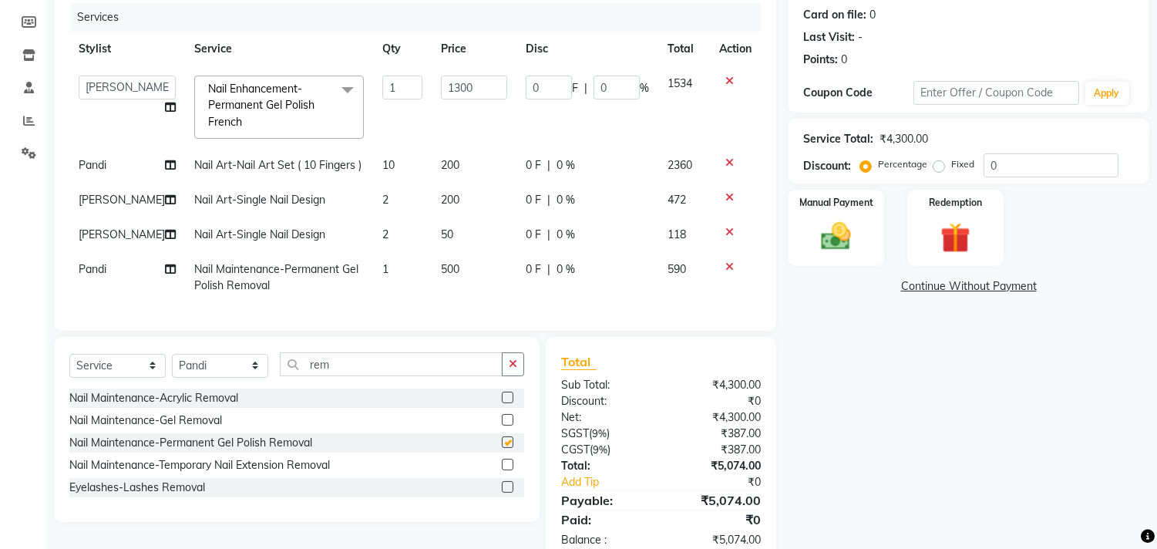
checkbox input "false"
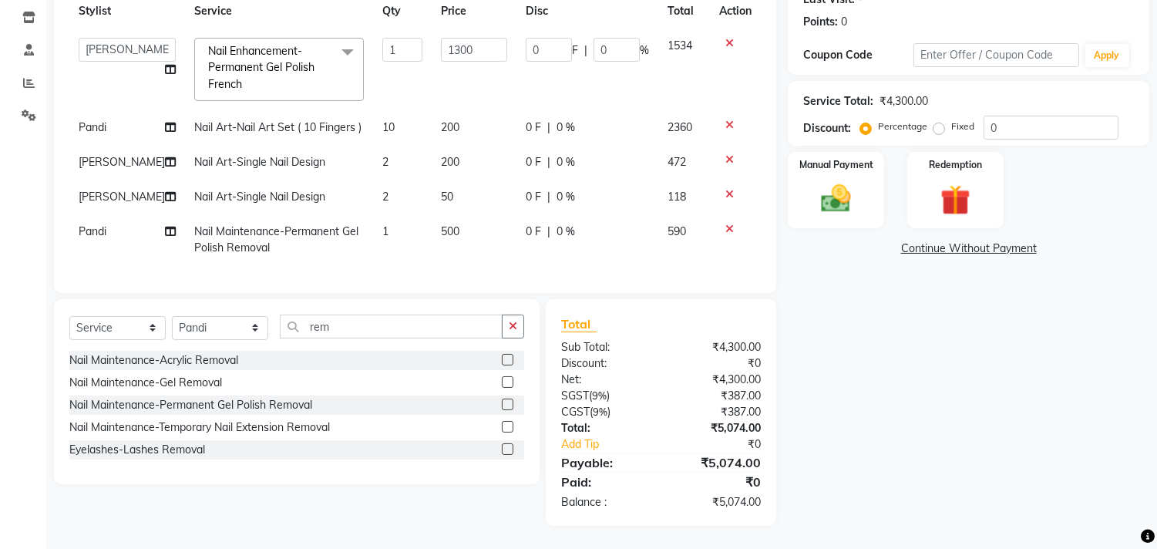
scroll to position [67, 0]
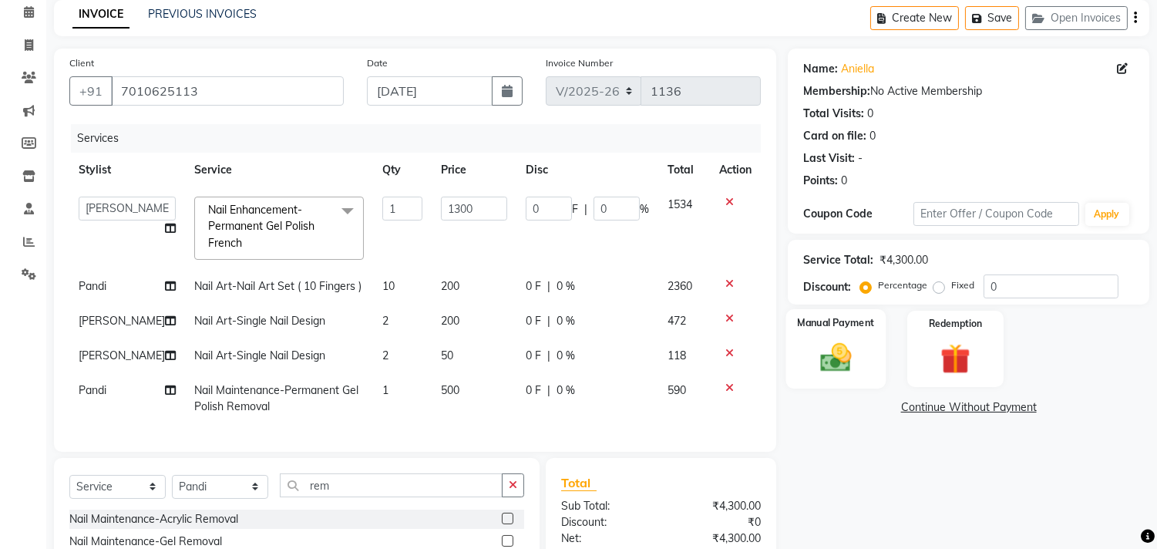
click at [811, 345] on img at bounding box center [836, 358] width 51 height 36
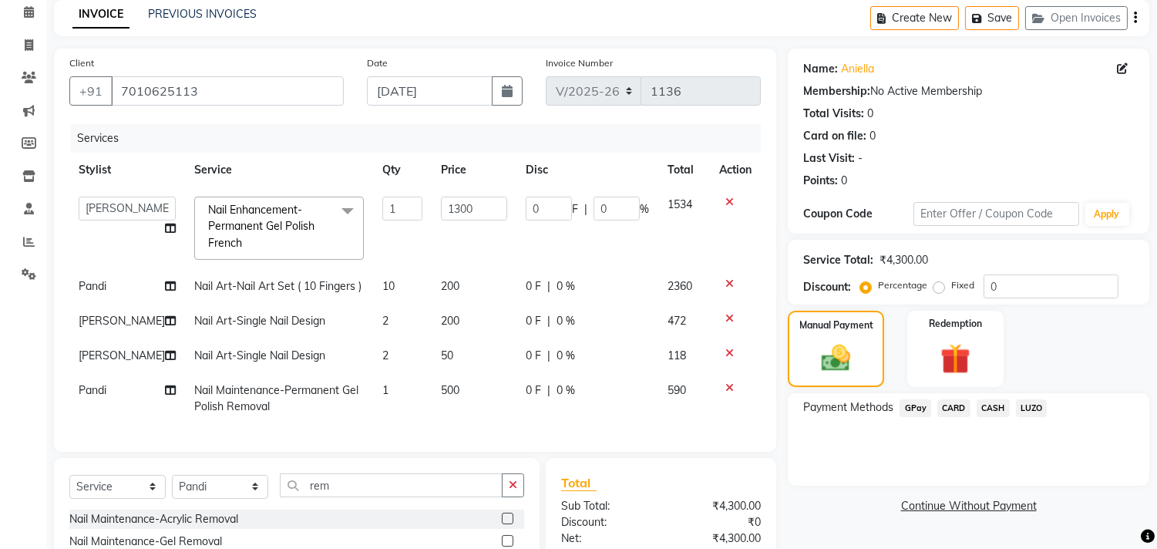
click at [913, 409] on span "GPay" at bounding box center [916, 408] width 32 height 18
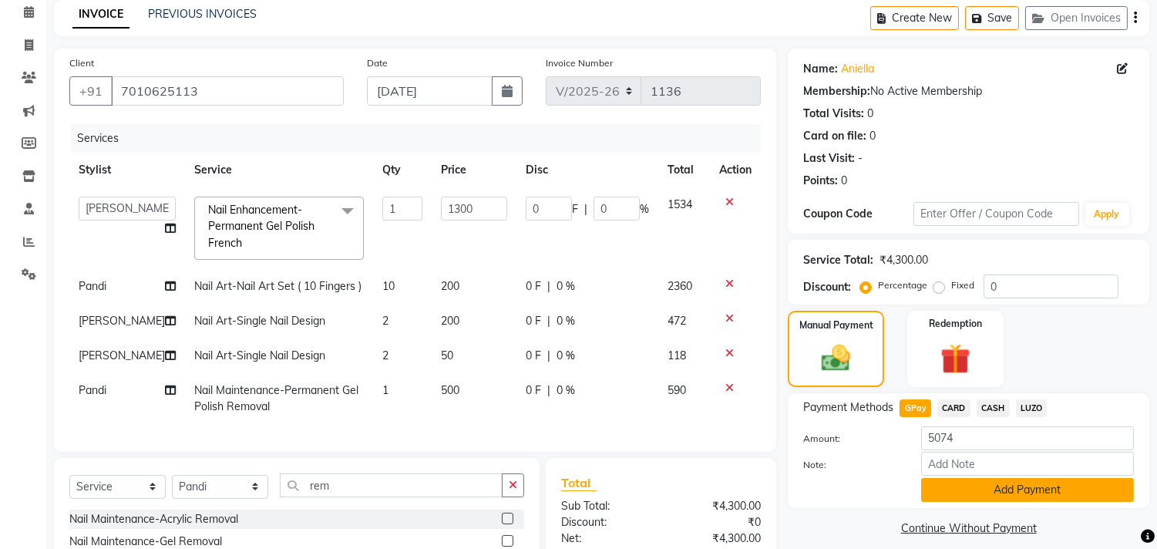
click at [962, 484] on button "Add Payment" at bounding box center [1028, 490] width 213 height 24
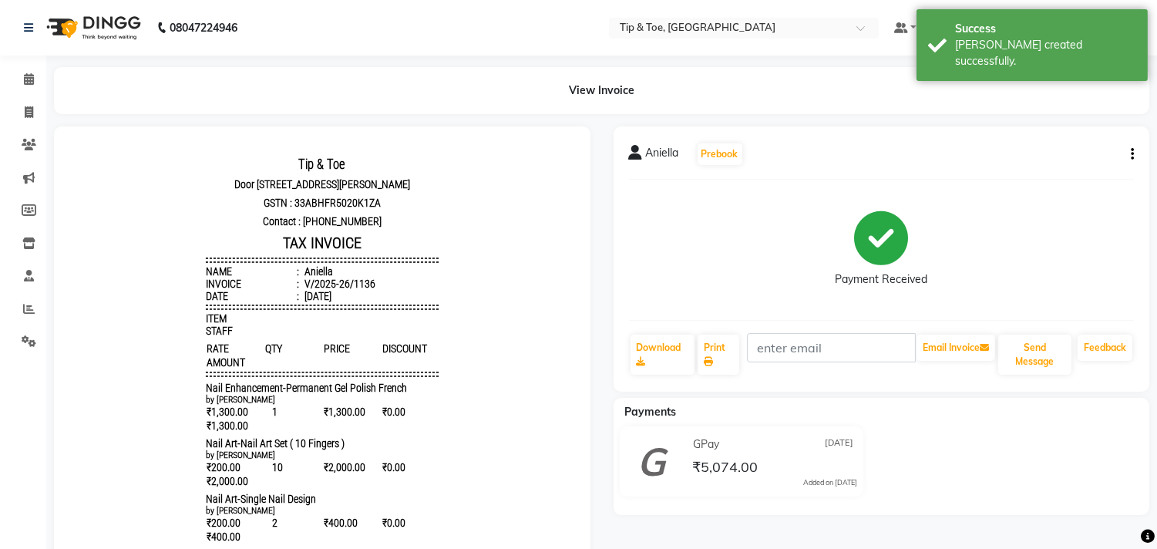
scroll to position [12, 0]
click at [713, 351] on link "Print" at bounding box center [719, 355] width 42 height 40
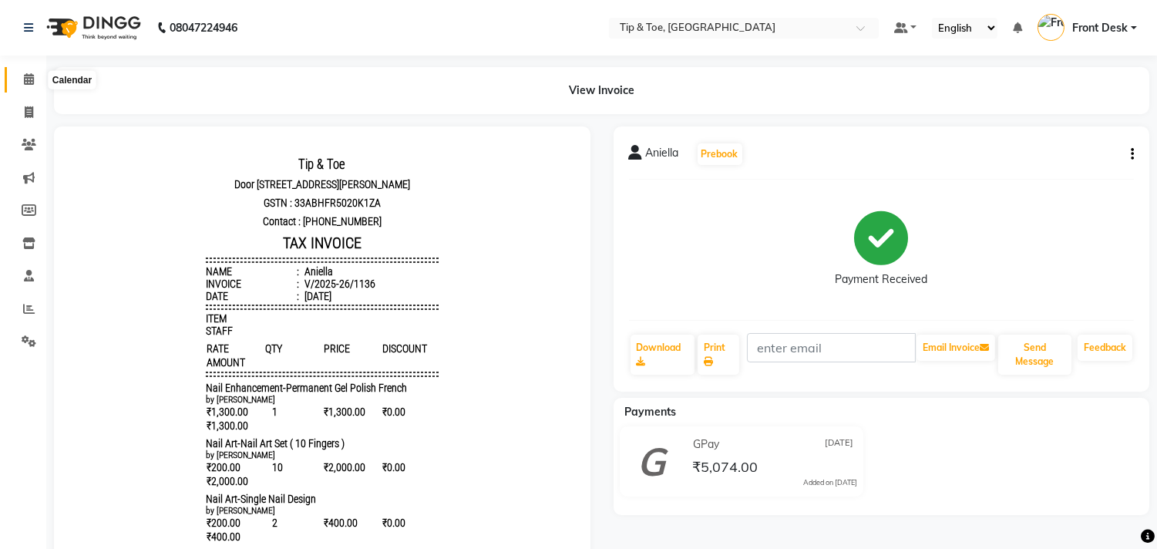
click at [41, 79] on span at bounding box center [28, 80] width 27 height 18
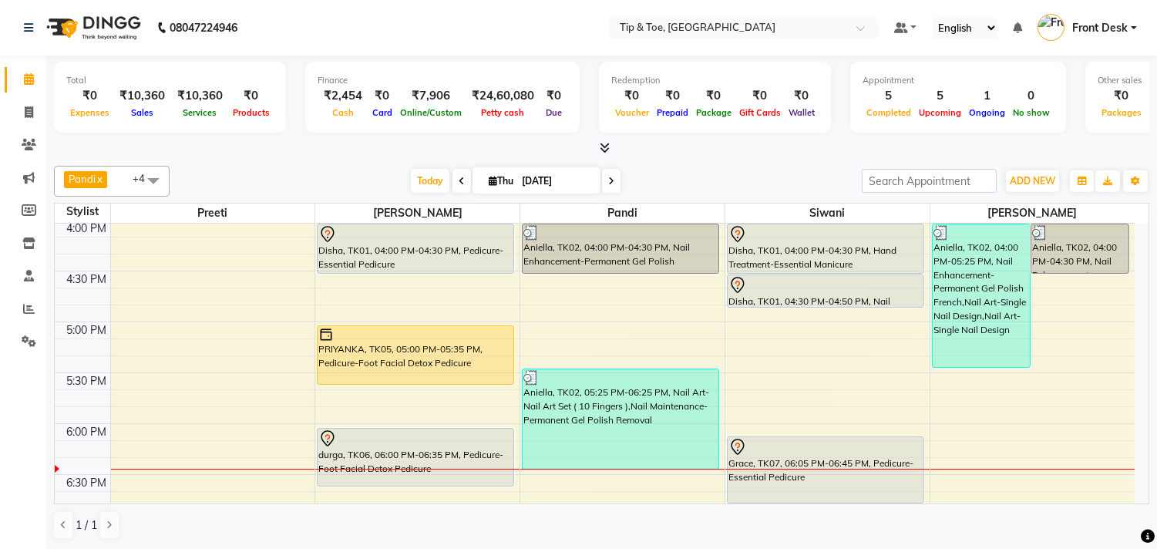
scroll to position [771, 0]
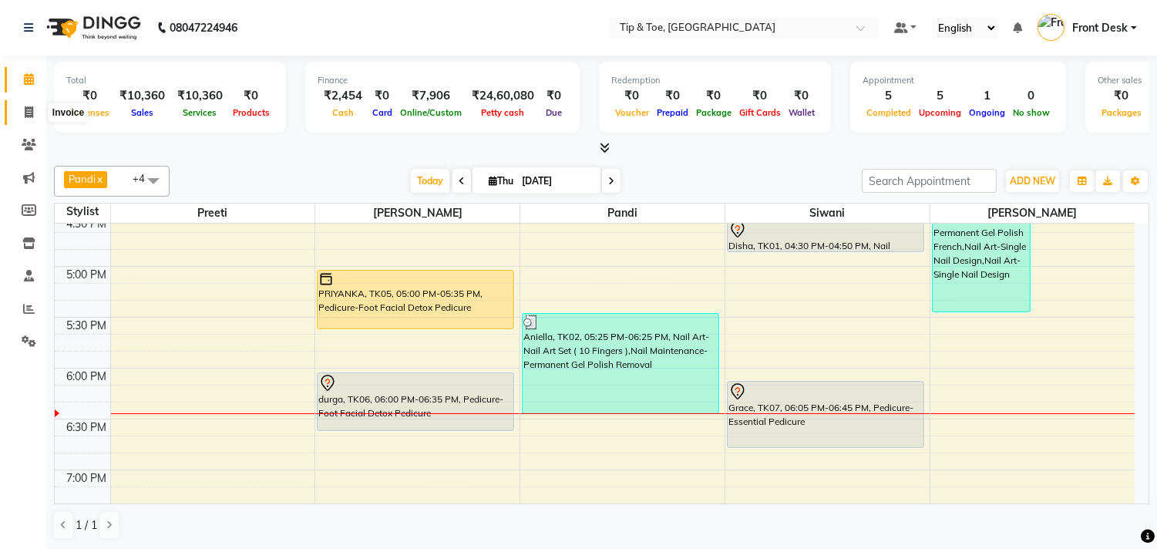
click at [32, 116] on icon at bounding box center [29, 112] width 8 height 12
select select "5770"
select select "service"
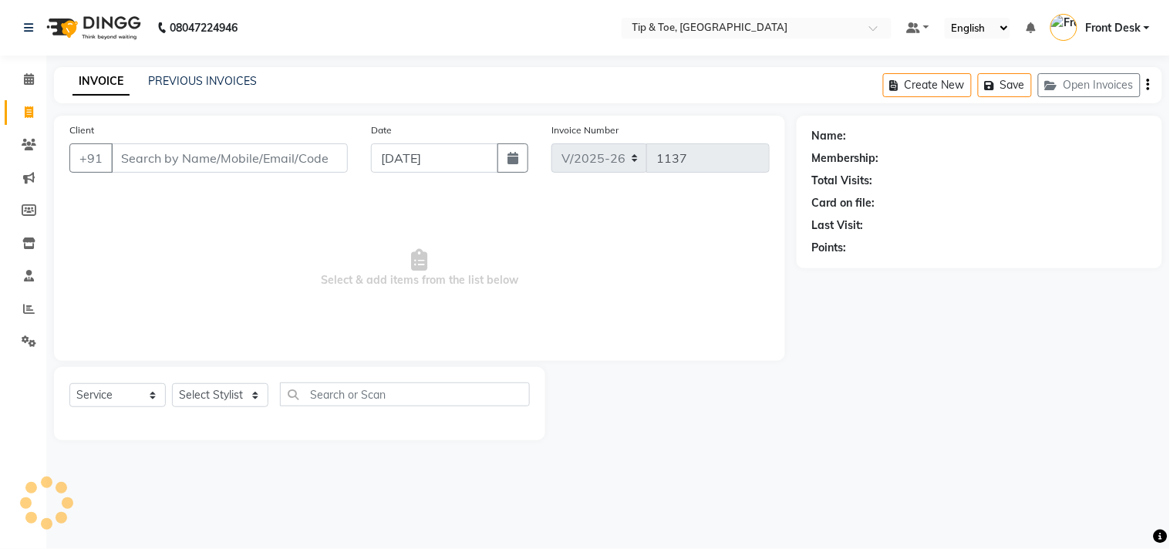
click at [190, 67] on div "INVOICE PREVIOUS INVOICES Create New Save Open Invoices" at bounding box center [608, 85] width 1108 height 36
click at [201, 82] on link "PREVIOUS INVOICES" at bounding box center [202, 81] width 109 height 14
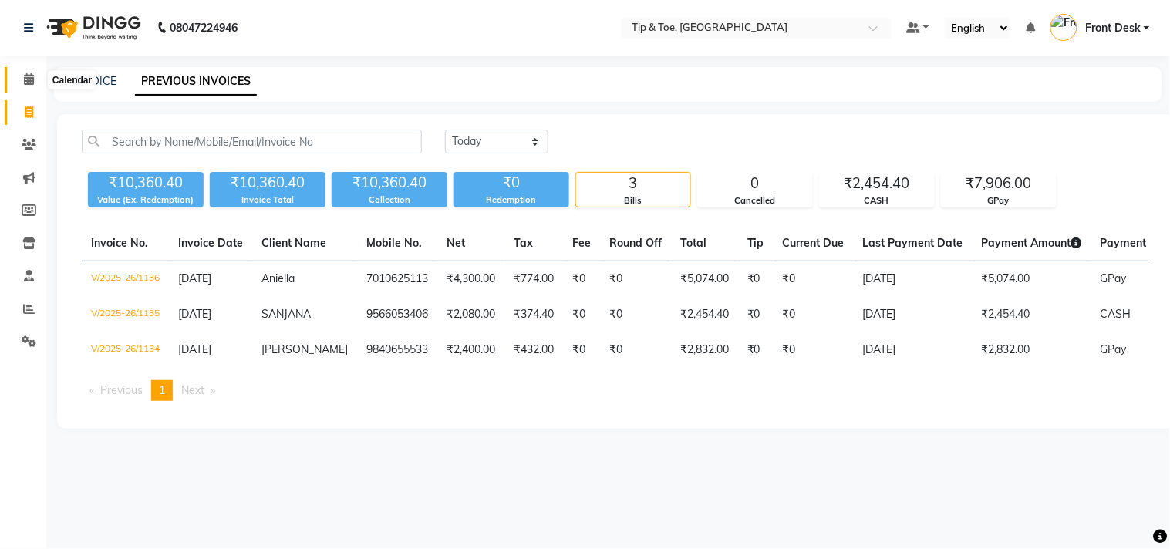
click at [28, 83] on icon at bounding box center [29, 79] width 10 height 12
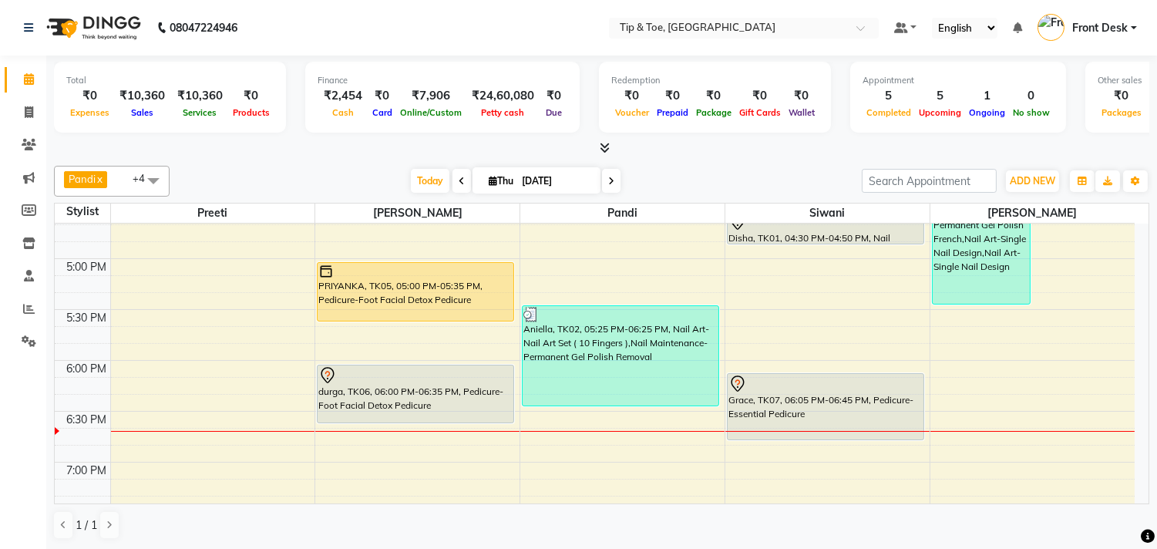
scroll to position [736, 0]
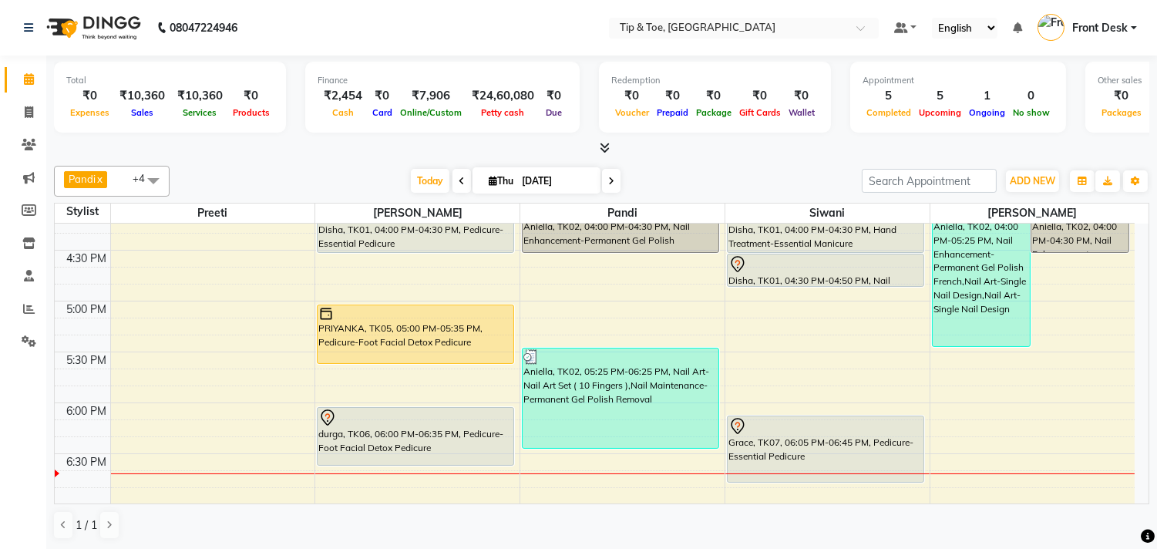
click at [609, 182] on icon at bounding box center [611, 181] width 6 height 9
type input "05-09-2025"
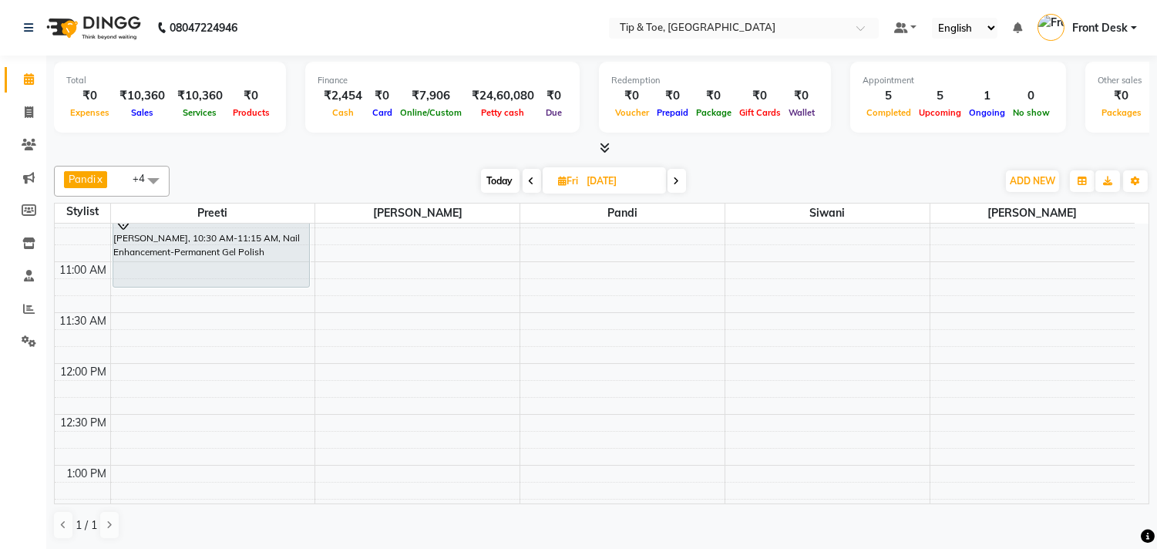
scroll to position [0, 0]
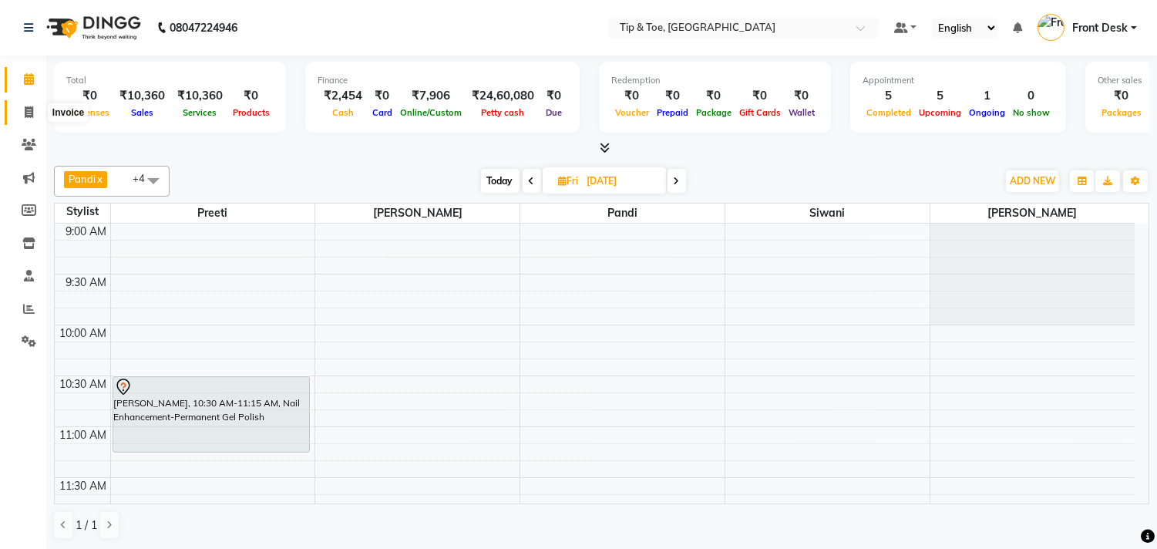
click at [28, 113] on icon at bounding box center [29, 112] width 8 height 12
select select "5770"
select select "service"
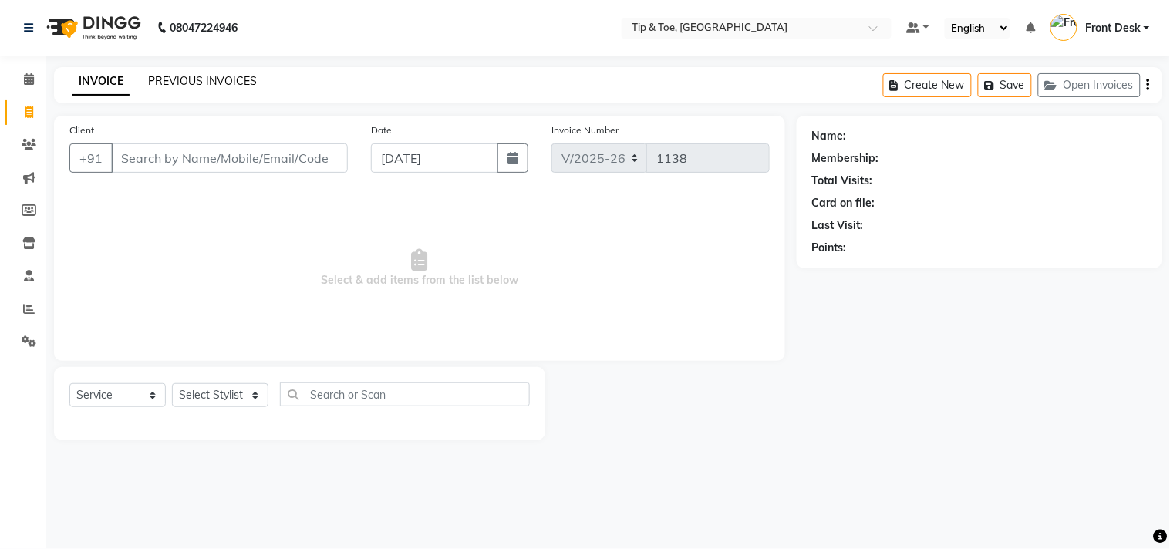
click at [212, 83] on link "PREVIOUS INVOICES" at bounding box center [202, 81] width 109 height 14
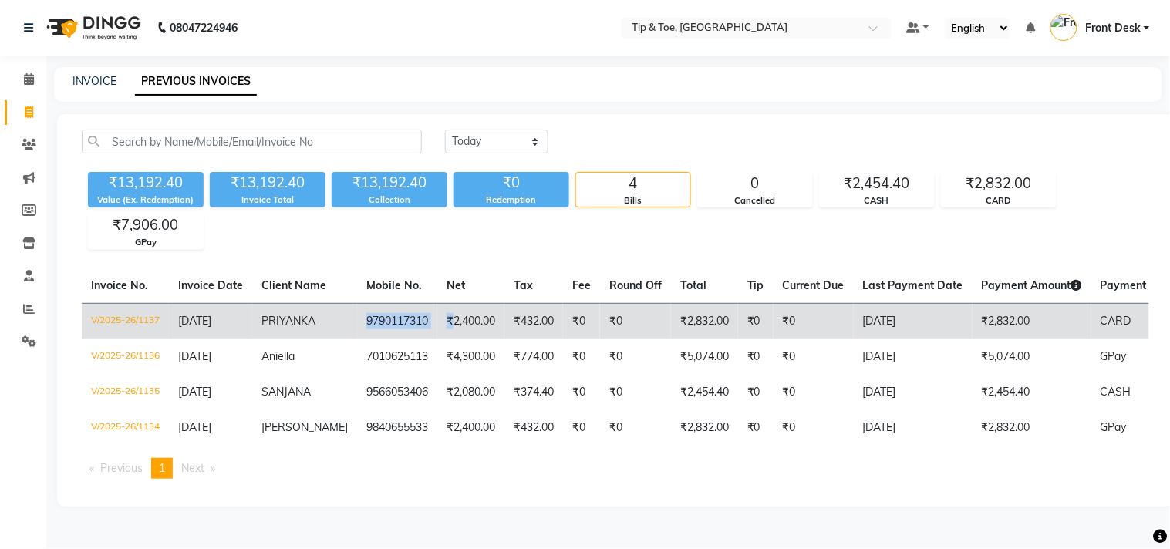
drag, startPoint x: 341, startPoint y: 325, endPoint x: 430, endPoint y: 326, distance: 89.5
click at [430, 326] on tr "V/2025-26/1137 04-09-2025 PRIYANKA 9790117310 ₹2,400.00 ₹432.00 ₹0 ₹0 ₹2,832.00…" at bounding box center [721, 321] width 1279 height 36
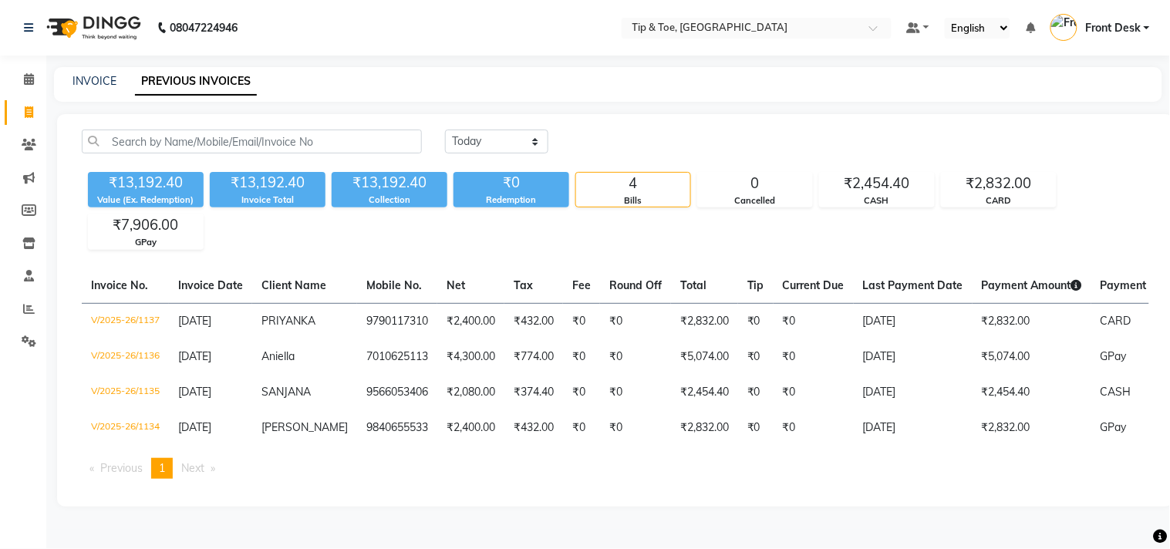
click at [437, 299] on th "Net" at bounding box center [470, 285] width 67 height 35
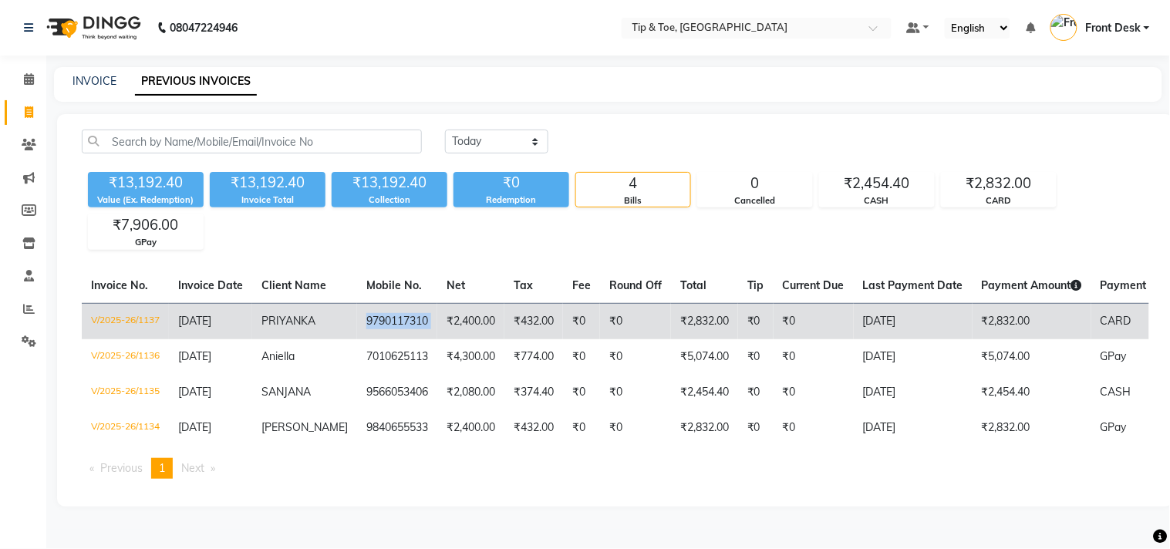
drag, startPoint x: 343, startPoint y: 319, endPoint x: 421, endPoint y: 330, distance: 78.6
click at [421, 330] on tr "V/2025-26/1137 04-09-2025 PRIYANKA 9790117310 ₹2,400.00 ₹432.00 ₹0 ₹0 ₹2,832.00…" at bounding box center [721, 321] width 1279 height 36
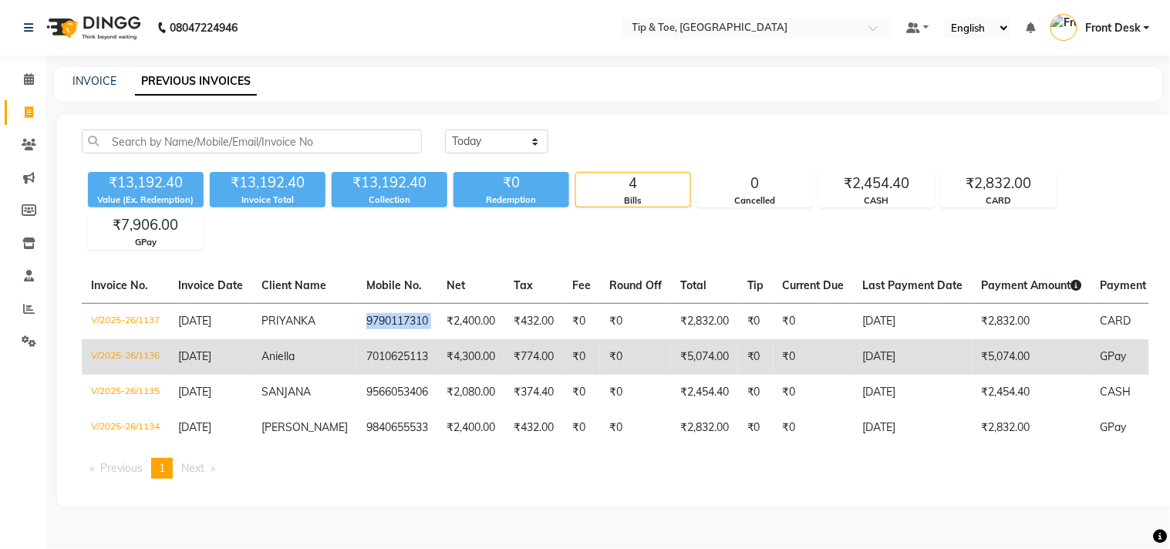
copy td "9790117310"
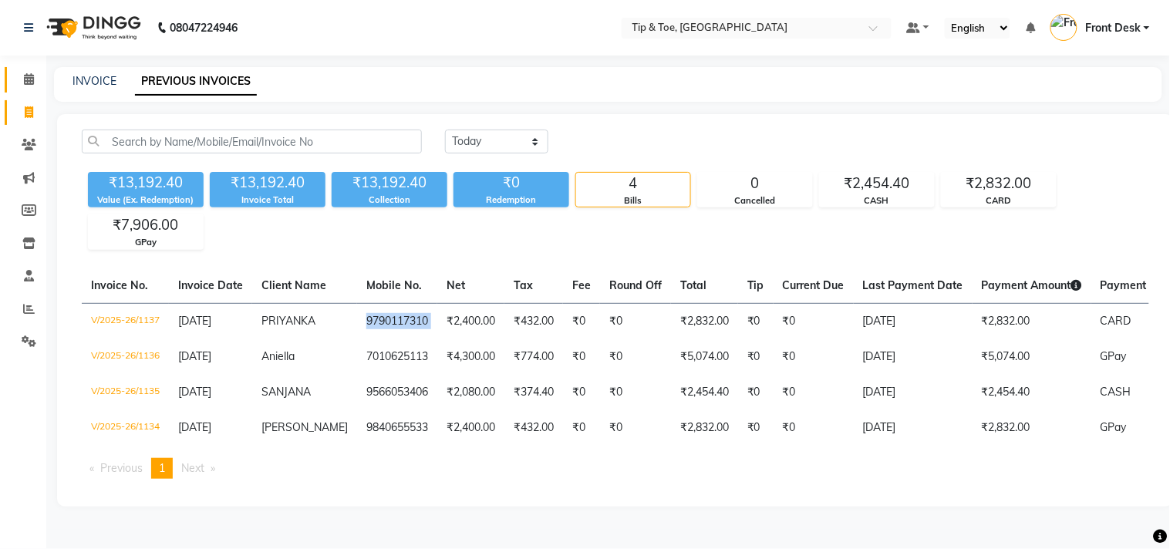
click at [12, 78] on link "Calendar" at bounding box center [23, 79] width 37 height 25
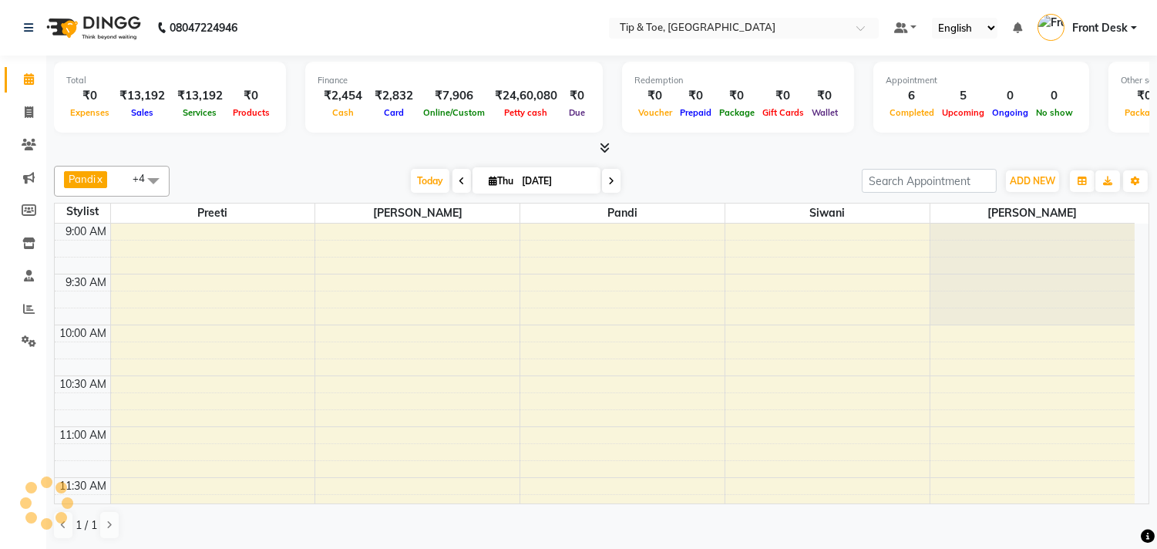
scroll to position [921, 0]
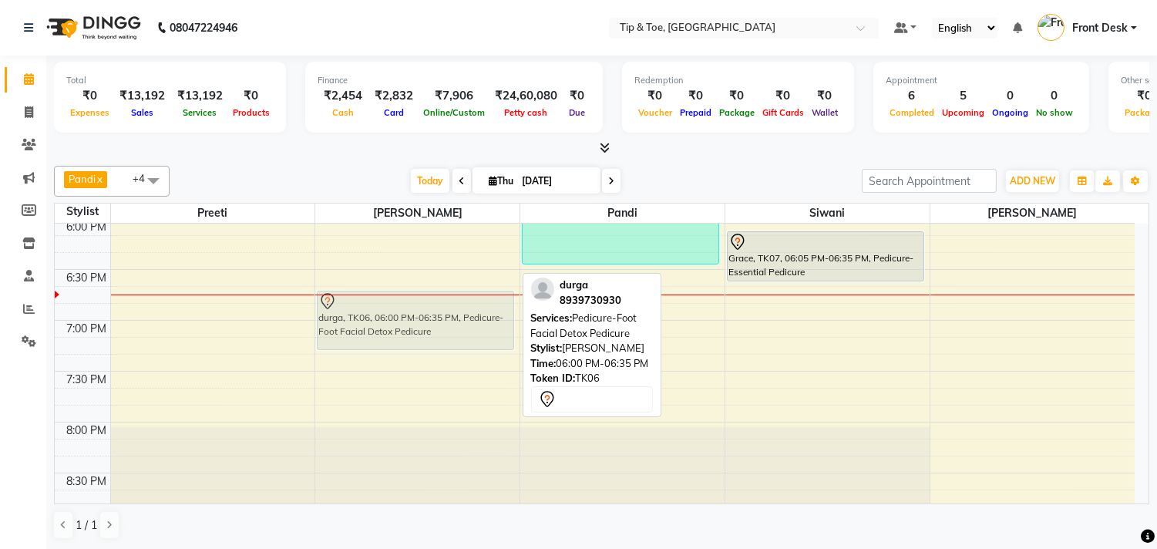
drag, startPoint x: 392, startPoint y: 249, endPoint x: 380, endPoint y: 317, distance: 68.8
click at [380, 317] on div "Manikandan, TK03, 01:00 PM-01:35 PM, Pedicure-Foot Facial Detox Pedicure SANJAN…" at bounding box center [417, 15] width 204 height 1424
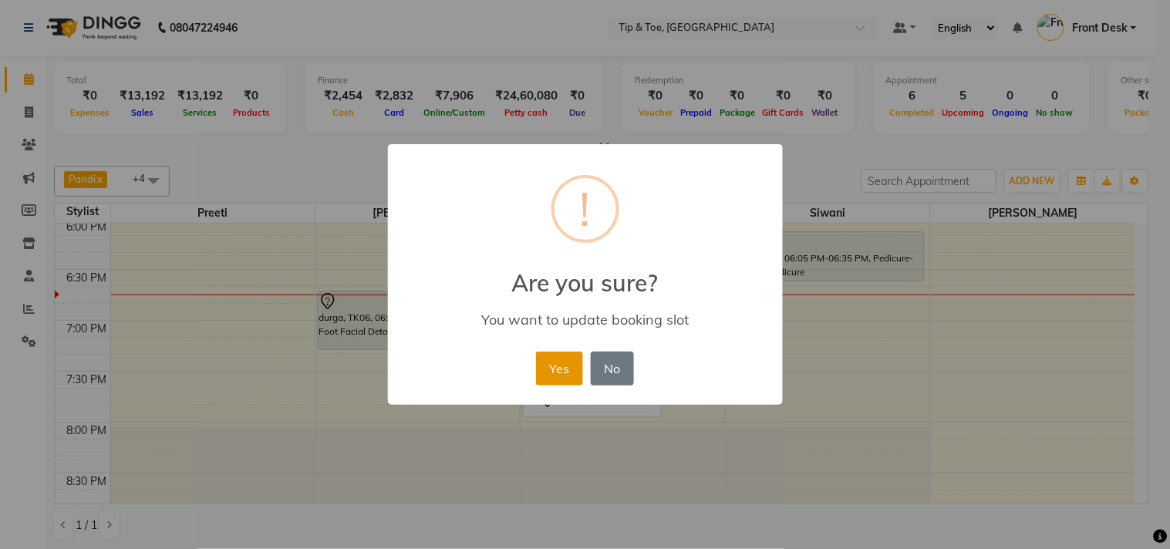
click at [542, 364] on button "Yes" at bounding box center [559, 369] width 47 height 34
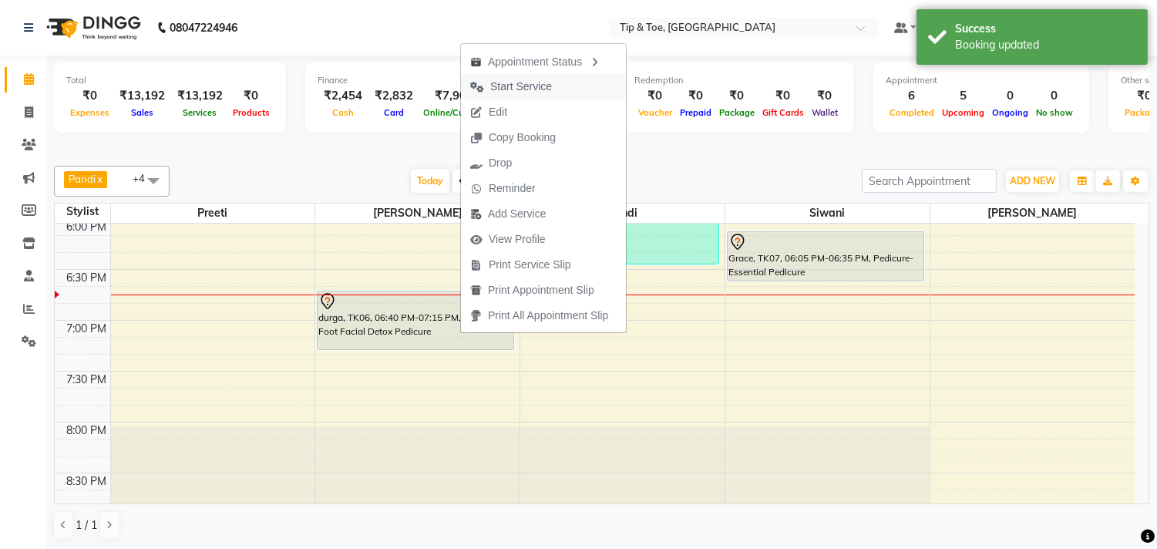
click at [548, 79] on span "Start Service" at bounding box center [521, 87] width 62 height 16
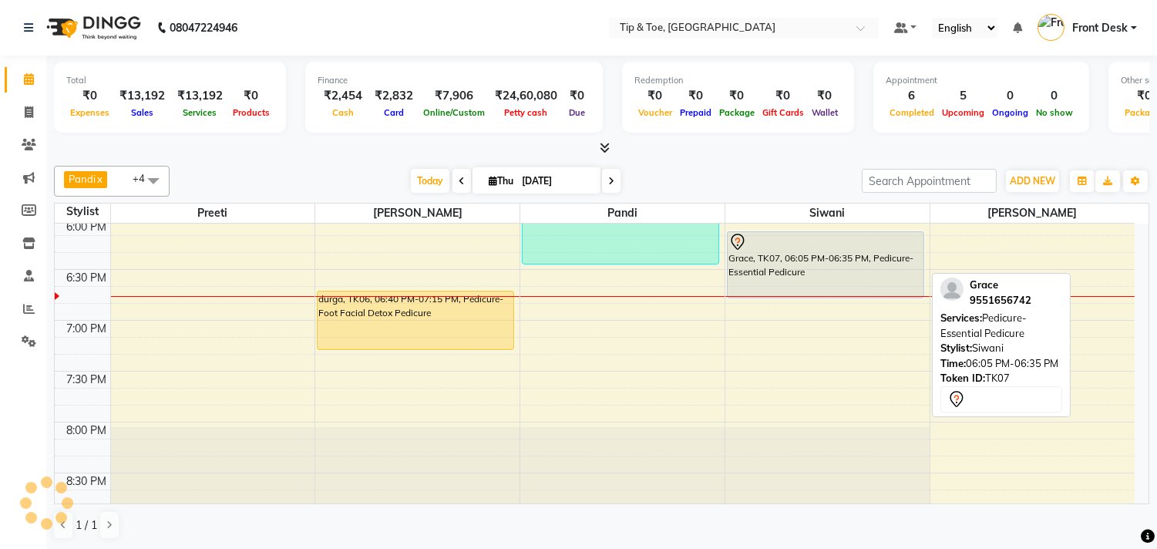
drag, startPoint x: 831, startPoint y: 278, endPoint x: 829, endPoint y: 295, distance: 17.1
click at [829, 295] on div "SANJANA, TK04, 03:20 PM-03:50 PM, Pedicure-Essential Pedicure Disha, TK01, 04:0…" at bounding box center [828, 15] width 204 height 1424
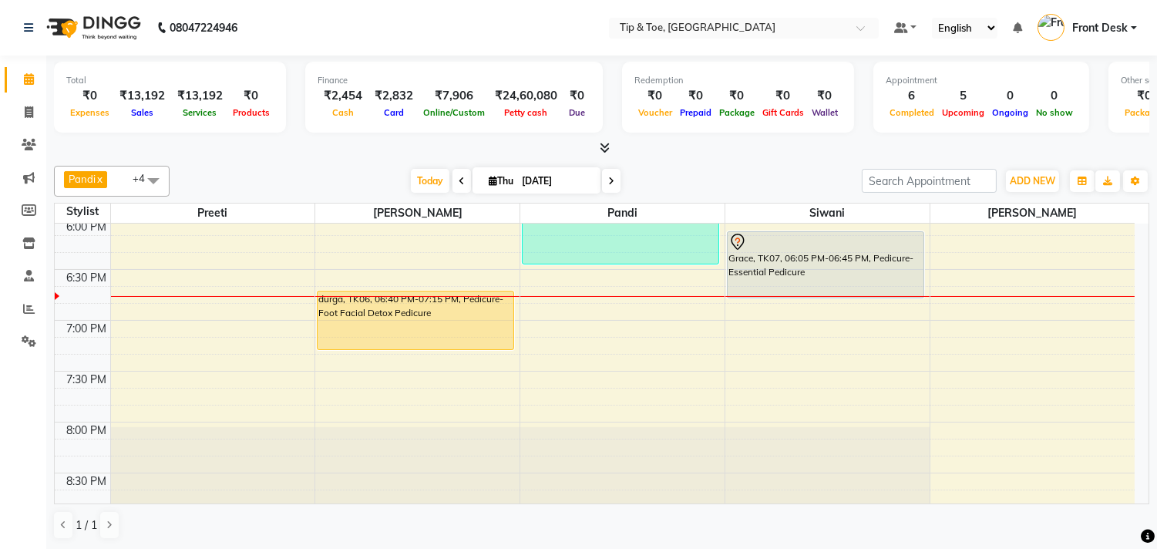
click at [760, 150] on div at bounding box center [602, 148] width 1096 height 16
drag, startPoint x: 19, startPoint y: 118, endPoint x: 32, endPoint y: 110, distance: 15.2
click at [19, 117] on span at bounding box center [28, 113] width 27 height 18
select select "service"
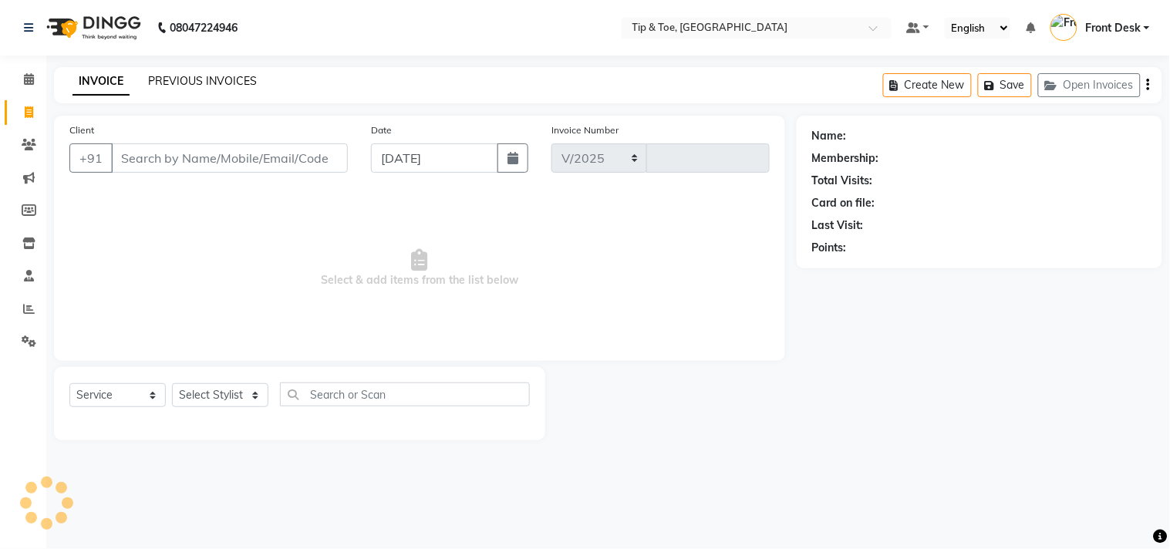
select select "5770"
type input "1138"
click at [177, 79] on link "PREVIOUS INVOICES" at bounding box center [202, 81] width 109 height 14
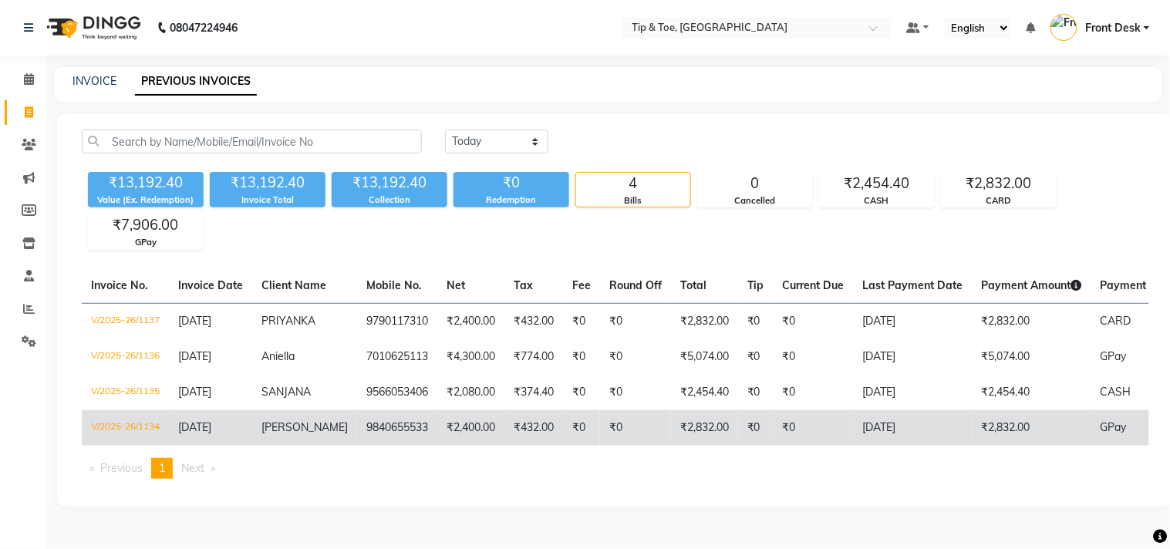
click at [392, 422] on td "9840655533" at bounding box center [397, 427] width 80 height 35
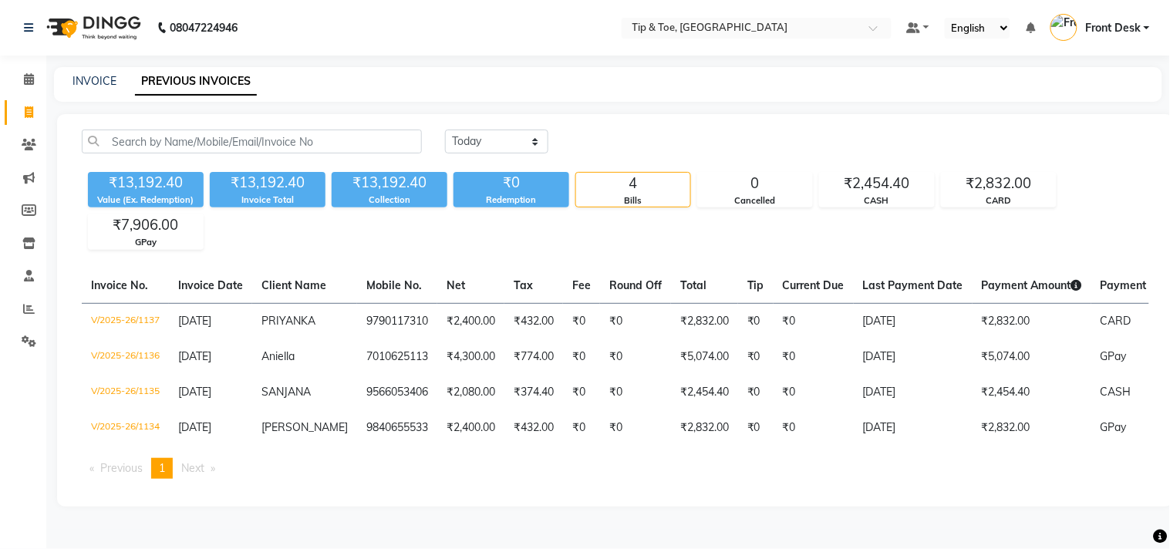
click at [37, 97] on li "Invoice" at bounding box center [23, 112] width 46 height 33
drag, startPoint x: 34, startPoint y: 80, endPoint x: 46, endPoint y: 83, distance: 12.7
click at [35, 80] on span at bounding box center [28, 80] width 27 height 18
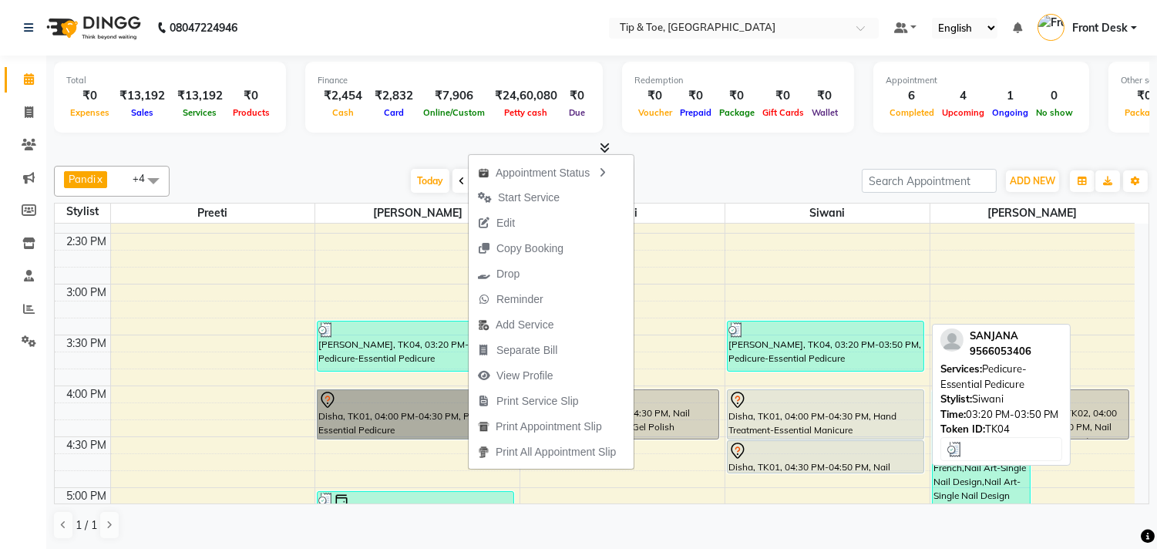
scroll to position [544, 0]
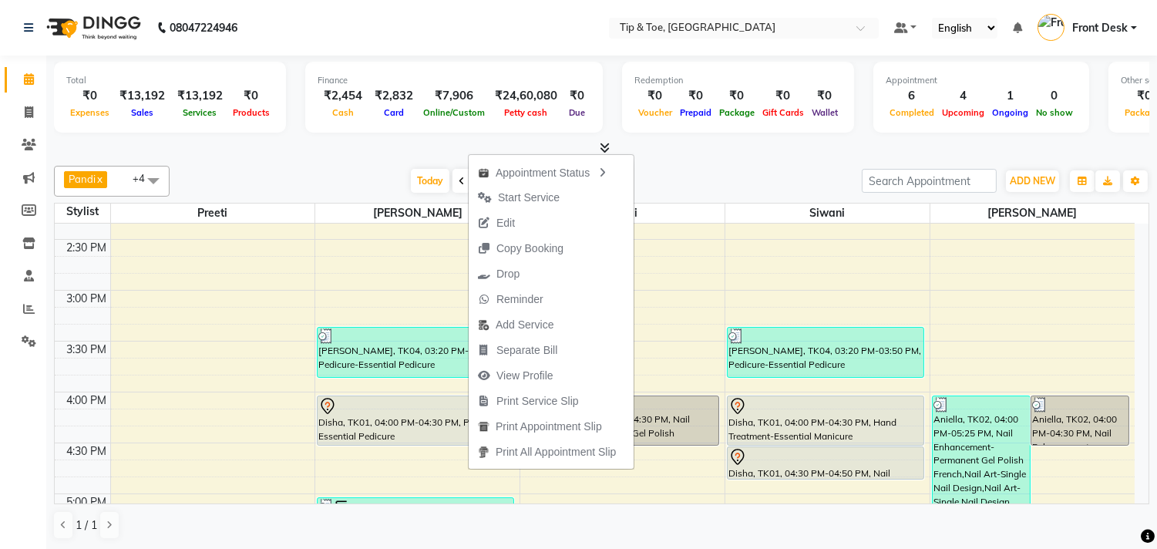
click at [746, 184] on div "Today Thu 04-09-2025" at bounding box center [515, 181] width 677 height 23
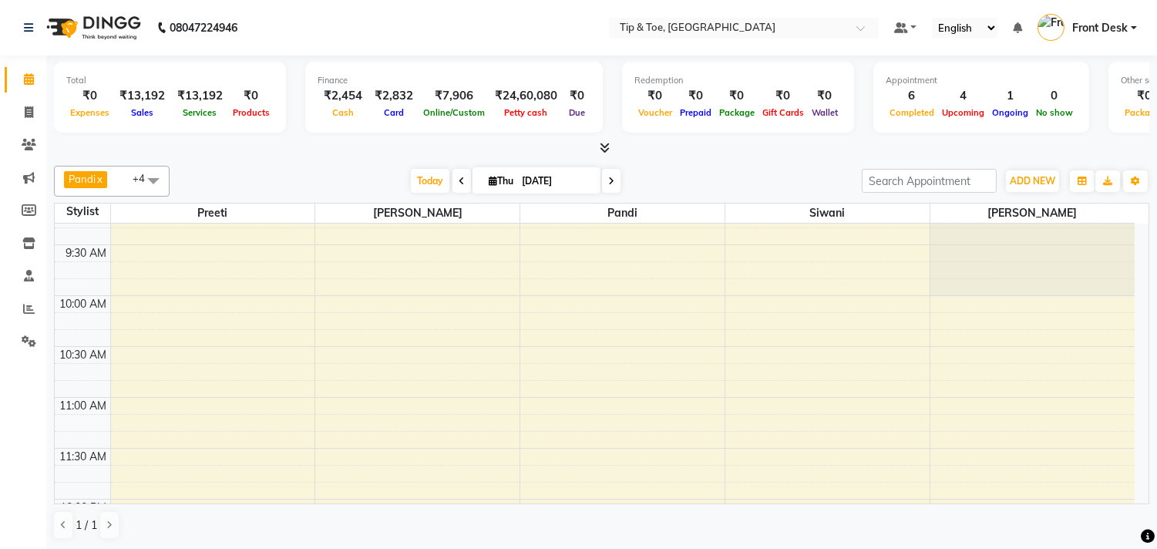
scroll to position [0, 0]
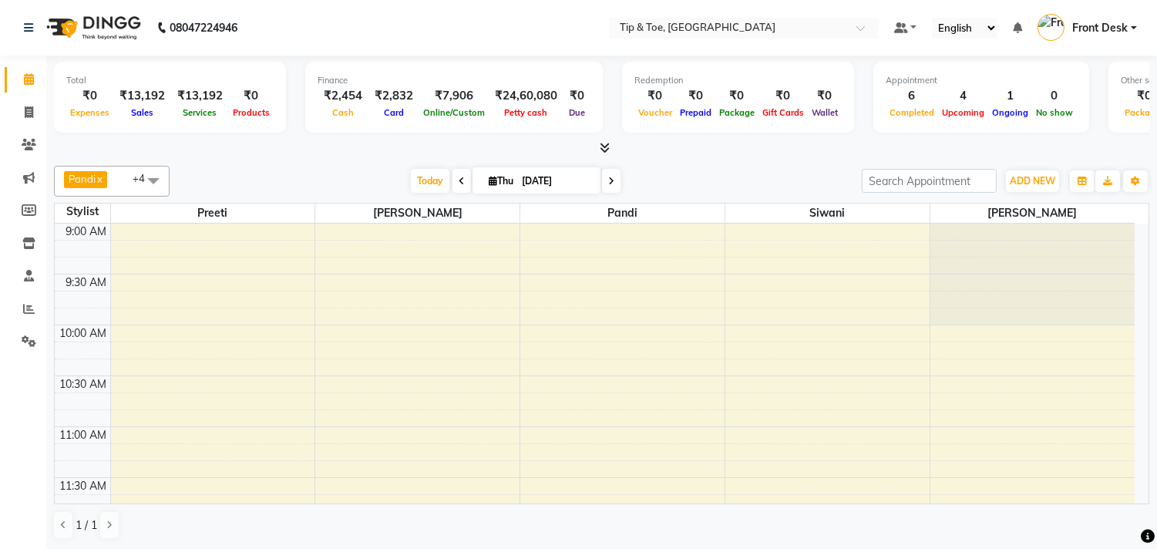
click at [608, 180] on icon at bounding box center [611, 181] width 6 height 9
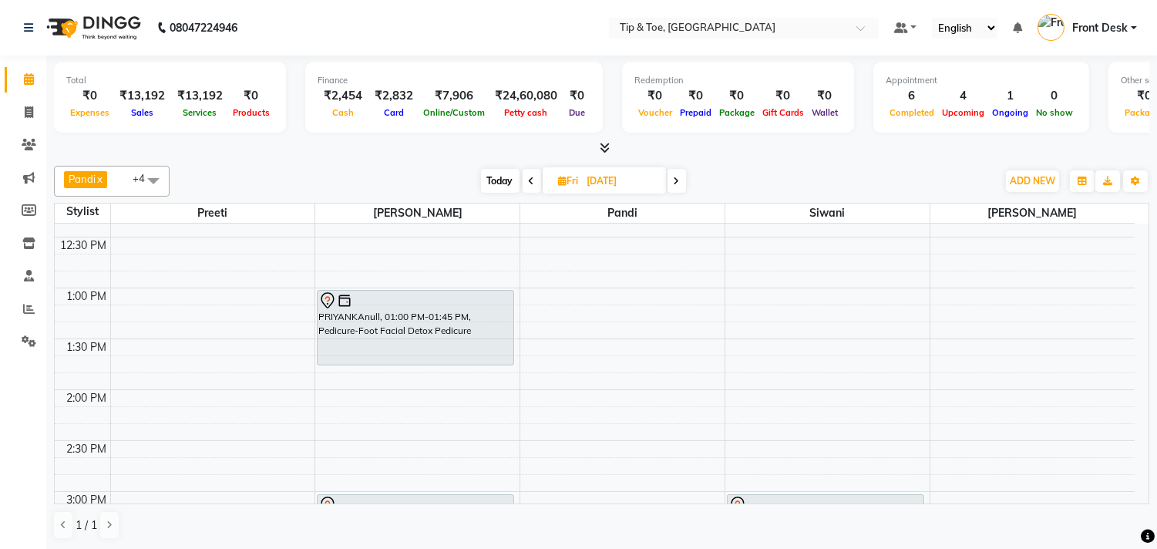
scroll to position [428, 0]
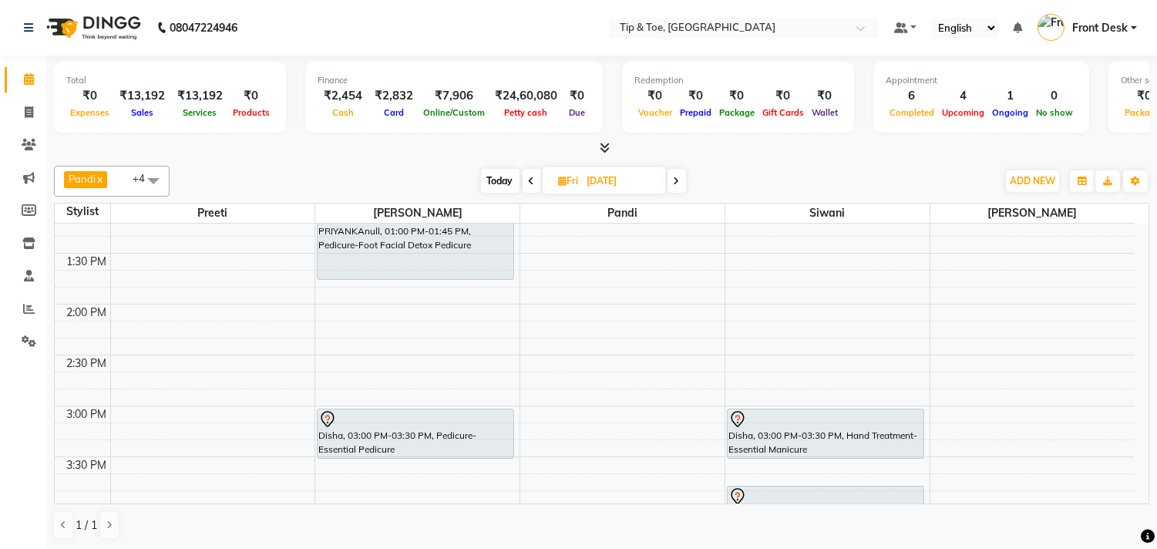
click at [523, 187] on span at bounding box center [532, 181] width 19 height 24
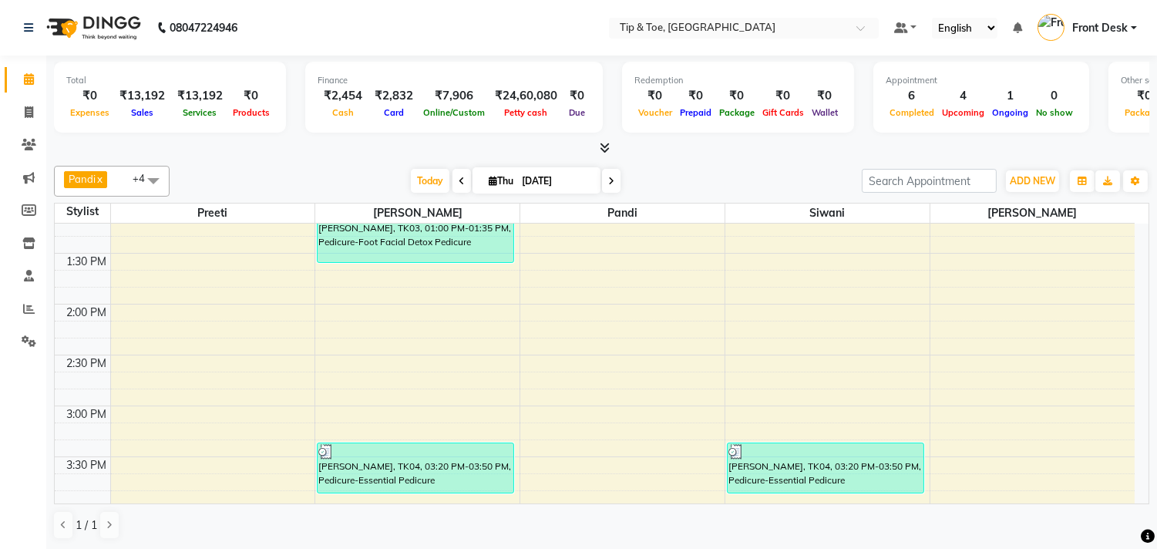
drag, startPoint x: 608, startPoint y: 179, endPoint x: 637, endPoint y: 176, distance: 29.5
click at [610, 179] on icon at bounding box center [611, 181] width 6 height 9
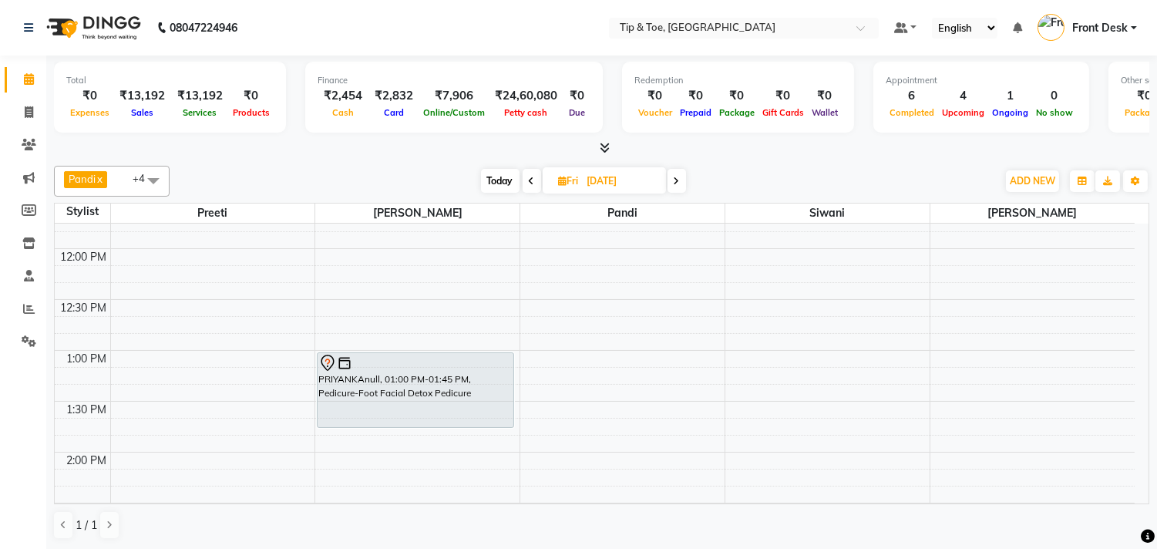
scroll to position [319, 0]
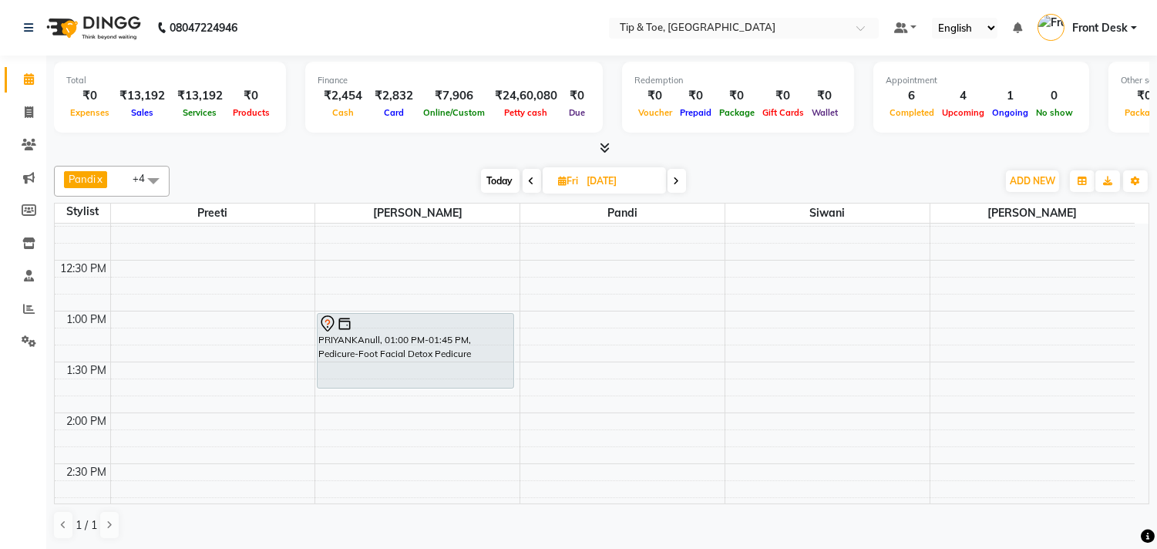
click at [534, 178] on icon at bounding box center [532, 181] width 6 height 9
type input "[DATE]"
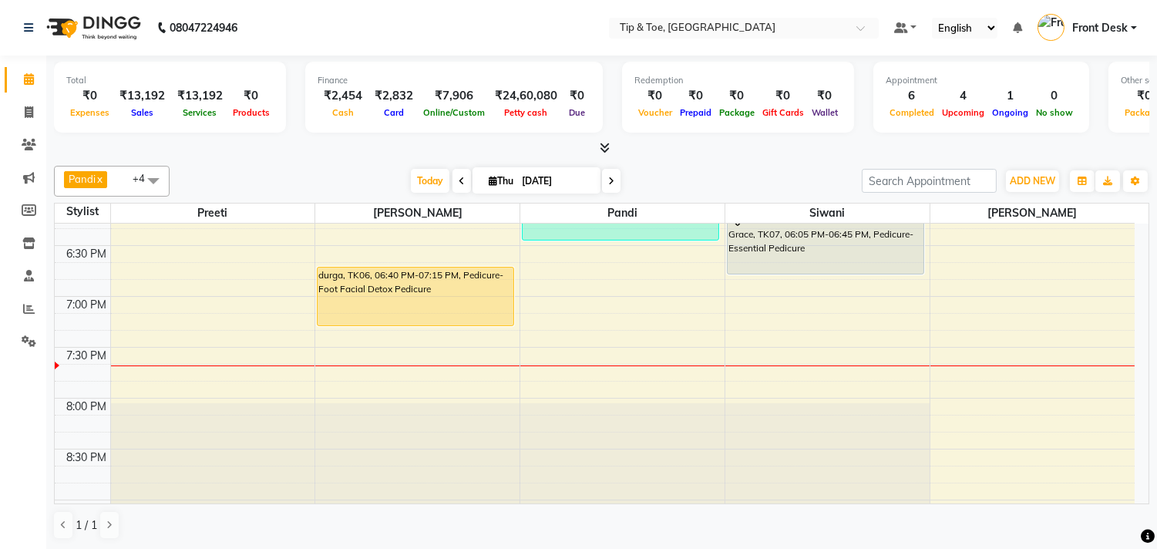
scroll to position [943, 0]
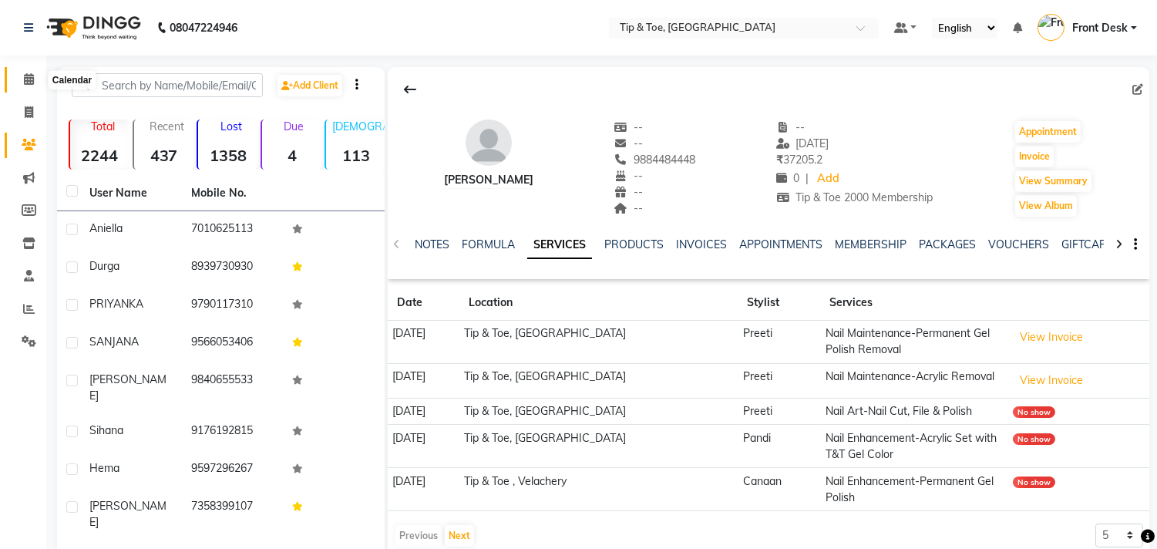
click at [29, 85] on icon at bounding box center [29, 79] width 10 height 12
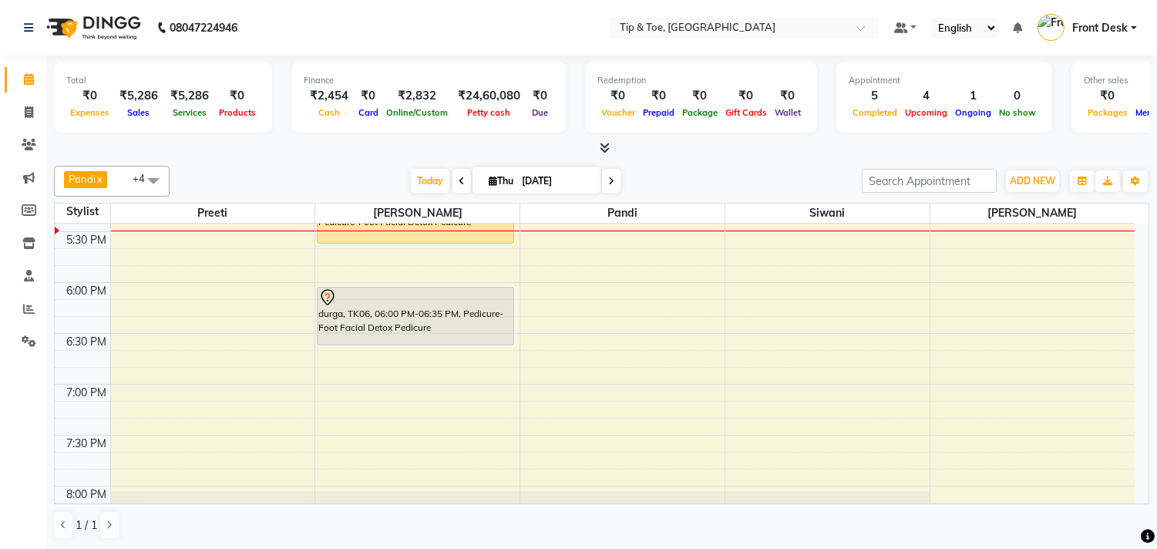
scroll to position [685, 0]
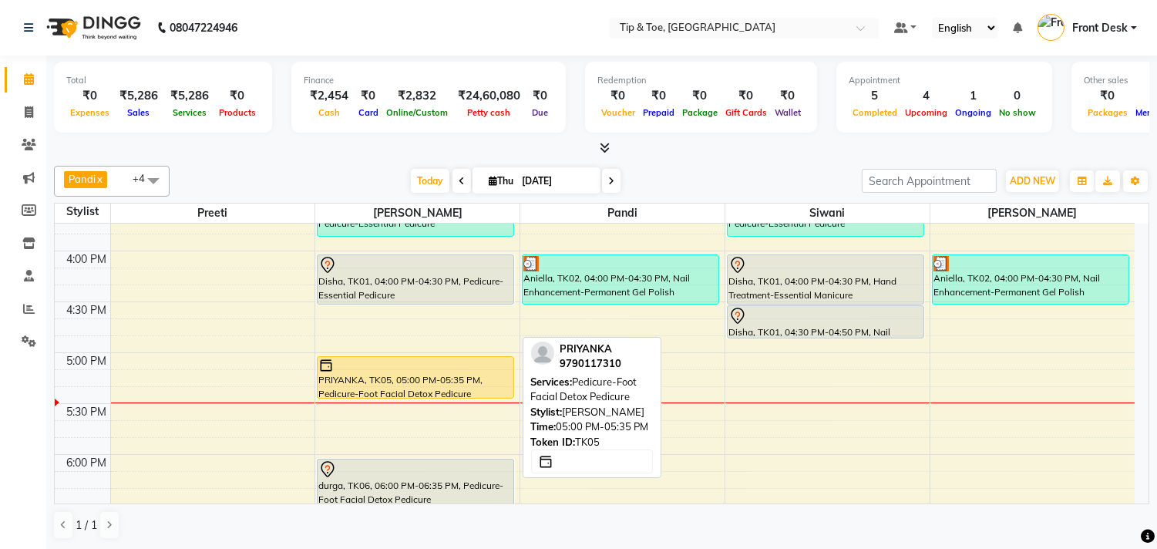
drag, startPoint x: 458, startPoint y: 414, endPoint x: 475, endPoint y: 394, distance: 26.3
click at [475, 391] on div "[PERSON_NAME], TK03, 01:00 PM-01:35 PM, Pedicure-Foot Facial Detox Pedicure [PE…" at bounding box center [417, 251] width 204 height 1424
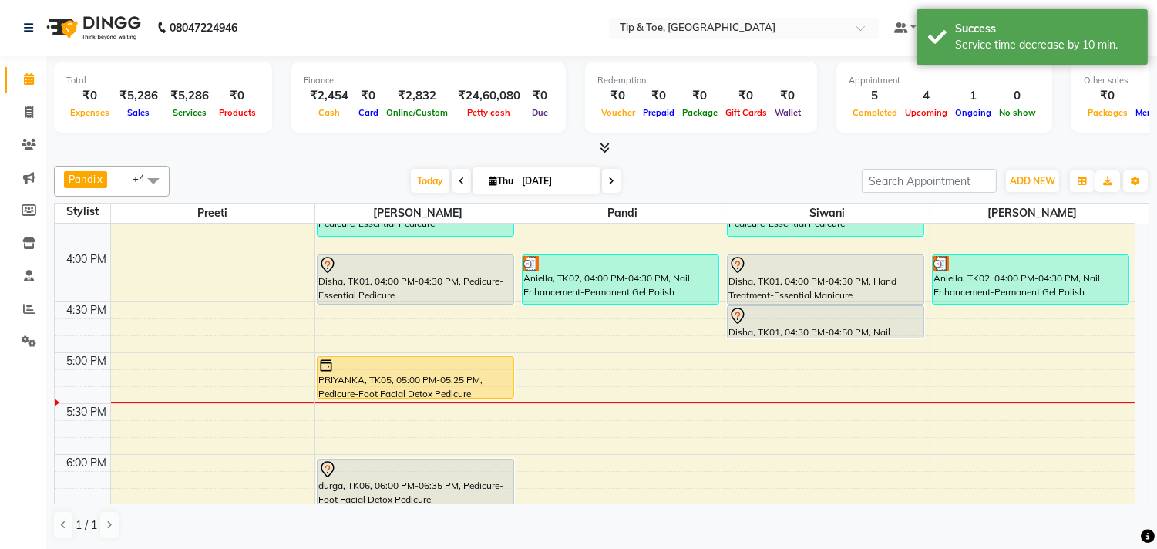
scroll to position [771, 0]
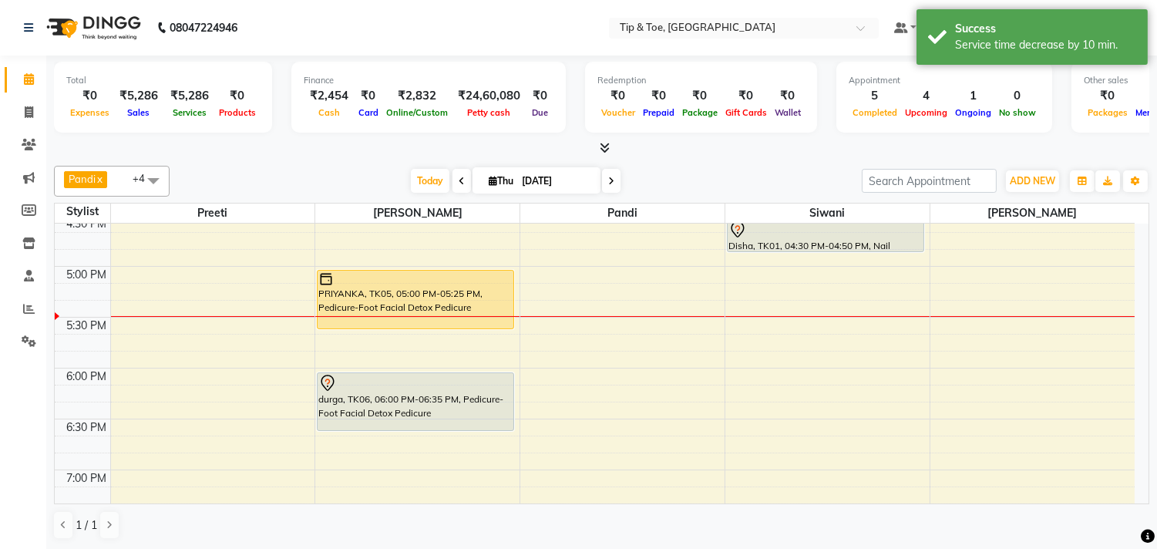
drag, startPoint x: 487, startPoint y: 310, endPoint x: 483, endPoint y: 329, distance: 19.1
click at [483, 329] on div "[PERSON_NAME], TK03, 01:00 PM-01:35 PM, Pedicure-Foot Facial Detox Pedicure [PE…" at bounding box center [417, 164] width 204 height 1424
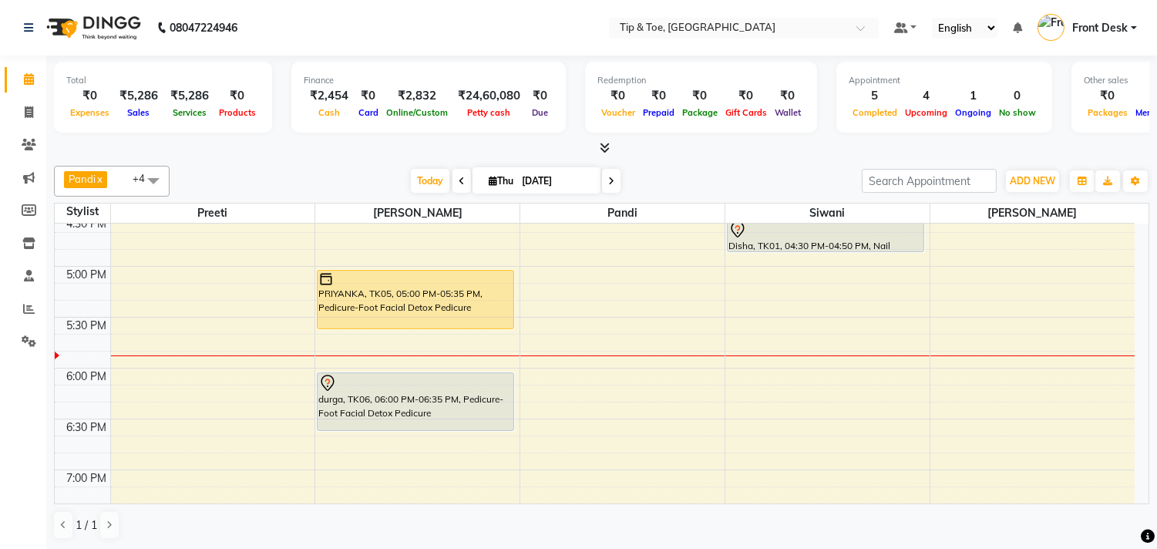
click at [811, 366] on div "9:00 AM 9:30 AM 10:00 AM 10:30 AM 11:00 AM 11:30 AM 12:00 PM 12:30 PM 1:00 PM 1…" at bounding box center [595, 164] width 1080 height 1424
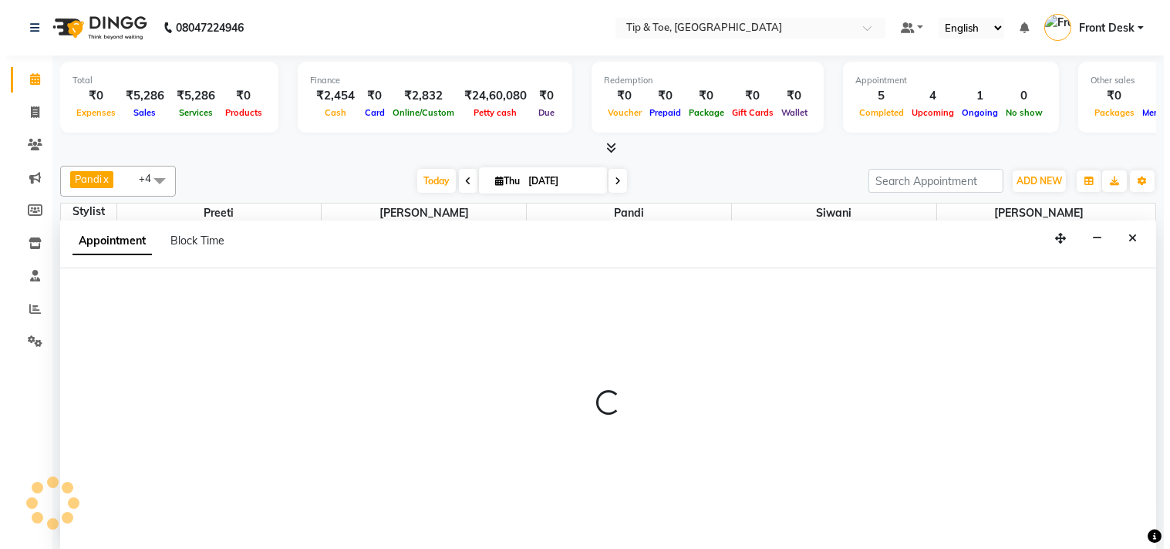
scroll to position [1, 0]
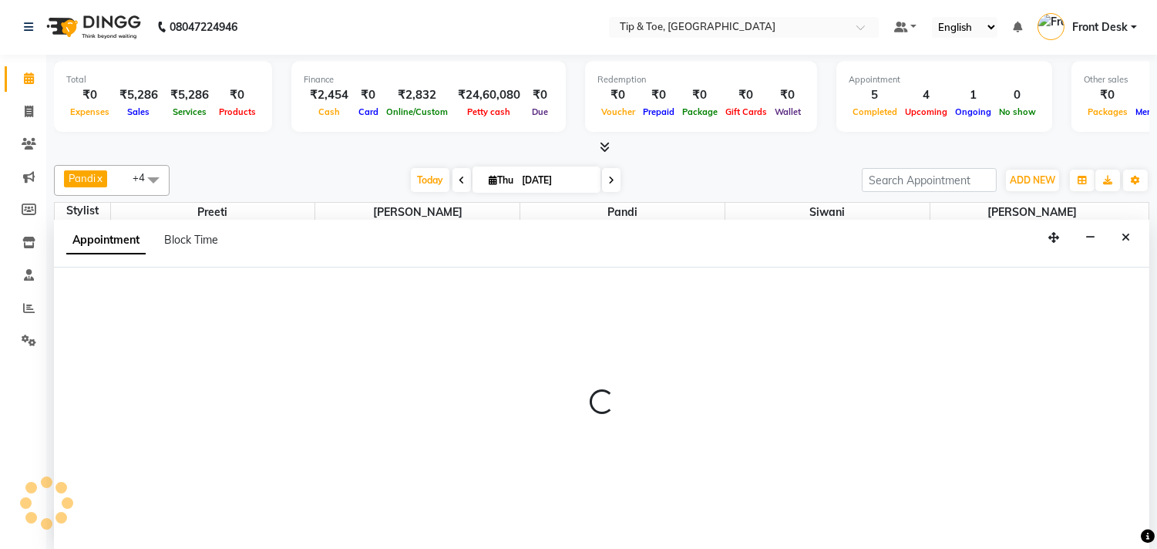
select select "49685"
select select "tentative"
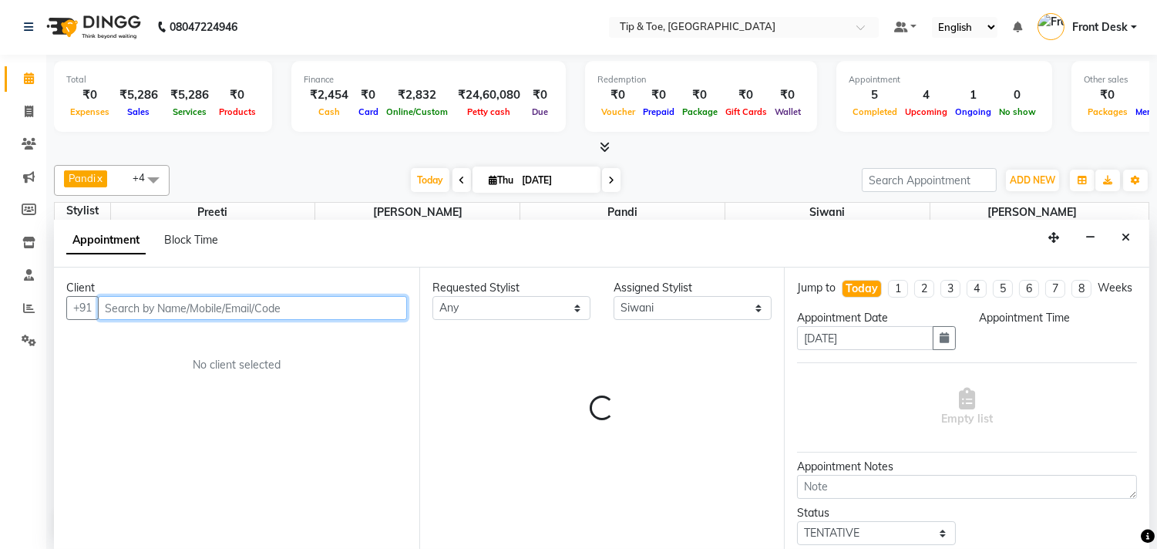
select select "1065"
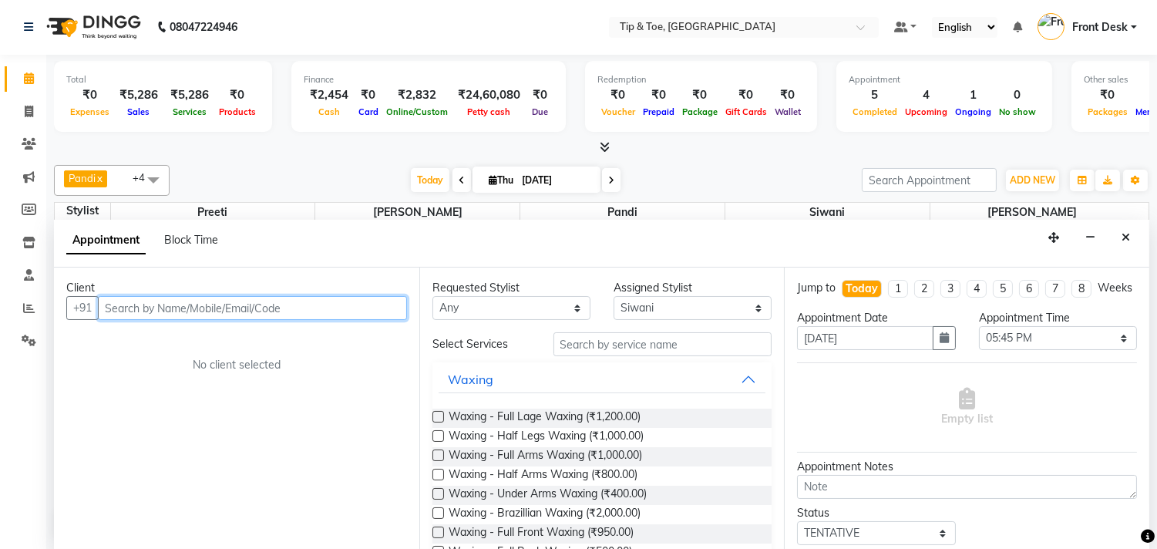
click at [299, 310] on input "text" at bounding box center [252, 308] width 309 height 24
type input "9551656742"
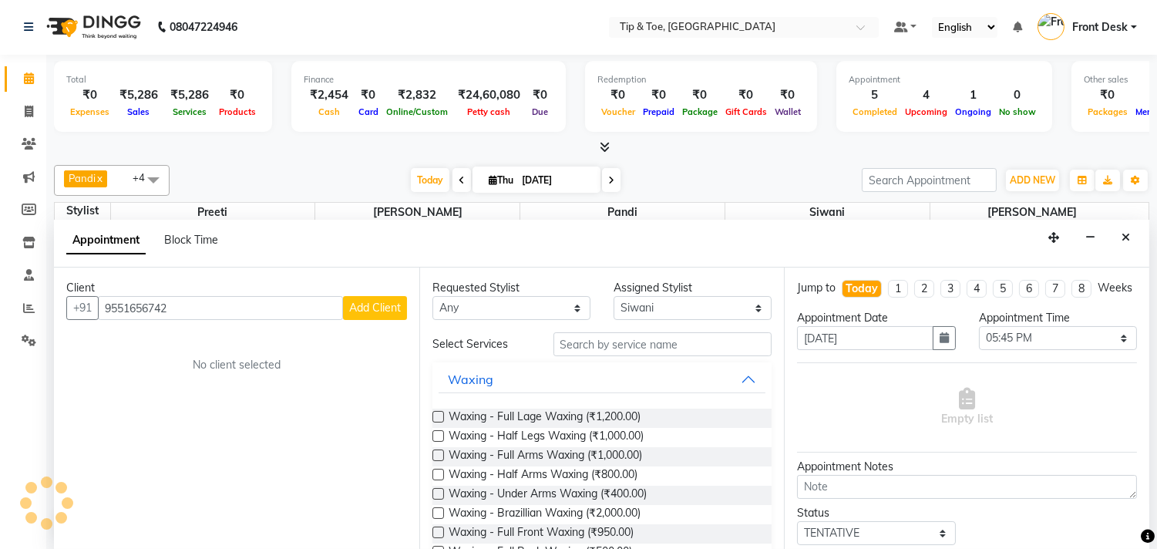
click at [360, 308] on span "Add Client" at bounding box center [375, 308] width 52 height 14
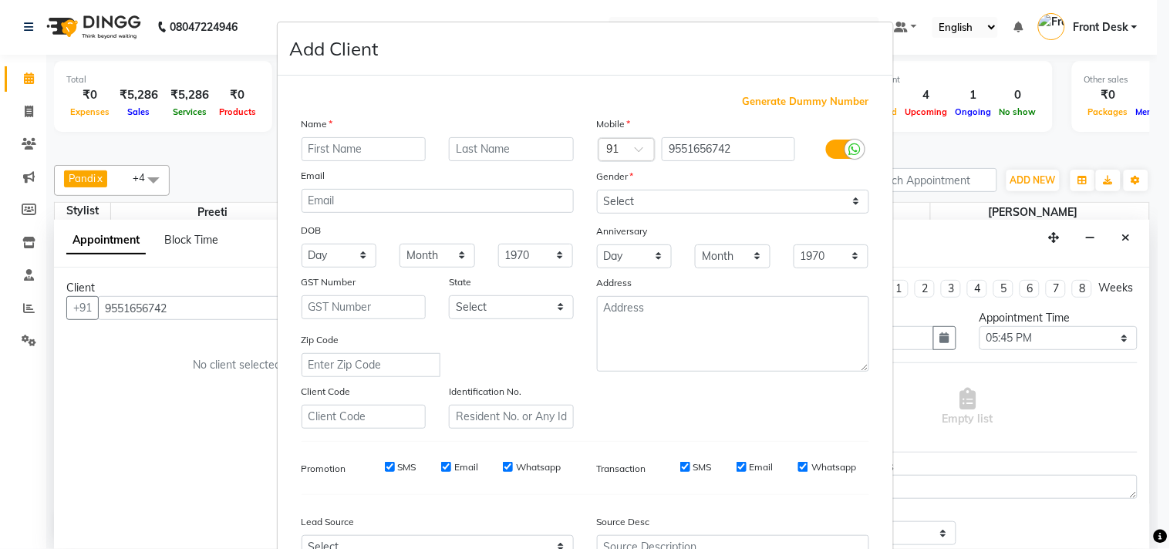
type input "F"
type input "Grace"
drag, startPoint x: 689, startPoint y: 197, endPoint x: 685, endPoint y: 205, distance: 9.3
click at [689, 197] on select "Select [DEMOGRAPHIC_DATA] [DEMOGRAPHIC_DATA] Other Prefer Not To Say" at bounding box center [733, 202] width 272 height 24
select select "[DEMOGRAPHIC_DATA]"
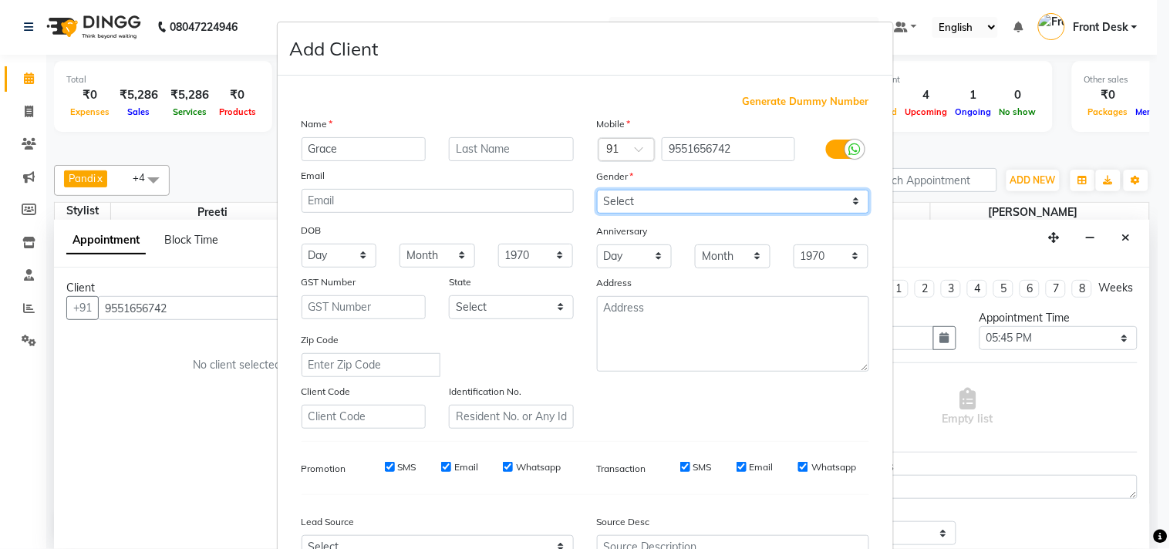
click at [597, 190] on select "Select [DEMOGRAPHIC_DATA] [DEMOGRAPHIC_DATA] Other Prefer Not To Say" at bounding box center [733, 202] width 272 height 24
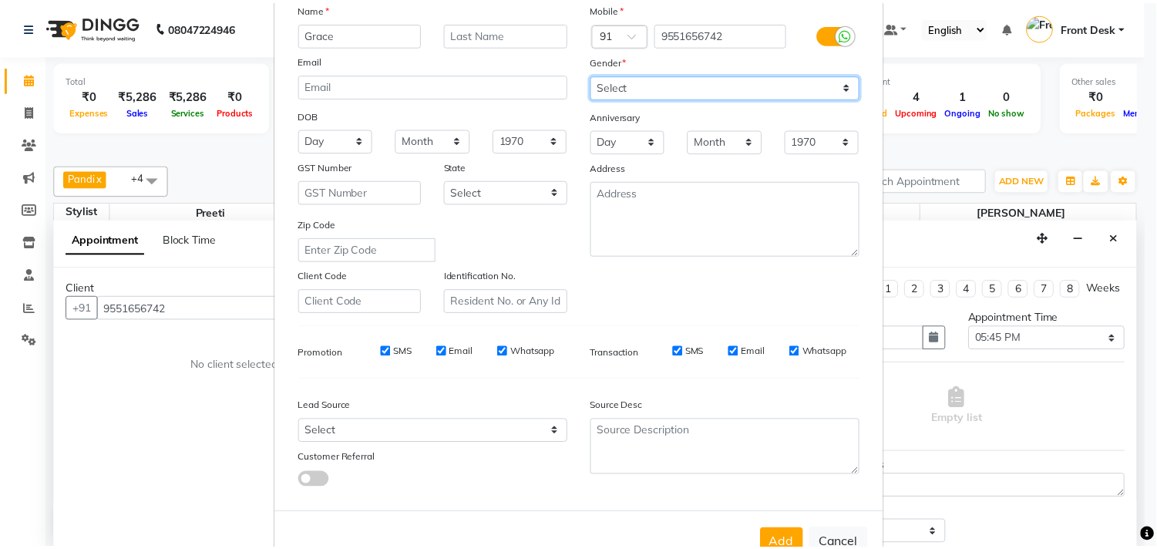
scroll to position [163, 0]
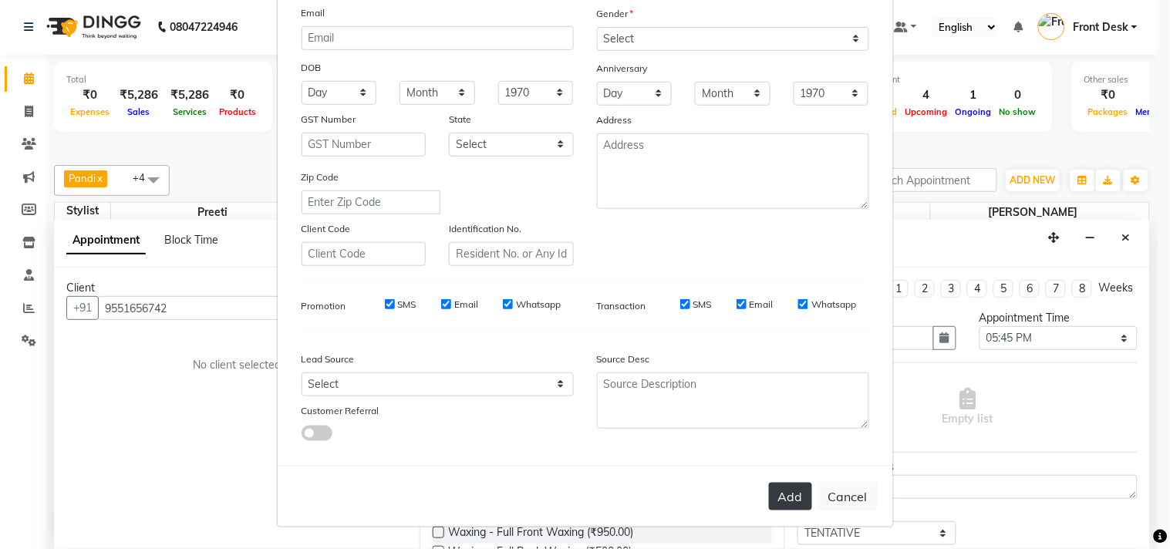
click at [789, 498] on button "Add" at bounding box center [790, 497] width 43 height 28
select select
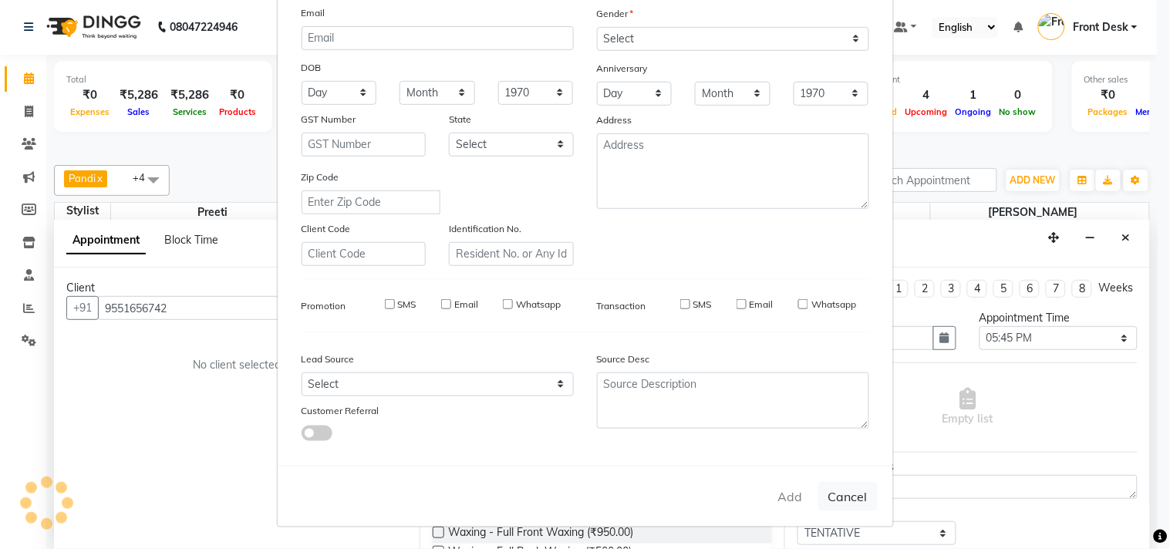
select select
checkbox input "false"
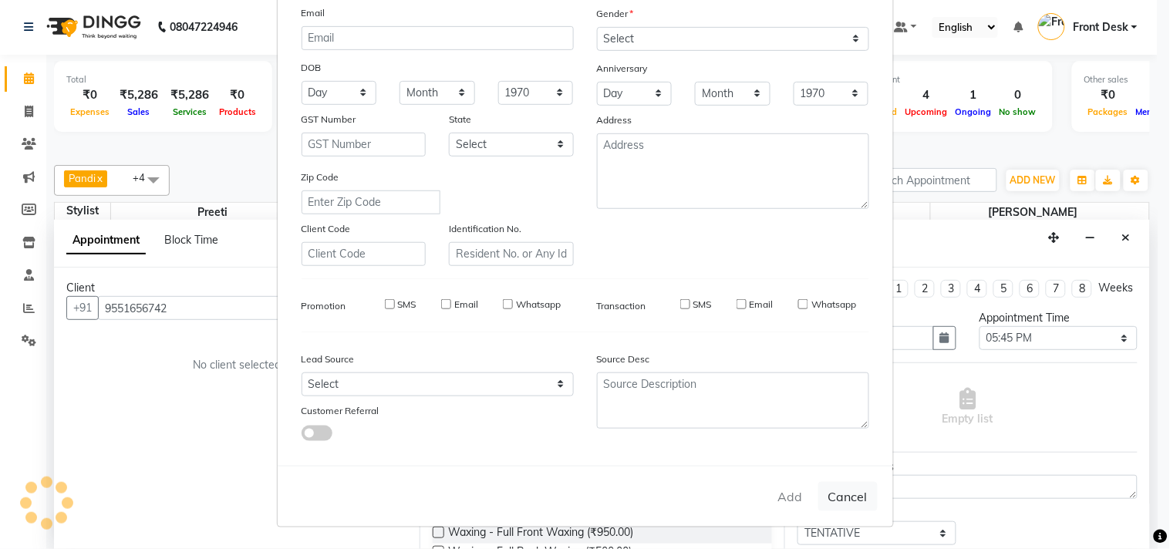
checkbox input "false"
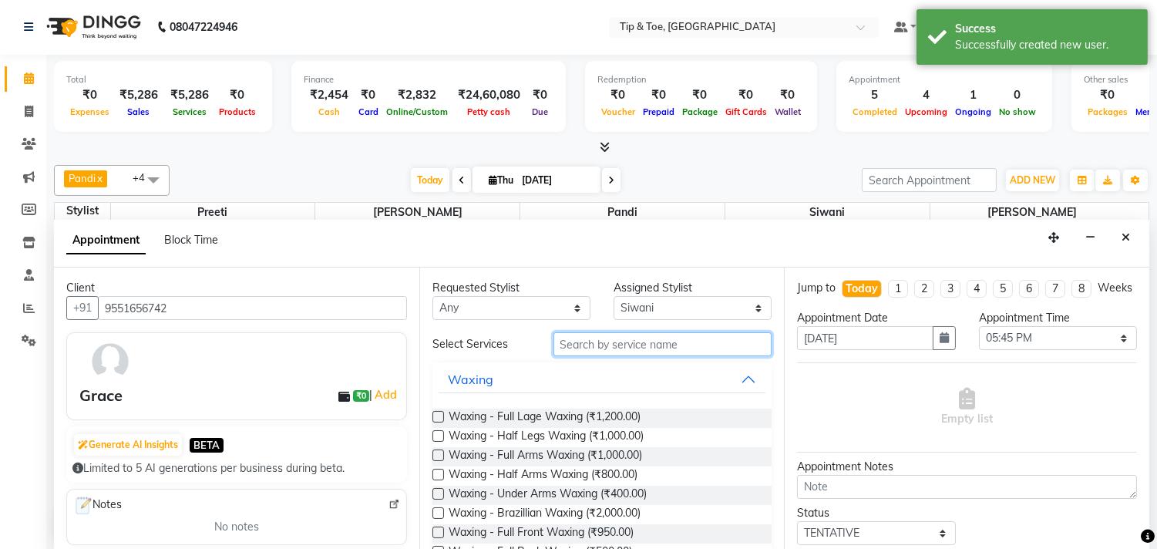
click at [635, 344] on input "text" at bounding box center [663, 344] width 219 height 24
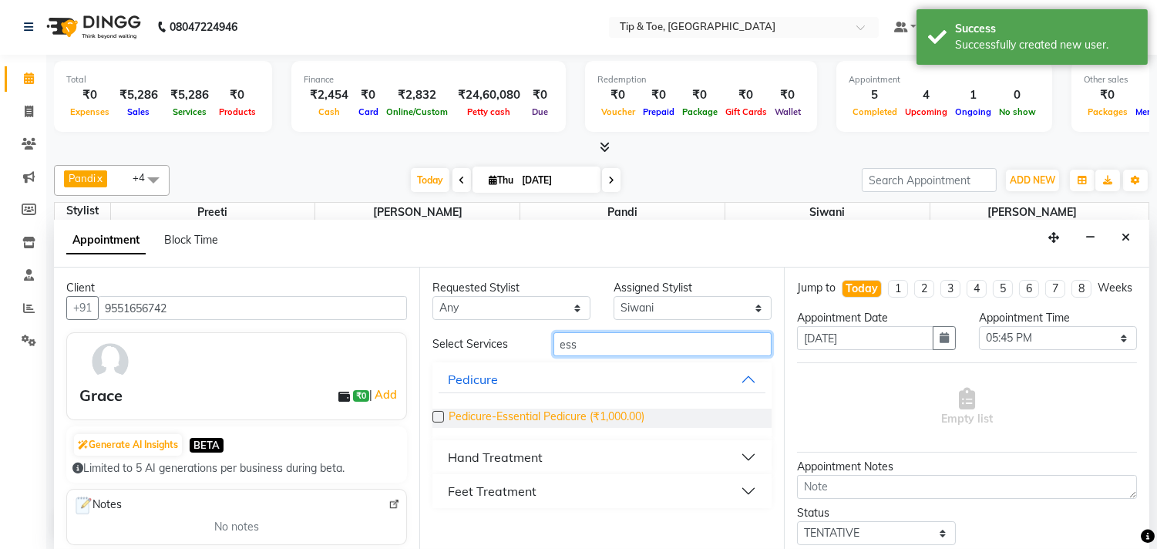
type input "ess"
click at [544, 422] on span "Pedicure-Essential Pedicure (₹1,000.00)" at bounding box center [547, 418] width 196 height 19
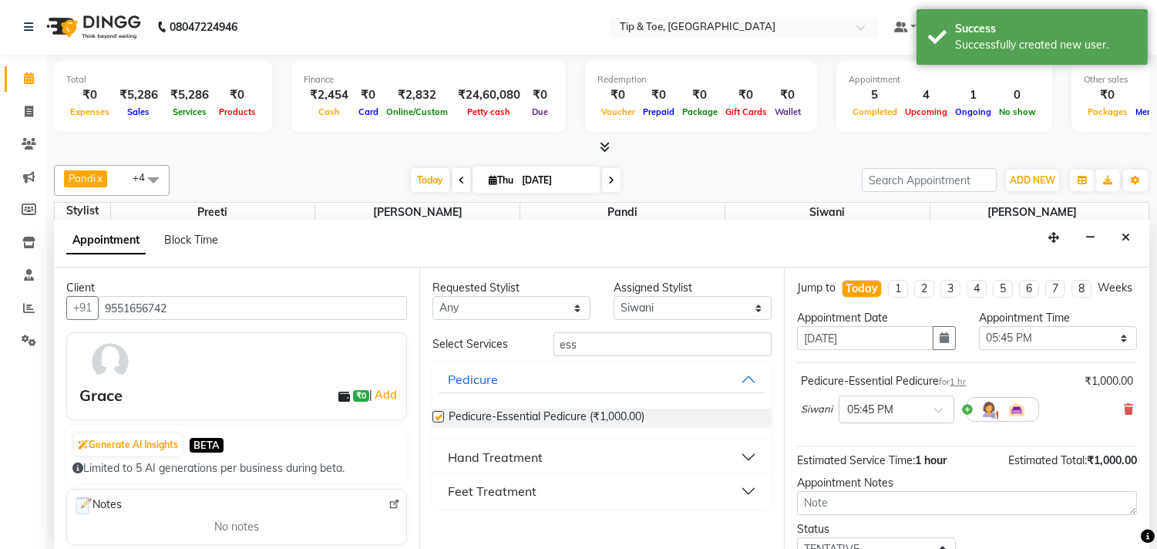
checkbox input "false"
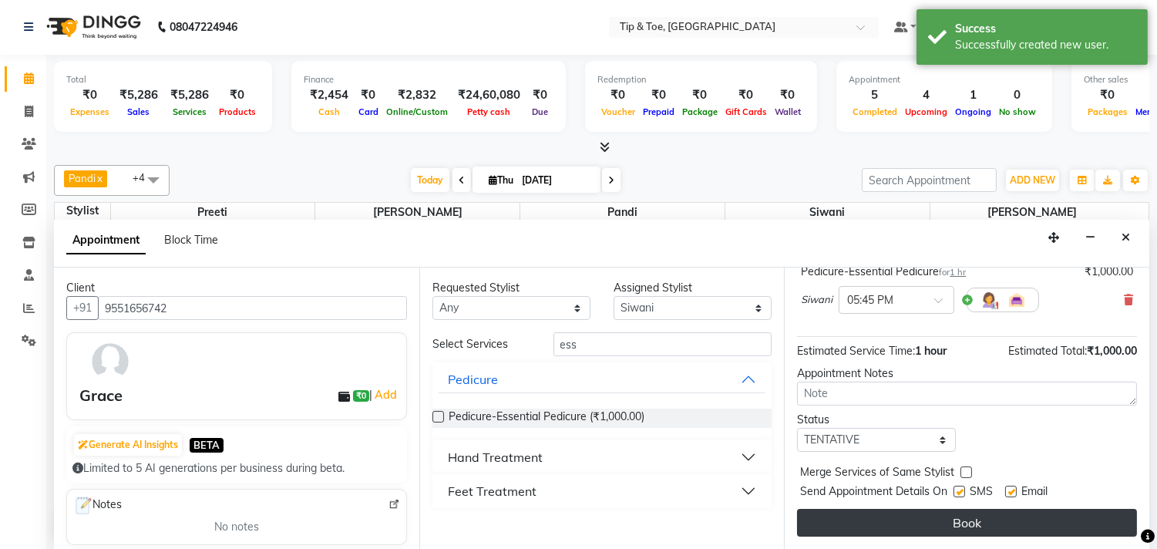
scroll to position [124, 0]
click at [919, 520] on button "Book" at bounding box center [967, 523] width 340 height 28
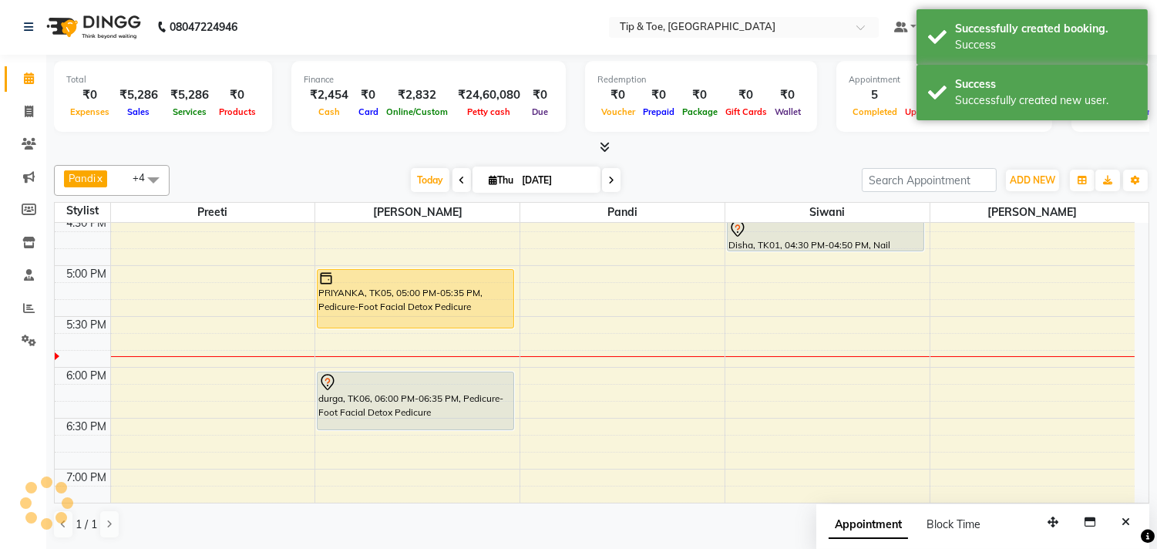
scroll to position [0, 0]
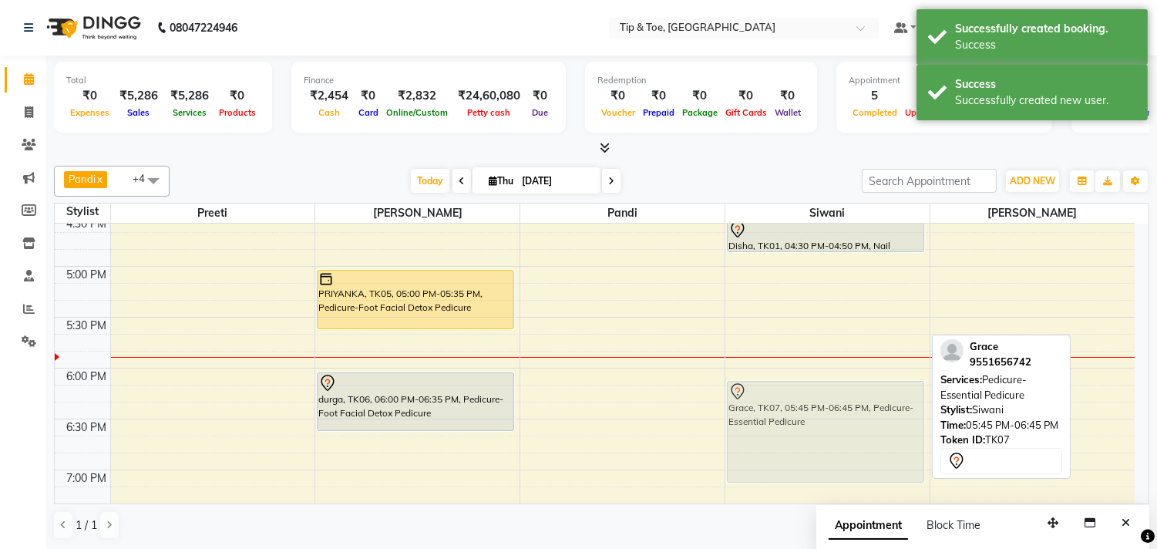
drag, startPoint x: 858, startPoint y: 407, endPoint x: 845, endPoint y: 433, distance: 29.3
click at [845, 433] on div "[PERSON_NAME], TK04, 03:20 PM-03:50 PM, Pedicure-Essential Pedicure Disha, TK01…" at bounding box center [828, 164] width 204 height 1424
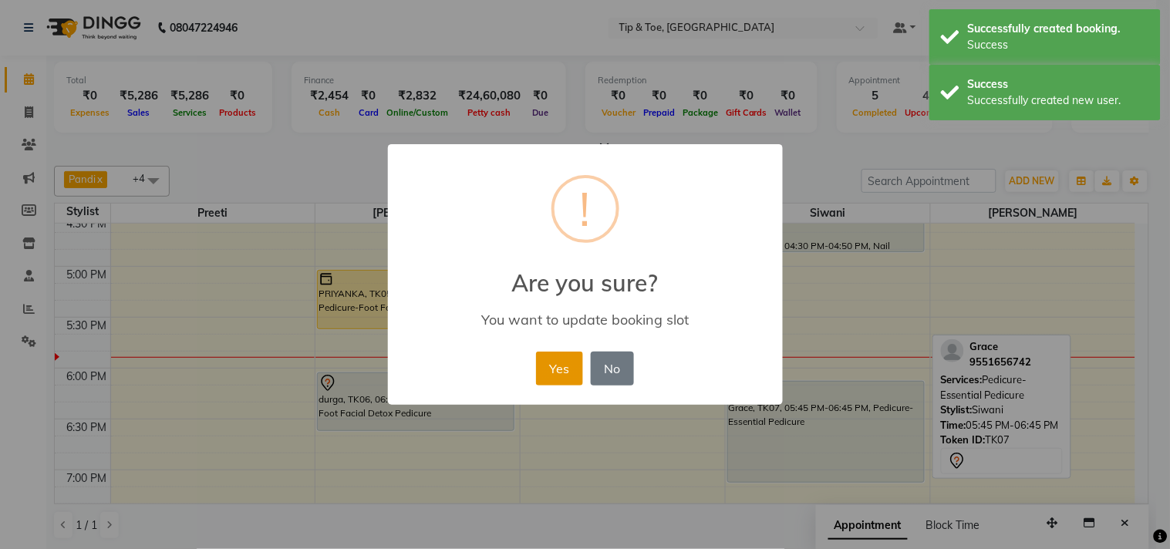
click at [558, 370] on button "Yes" at bounding box center [559, 369] width 47 height 34
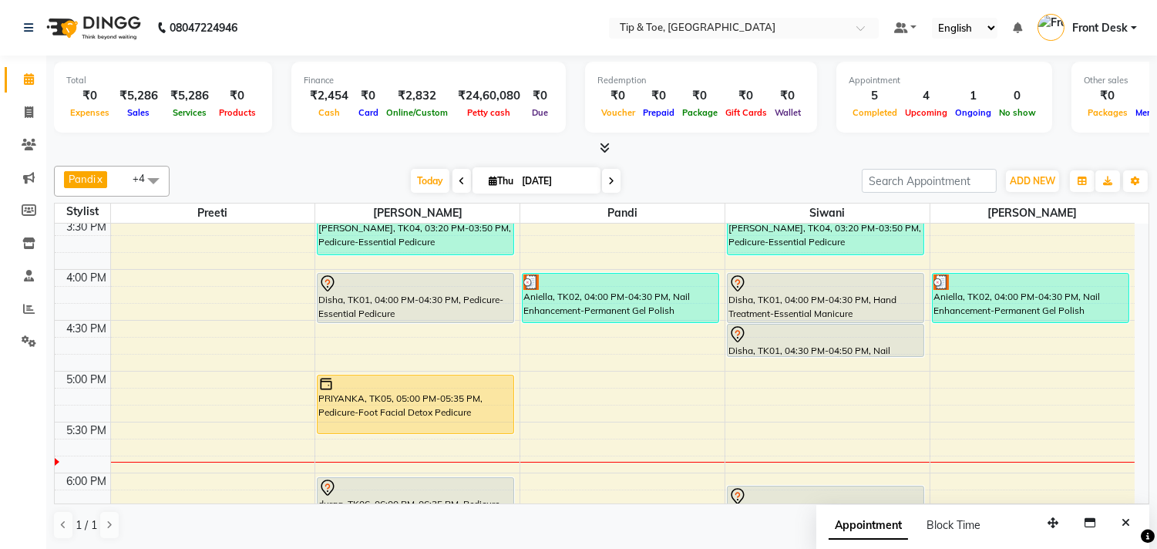
scroll to position [771, 0]
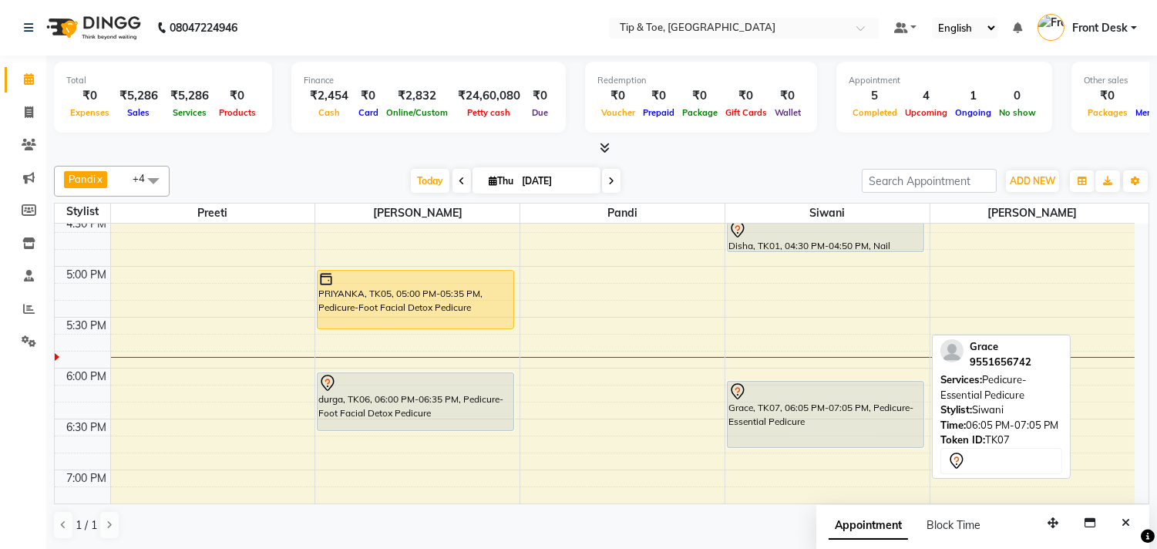
drag, startPoint x: 870, startPoint y: 479, endPoint x: 884, endPoint y: 444, distance: 37.4
click at [884, 444] on div "[PERSON_NAME], TK04, 03:20 PM-03:50 PM, Pedicure-Essential Pedicure Disha, TK01…" at bounding box center [828, 164] width 204 height 1424
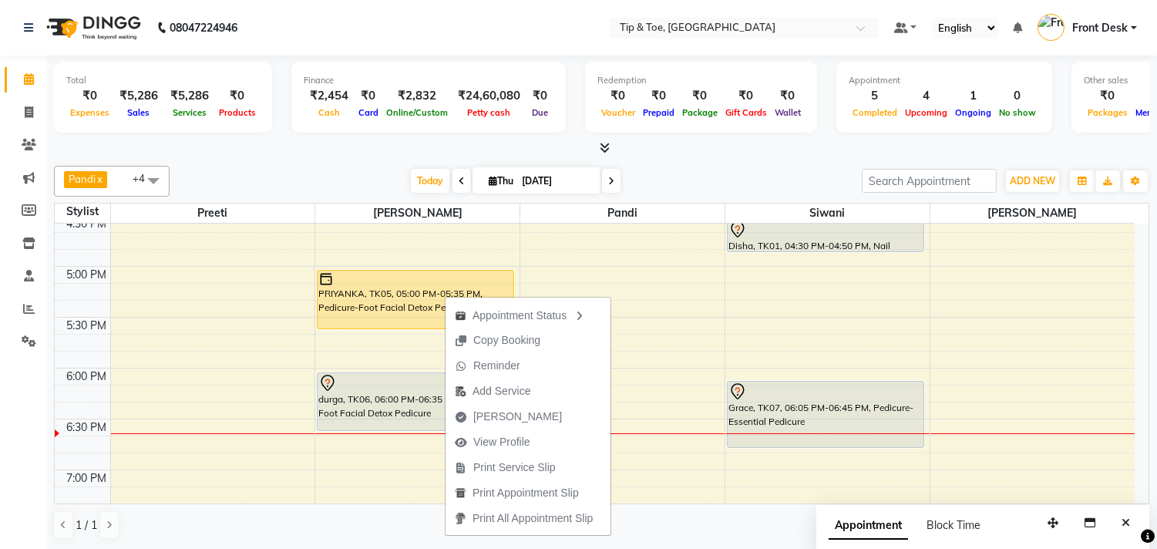
click at [445, 299] on ul "Appointment Status Copy Booking Reminder Add Service [PERSON_NAME] View Profile…" at bounding box center [528, 416] width 167 height 239
click at [418, 294] on div "PRIYANKA, TK05, 05:00 PM-05:35 PM, Pedicure-Foot Facial Detox Pedicure" at bounding box center [416, 300] width 196 height 58
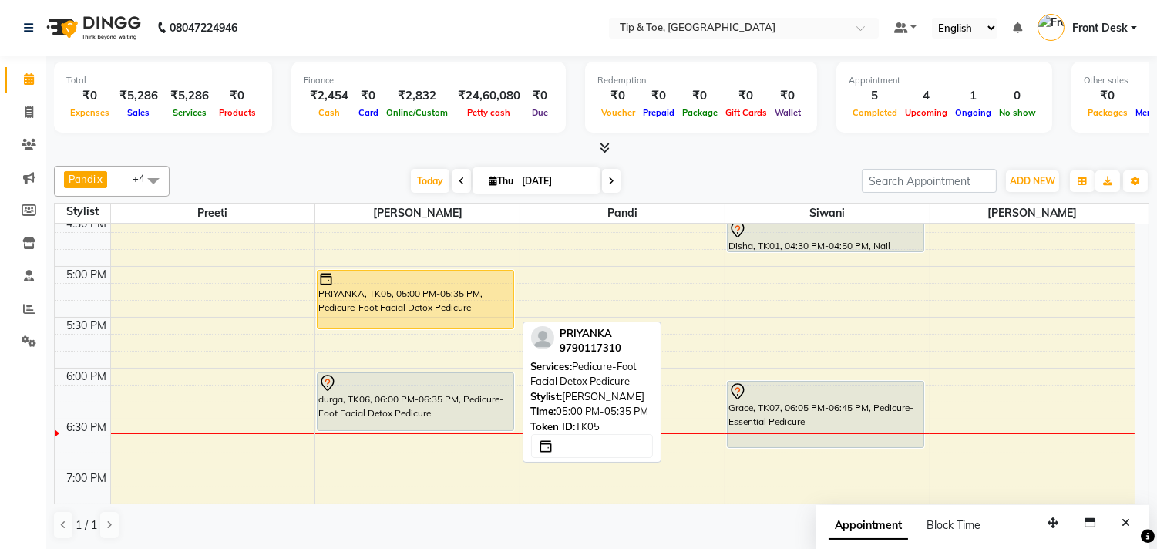
click at [418, 294] on div "PRIYANKA, TK05, 05:00 PM-05:35 PM, Pedicure-Foot Facial Detox Pedicure" at bounding box center [416, 300] width 196 height 58
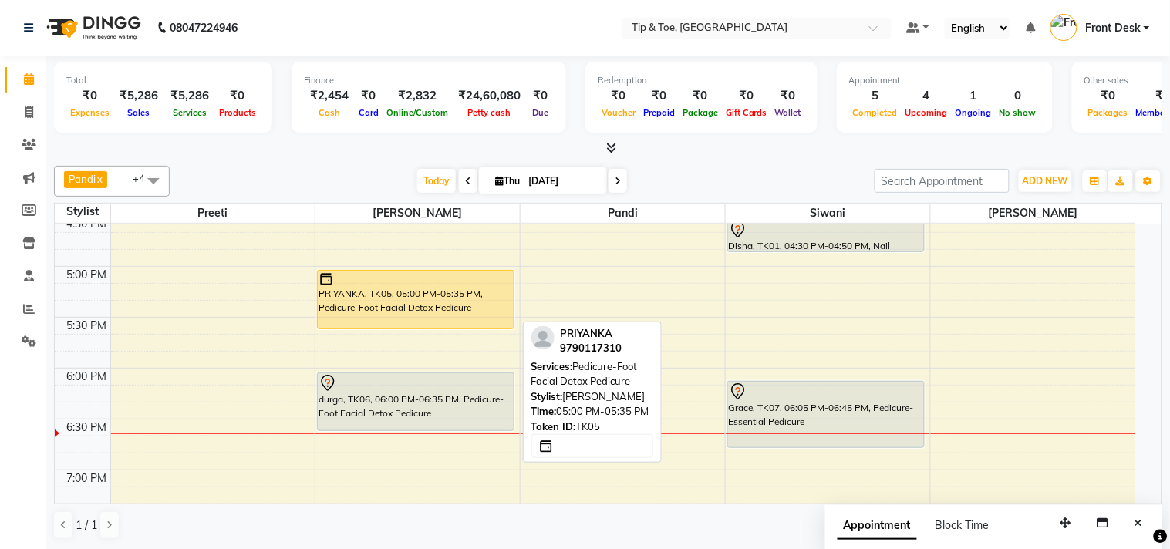
select select "1"
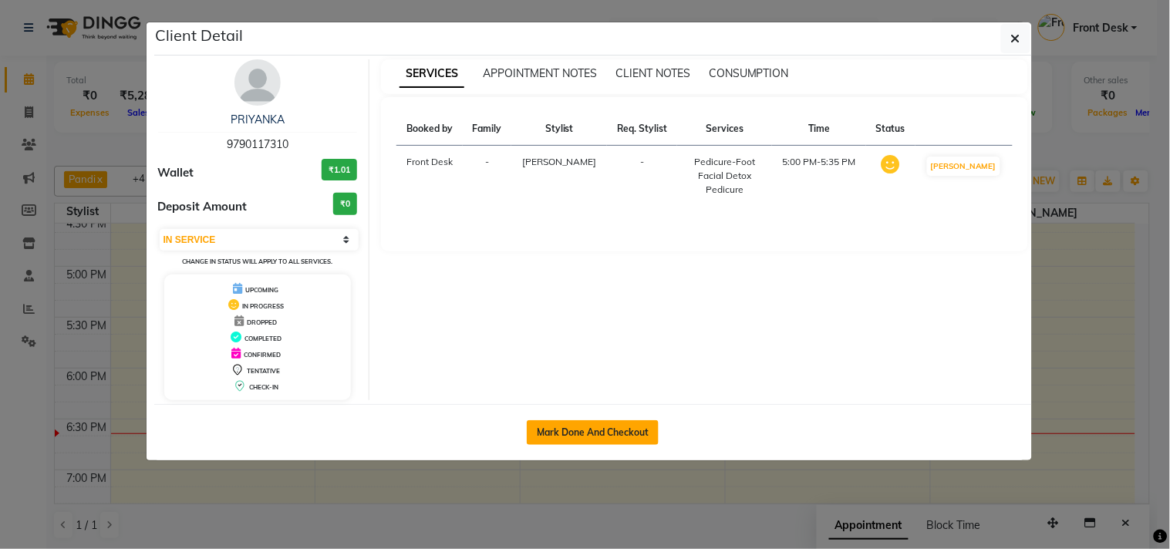
click at [601, 430] on button "Mark Done And Checkout" at bounding box center [593, 432] width 132 height 25
select select "5770"
select select "service"
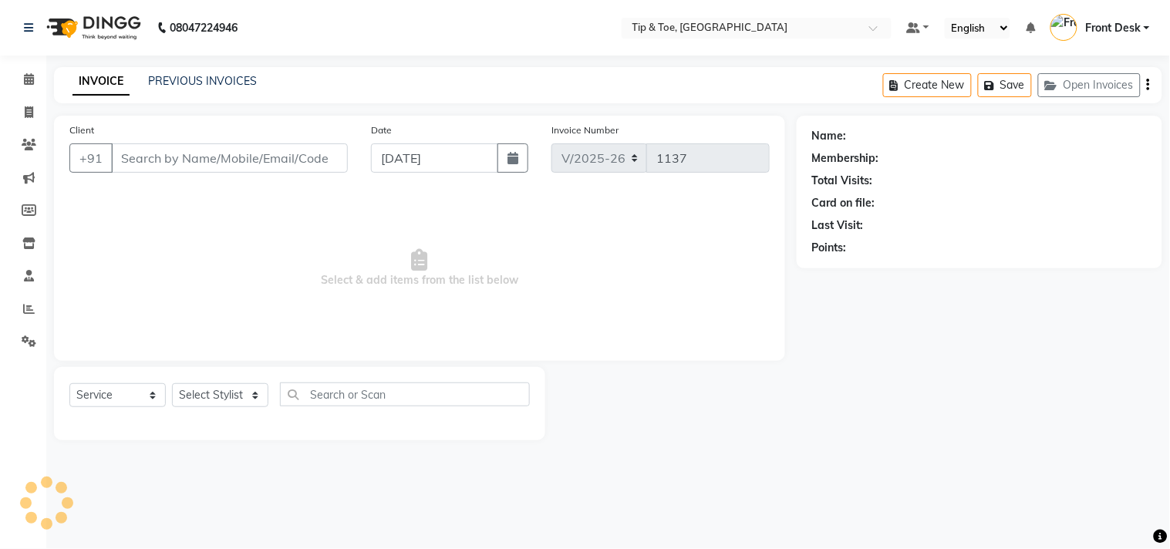
type input "9790117310"
select select "39914"
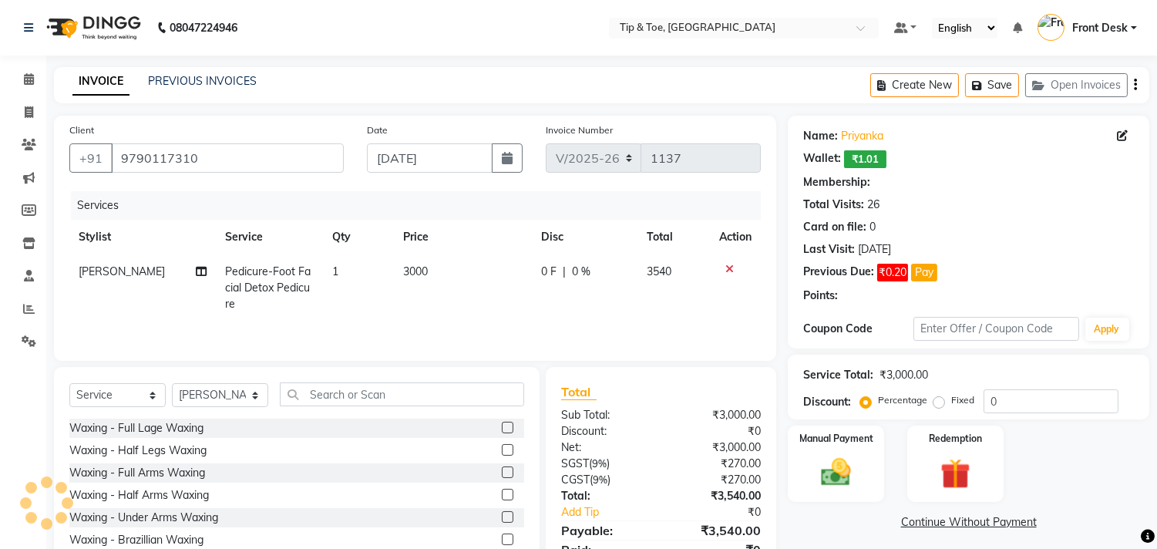
select select "1: Object"
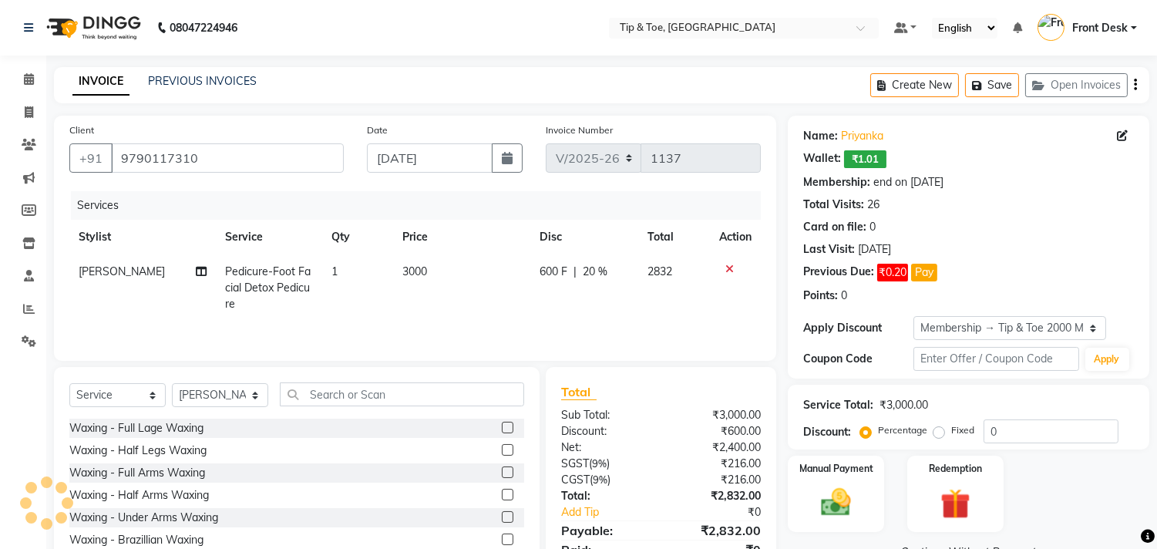
type input "20"
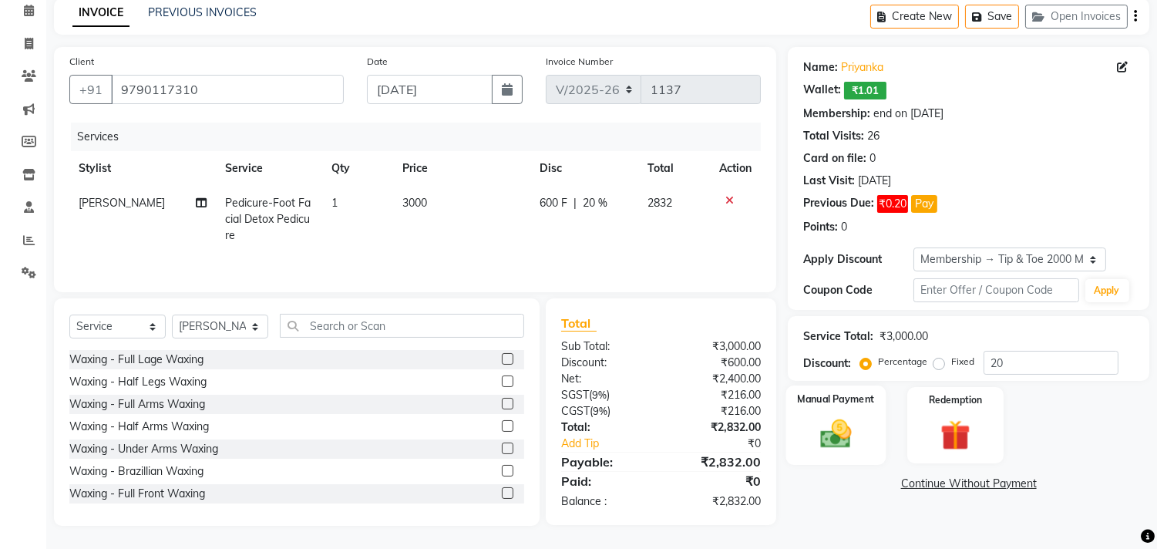
click at [811, 442] on img at bounding box center [836, 434] width 51 height 36
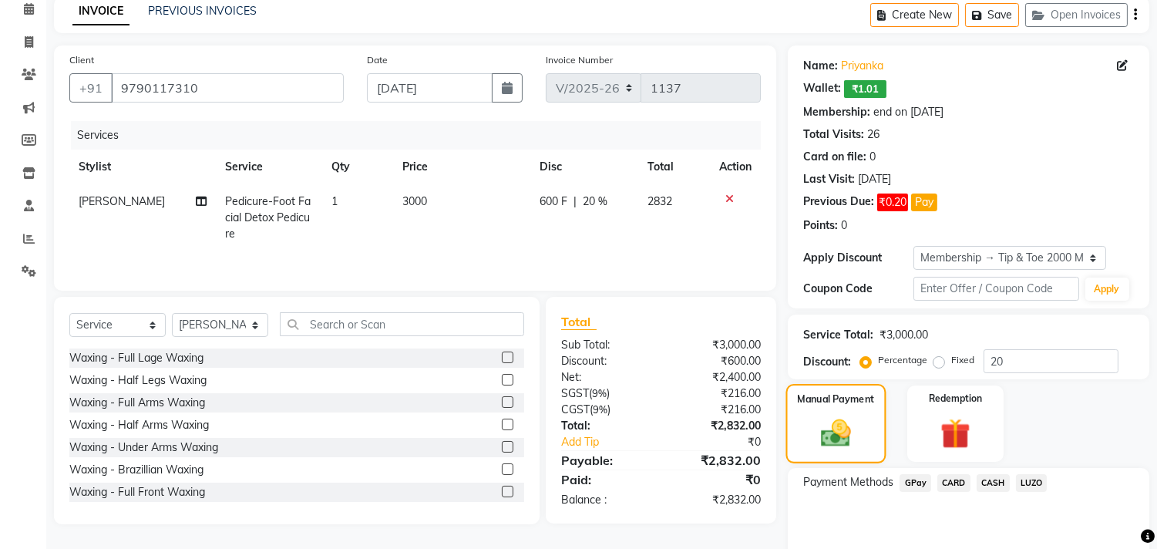
scroll to position [136, 0]
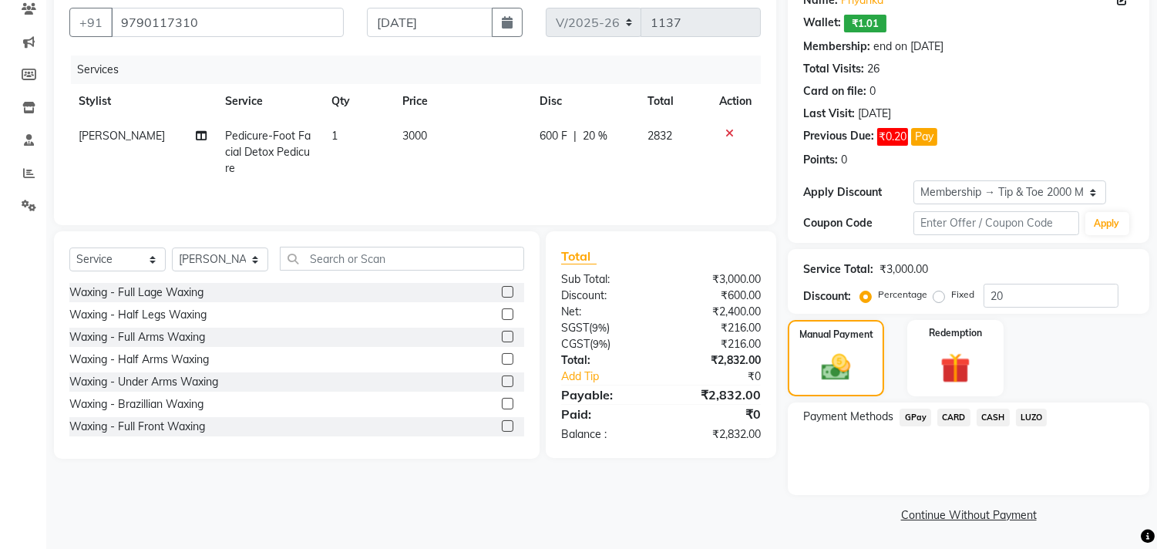
click at [945, 413] on span "CARD" at bounding box center [954, 418] width 33 height 18
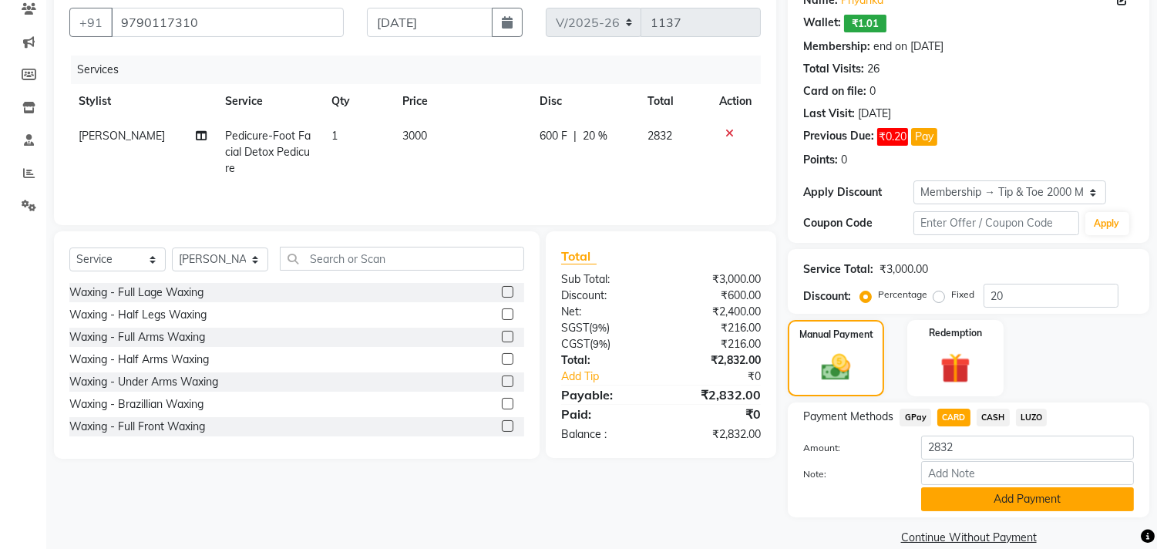
click at [955, 491] on button "Add Payment" at bounding box center [1028, 499] width 213 height 24
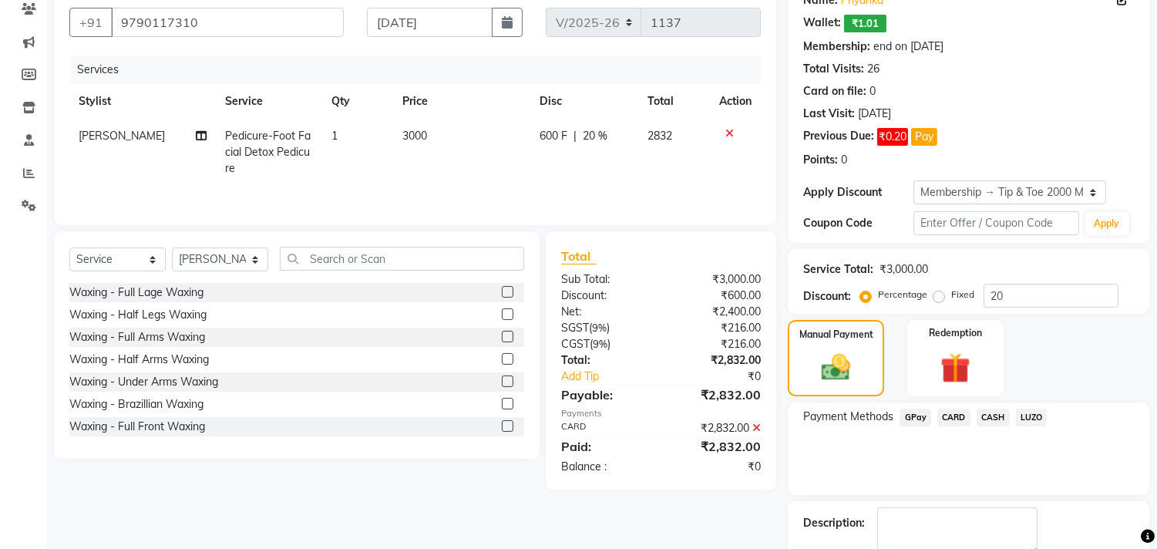
scroll to position [224, 0]
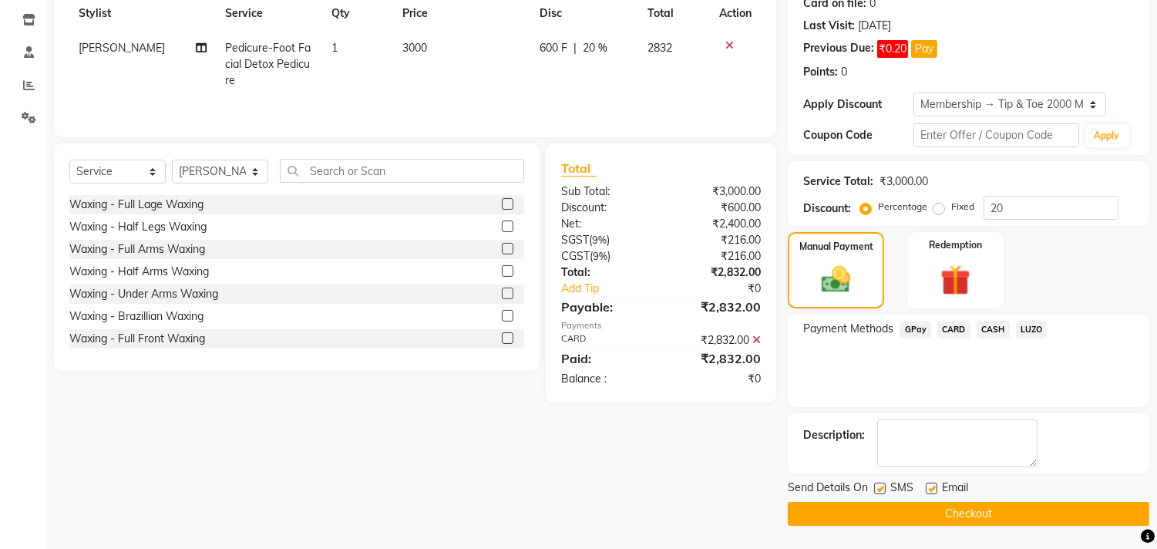
click at [953, 507] on button "Checkout" at bounding box center [969, 514] width 362 height 24
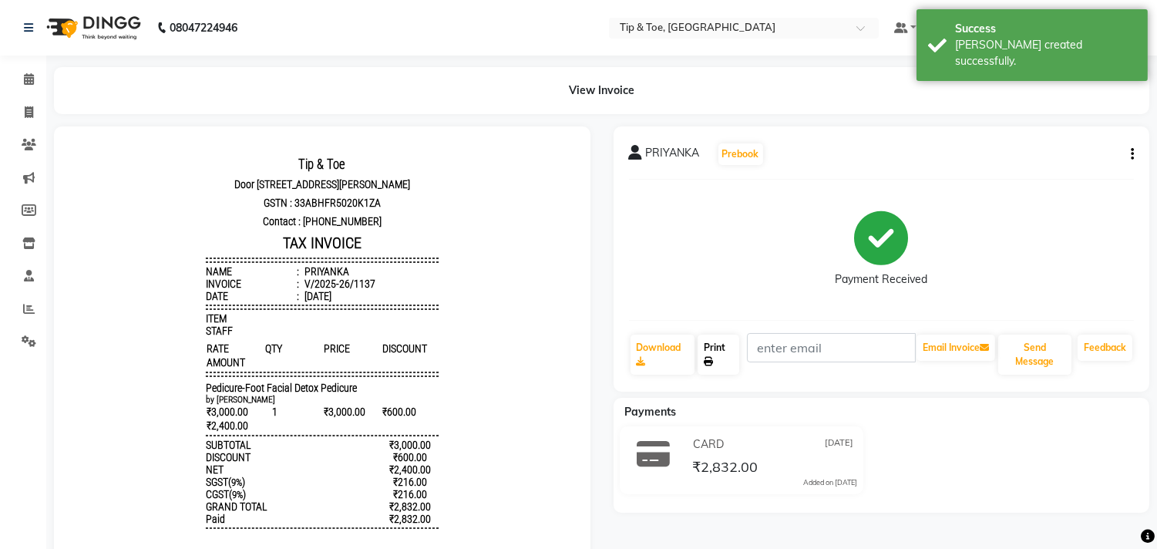
click at [719, 345] on link "Print" at bounding box center [719, 355] width 42 height 40
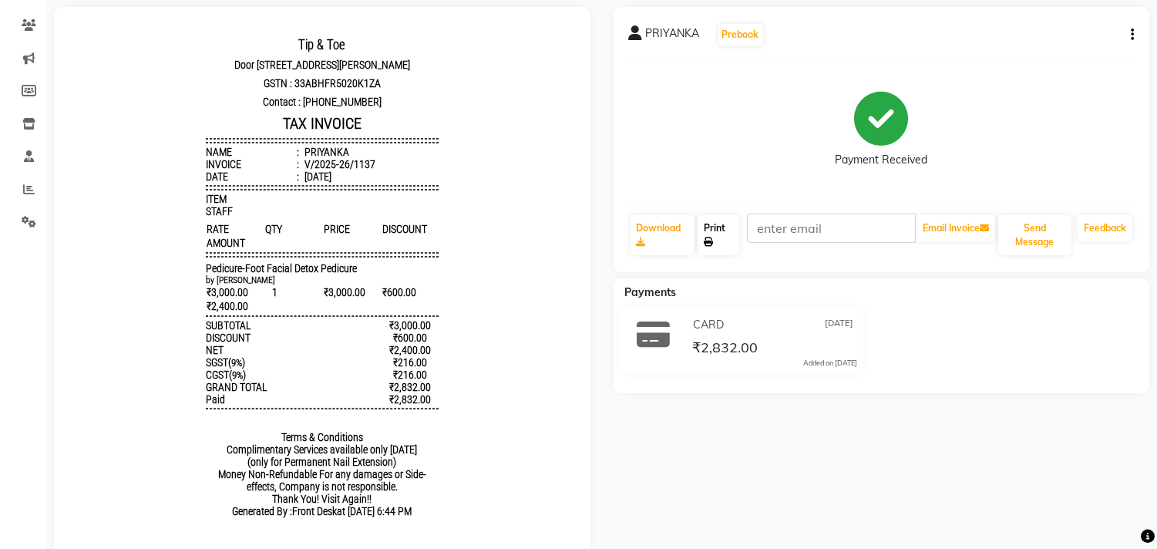
scroll to position [86, 0]
